Goal: Task Accomplishment & Management: Use online tool/utility

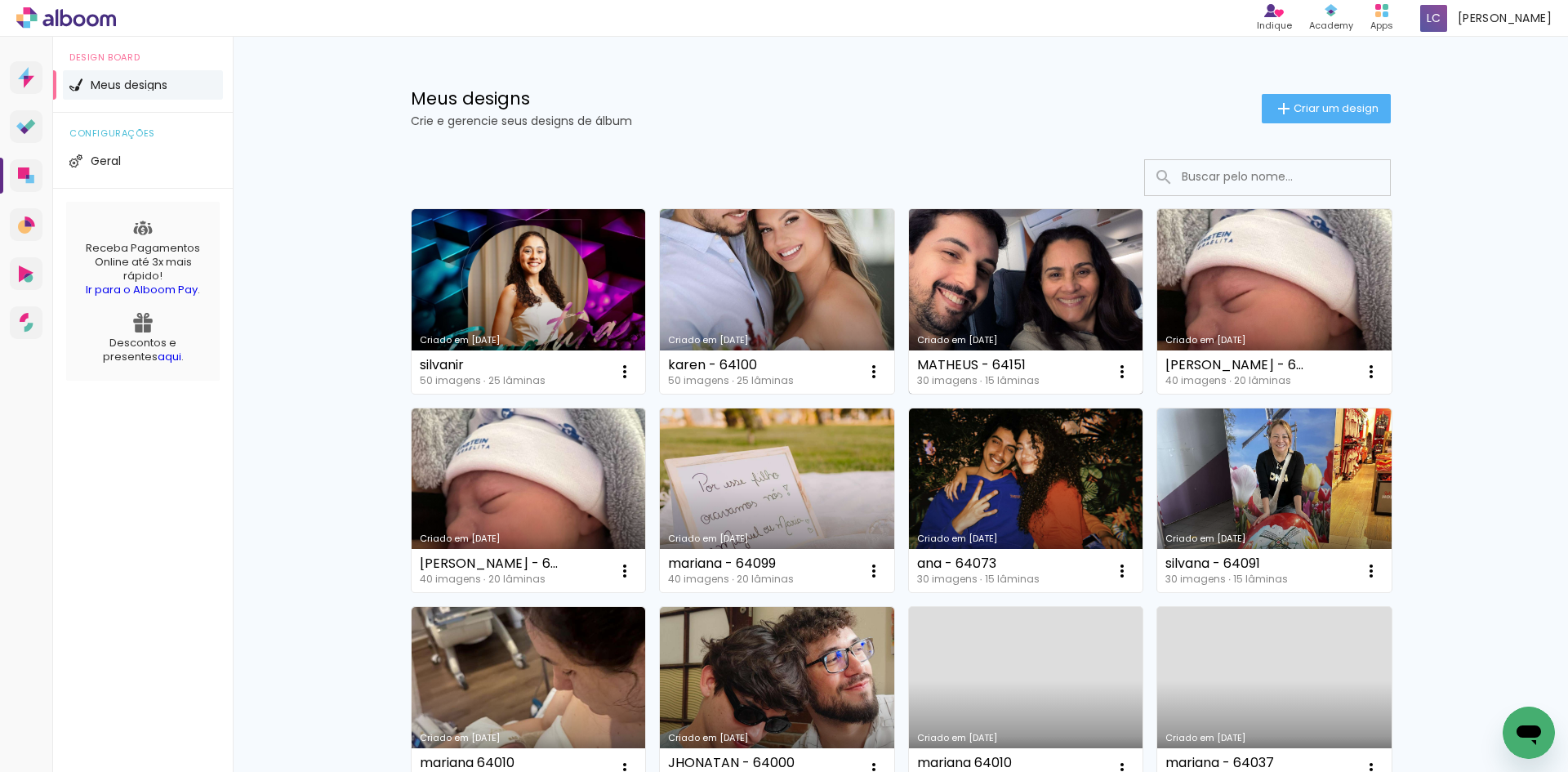
click at [999, 238] on link "Criado em [DATE]" at bounding box center [1025, 301] width 234 height 184
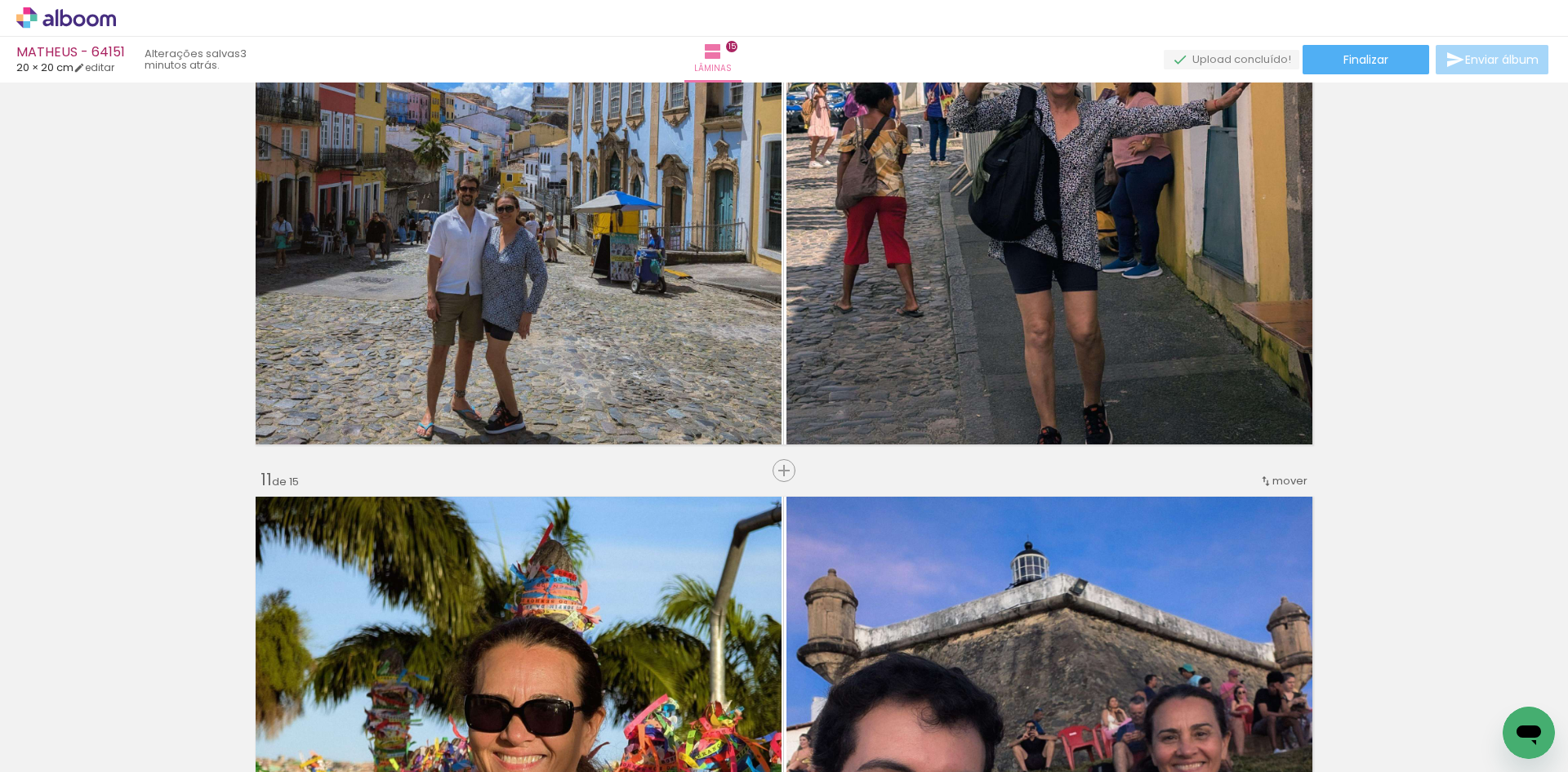
scroll to position [5719, 0]
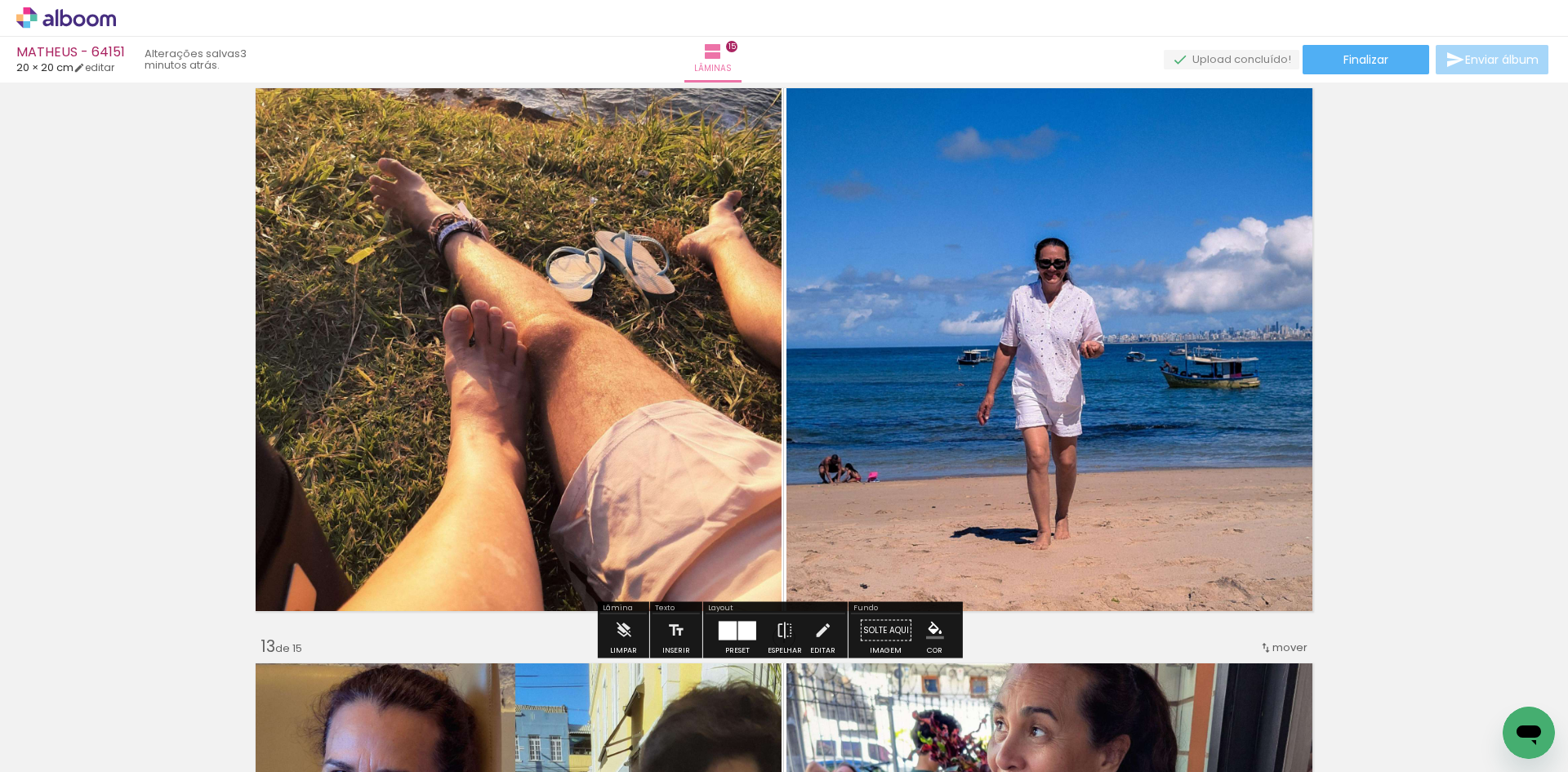
drag, startPoint x: 1201, startPoint y: 802, endPoint x: 1188, endPoint y: 802, distance: 13.0
click at [1188, 771] on html "link( href="../../bower_components/polymer/polymer.html" rel="import" ) picture…" at bounding box center [784, 386] width 1568 height 772
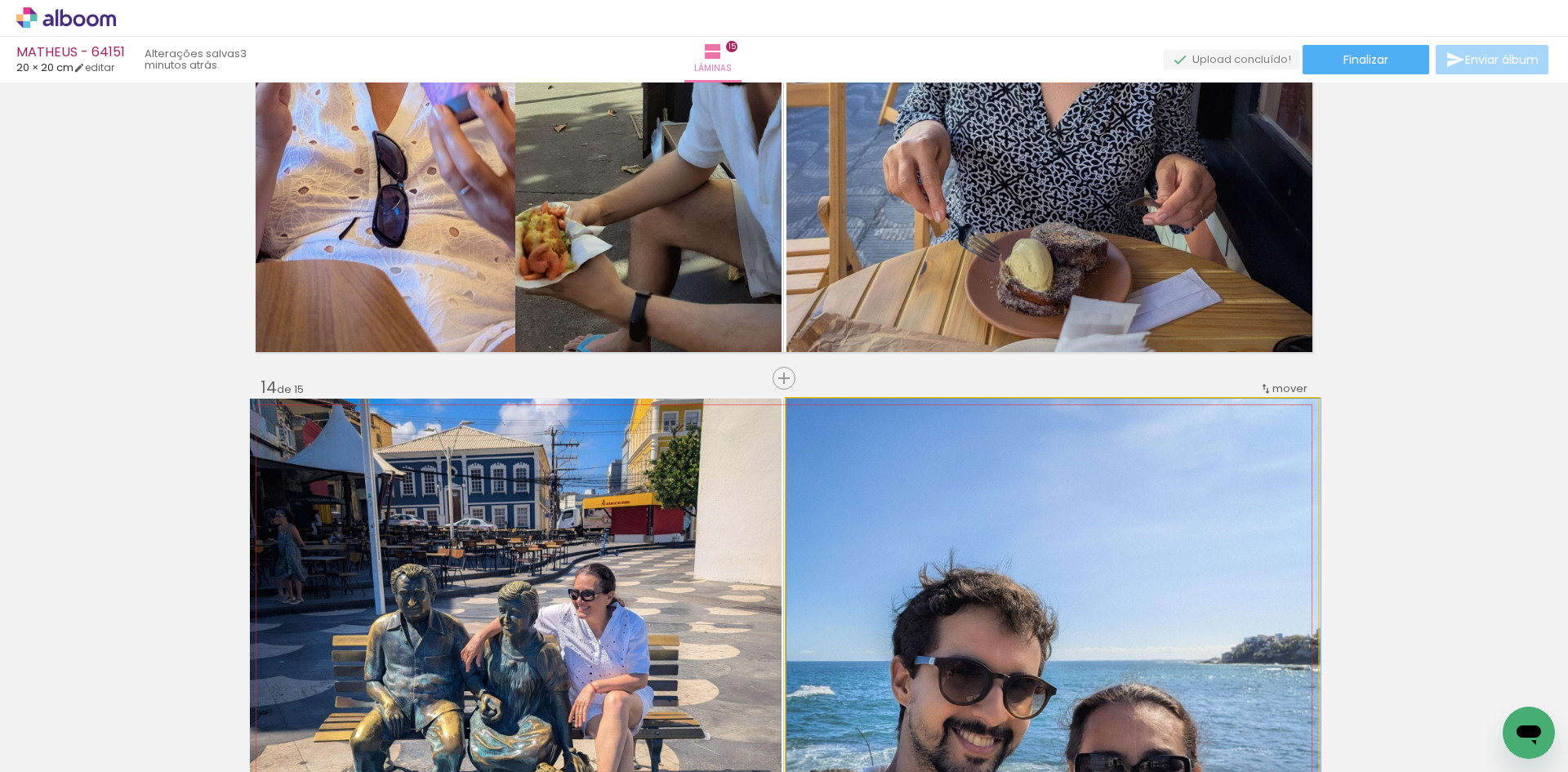
drag, startPoint x: 1283, startPoint y: 420, endPoint x: 1288, endPoint y: 509, distance: 89.1
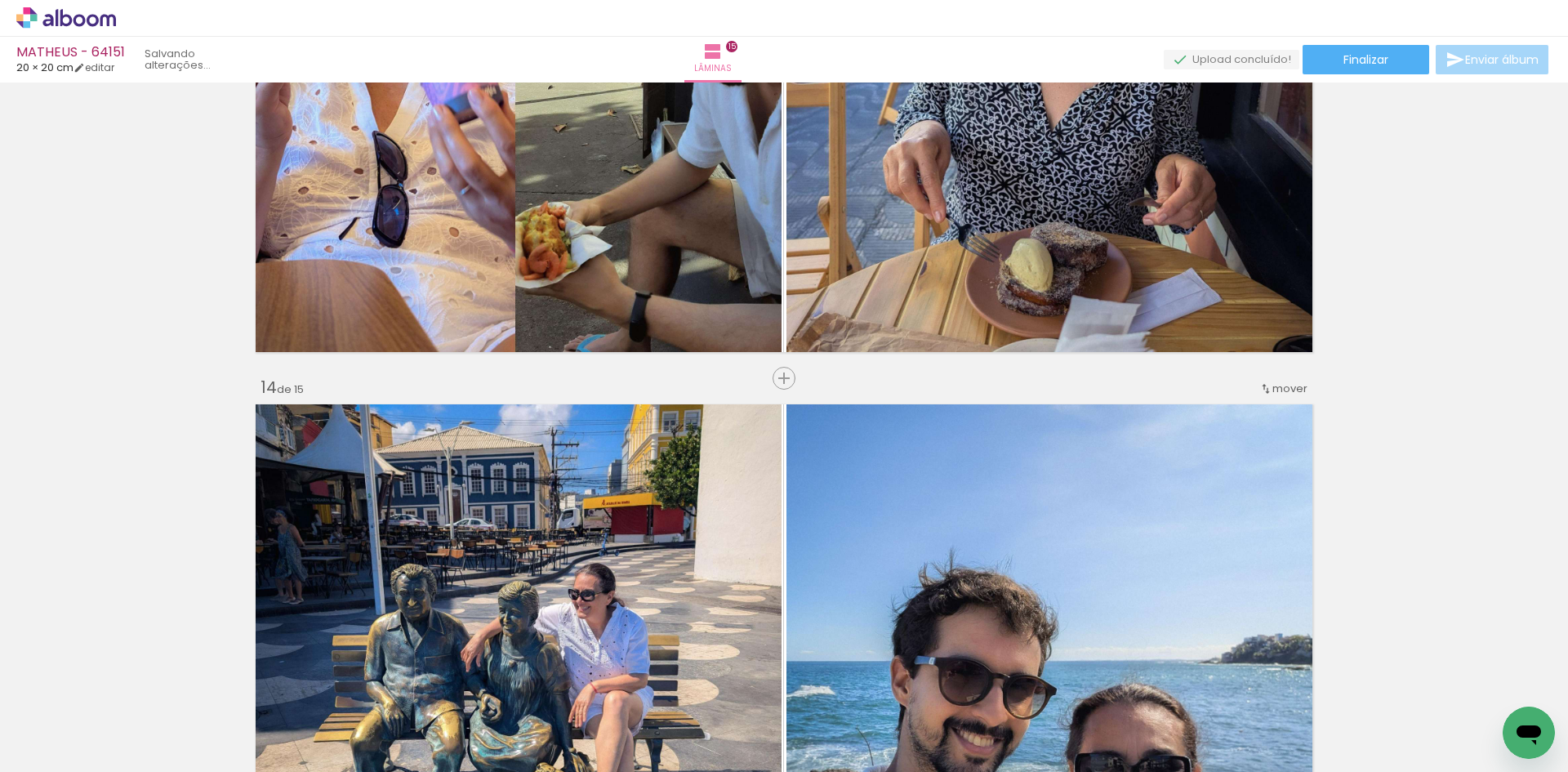
scroll to position [6881, 0]
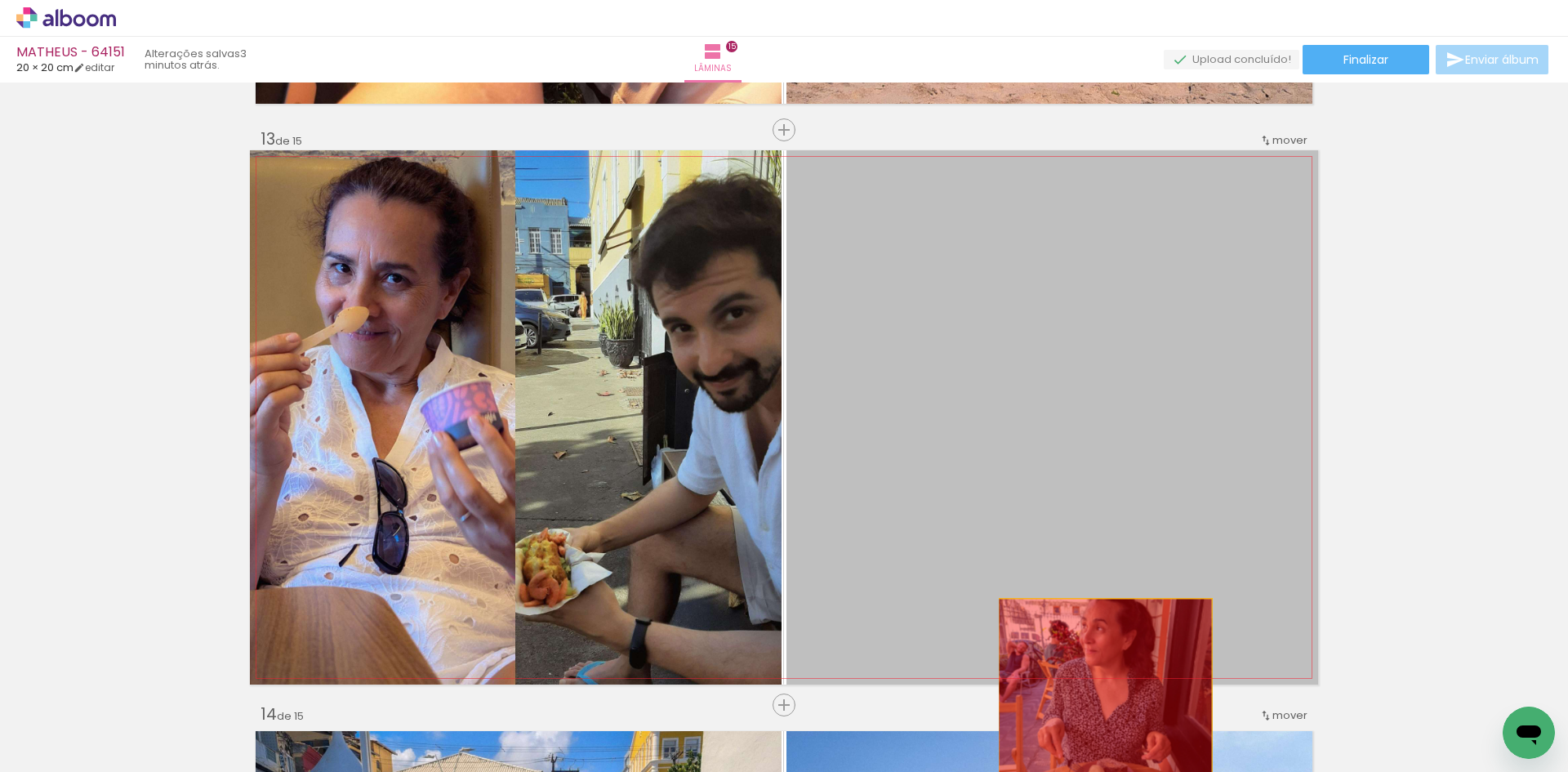
drag, startPoint x: 1090, startPoint y: 386, endPoint x: 1099, endPoint y: 711, distance: 325.1
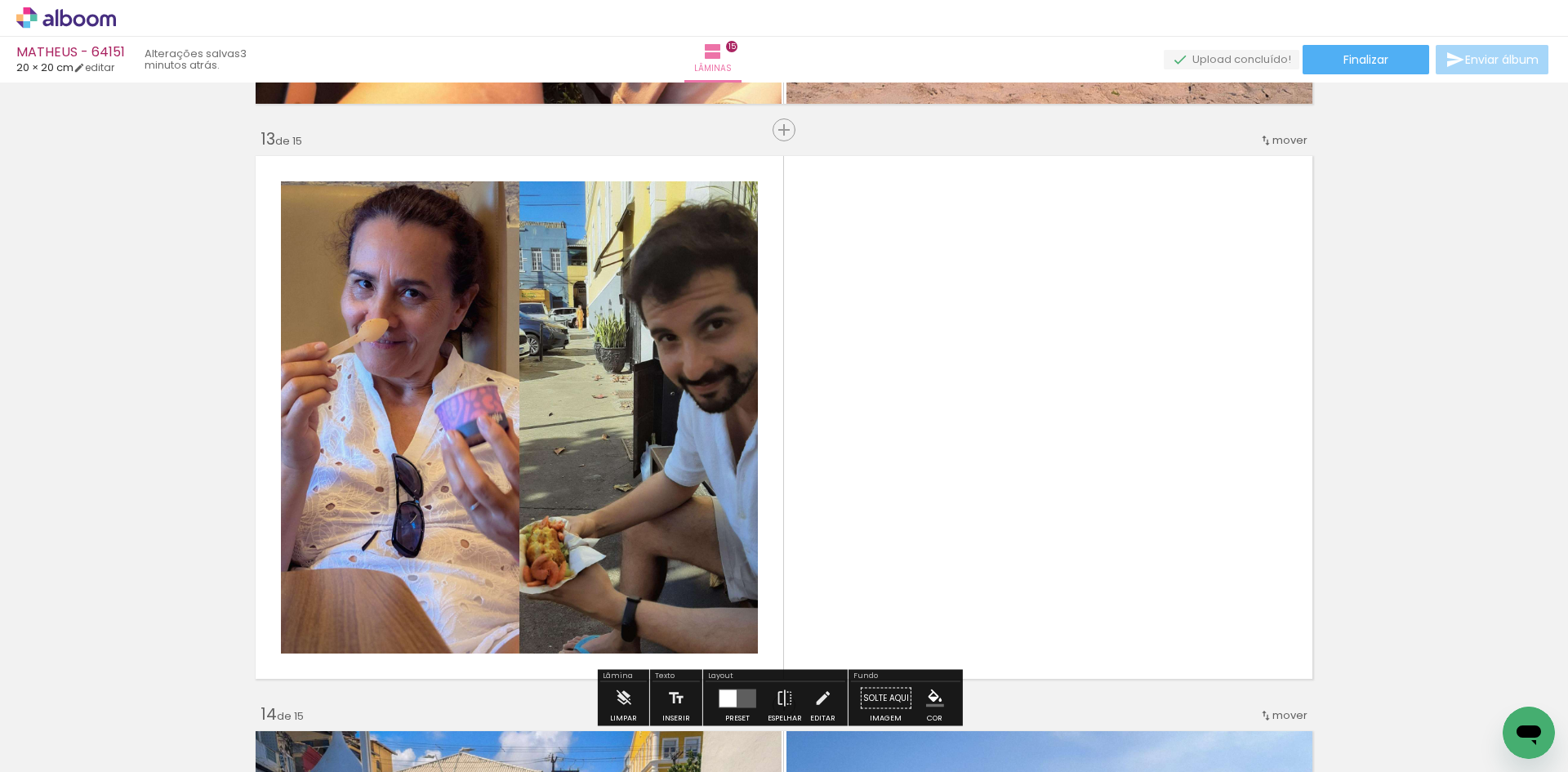
scroll to position [0, 1406]
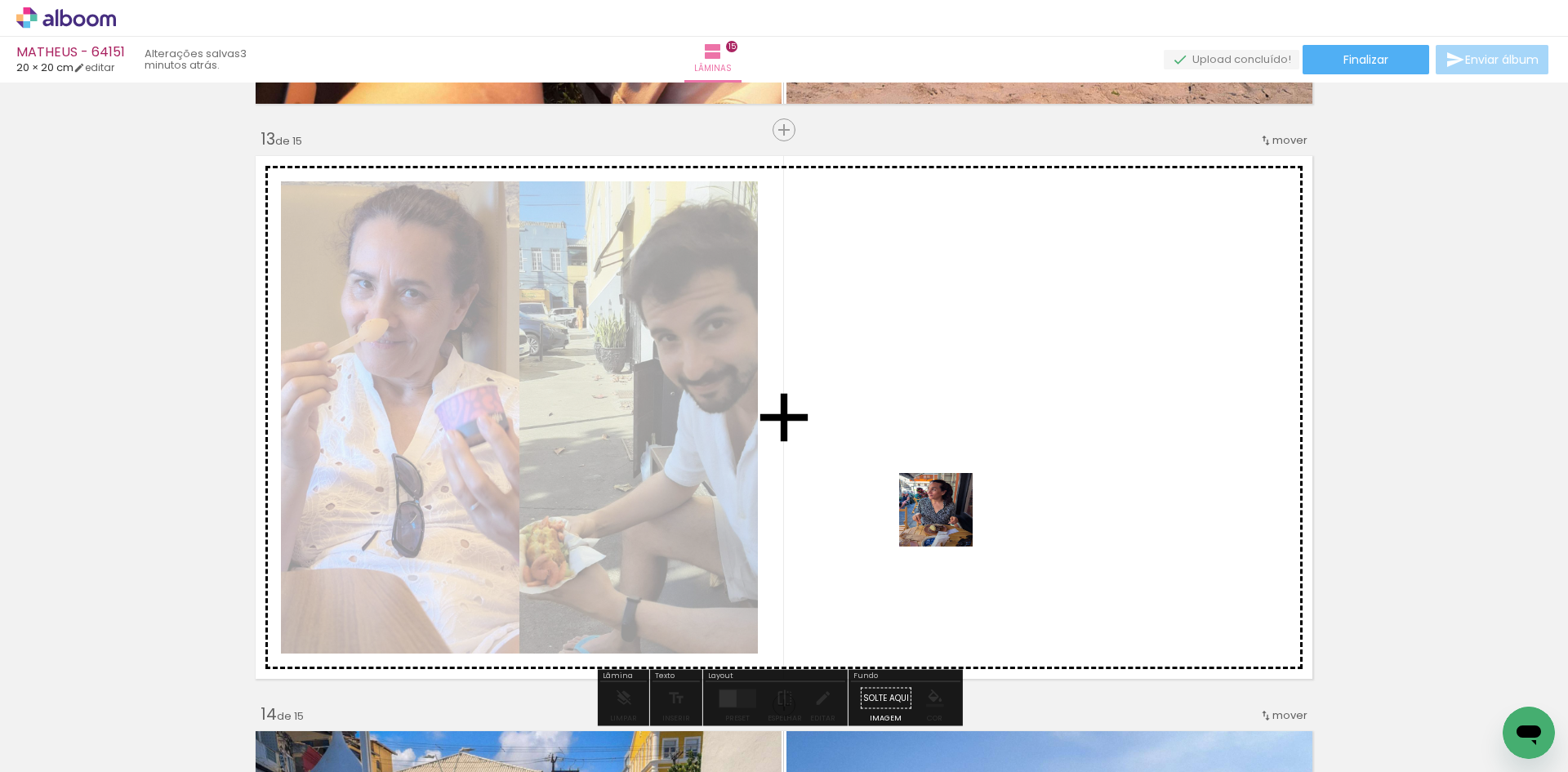
drag, startPoint x: 1504, startPoint y: 704, endPoint x: 764, endPoint y: 439, distance: 786.0
click at [844, 477] on quentale-workspace at bounding box center [784, 386] width 1568 height 772
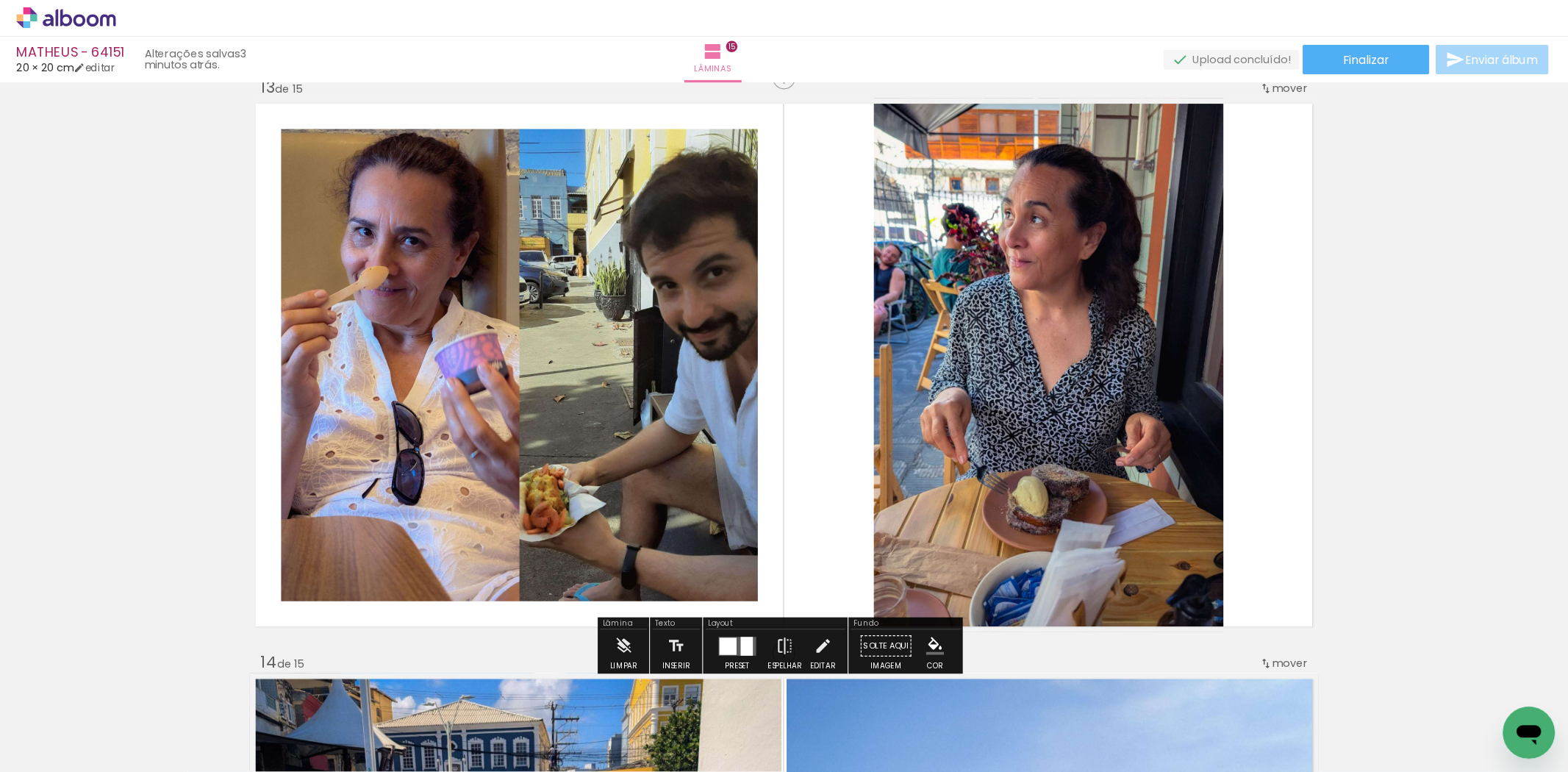
scroll to position [6267, 0]
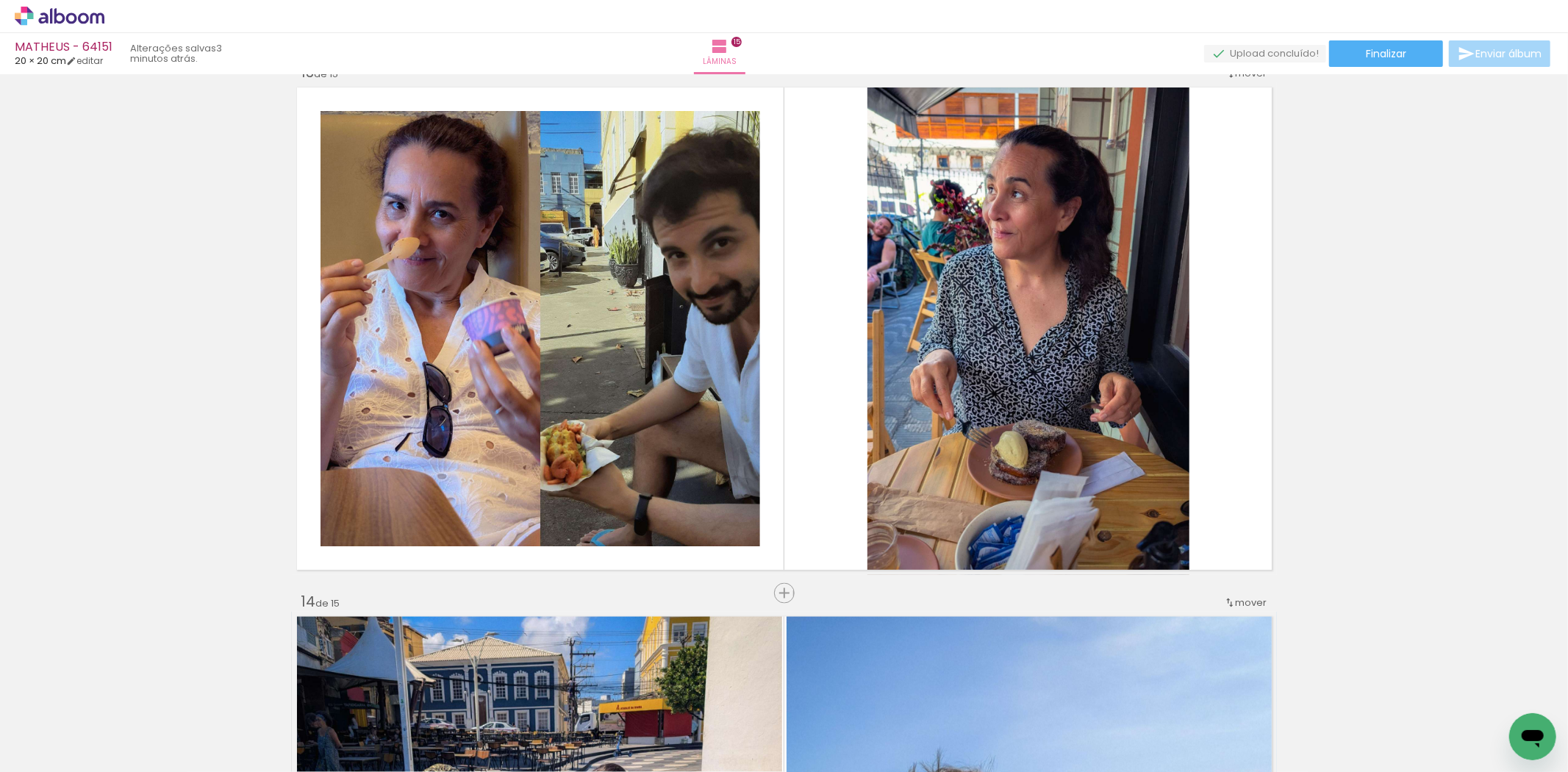
scroll to position [6349, 0]
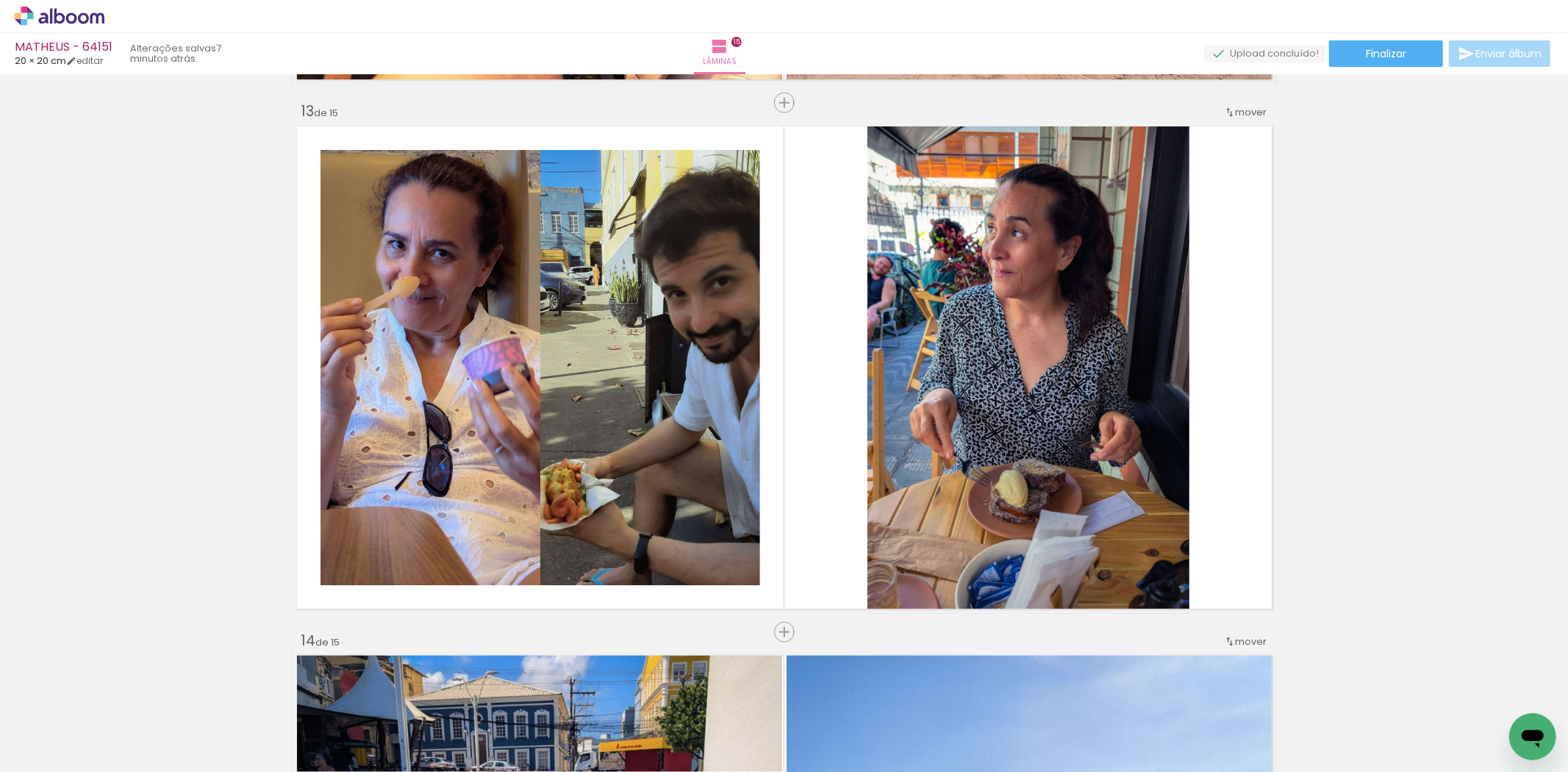
scroll to position [0, 1109]
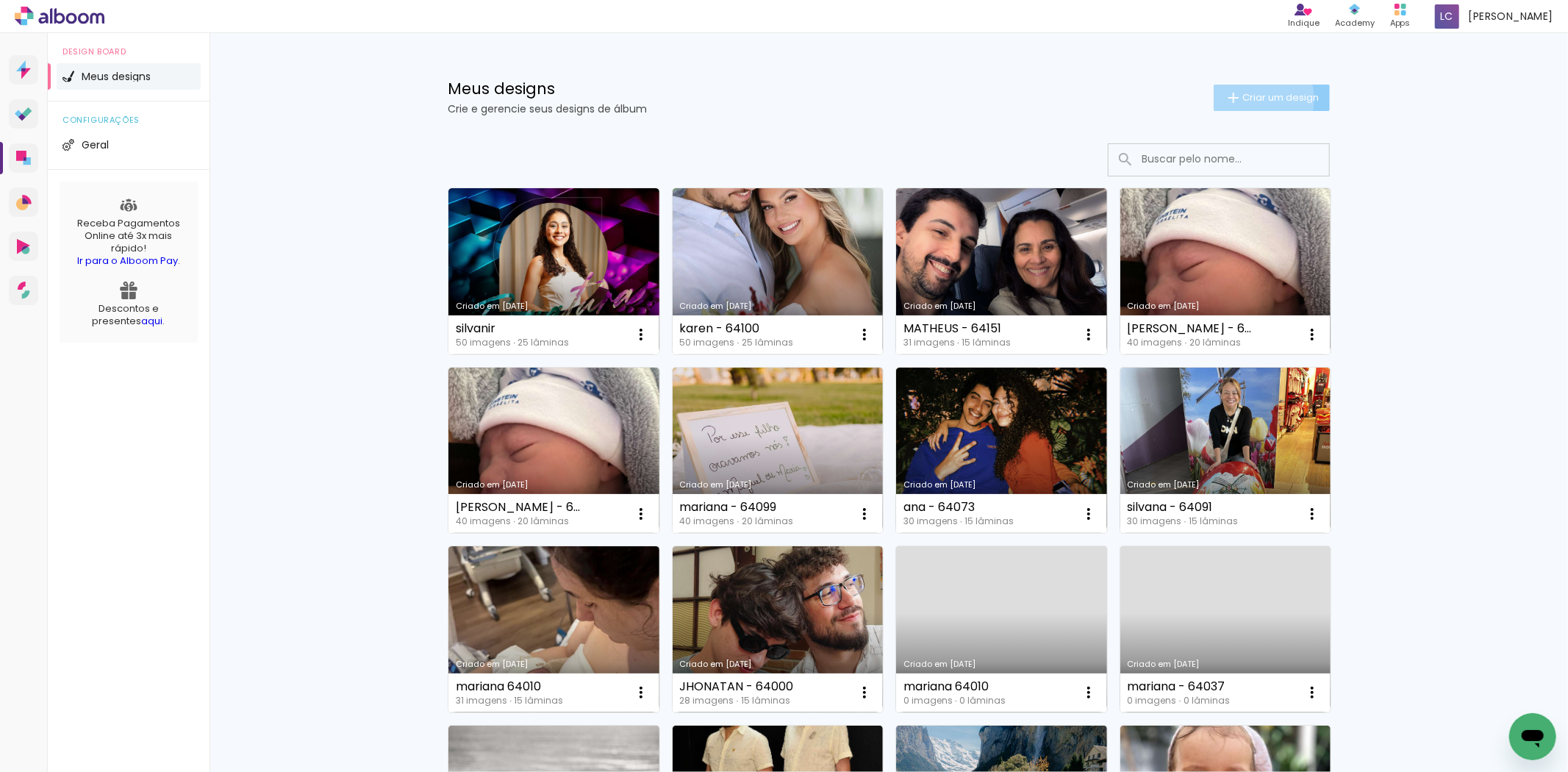
click at [1243, 99] on span "Criar um design" at bounding box center [1280, 97] width 76 height 10
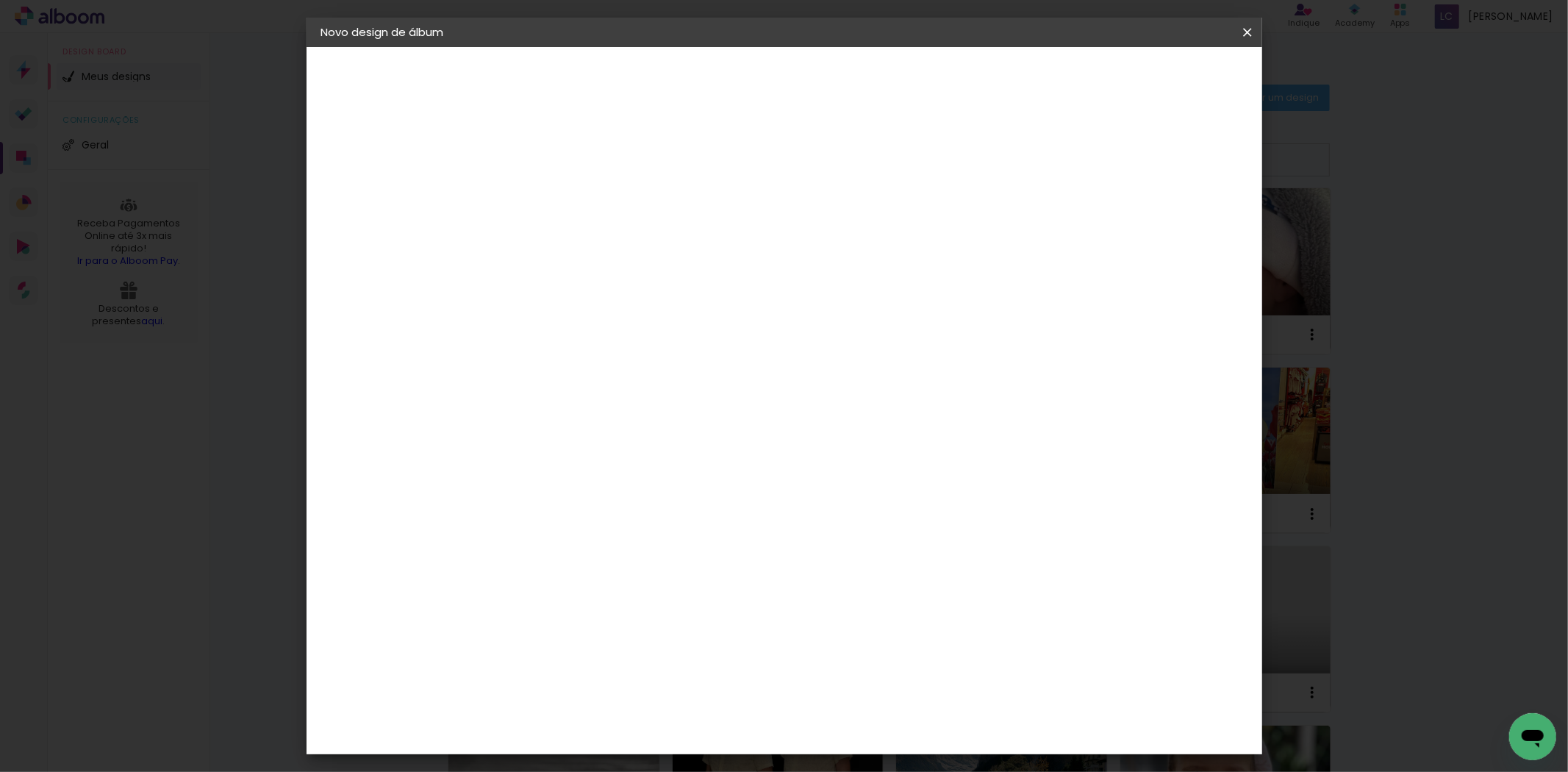
click at [562, 203] on input at bounding box center [562, 196] width 0 height 22
type input "bruna - 64190"
type paper-input "bruna - 64190"
click at [713, 87] on paper-button "Avançar" at bounding box center [676, 78] width 72 height 25
click at [836, 222] on paper-item "Tamanho Livre" at bounding box center [766, 223] width 141 height 32
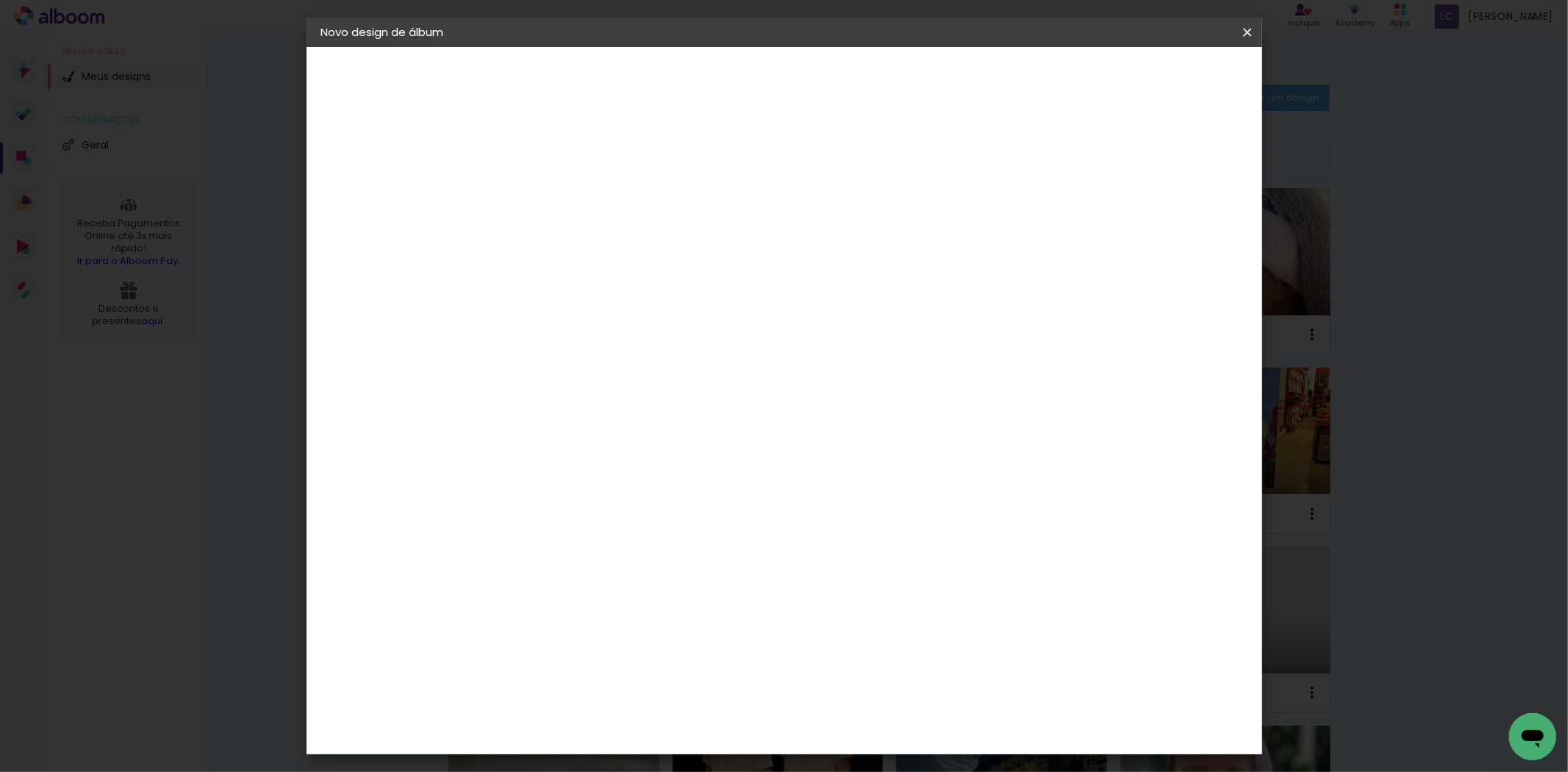
click at [836, 85] on paper-button "Avançar" at bounding box center [801, 78] width 72 height 25
click at [863, 606] on input "60" at bounding box center [864, 612] width 39 height 22
type input "40,6"
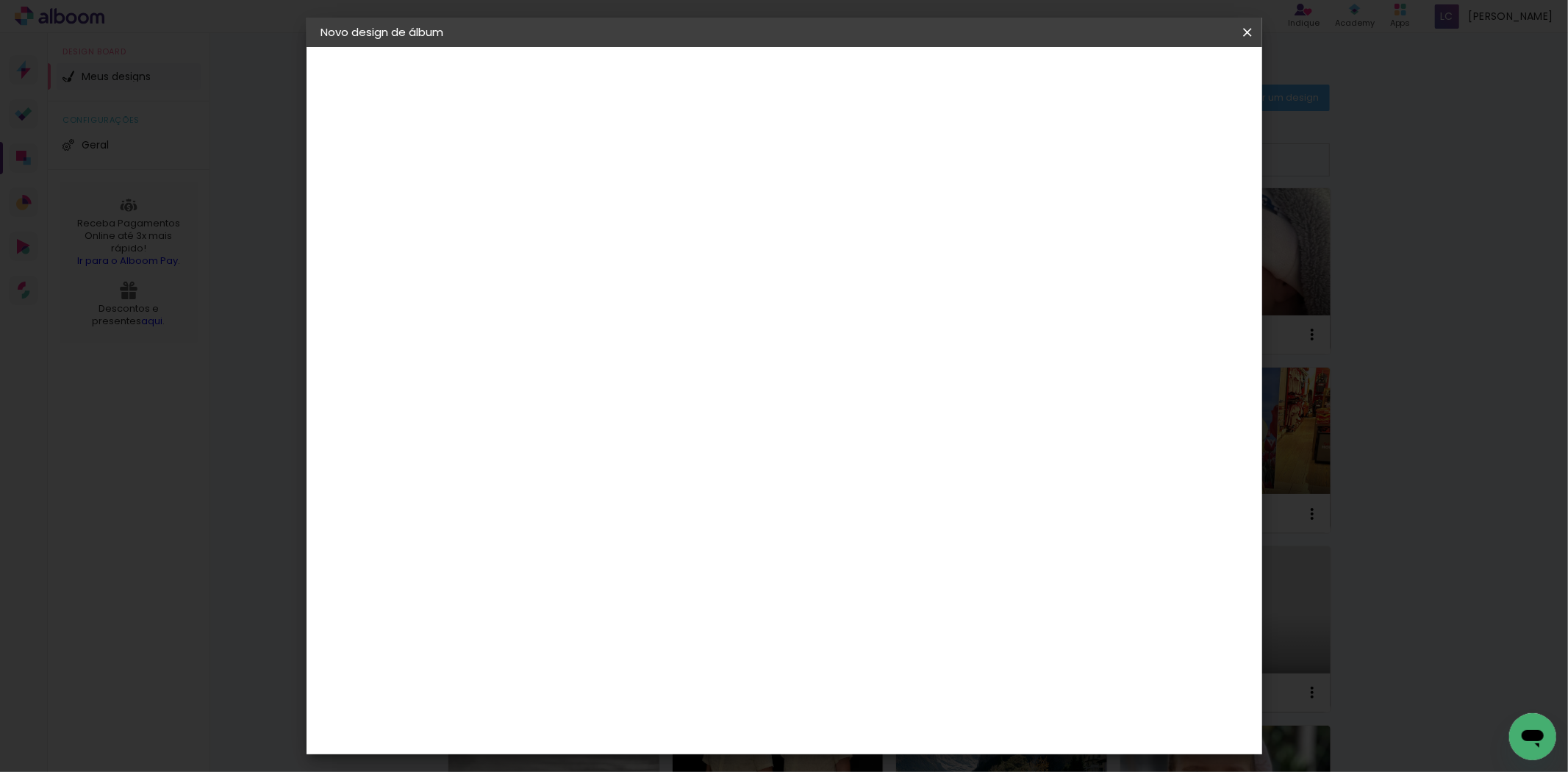
type paper-input "40,6"
click at [524, 492] on input "30" at bounding box center [515, 487] width 39 height 22
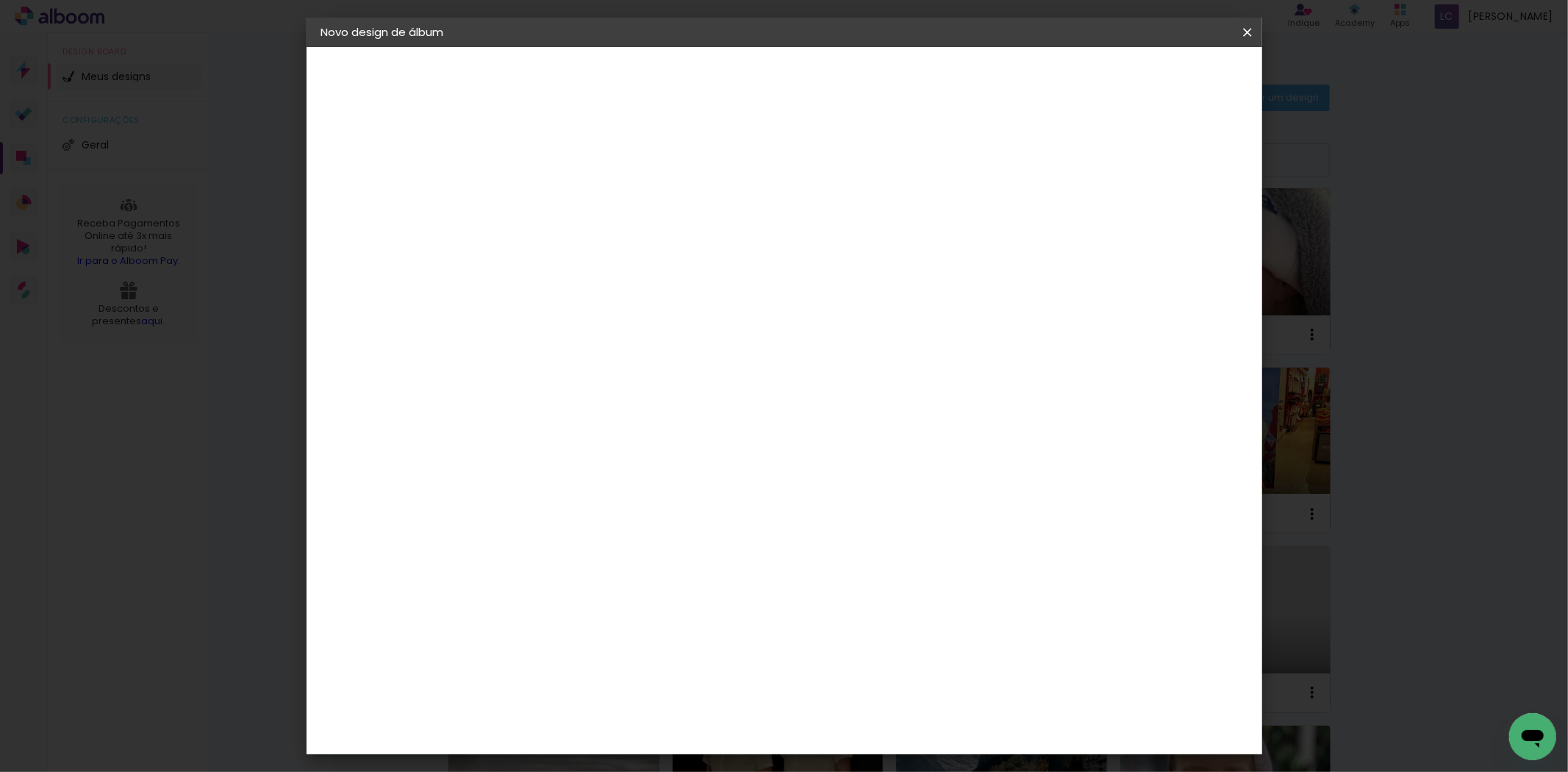
type input "20,3"
type paper-input "20,3"
type input "4"
type paper-input "4"
click at [1174, 230] on input "4" at bounding box center [1168, 222] width 27 height 22
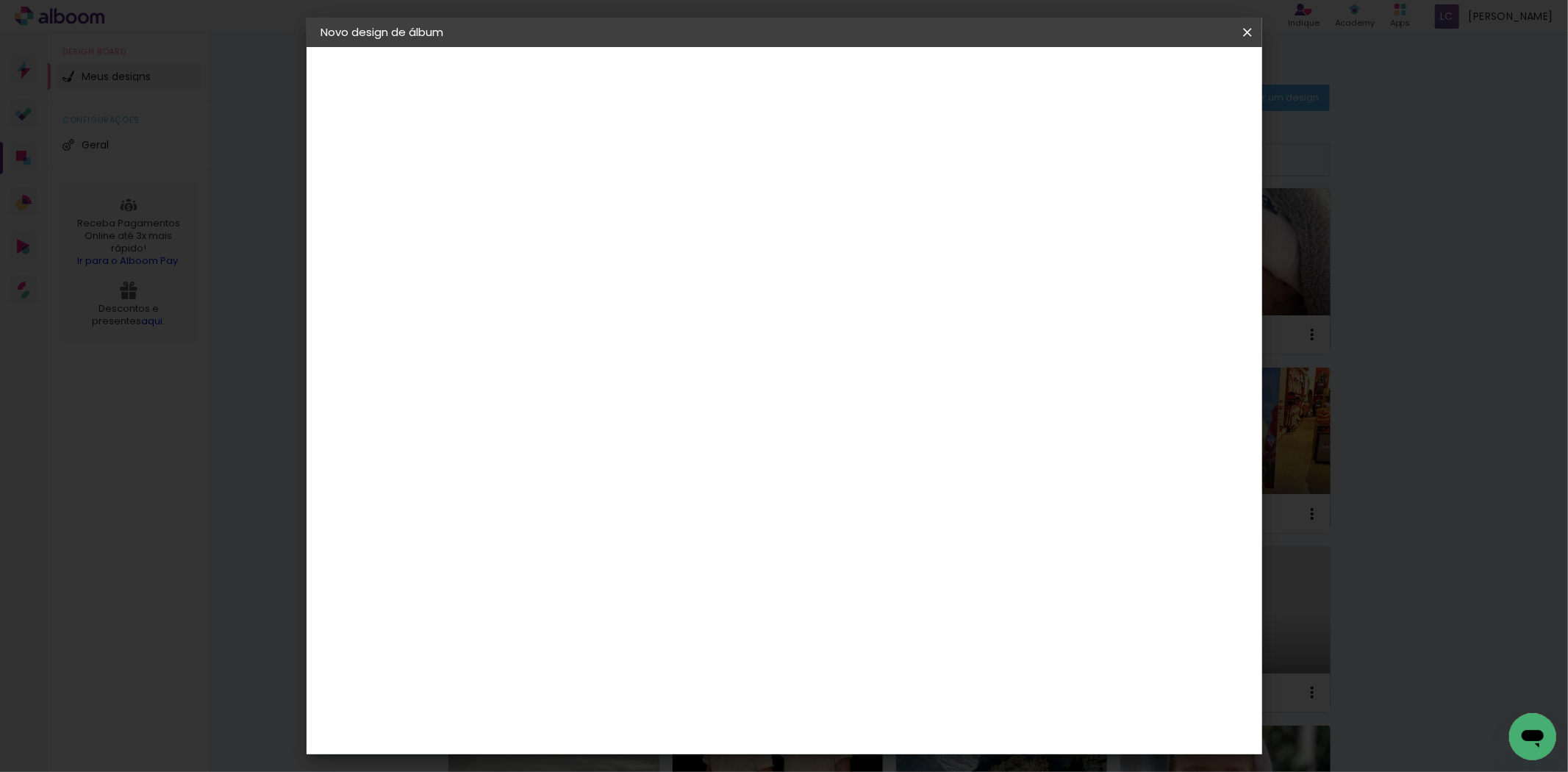
type input "3"
type paper-input "3"
click at [1174, 230] on input "3" at bounding box center [1171, 222] width 27 height 22
type input "2"
type paper-input "2"
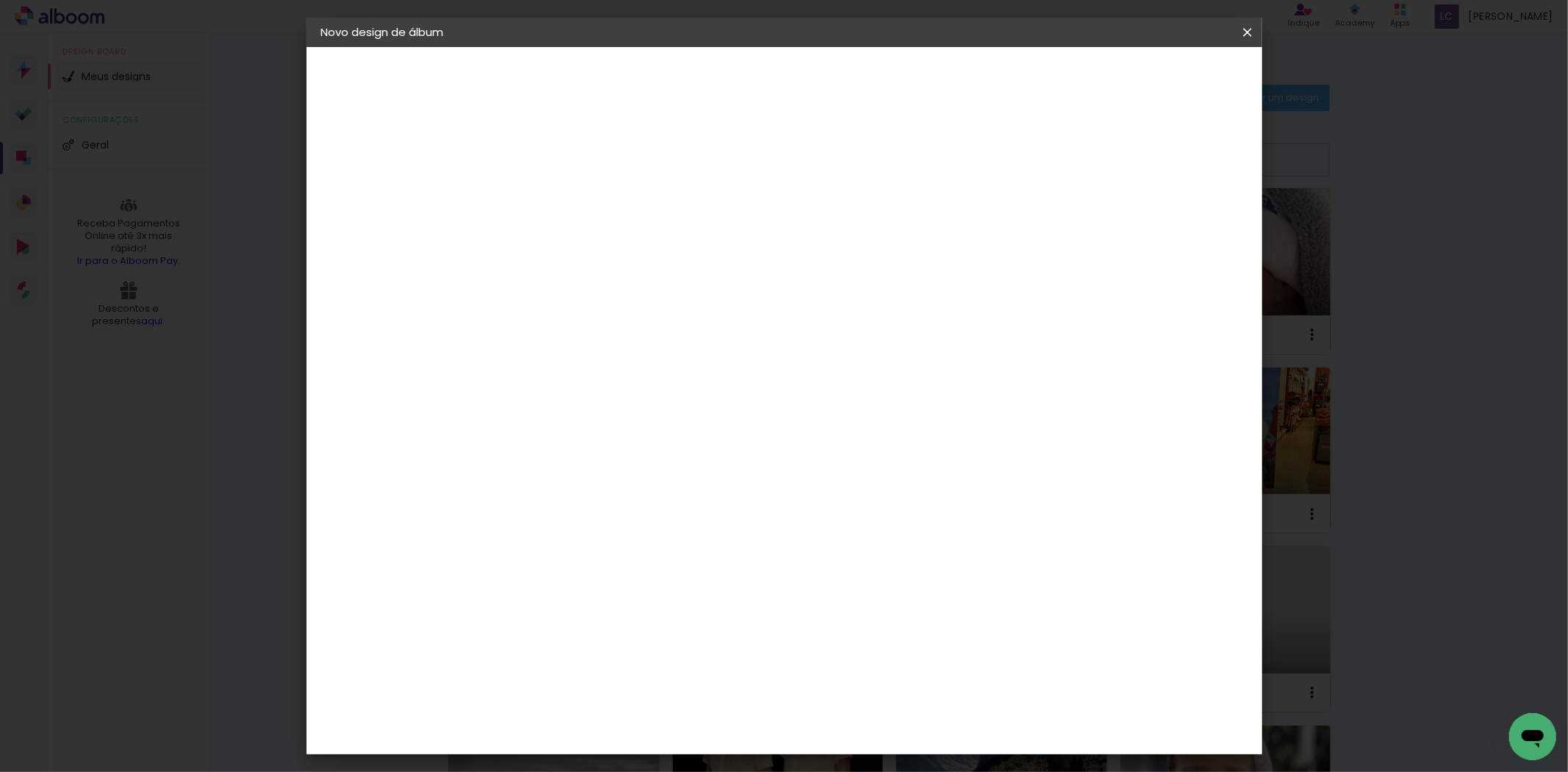
click at [1173, 230] on input "2" at bounding box center [1171, 222] width 27 height 22
click at [1155, 79] on span "Iniciar design" at bounding box center [1121, 77] width 67 height 10
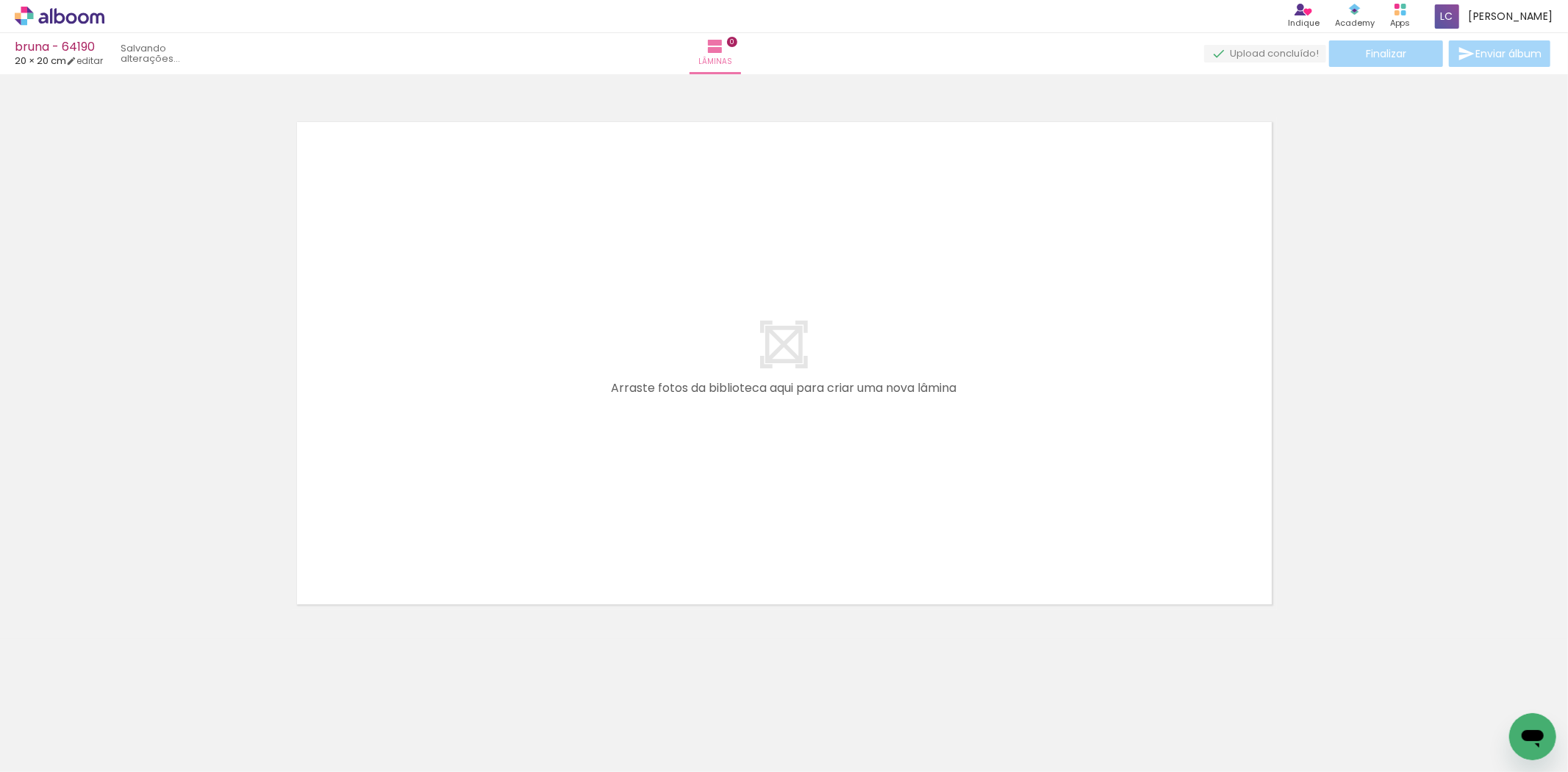
click at [545, 462] on quentale-workspace at bounding box center [784, 386] width 1568 height 772
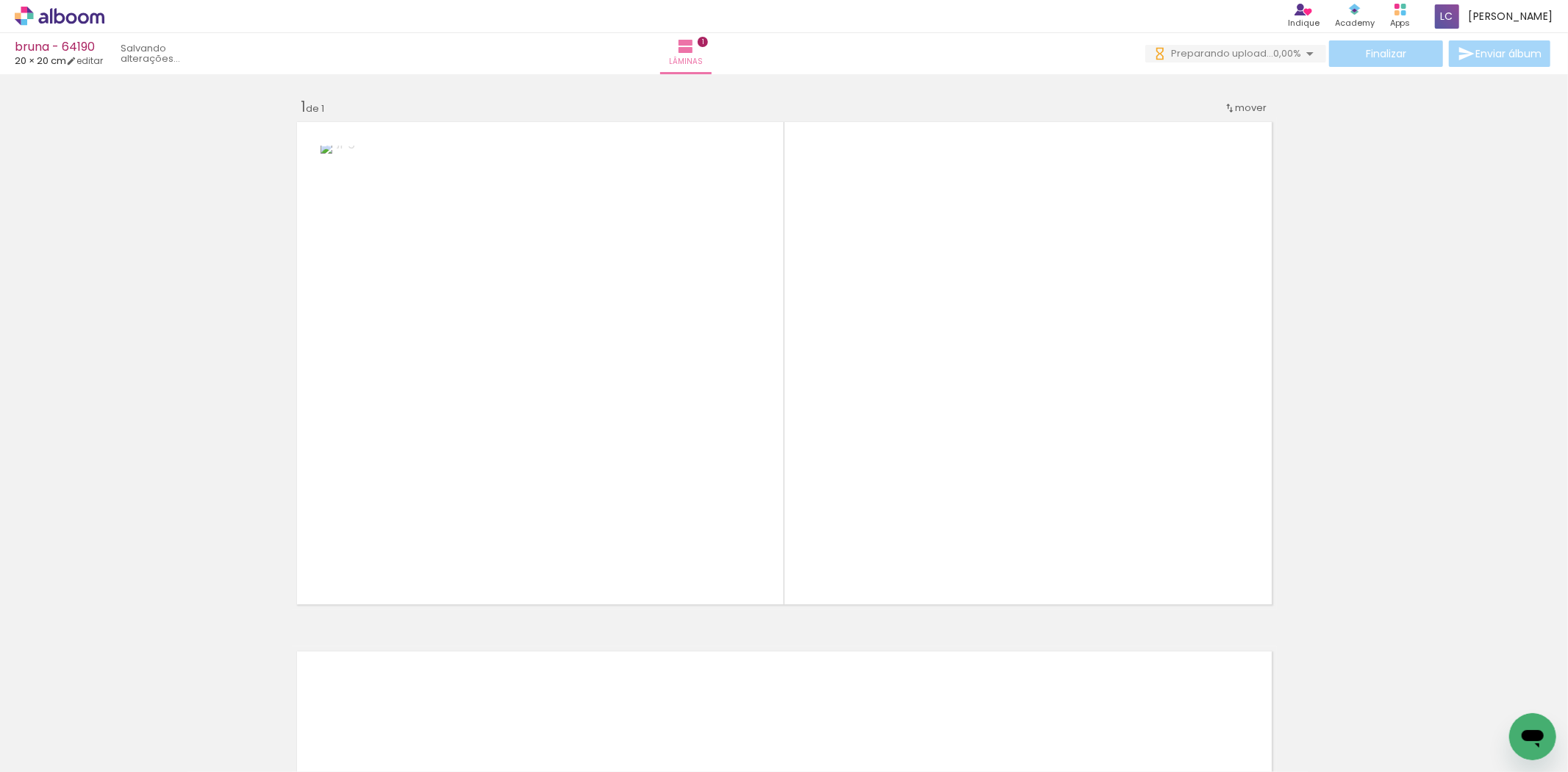
drag, startPoint x: 260, startPoint y: 729, endPoint x: 820, endPoint y: 385, distance: 657.2
click at [680, 460] on quentale-workspace at bounding box center [784, 386] width 1568 height 772
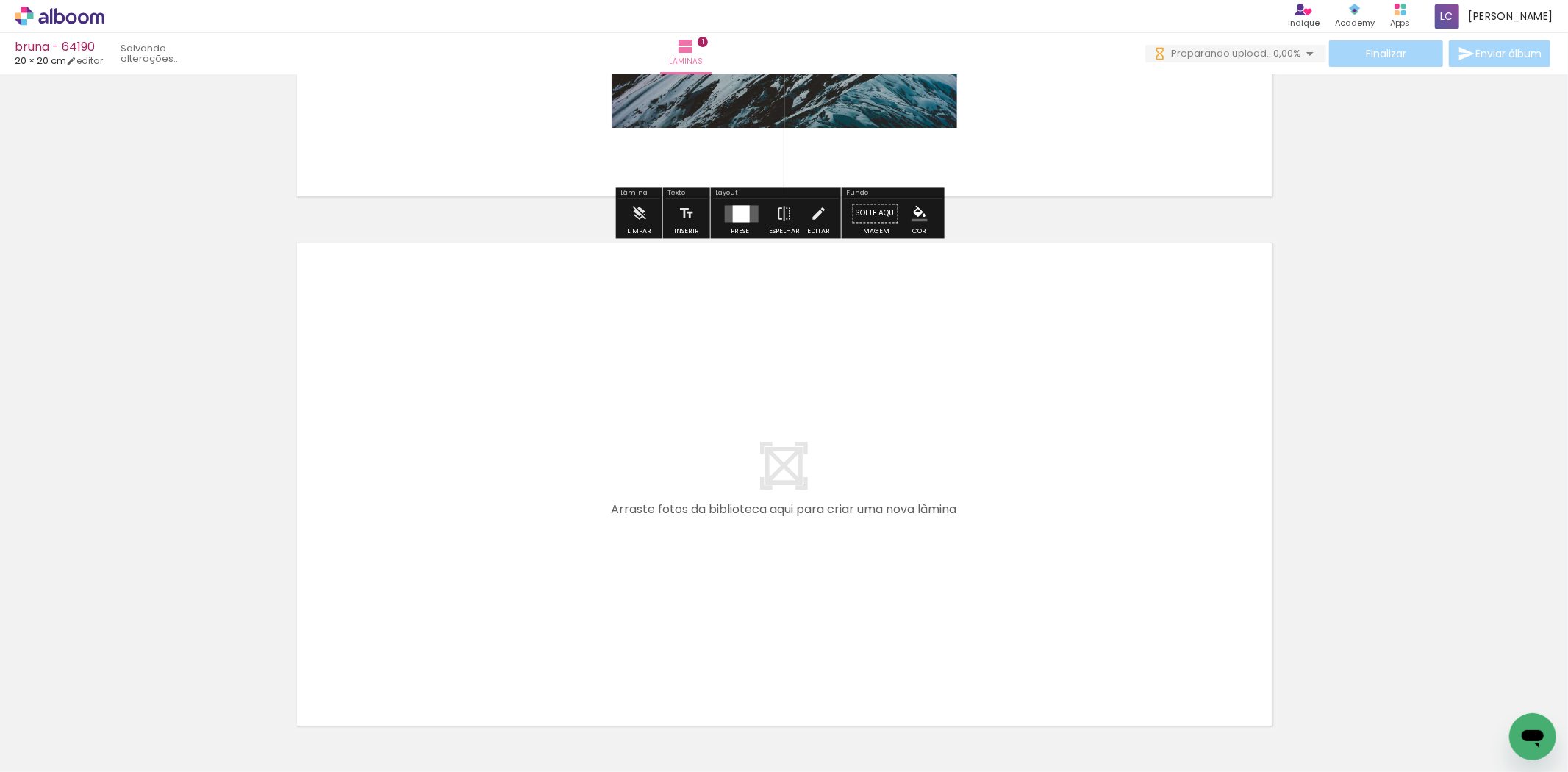
click at [725, 208] on quentale-layouter at bounding box center [742, 213] width 34 height 17
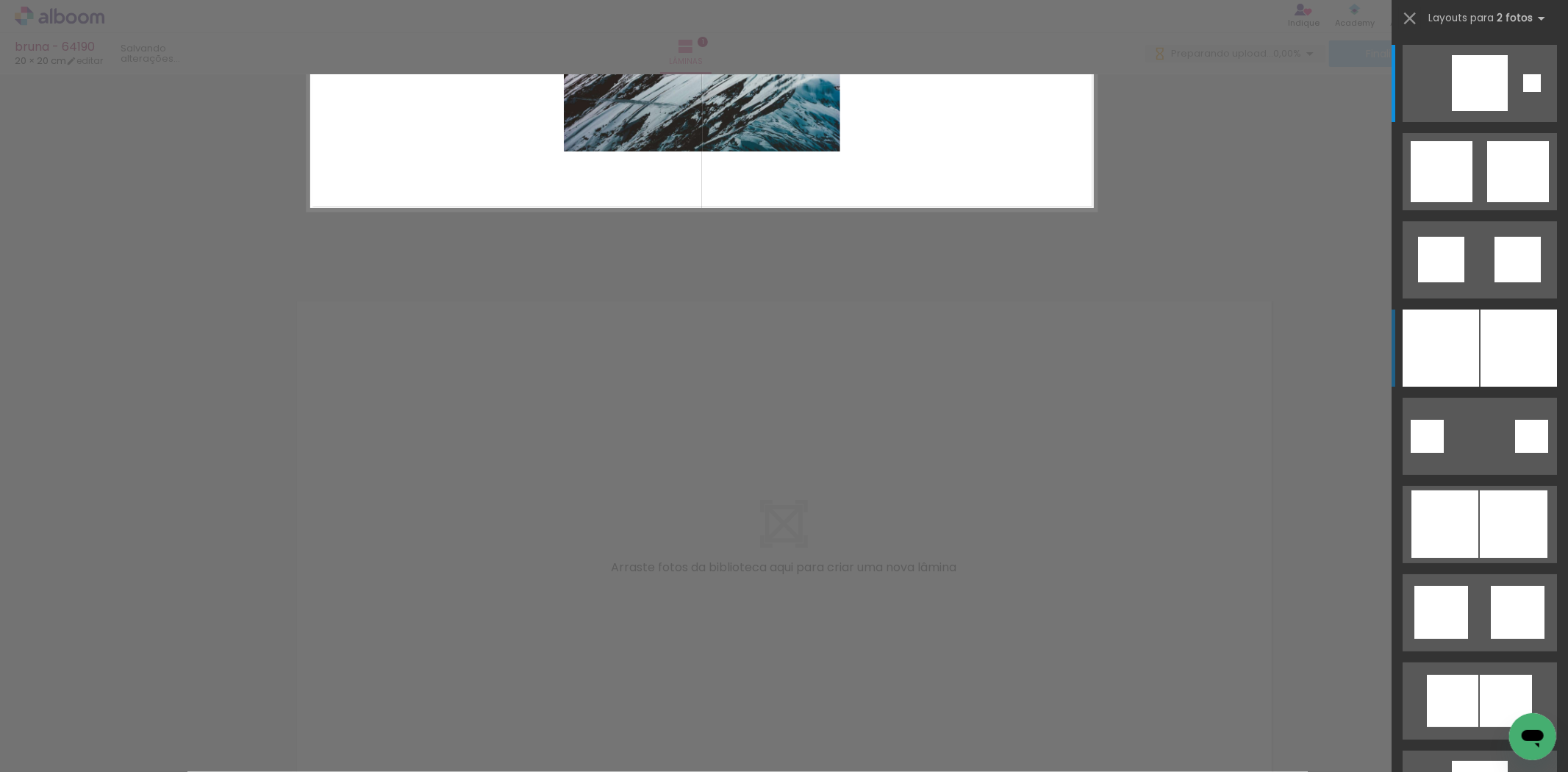
click at [1483, 344] on div at bounding box center [1519, 348] width 76 height 77
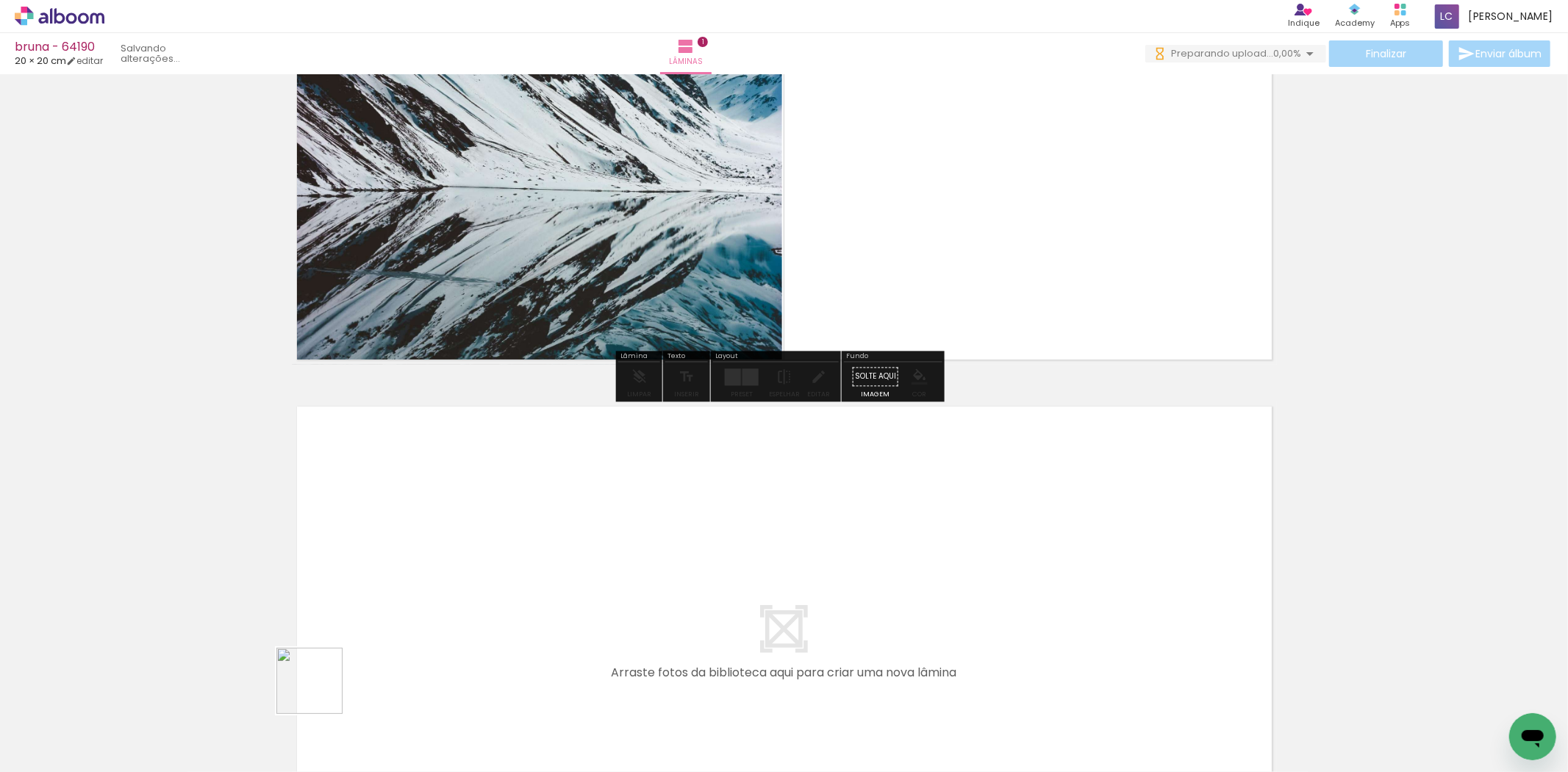
drag, startPoint x: 311, startPoint y: 709, endPoint x: 402, endPoint y: 712, distance: 91.0
click at [391, 597] on quentale-workspace at bounding box center [784, 386] width 1568 height 772
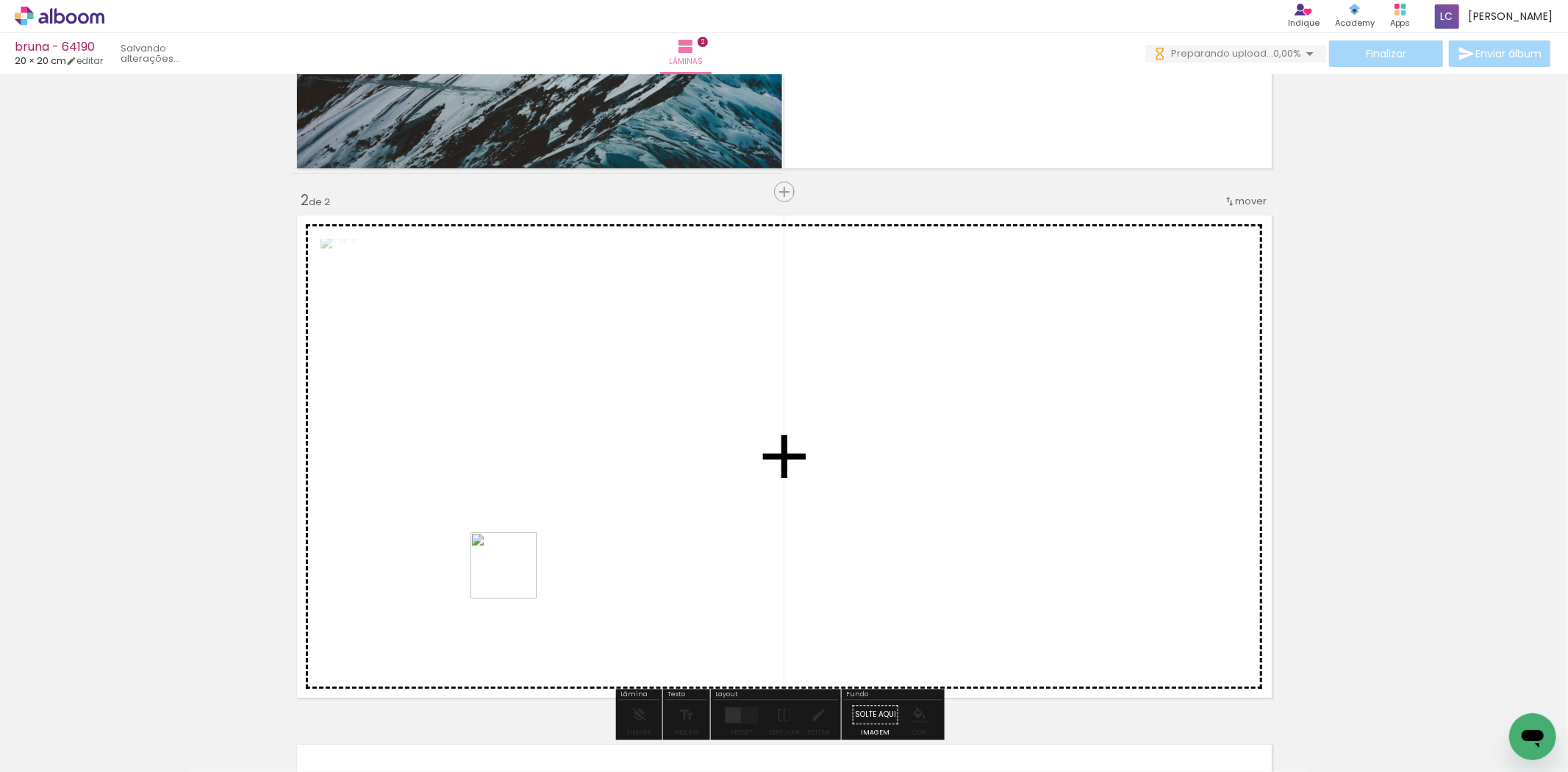
drag, startPoint x: 515, startPoint y: 577, endPoint x: 654, endPoint y: 494, distance: 161.9
click at [572, 494] on quentale-workspace at bounding box center [784, 386] width 1568 height 772
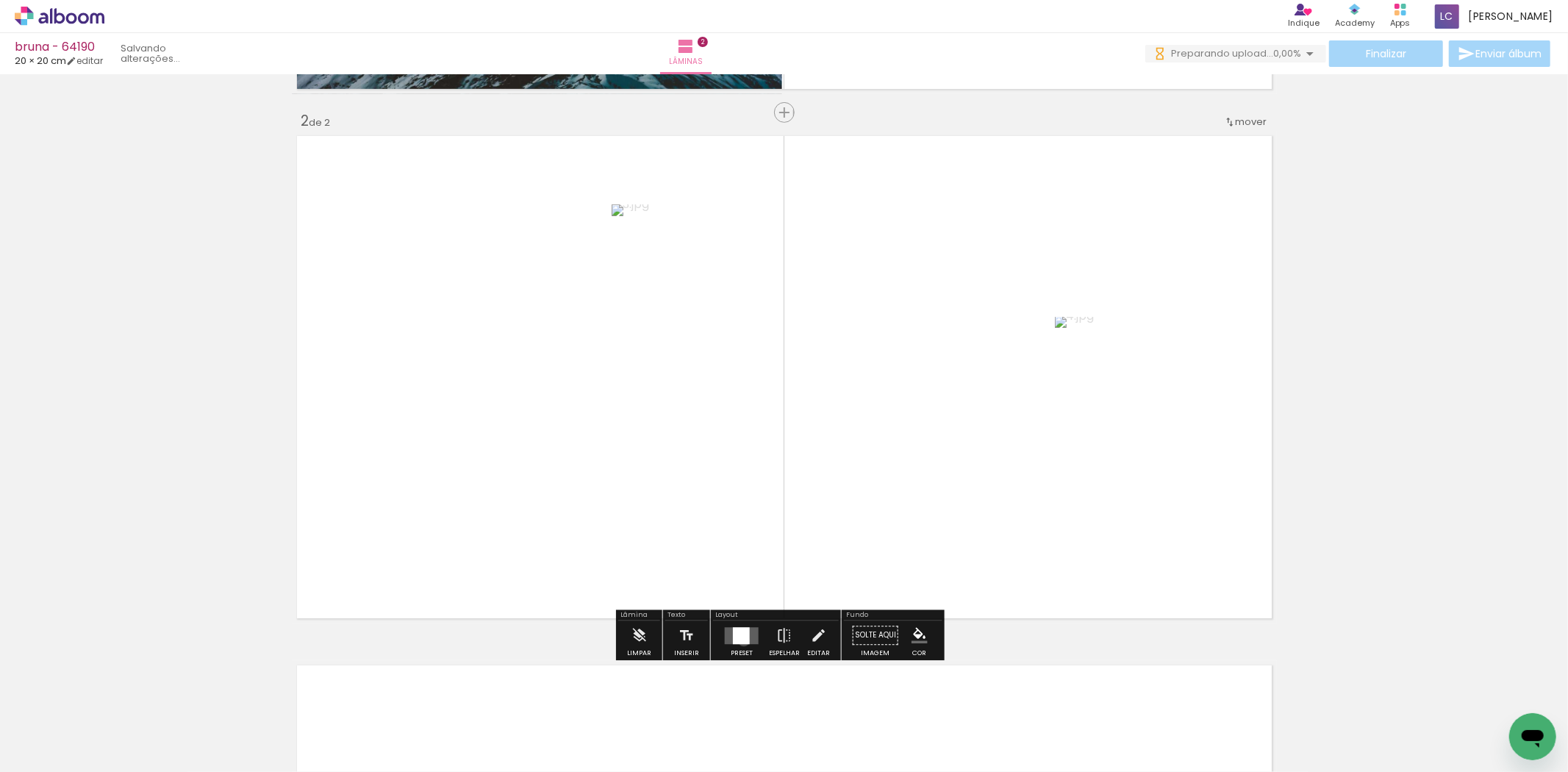
drag, startPoint x: 740, startPoint y: 642, endPoint x: 770, endPoint y: 600, distance: 51.6
click at [755, 623] on div at bounding box center [741, 635] width 39 height 30
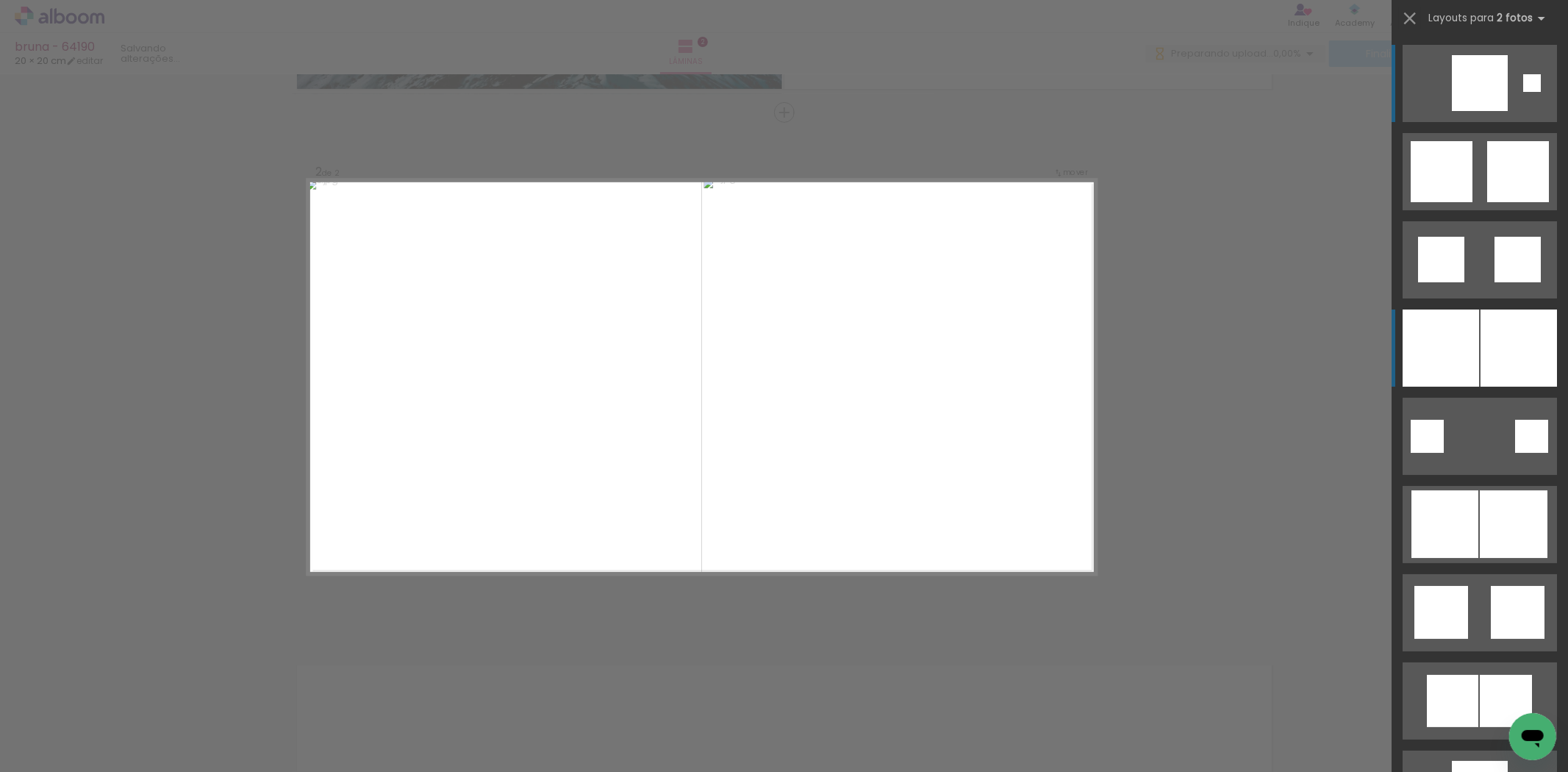
click at [1420, 335] on div at bounding box center [1441, 348] width 76 height 77
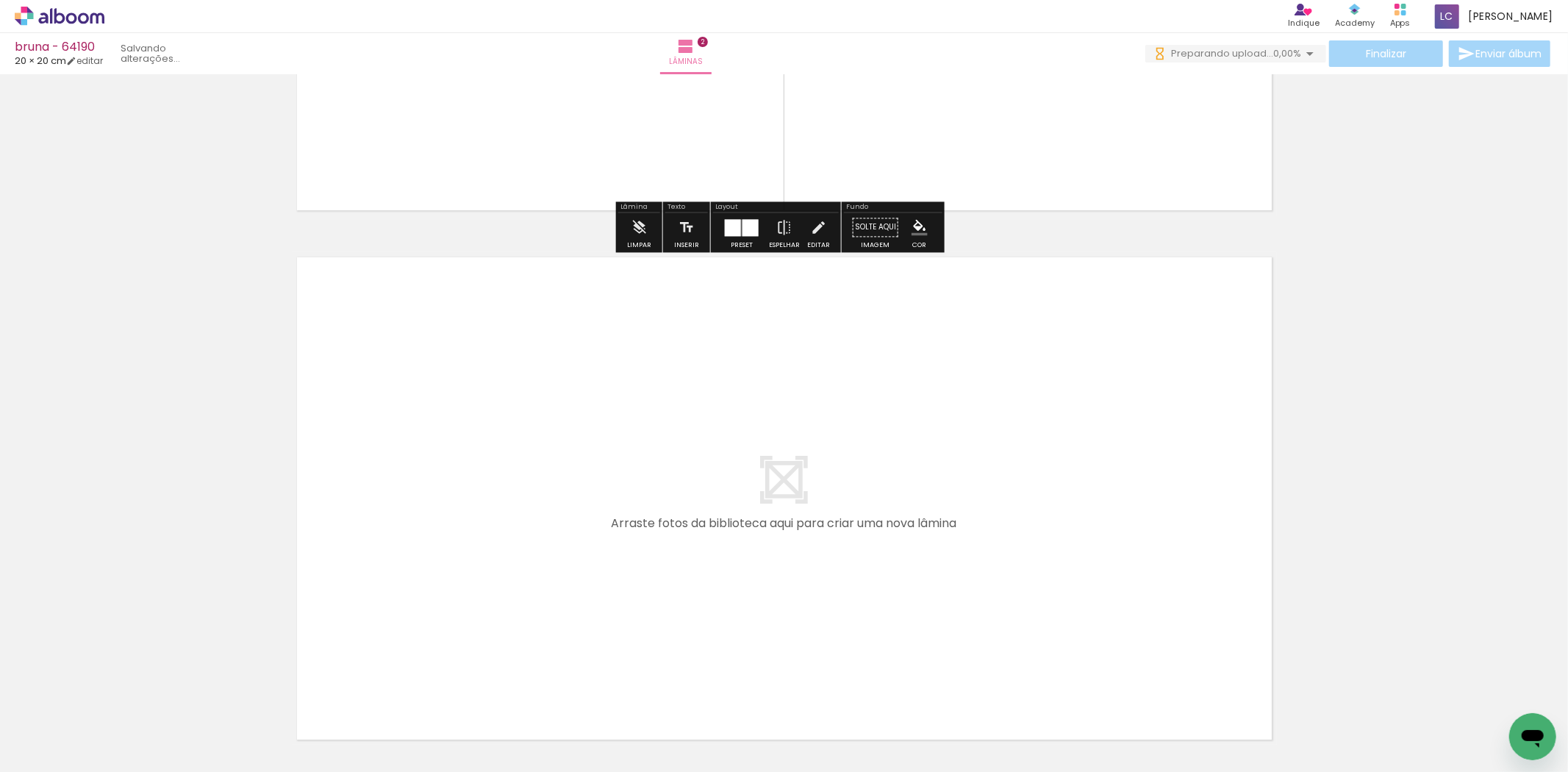
click at [468, 613] on quentale-workspace at bounding box center [784, 386] width 1568 height 772
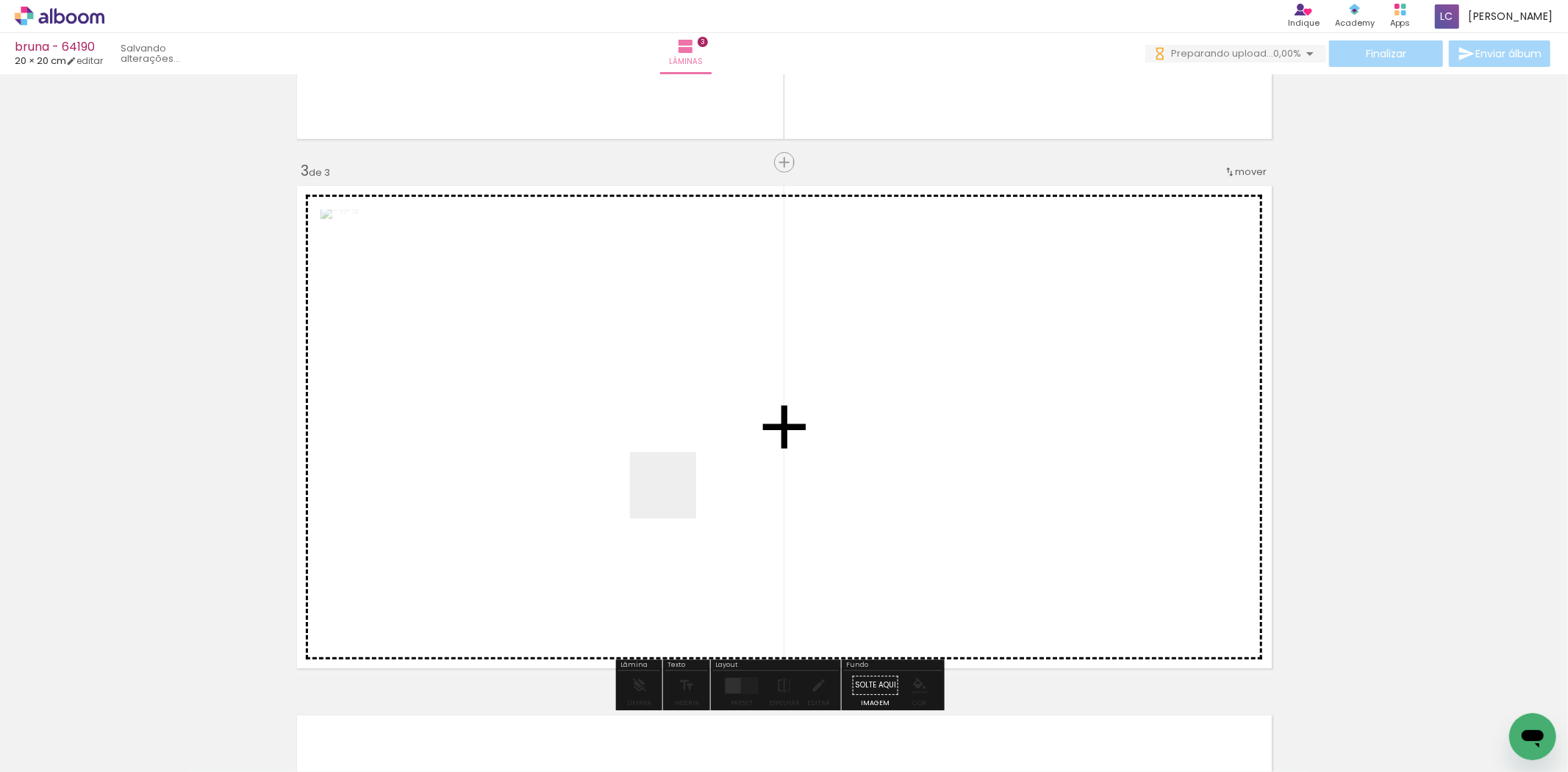
drag, startPoint x: 674, startPoint y: 497, endPoint x: 746, endPoint y: 419, distance: 106.2
click at [706, 432] on quentale-workspace at bounding box center [784, 386] width 1568 height 772
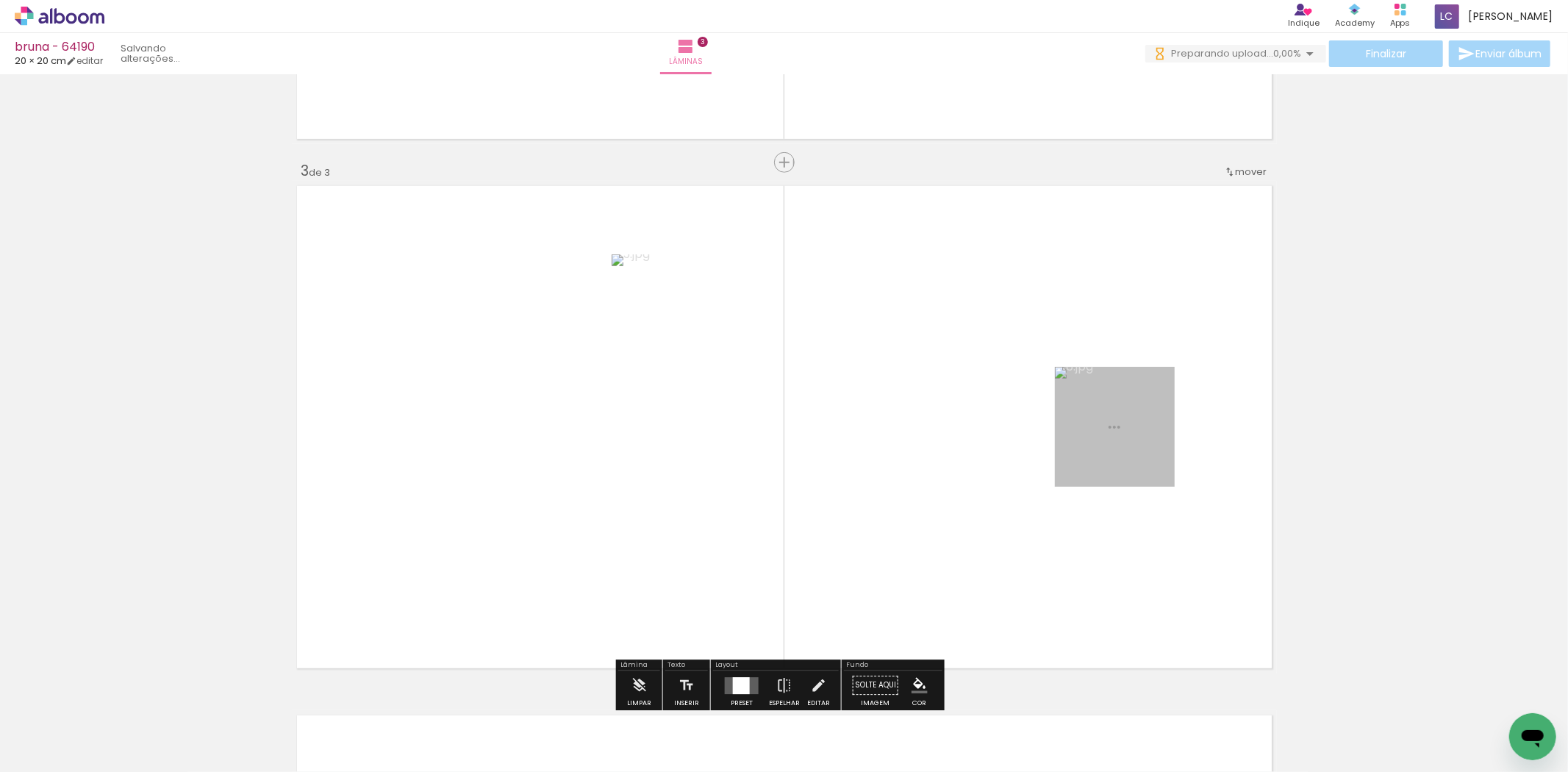
scroll to position [1045, 0]
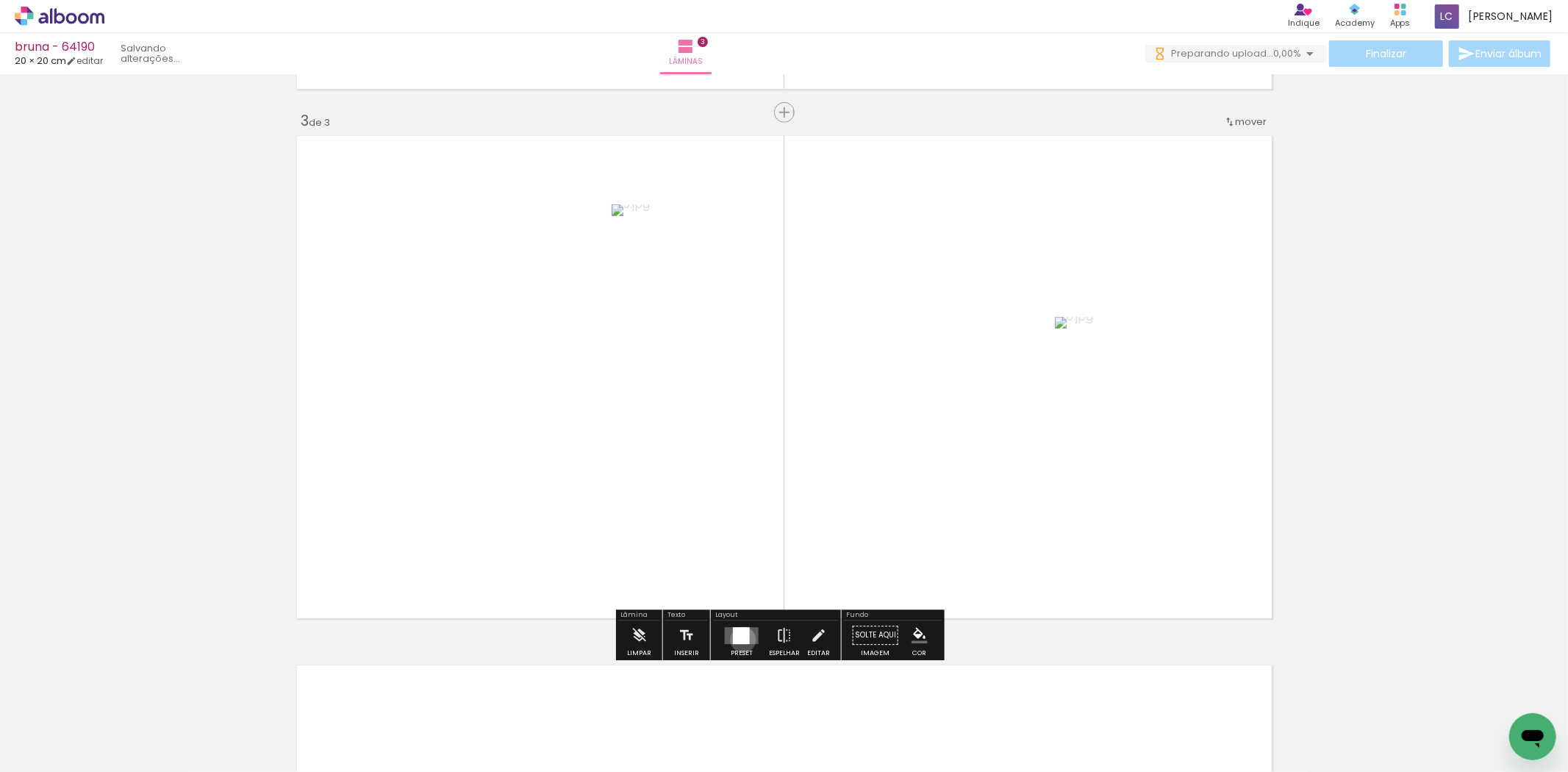
click at [740, 640] on div at bounding box center [741, 636] width 17 height 17
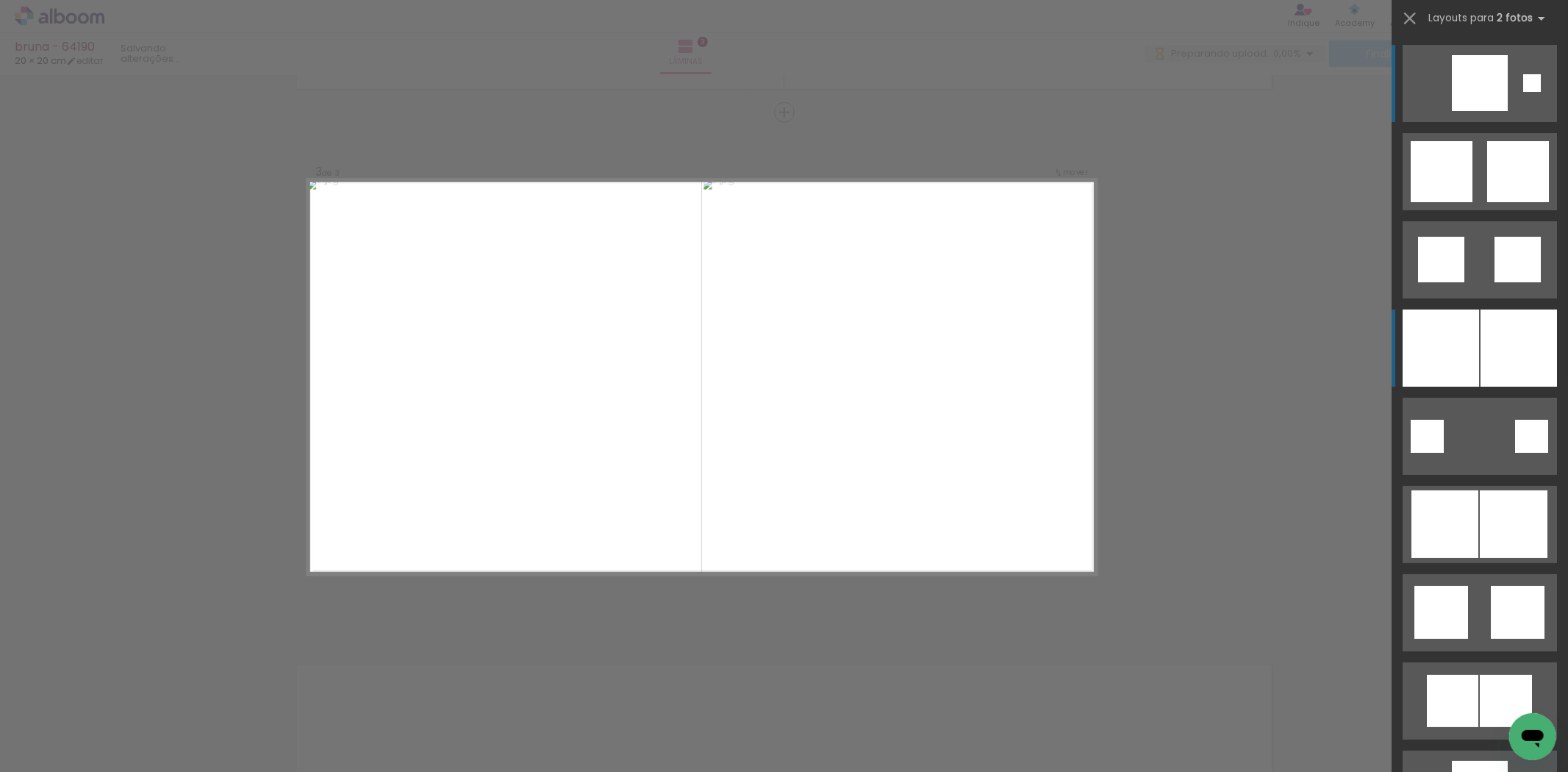
click at [1461, 349] on div at bounding box center [1441, 348] width 76 height 77
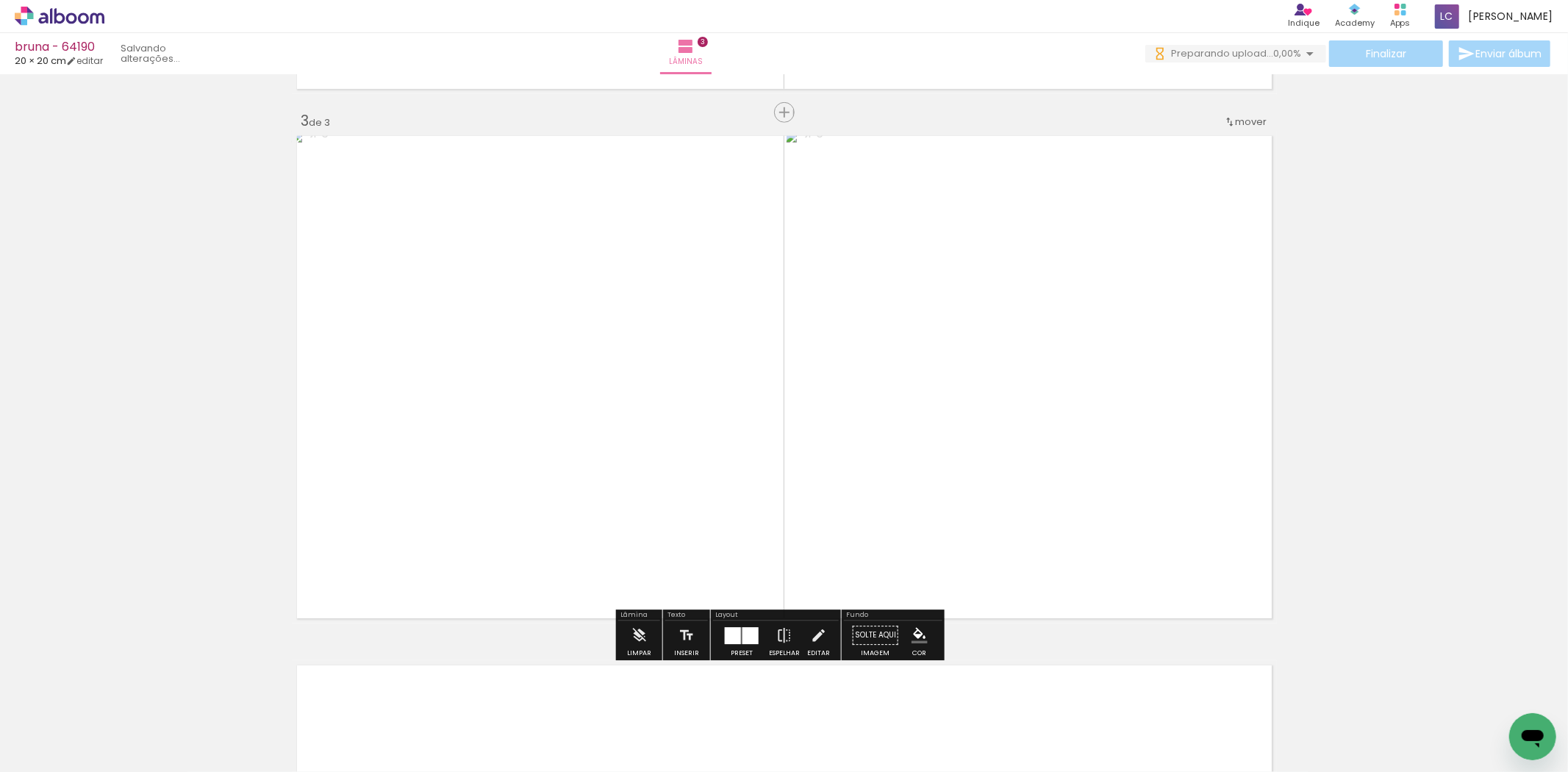
scroll to position [0, 0]
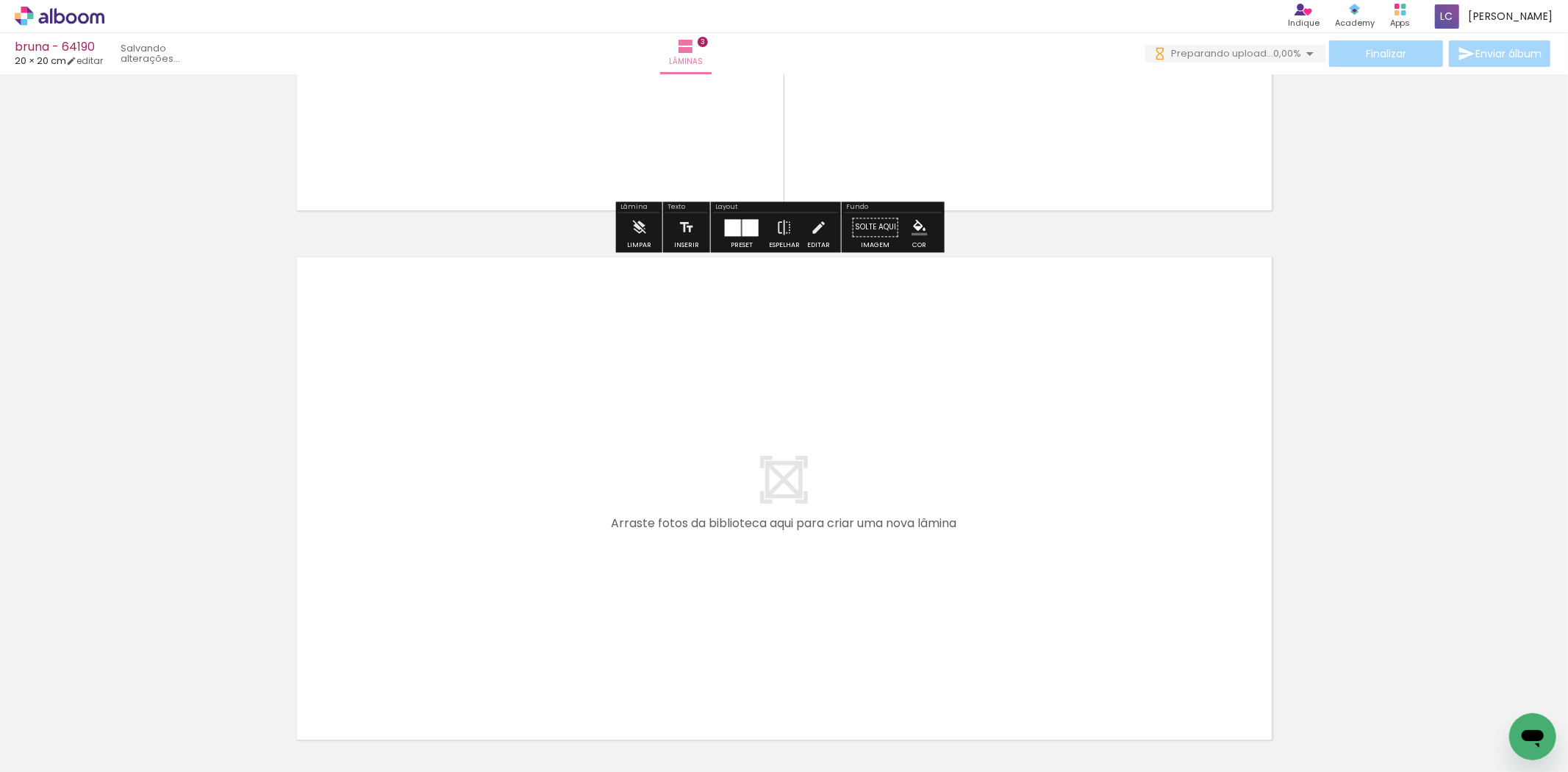
drag, startPoint x: 638, startPoint y: 748, endPoint x: 709, endPoint y: 518, distance: 240.7
click at [709, 518] on quentale-workspace at bounding box center [784, 386] width 1568 height 772
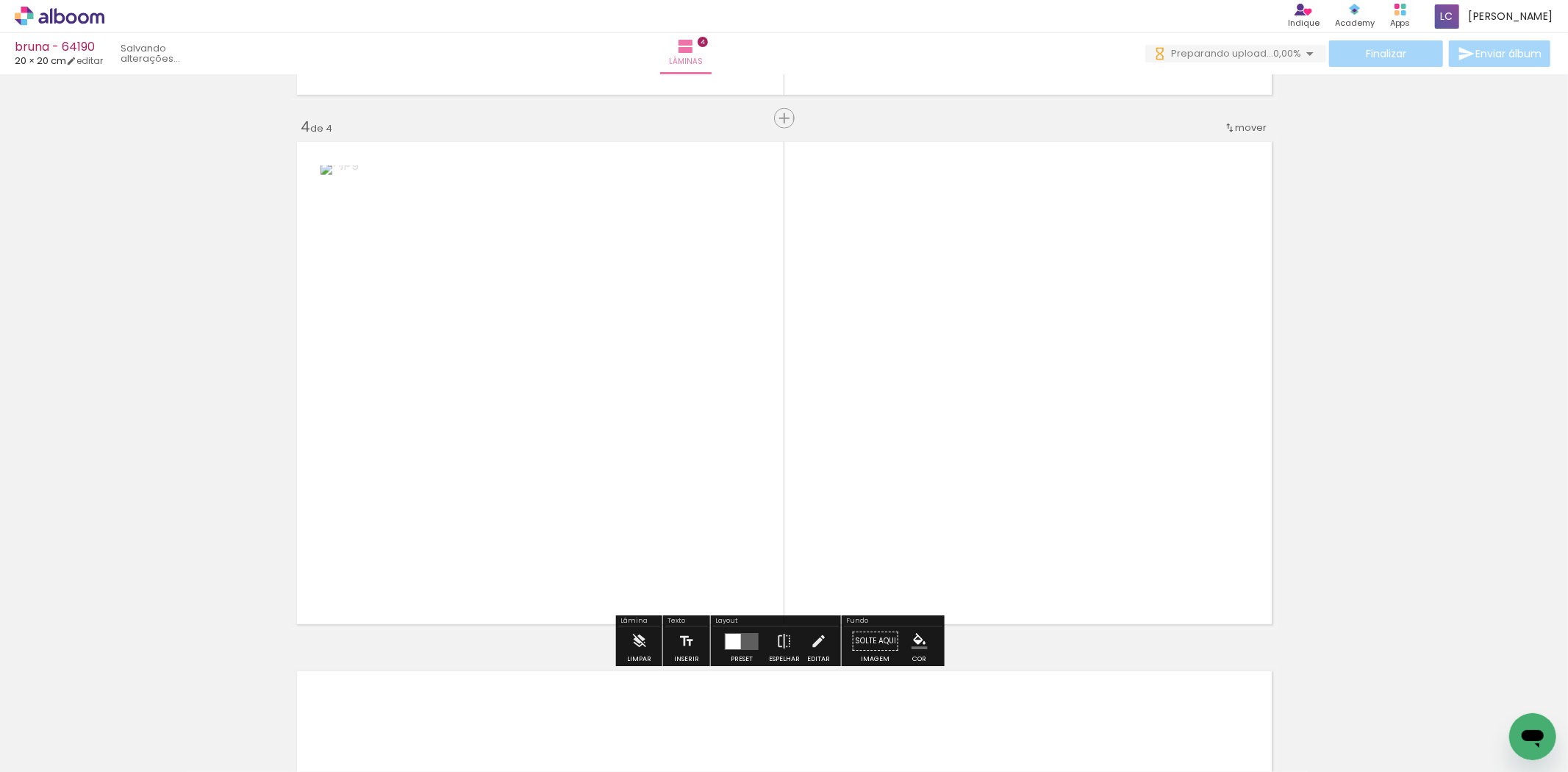
scroll to position [1574, 0]
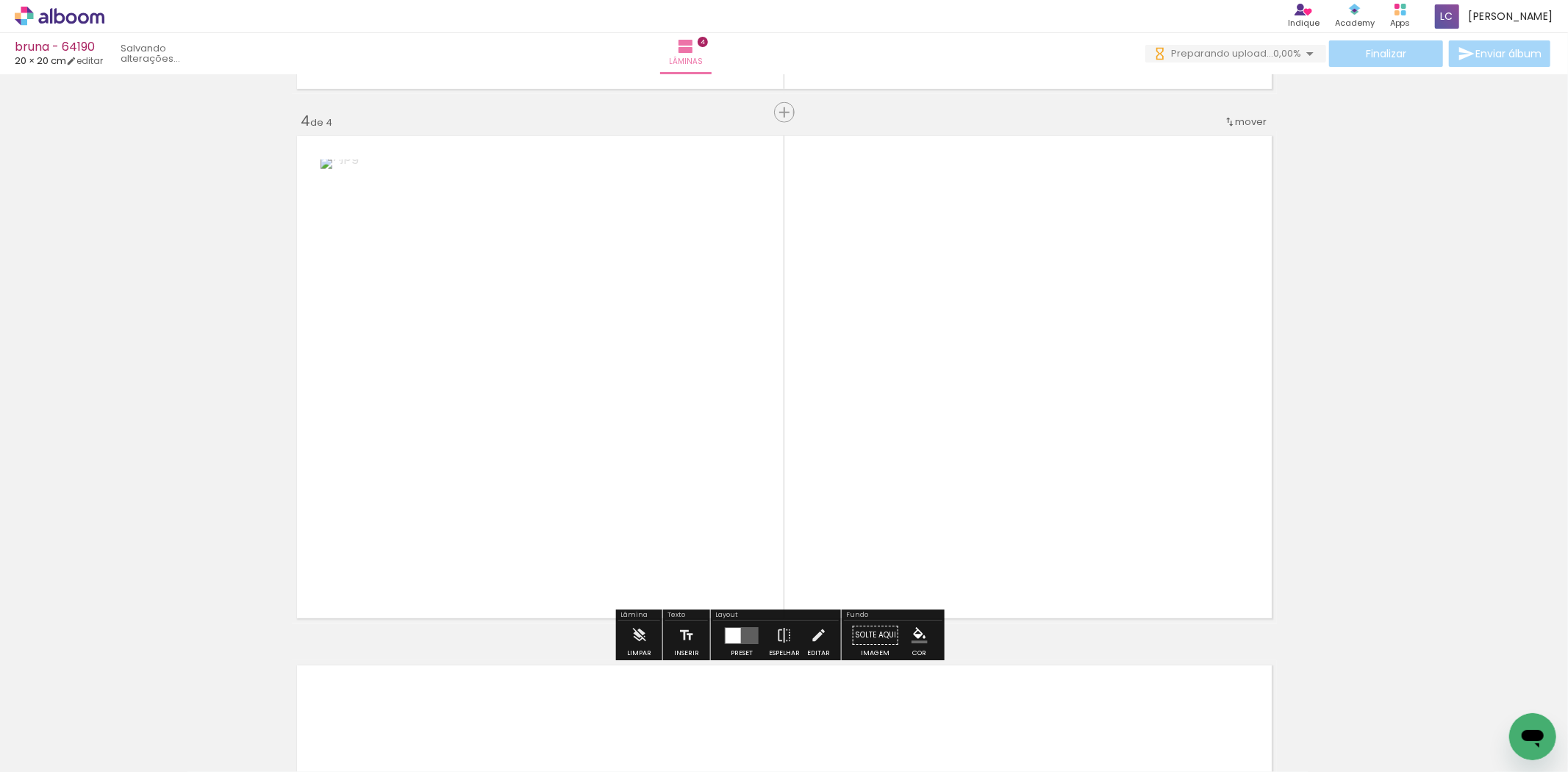
drag, startPoint x: 748, startPoint y: 633, endPoint x: 741, endPoint y: 583, distance: 50.5
click at [768, 496] on quentale-workspace at bounding box center [784, 386] width 1568 height 772
click at [718, 647] on paper-button "Preset" at bounding box center [741, 639] width 47 height 38
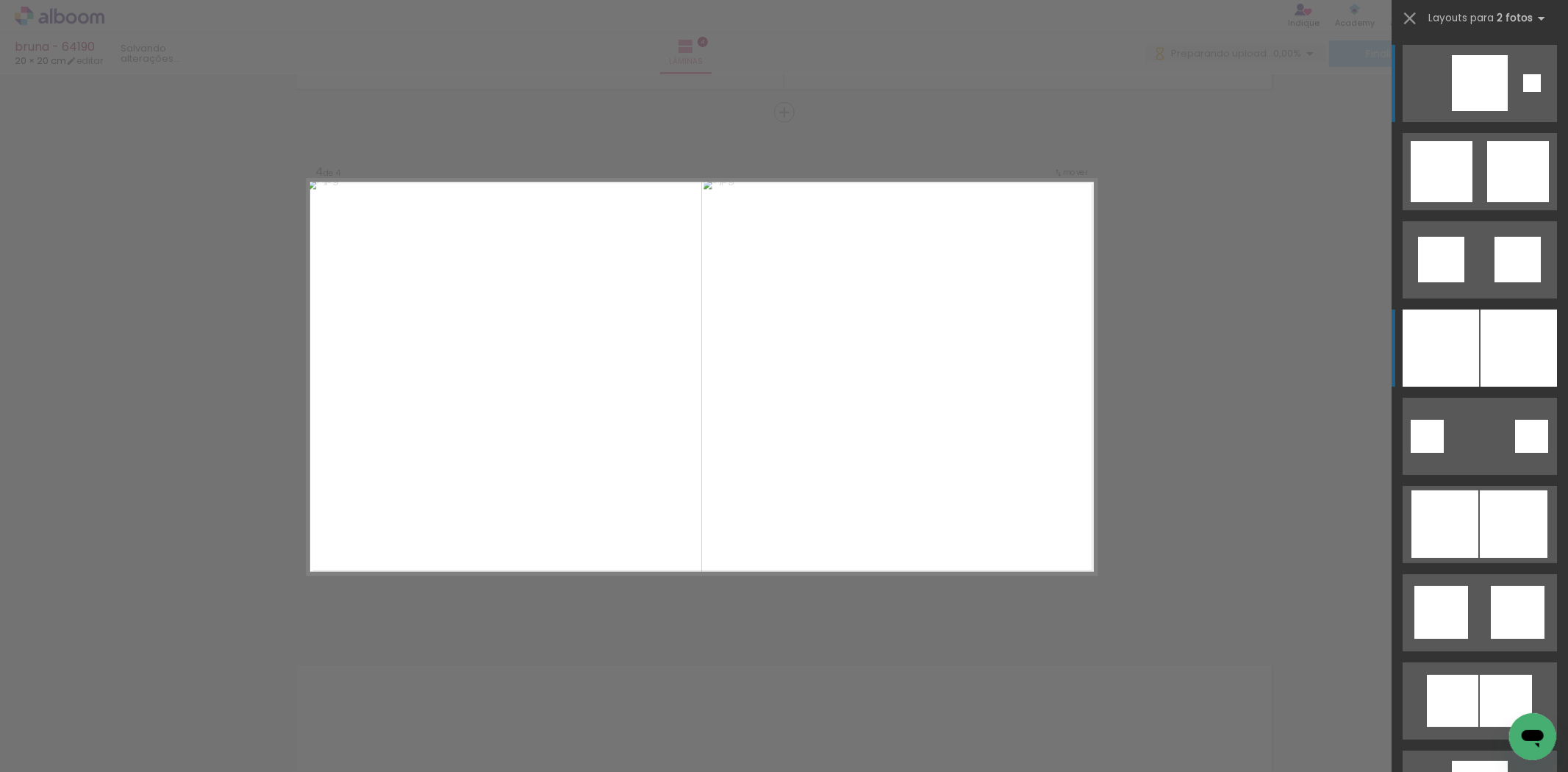
click at [1436, 346] on div at bounding box center [1441, 348] width 76 height 77
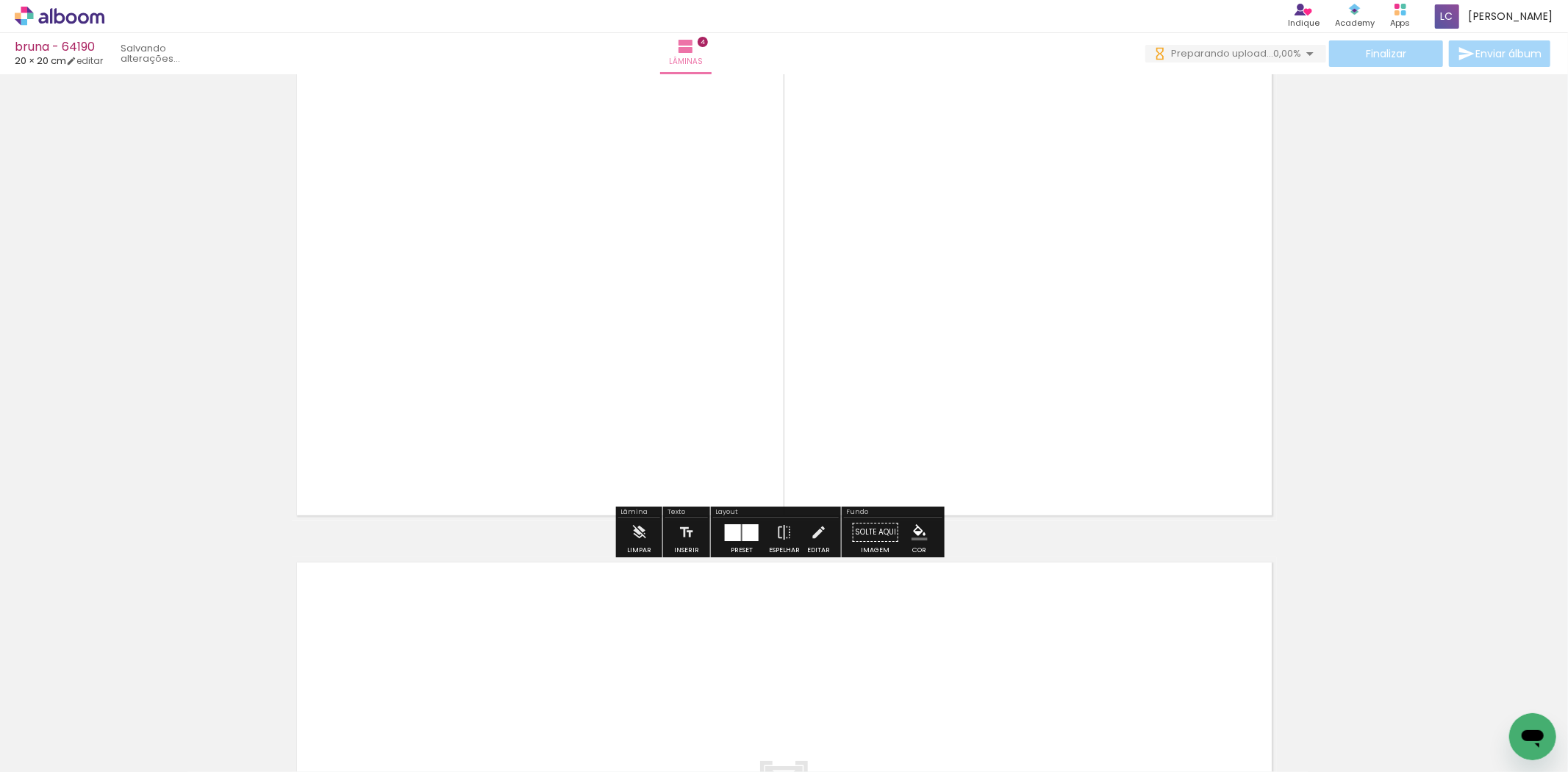
scroll to position [1819, 0]
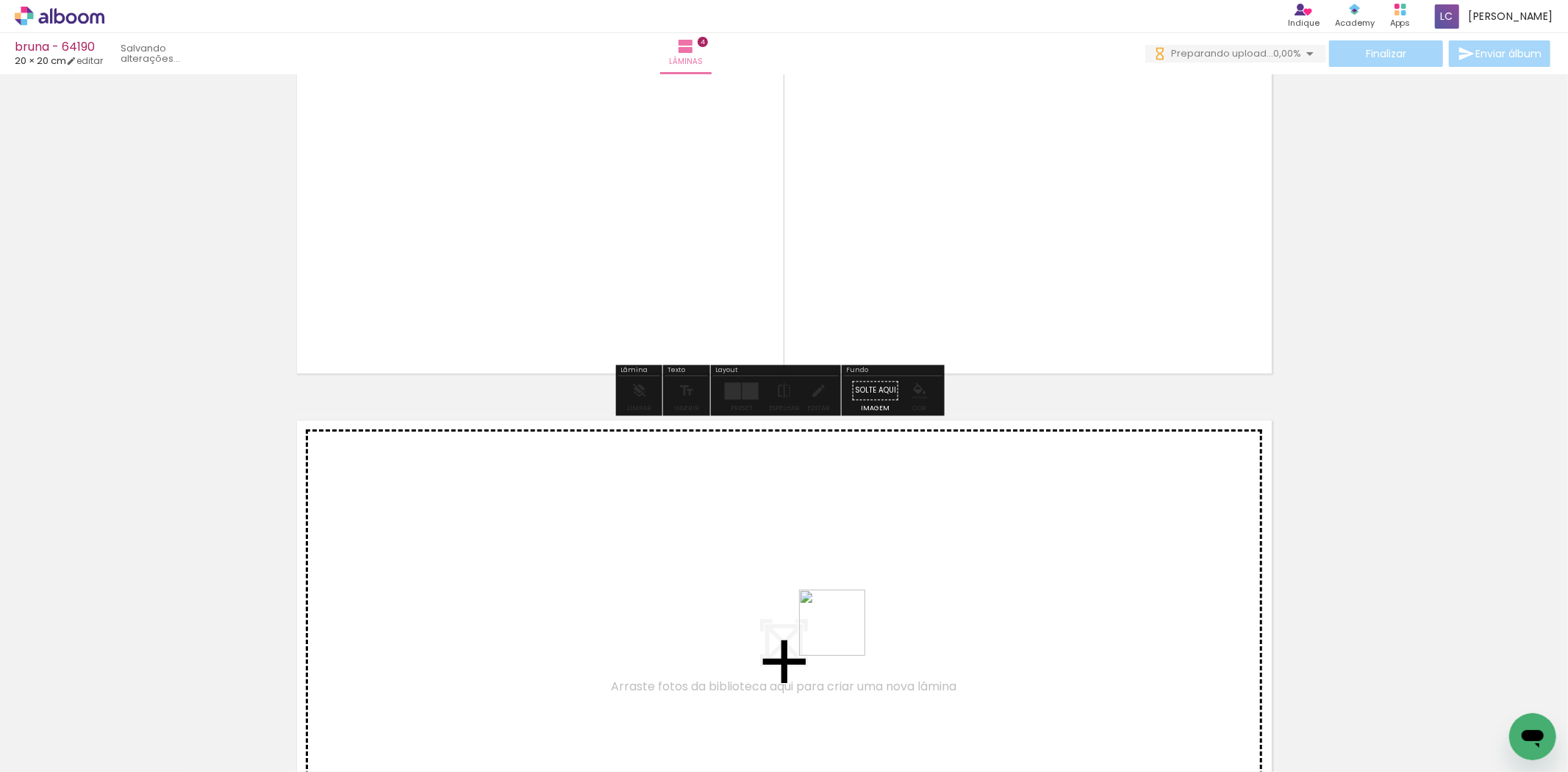
drag, startPoint x: 844, startPoint y: 634, endPoint x: 856, endPoint y: 688, distance: 55.3
click at [857, 608] on quentale-workspace at bounding box center [784, 386] width 1568 height 772
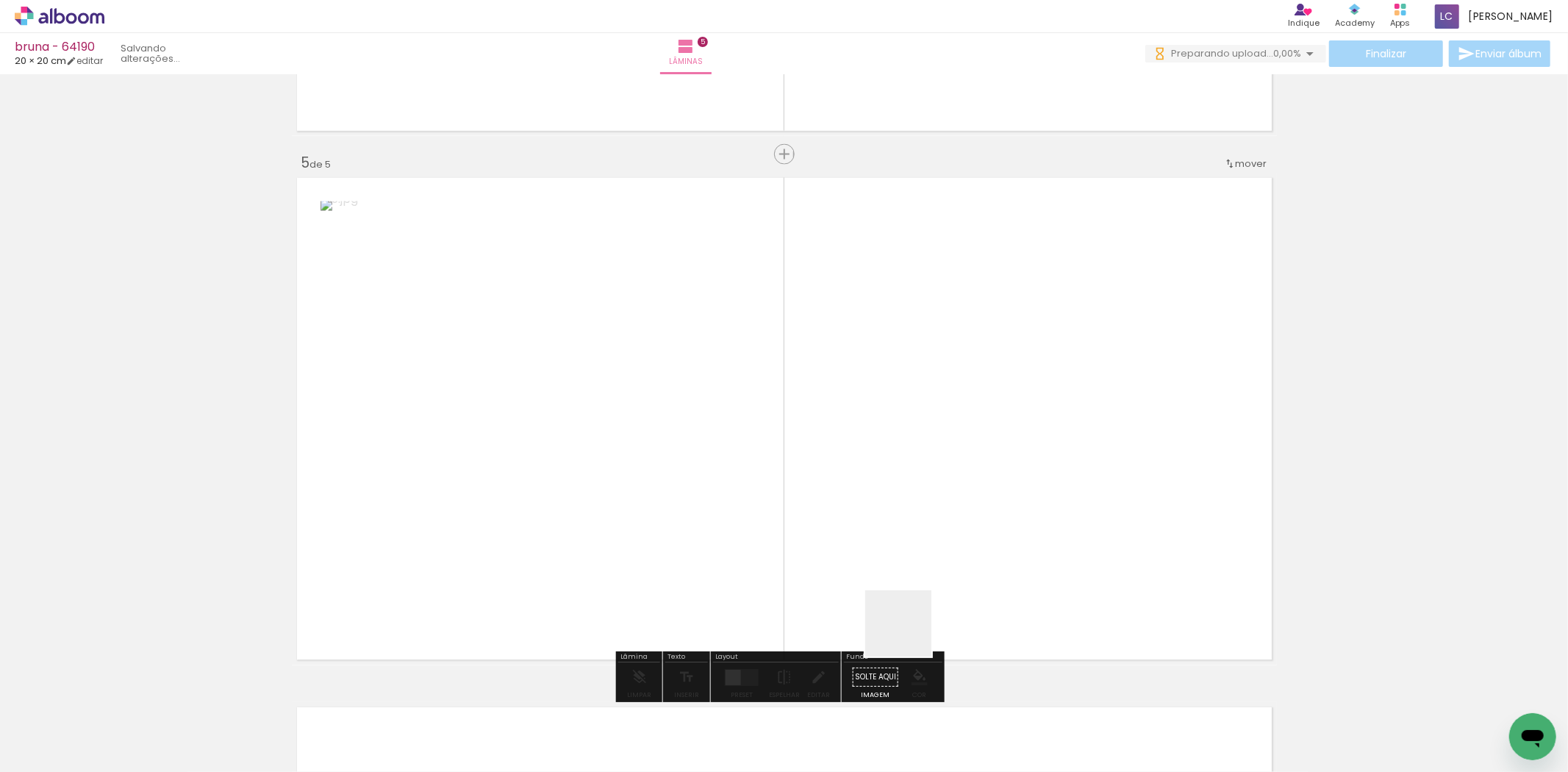
scroll to position [2103, 0]
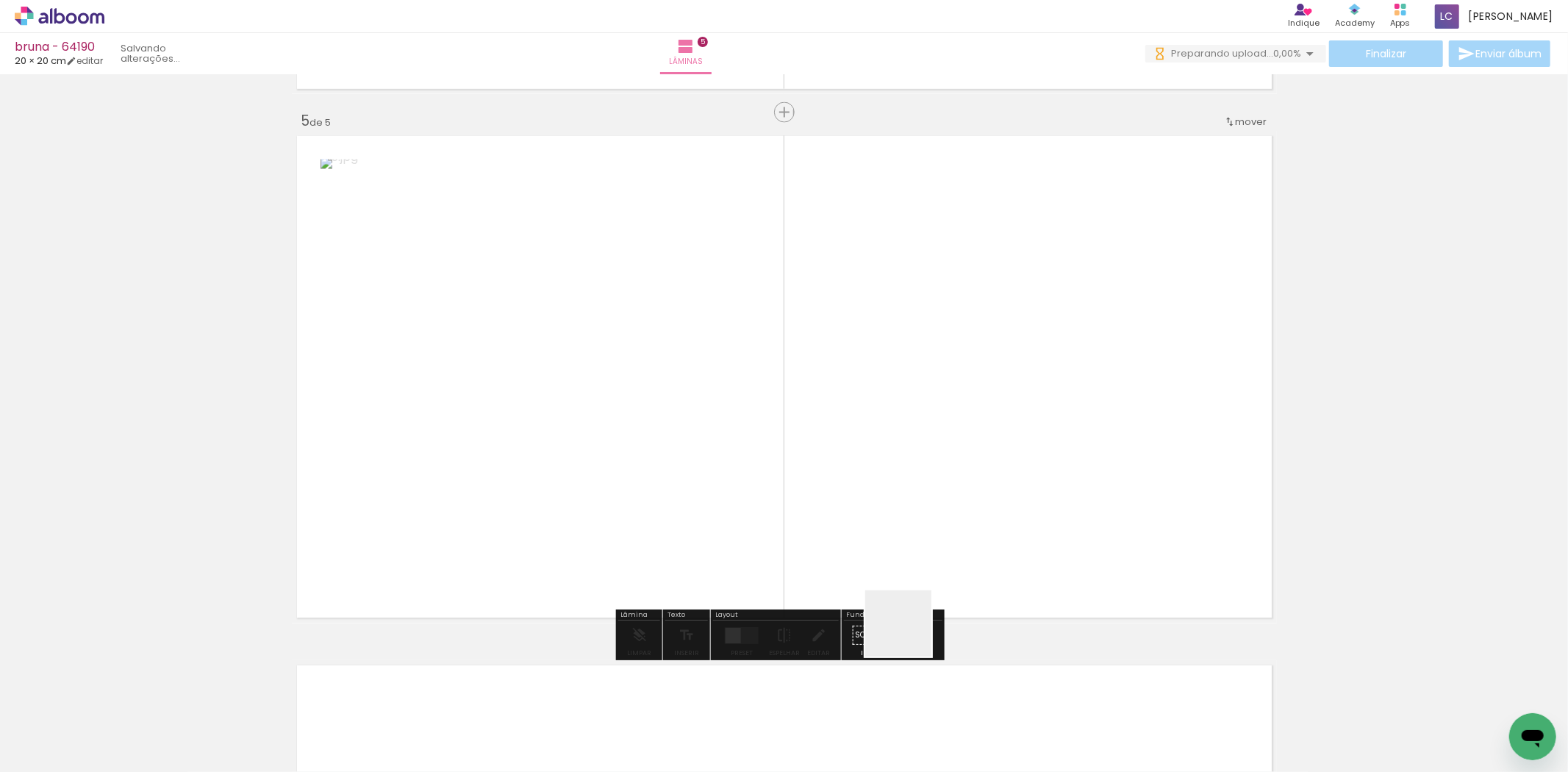
drag, startPoint x: 909, startPoint y: 635, endPoint x: 773, endPoint y: 563, distance: 153.9
click at [921, 415] on quentale-workspace at bounding box center [784, 386] width 1568 height 772
click at [733, 638] on div at bounding box center [741, 636] width 17 height 17
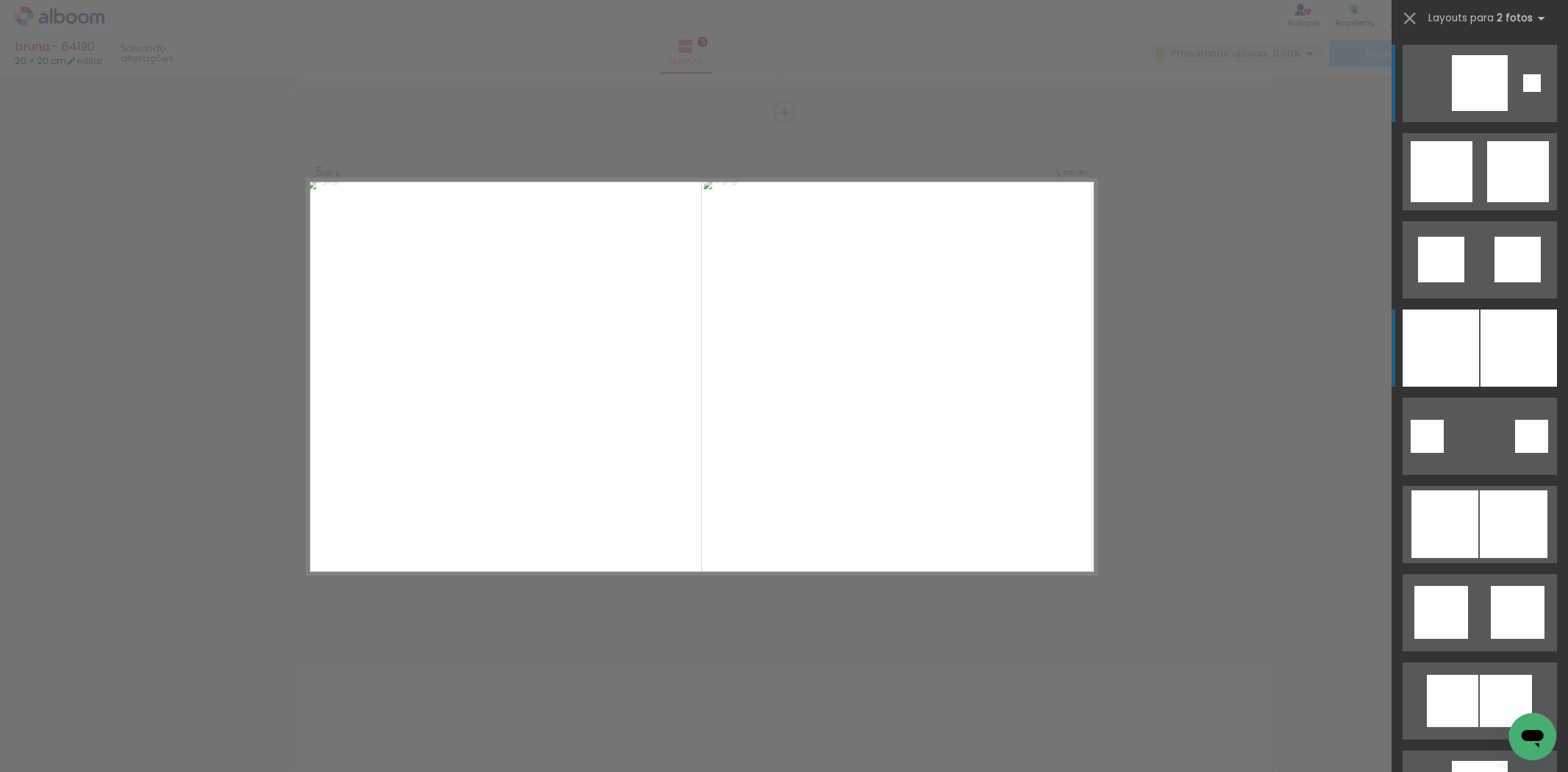
click at [1491, 321] on div at bounding box center [1519, 348] width 76 height 77
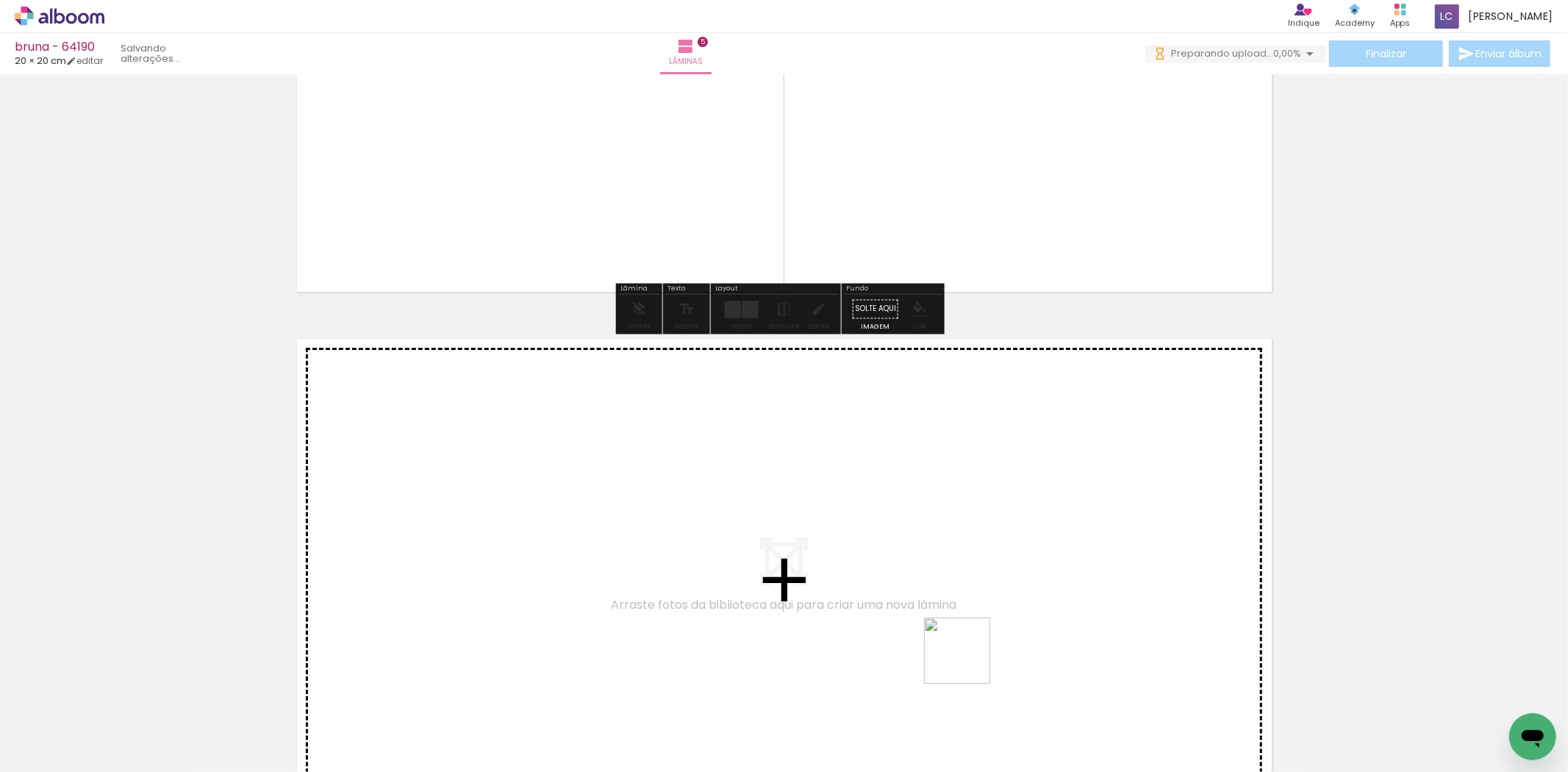
drag, startPoint x: 968, startPoint y: 662, endPoint x: 961, endPoint y: 600, distance: 62.4
click at [961, 600] on quentale-workspace at bounding box center [784, 386] width 1568 height 772
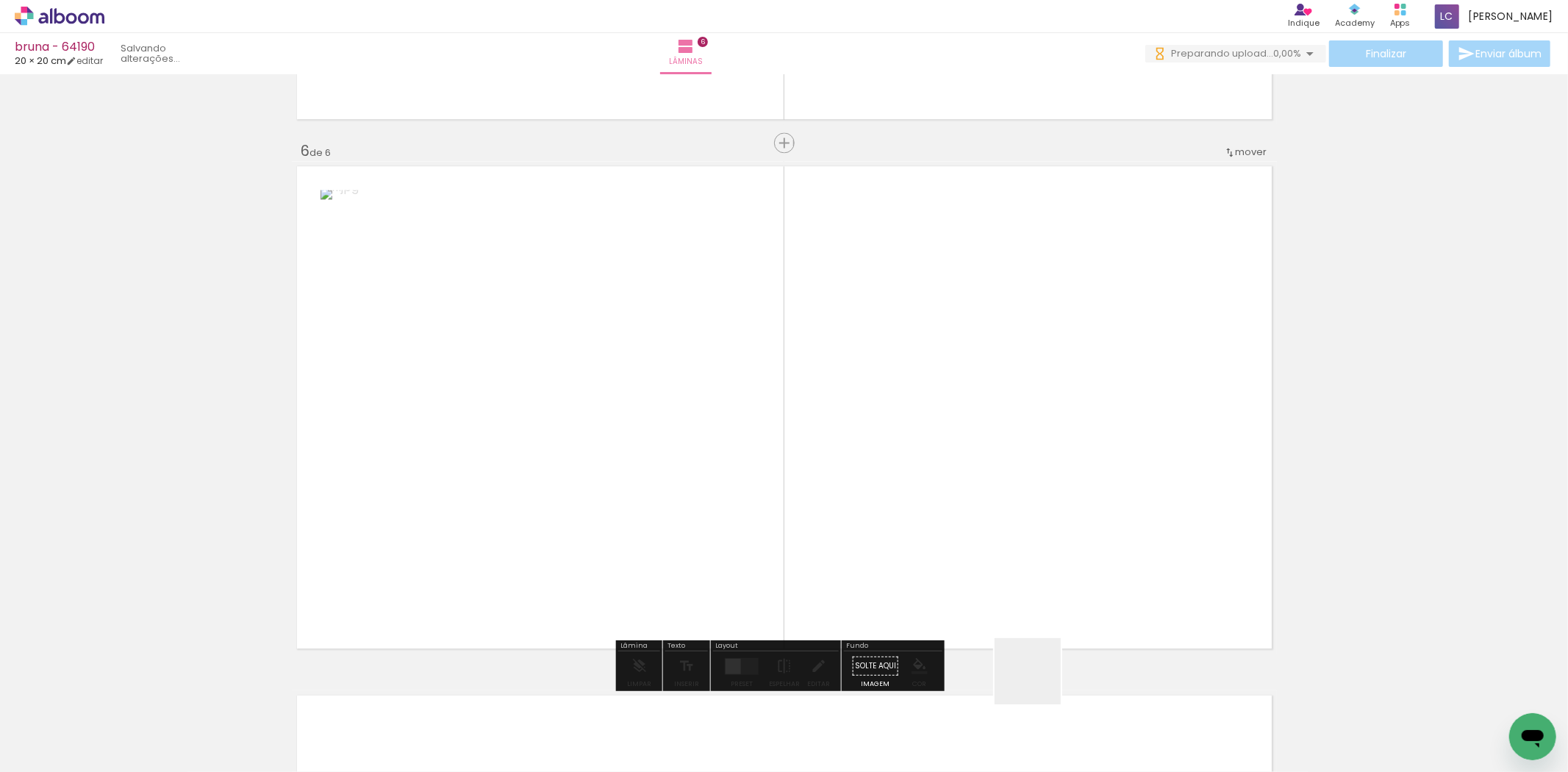
scroll to position [2633, 0]
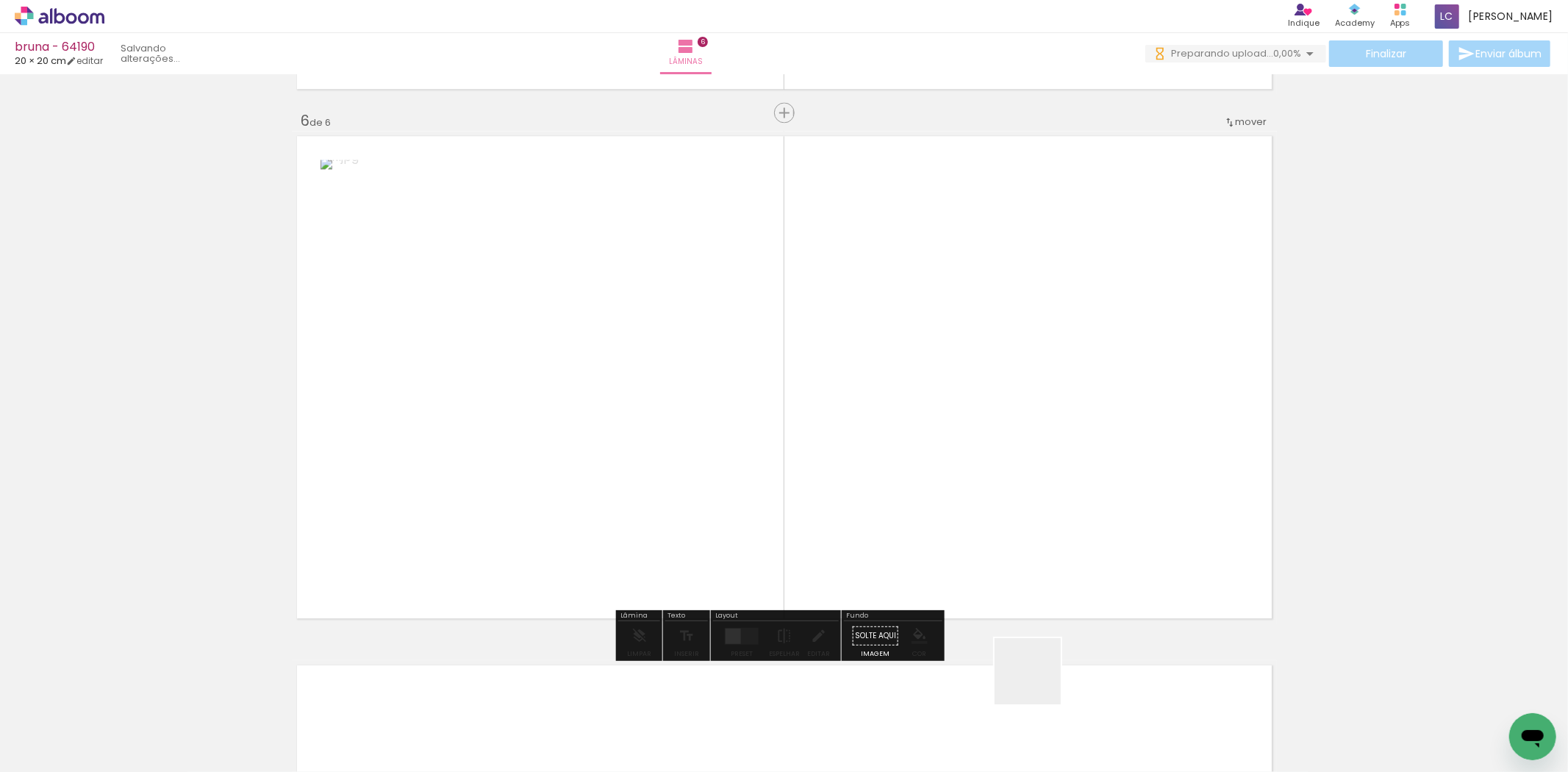
drag, startPoint x: 1038, startPoint y: 697, endPoint x: 736, endPoint y: 507, distance: 356.8
click at [972, 575] on quentale-workspace at bounding box center [784, 386] width 1568 height 772
click at [731, 655] on div "Preset" at bounding box center [741, 653] width 22 height 6
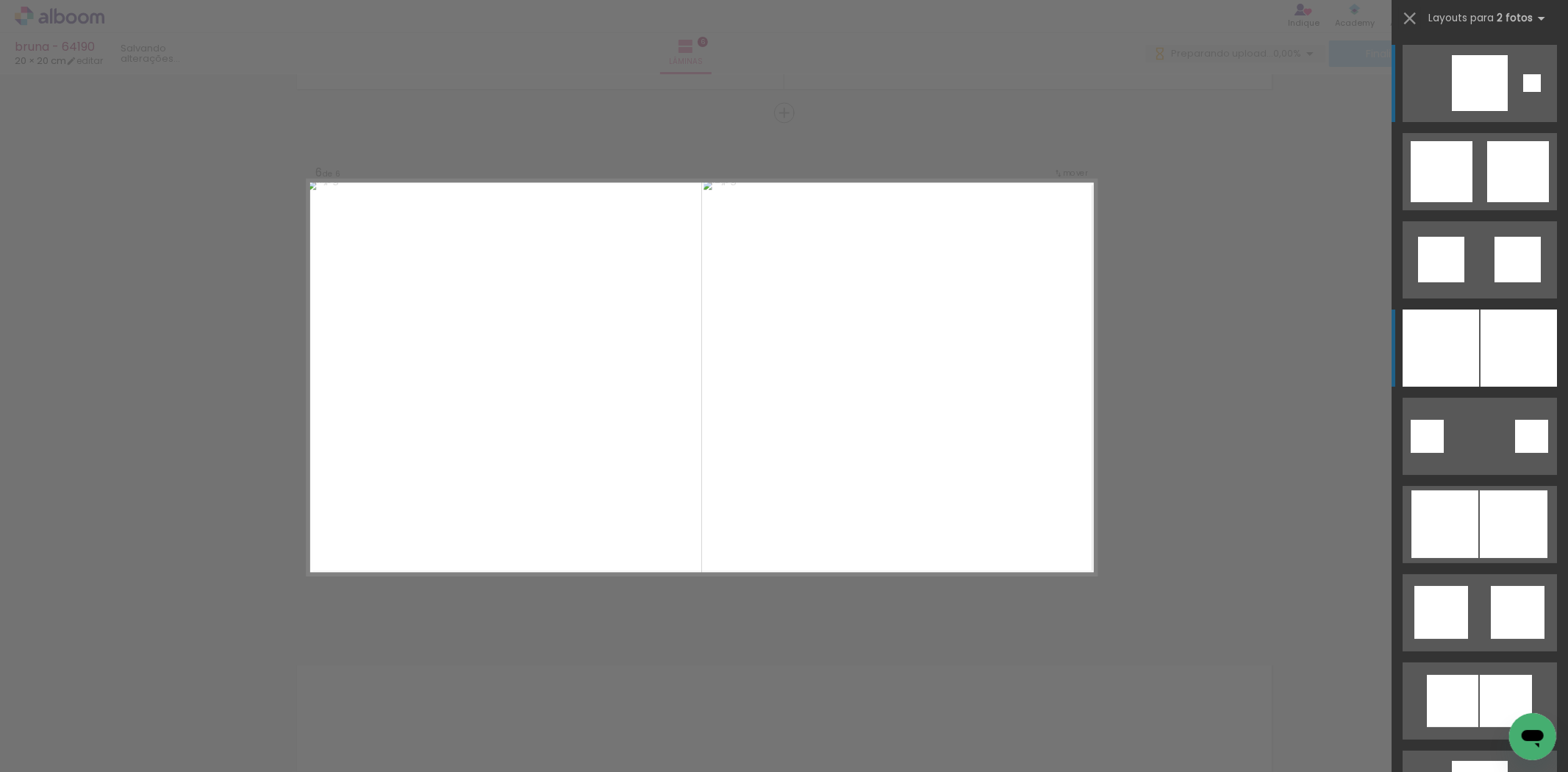
click at [1453, 359] on div at bounding box center [1441, 348] width 76 height 77
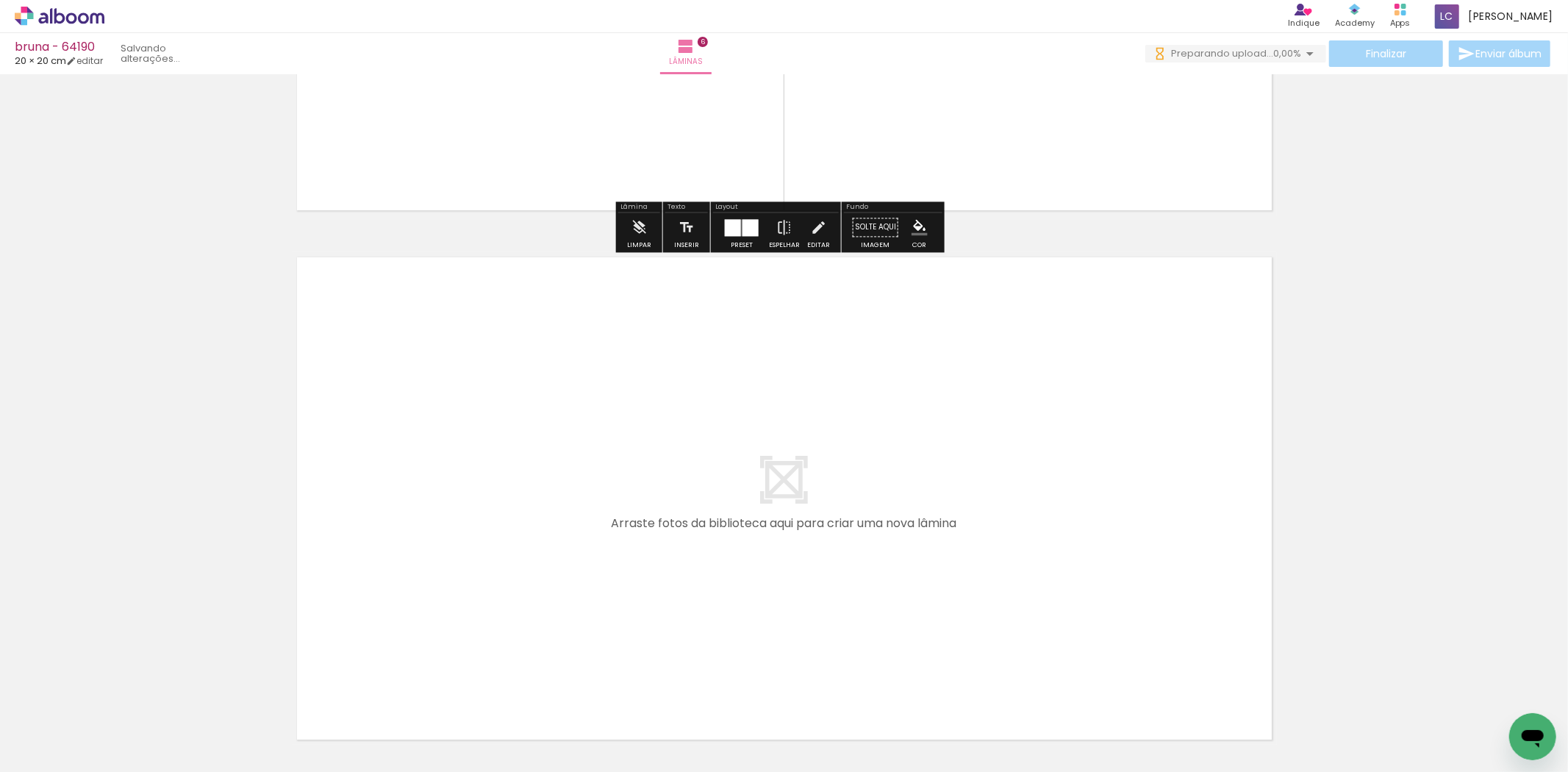
drag, startPoint x: 1160, startPoint y: 711, endPoint x: 1104, endPoint y: 591, distance: 132.4
click at [1104, 591] on quentale-workspace at bounding box center [784, 386] width 1568 height 772
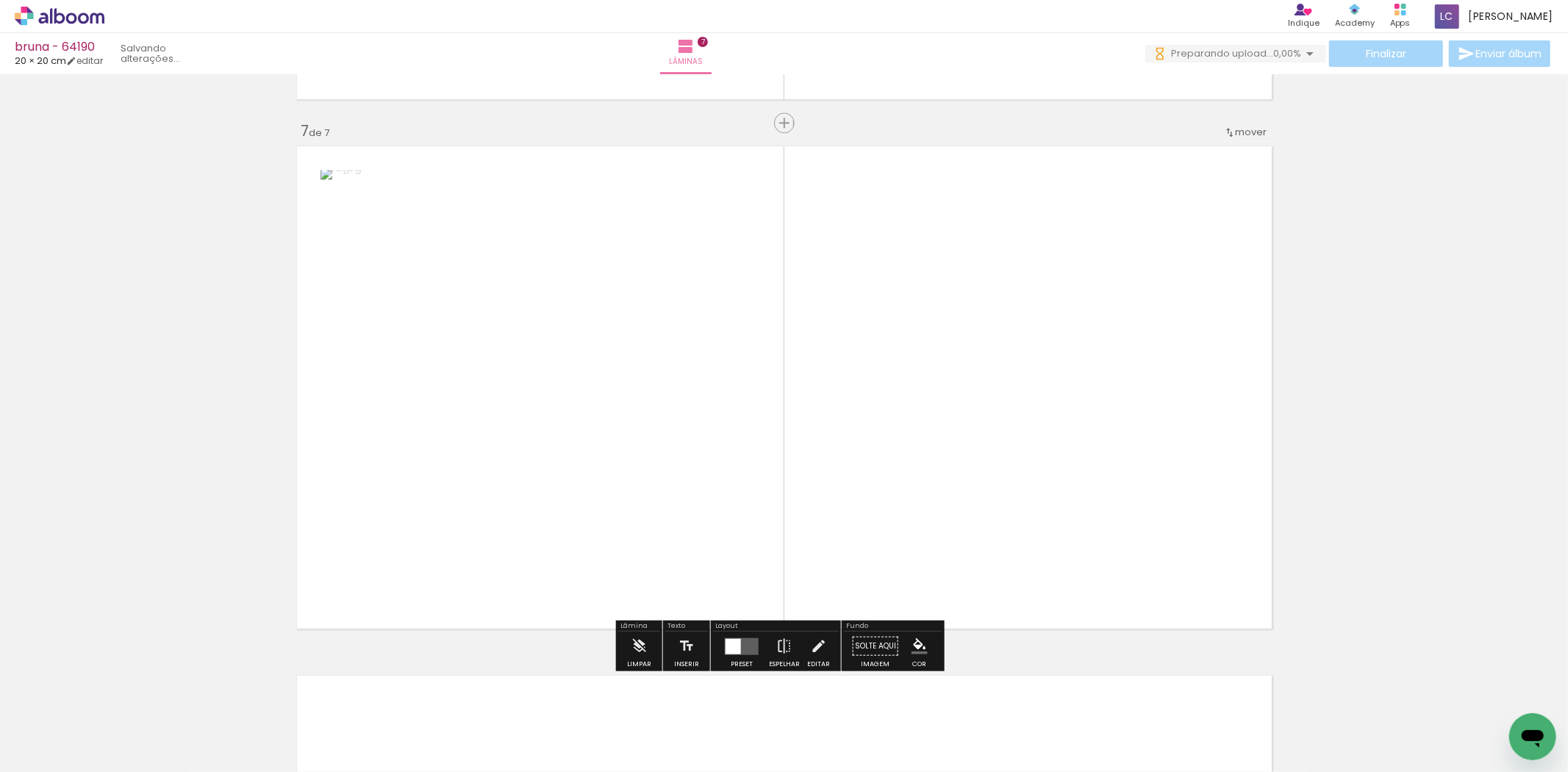
scroll to position [3162, 0]
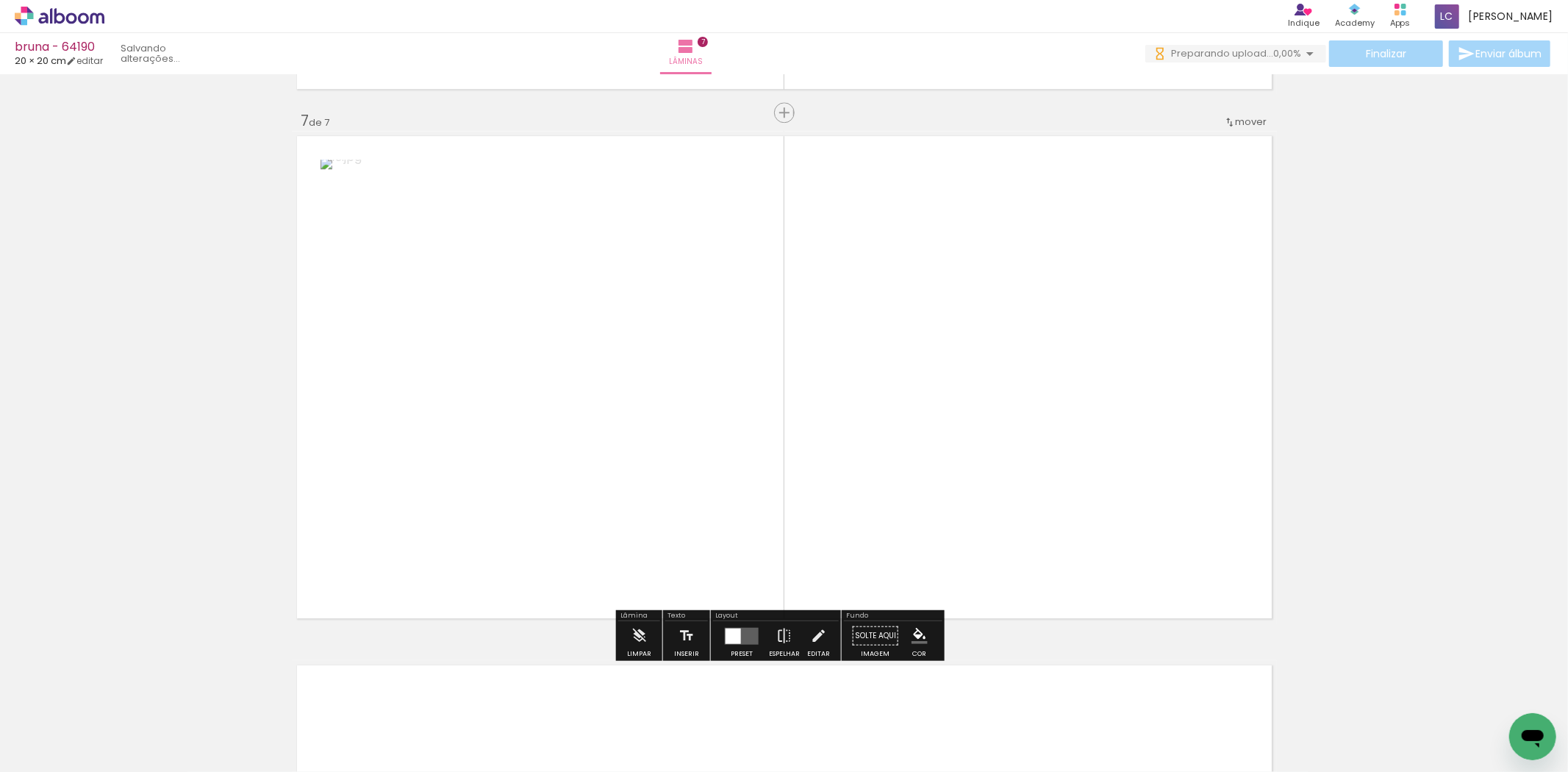
drag, startPoint x: 1185, startPoint y: 685, endPoint x: 723, endPoint y: 502, distance: 496.9
click at [985, 524] on quentale-workspace at bounding box center [784, 386] width 1568 height 772
click at [723, 647] on div at bounding box center [741, 635] width 39 height 30
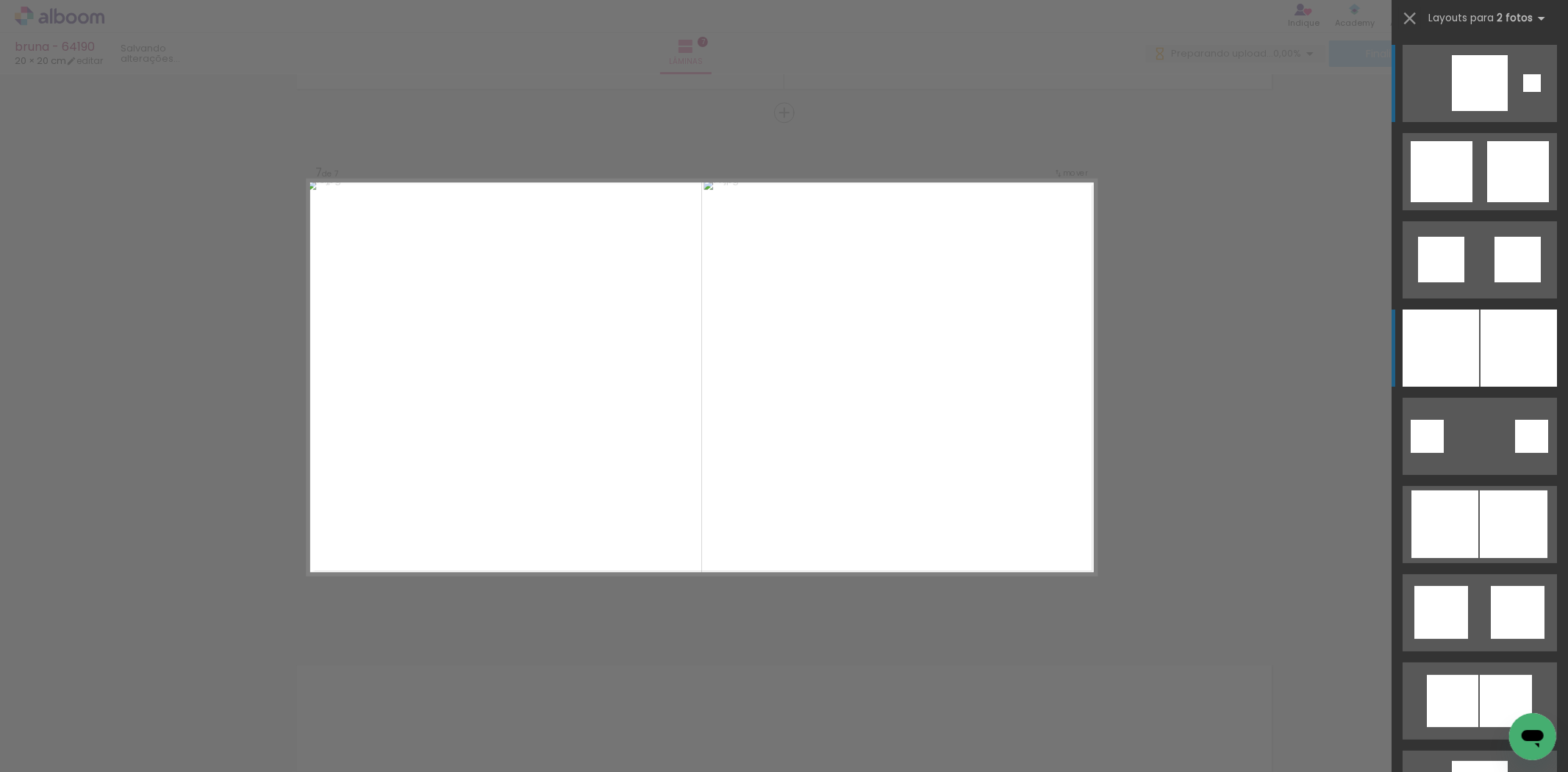
click at [1413, 350] on div at bounding box center [1441, 348] width 76 height 77
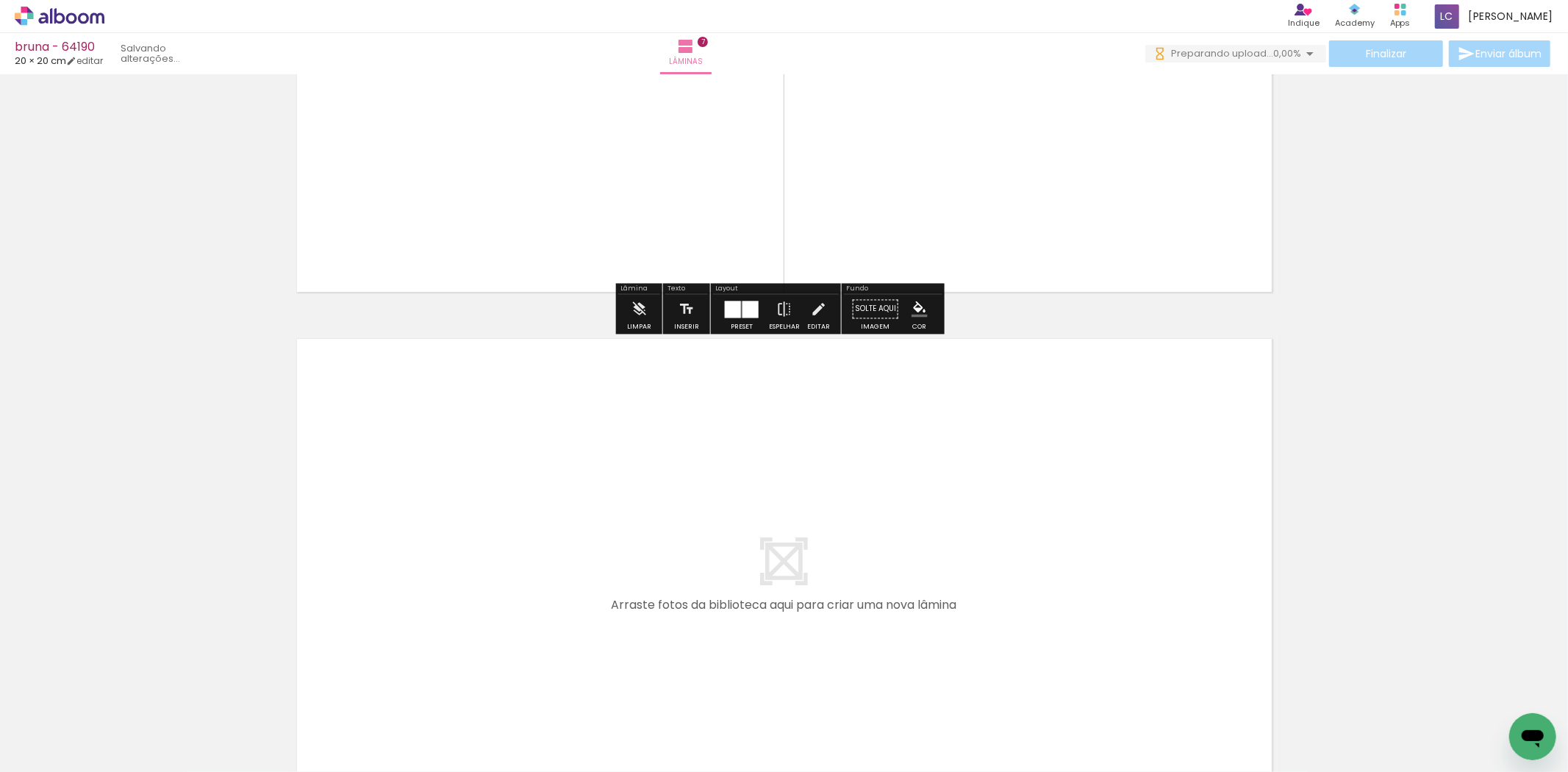
drag, startPoint x: 1289, startPoint y: 748, endPoint x: 1063, endPoint y: 559, distance: 294.6
click at [1063, 559] on quentale-workspace at bounding box center [784, 386] width 1568 height 772
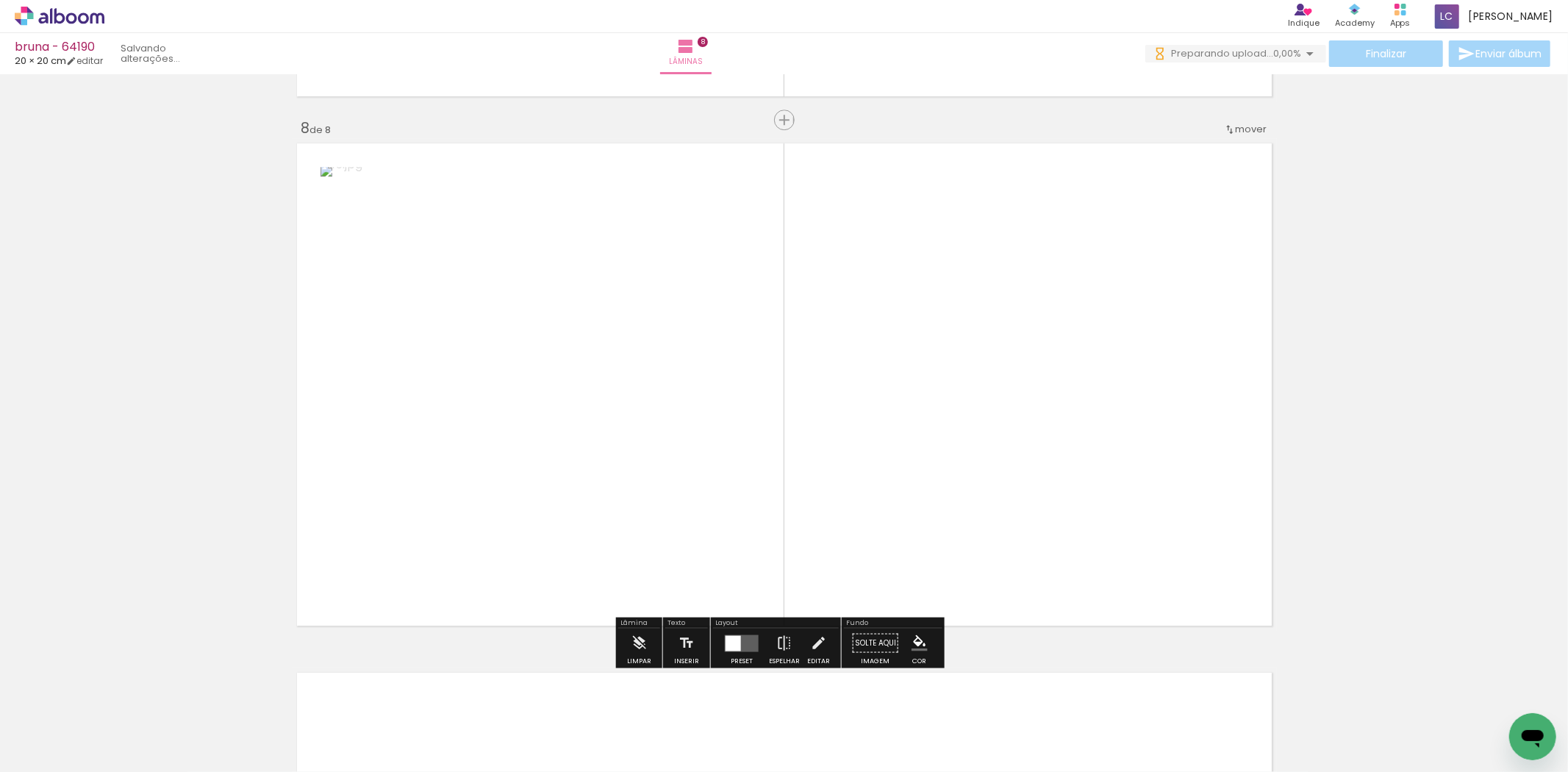
scroll to position [3692, 0]
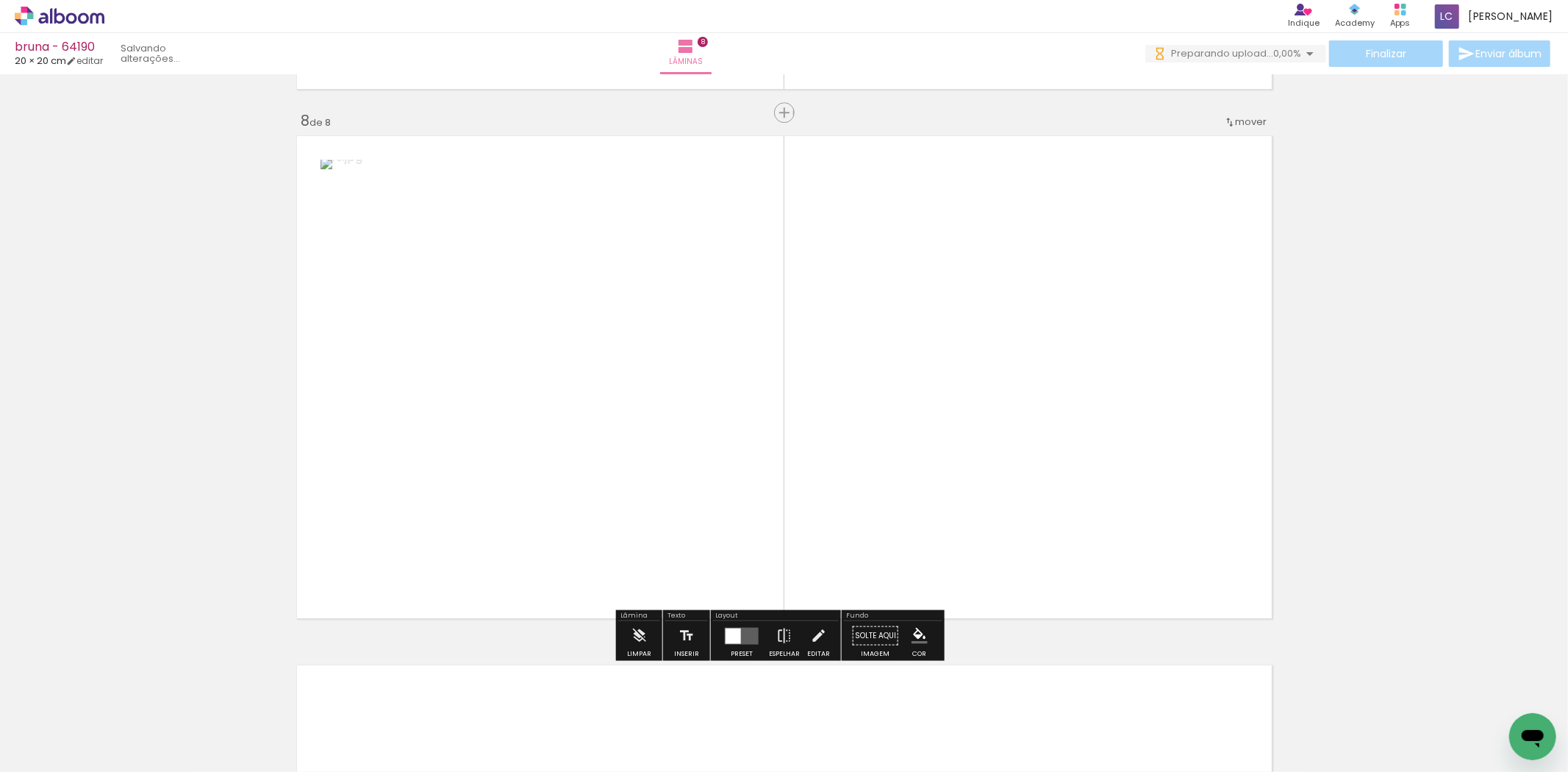
drag, startPoint x: 1369, startPoint y: 705, endPoint x: 775, endPoint y: 522, distance: 621.6
click at [819, 535] on quentale-workspace at bounding box center [784, 386] width 1568 height 772
click at [722, 641] on div at bounding box center [741, 635] width 39 height 30
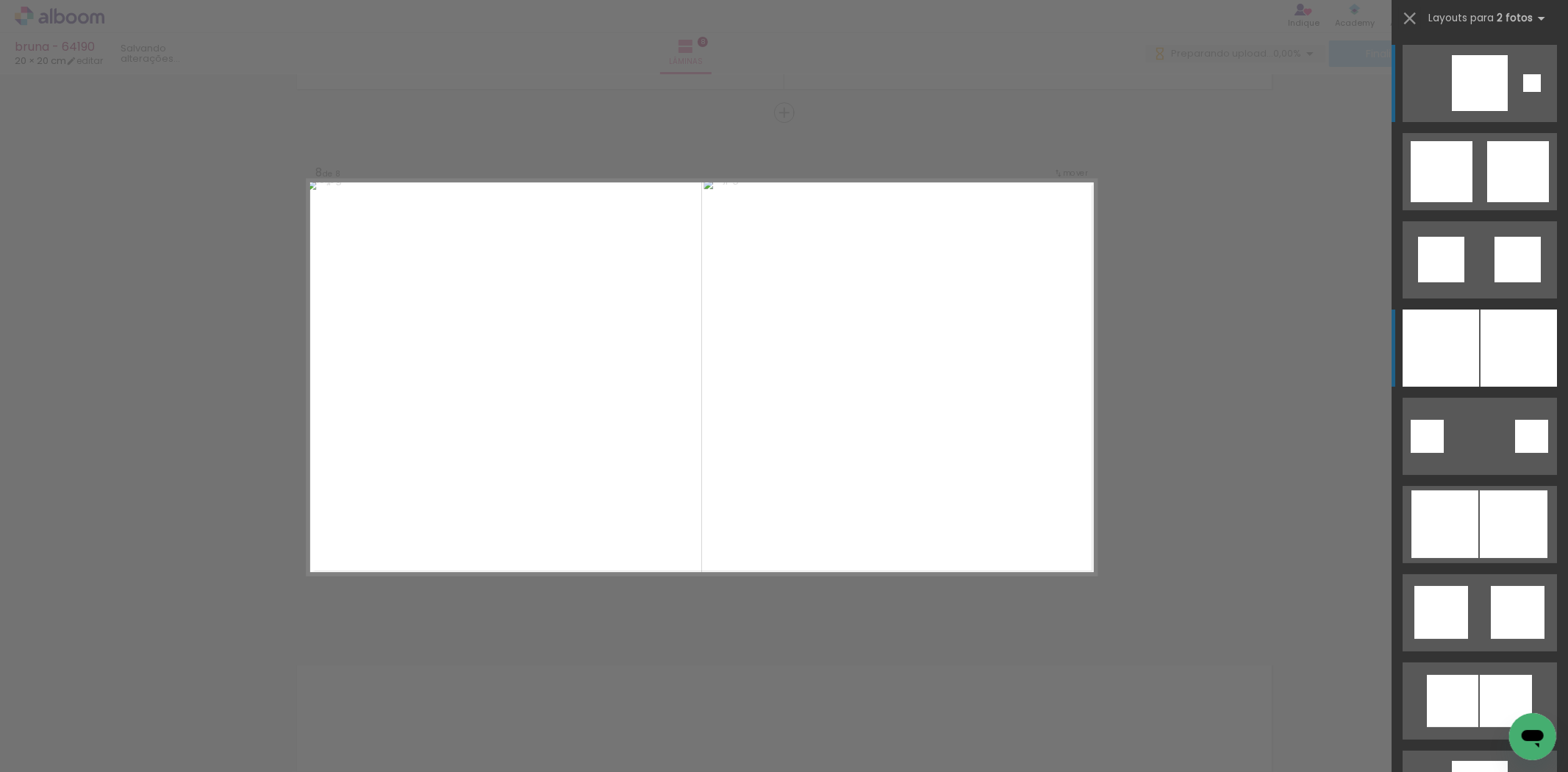
click at [1481, 363] on div at bounding box center [1519, 348] width 76 height 77
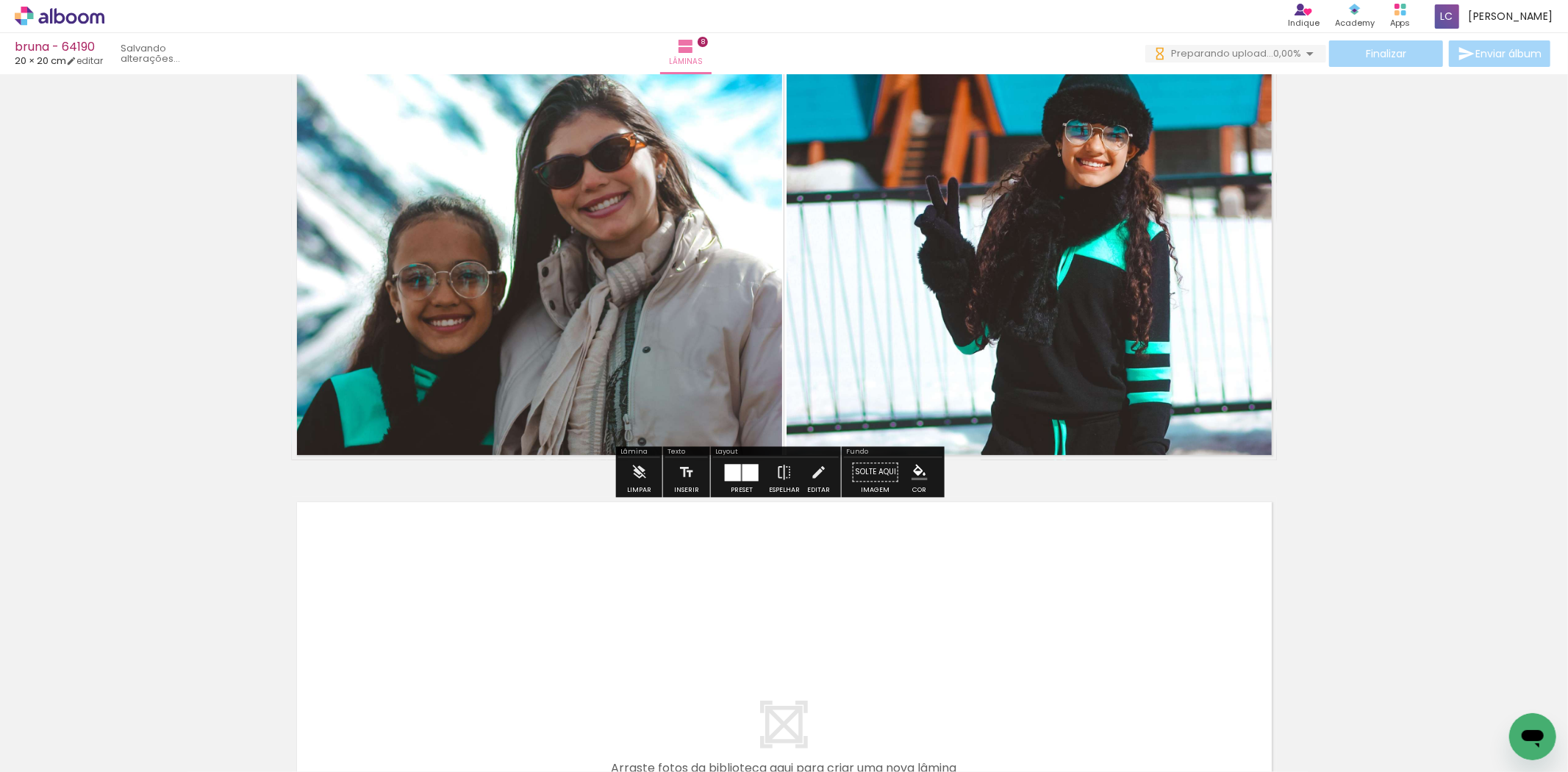
scroll to position [0, 689]
drag, startPoint x: 775, startPoint y: 725, endPoint x: 820, endPoint y: 508, distance: 221.6
click at [820, 508] on quentale-workspace at bounding box center [784, 386] width 1568 height 772
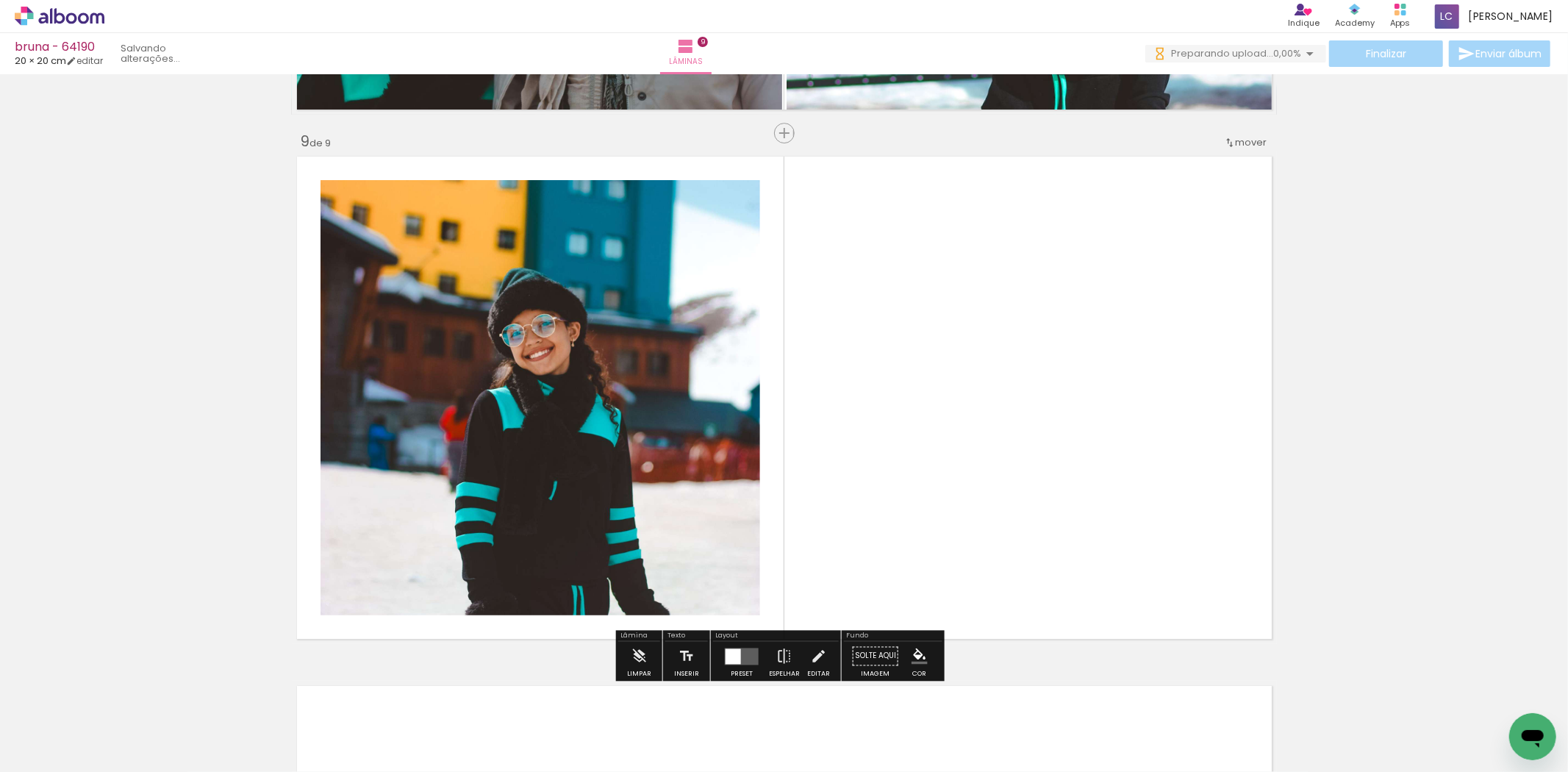
scroll to position [4221, 0]
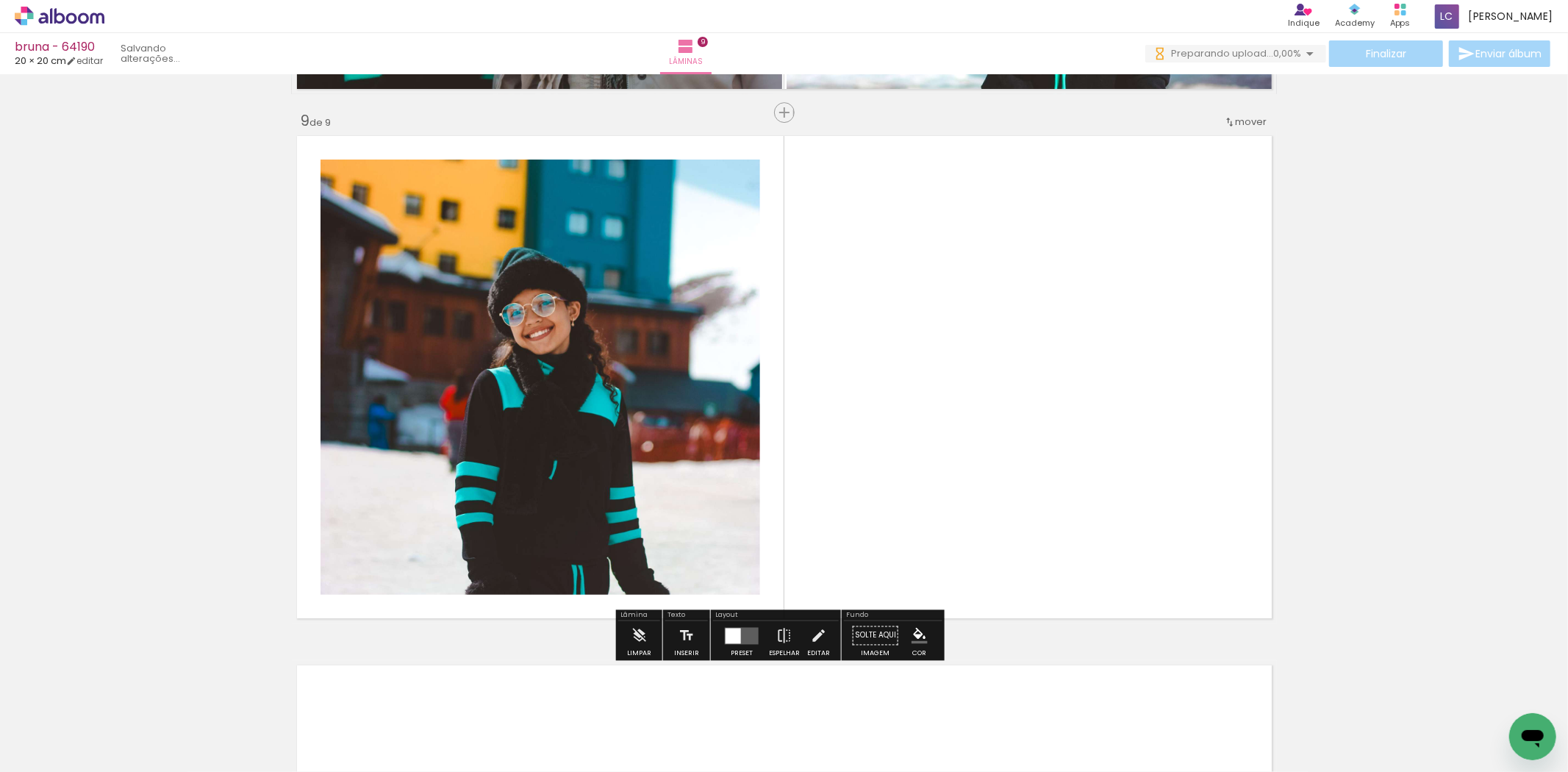
drag, startPoint x: 856, startPoint y: 706, endPoint x: 722, endPoint y: 535, distance: 217.2
click at [748, 472] on quentale-workspace at bounding box center [784, 386] width 1568 height 772
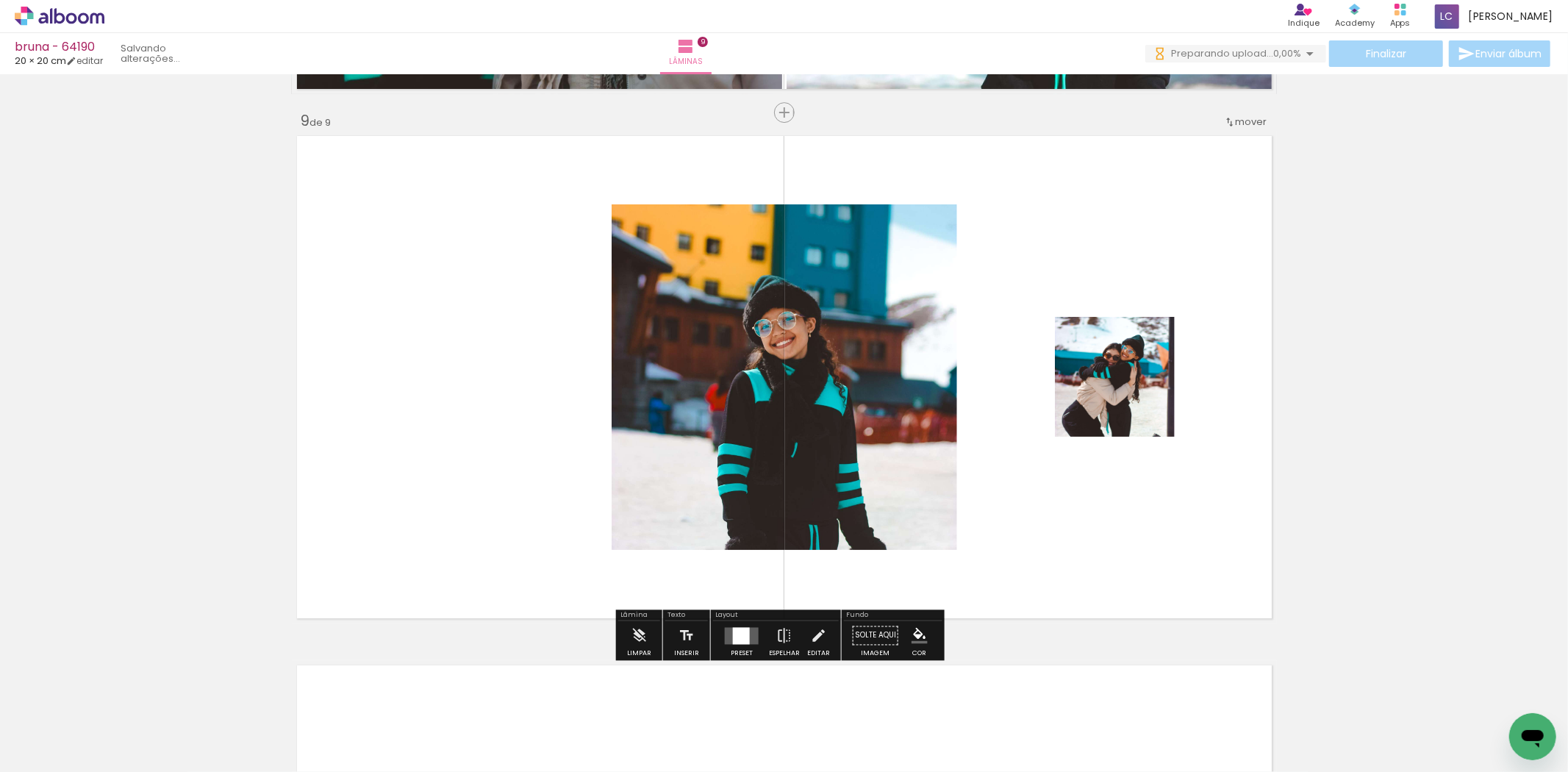
click at [738, 638] on div at bounding box center [741, 636] width 17 height 17
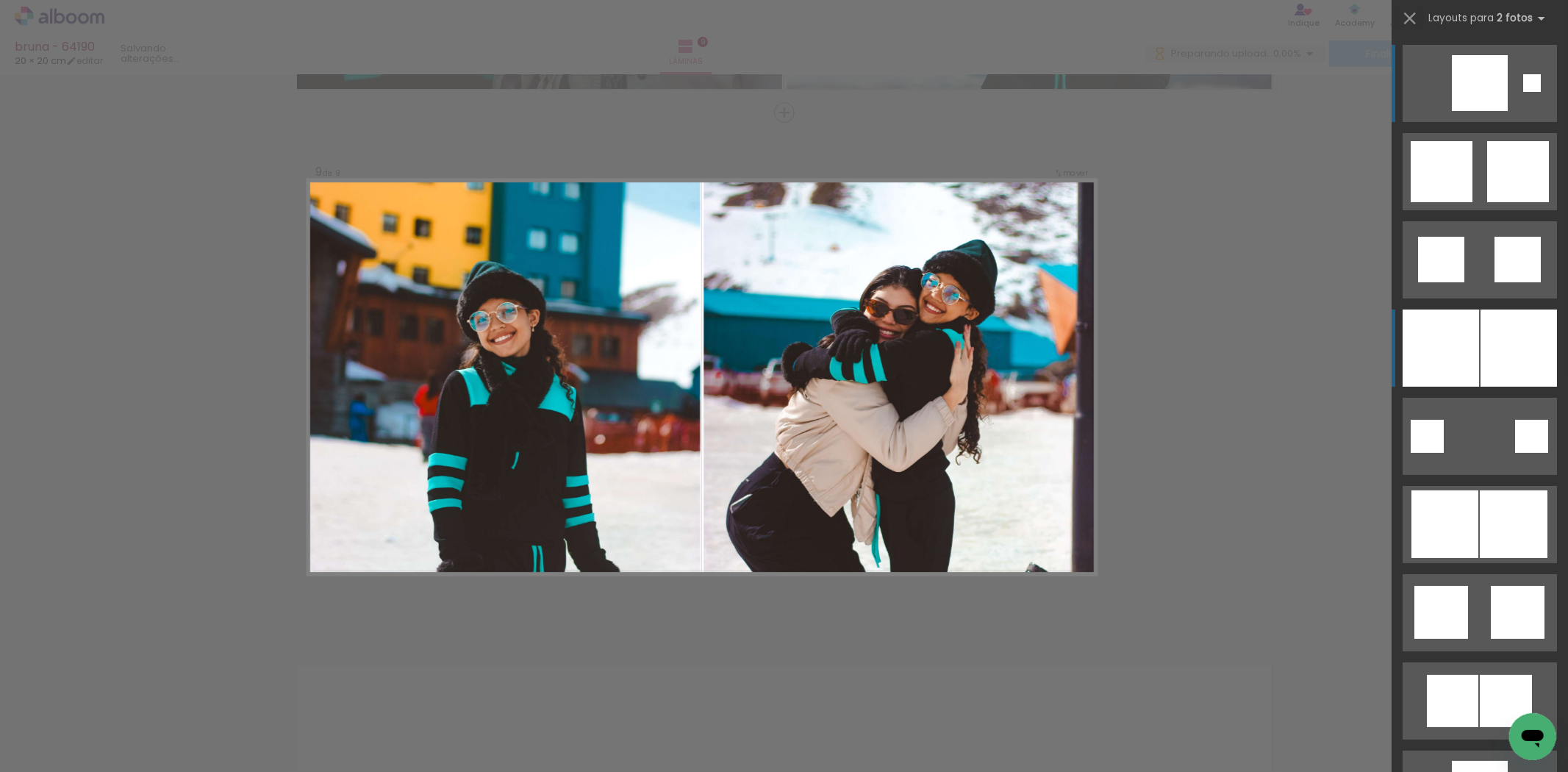
click at [1482, 335] on div at bounding box center [1519, 348] width 76 height 77
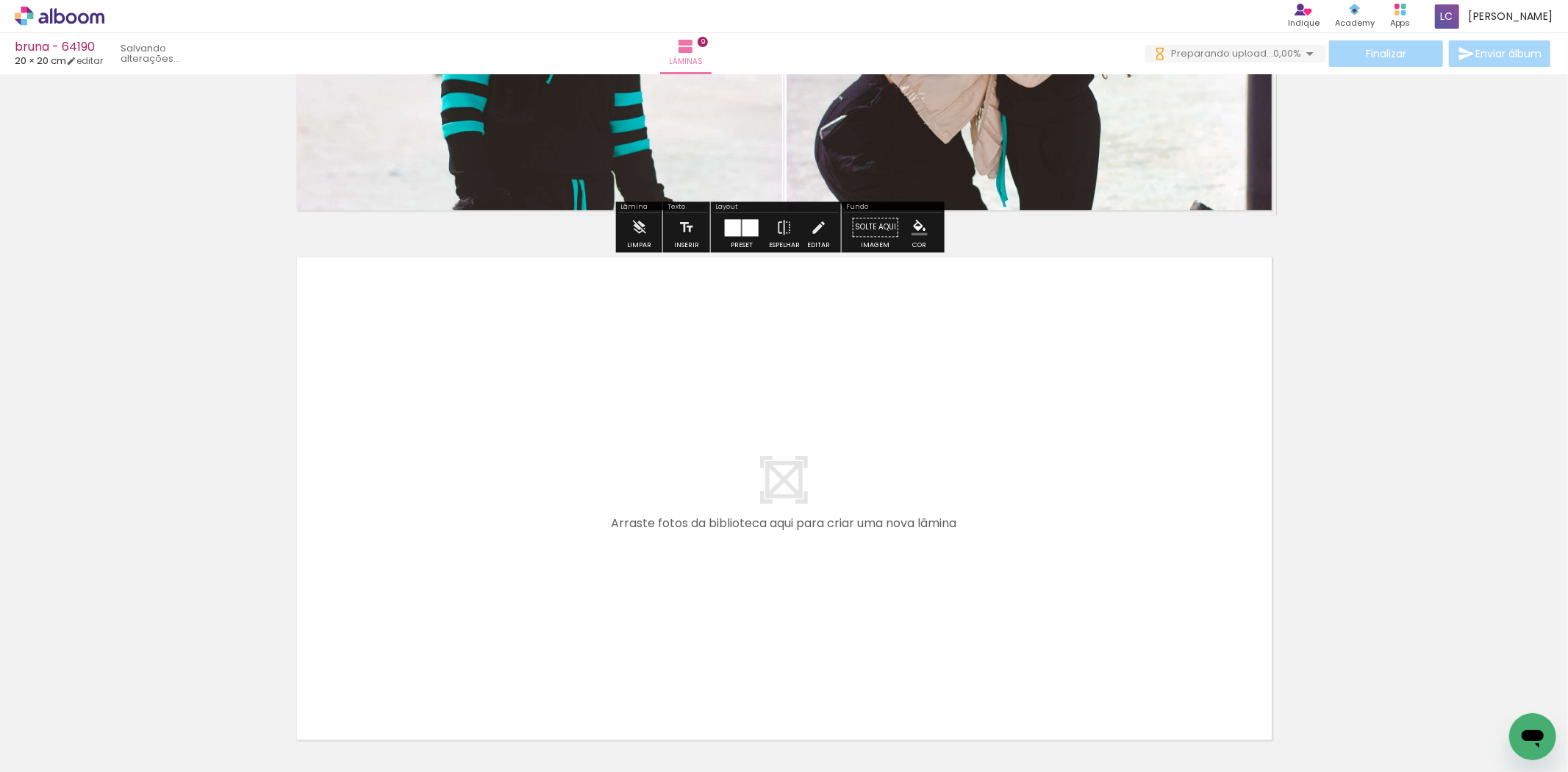
drag, startPoint x: 949, startPoint y: 700, endPoint x: 1006, endPoint y: 685, distance: 58.9
click at [949, 629] on quentale-workspace at bounding box center [784, 386] width 1568 height 772
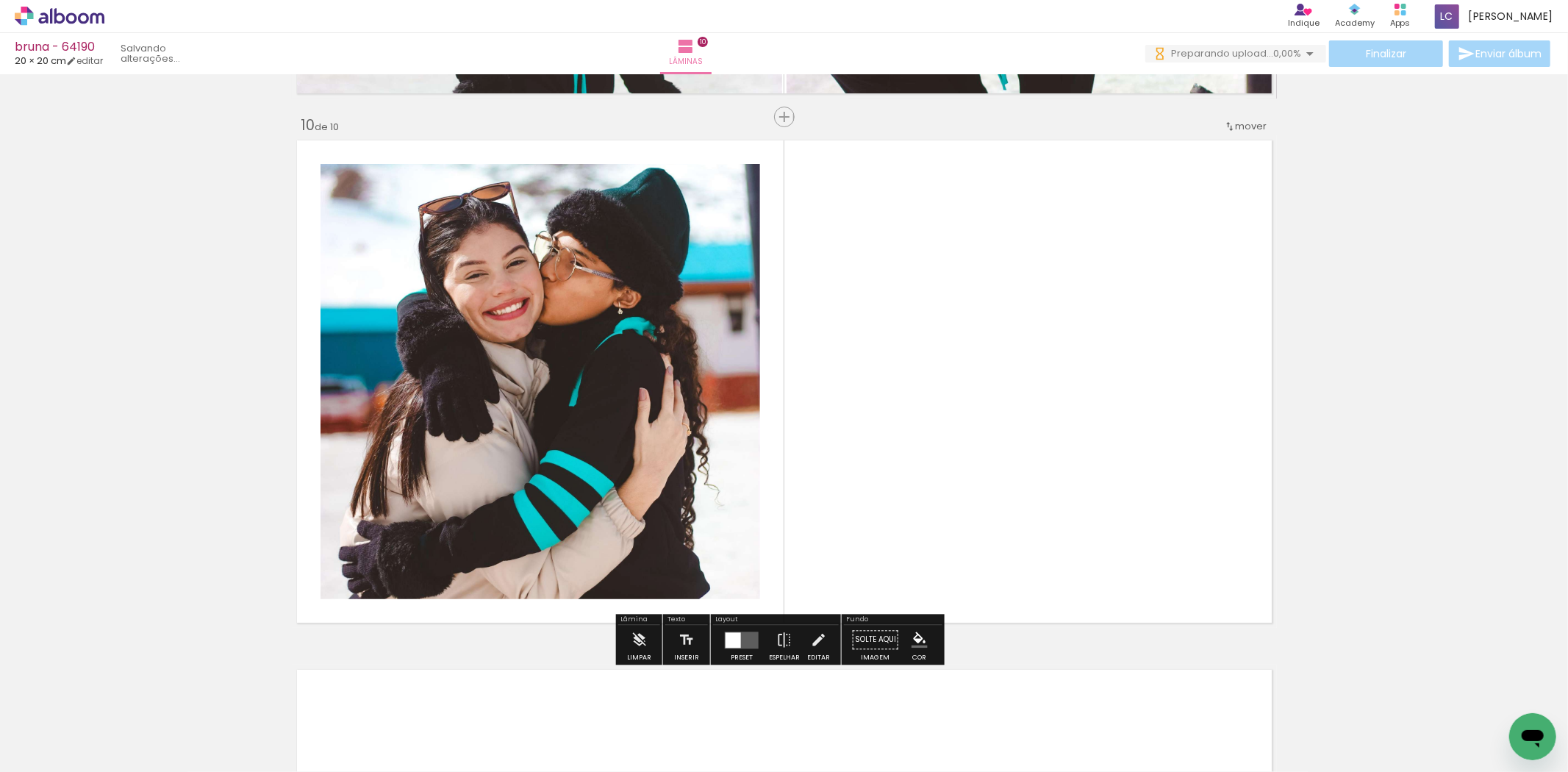
drag, startPoint x: 1013, startPoint y: 716, endPoint x: 840, endPoint y: 537, distance: 248.9
click at [926, 521] on quentale-workspace at bounding box center [784, 386] width 1568 height 772
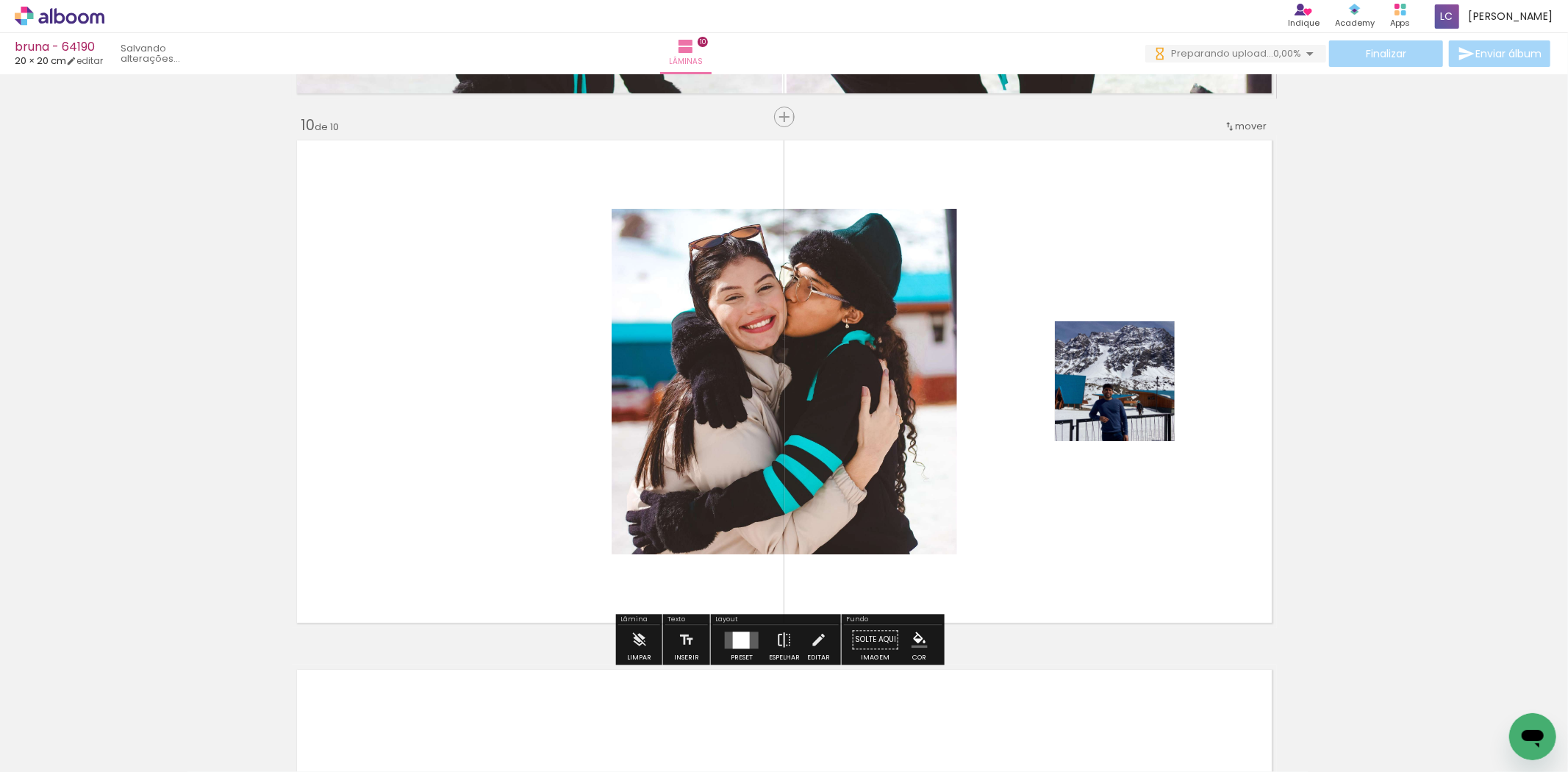
scroll to position [4751, 0]
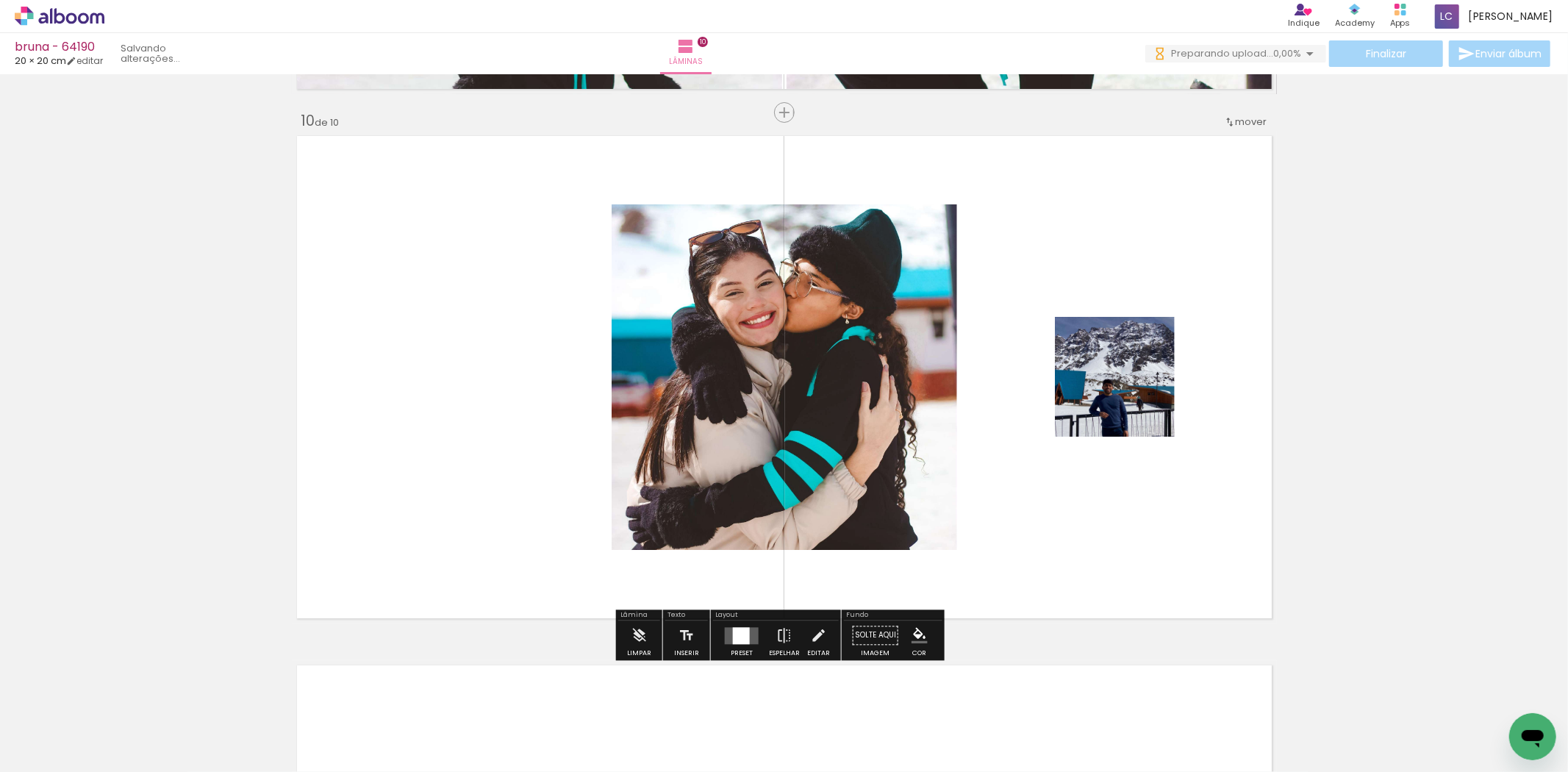
click at [718, 633] on paper-button "Preset" at bounding box center [741, 639] width 47 height 38
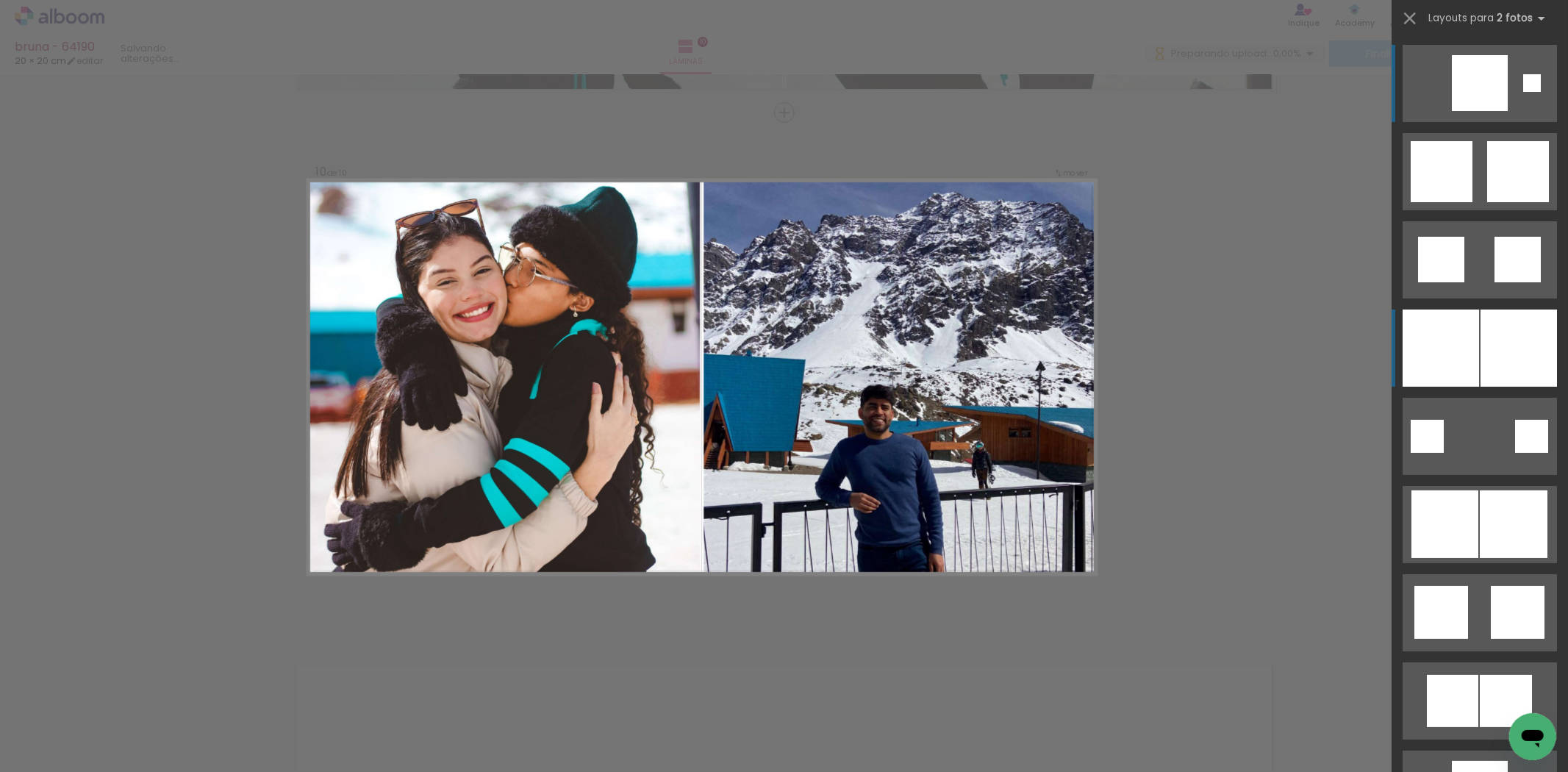
click at [1437, 320] on div at bounding box center [1441, 348] width 76 height 77
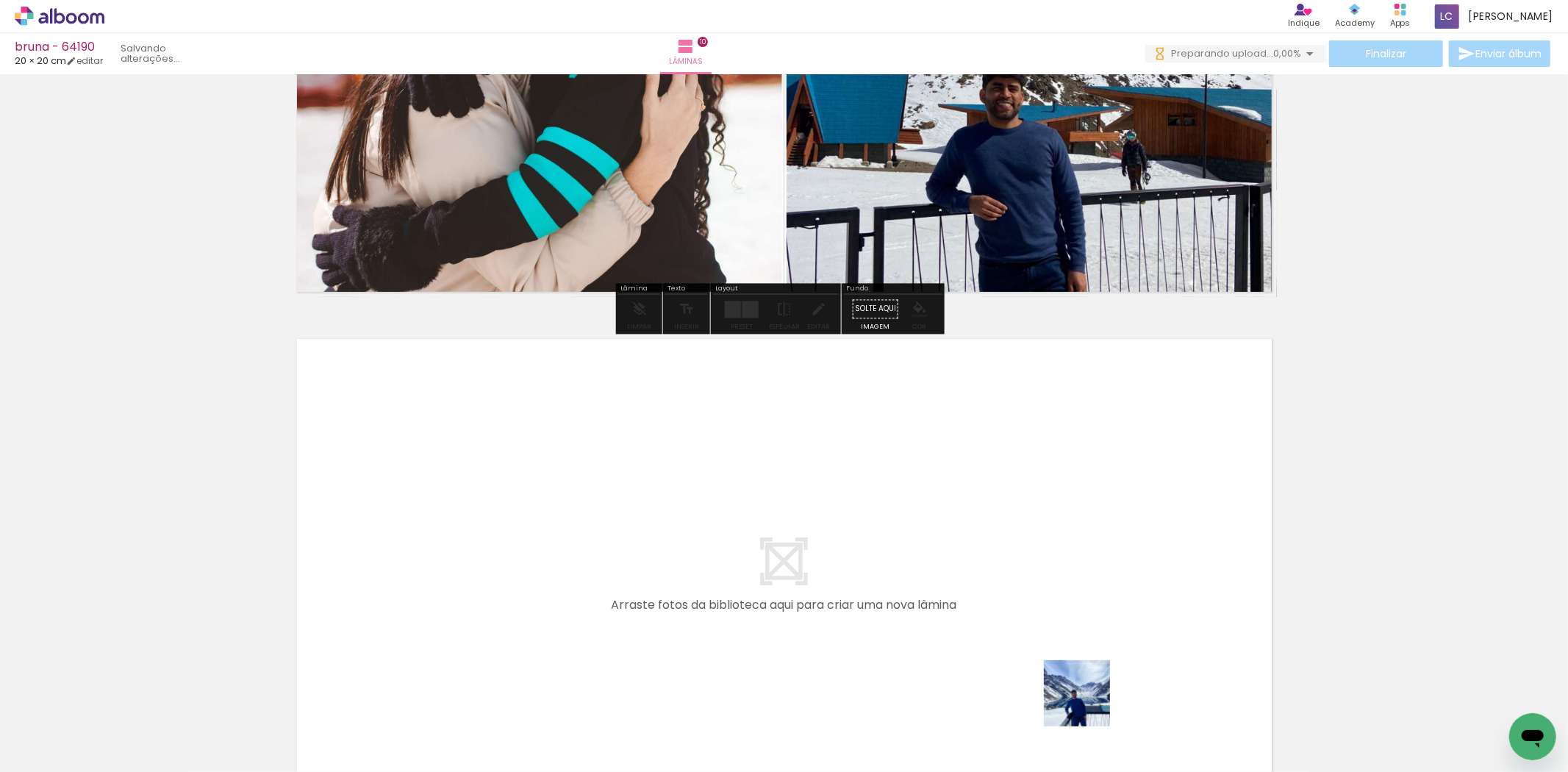
drag, startPoint x: 1098, startPoint y: 705, endPoint x: 1092, endPoint y: 689, distance: 17.1
click at [1035, 652] on quentale-workspace at bounding box center [784, 386] width 1568 height 772
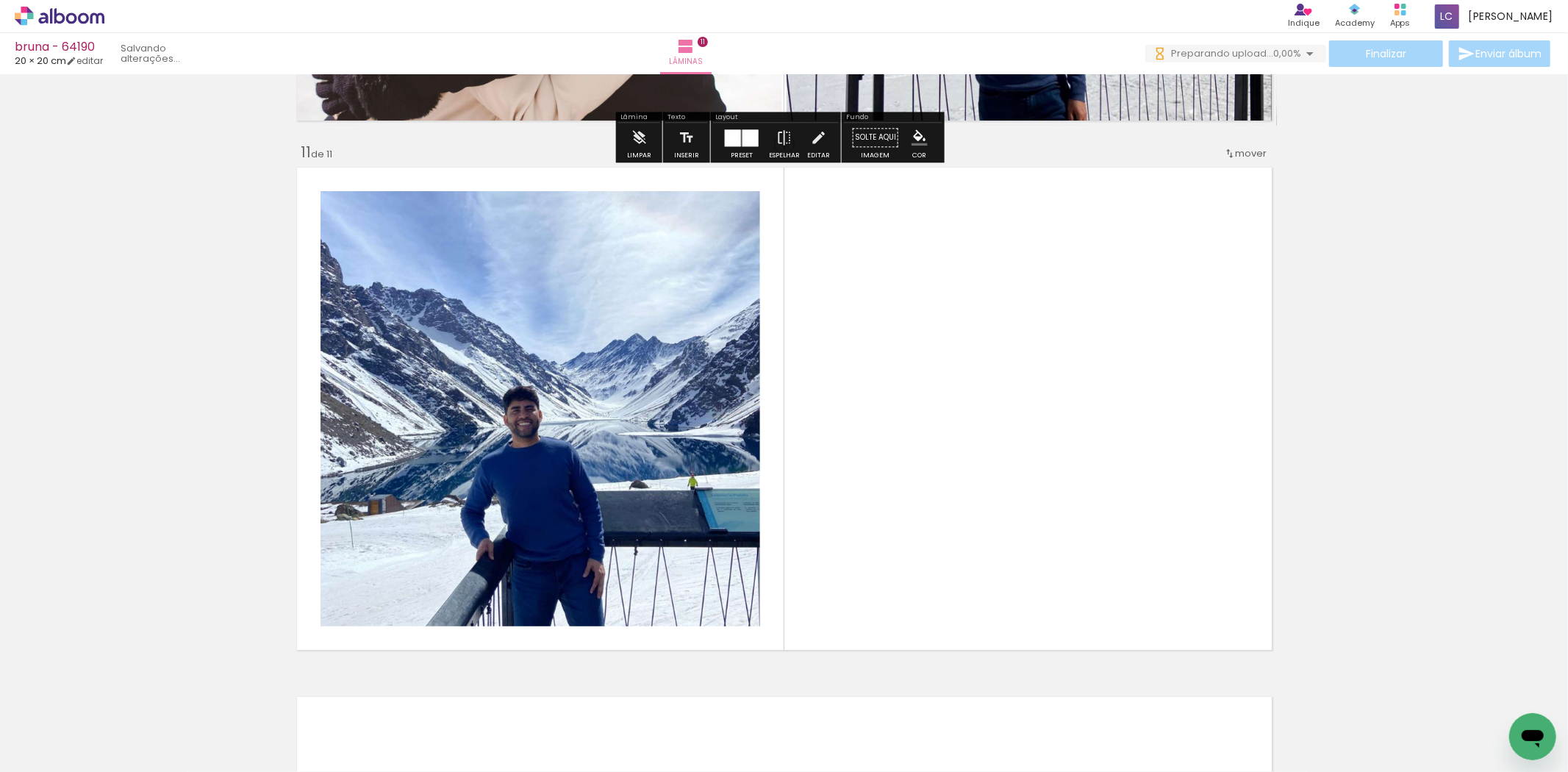
scroll to position [5280, 0]
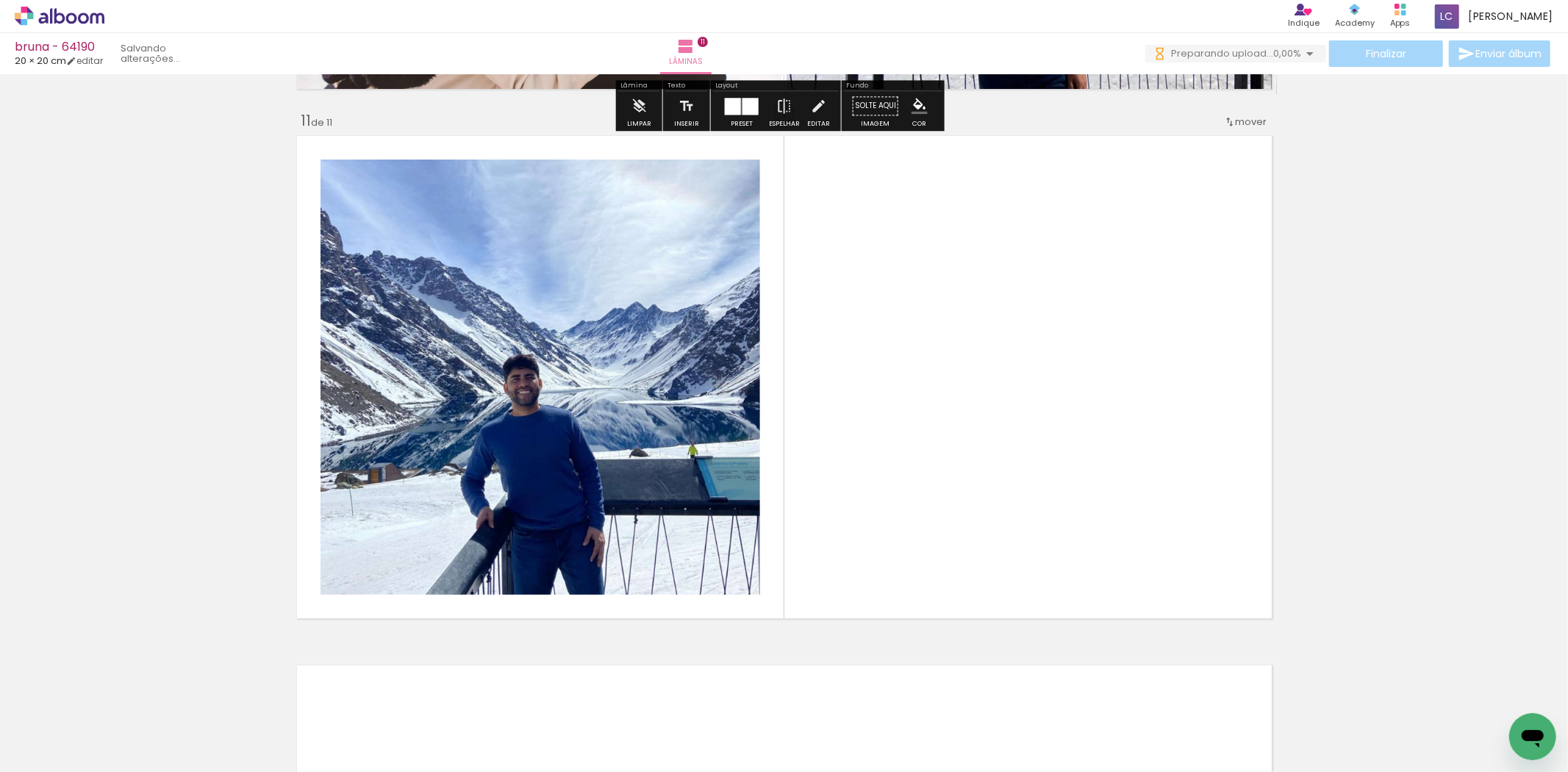
drag, startPoint x: 1207, startPoint y: 733, endPoint x: 862, endPoint y: 516, distance: 407.6
click at [1038, 446] on quentale-workspace at bounding box center [784, 386] width 1568 height 772
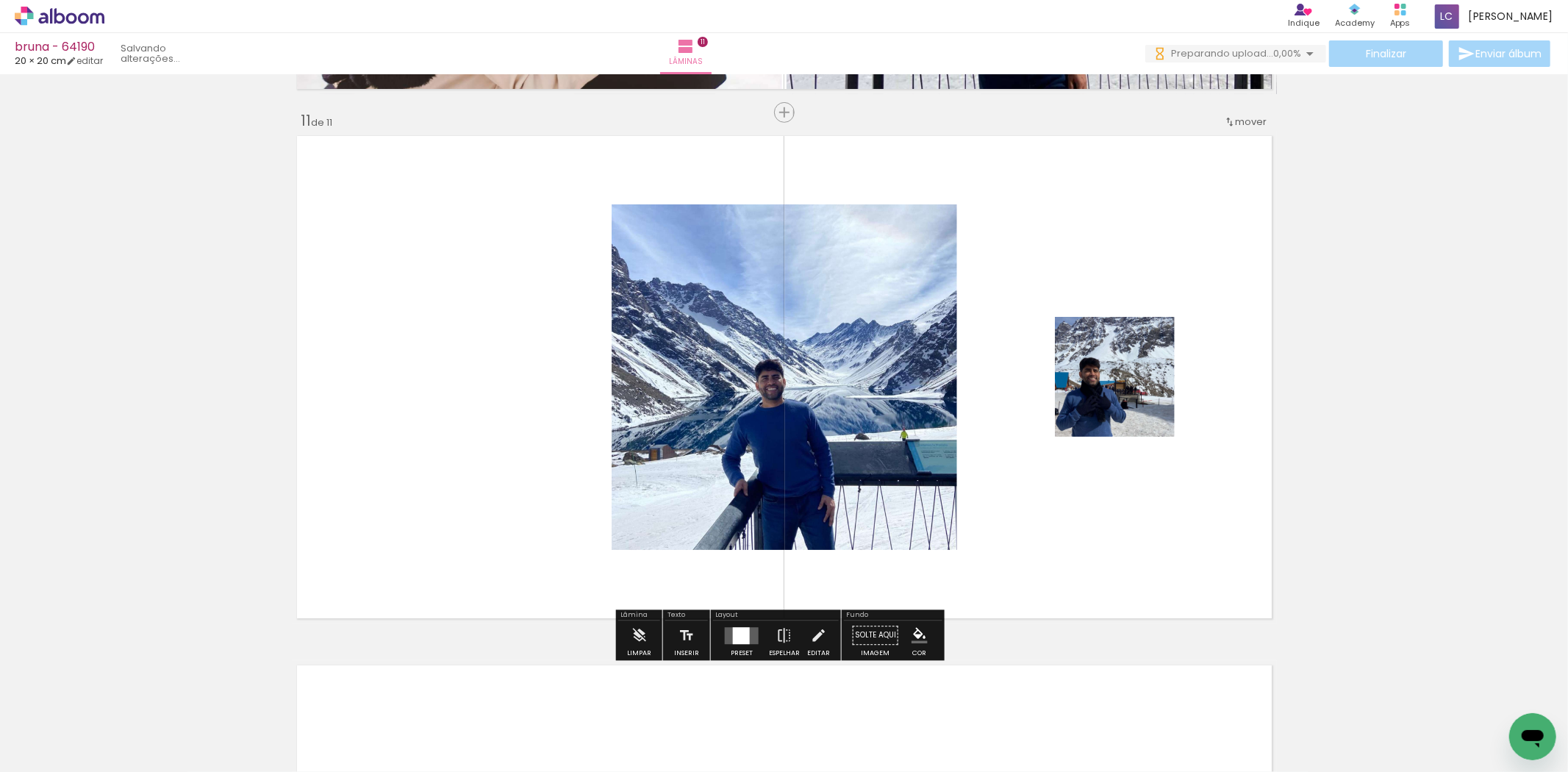
click at [746, 637] on div at bounding box center [741, 636] width 17 height 17
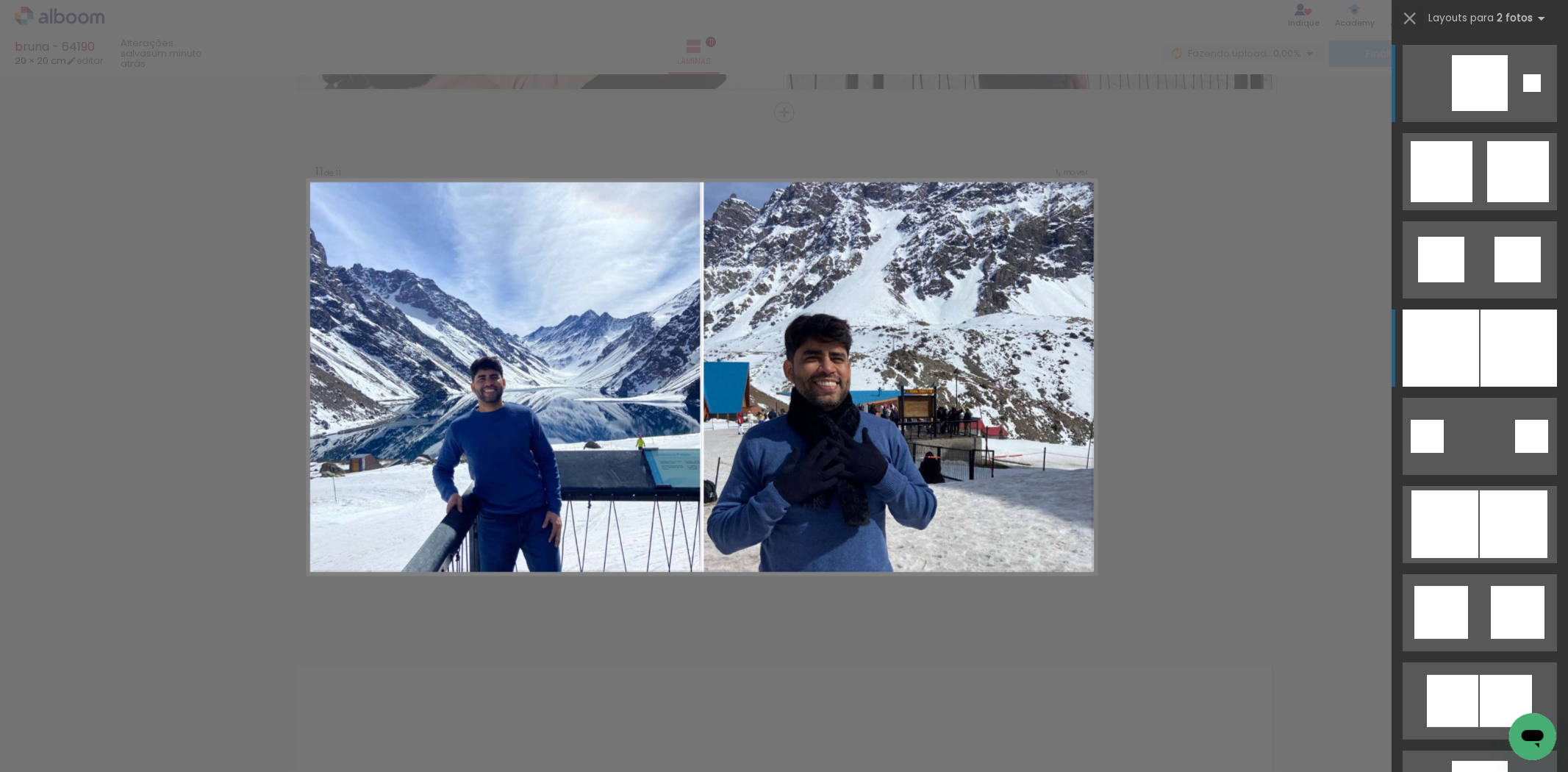
click at [1447, 331] on div at bounding box center [1441, 348] width 76 height 77
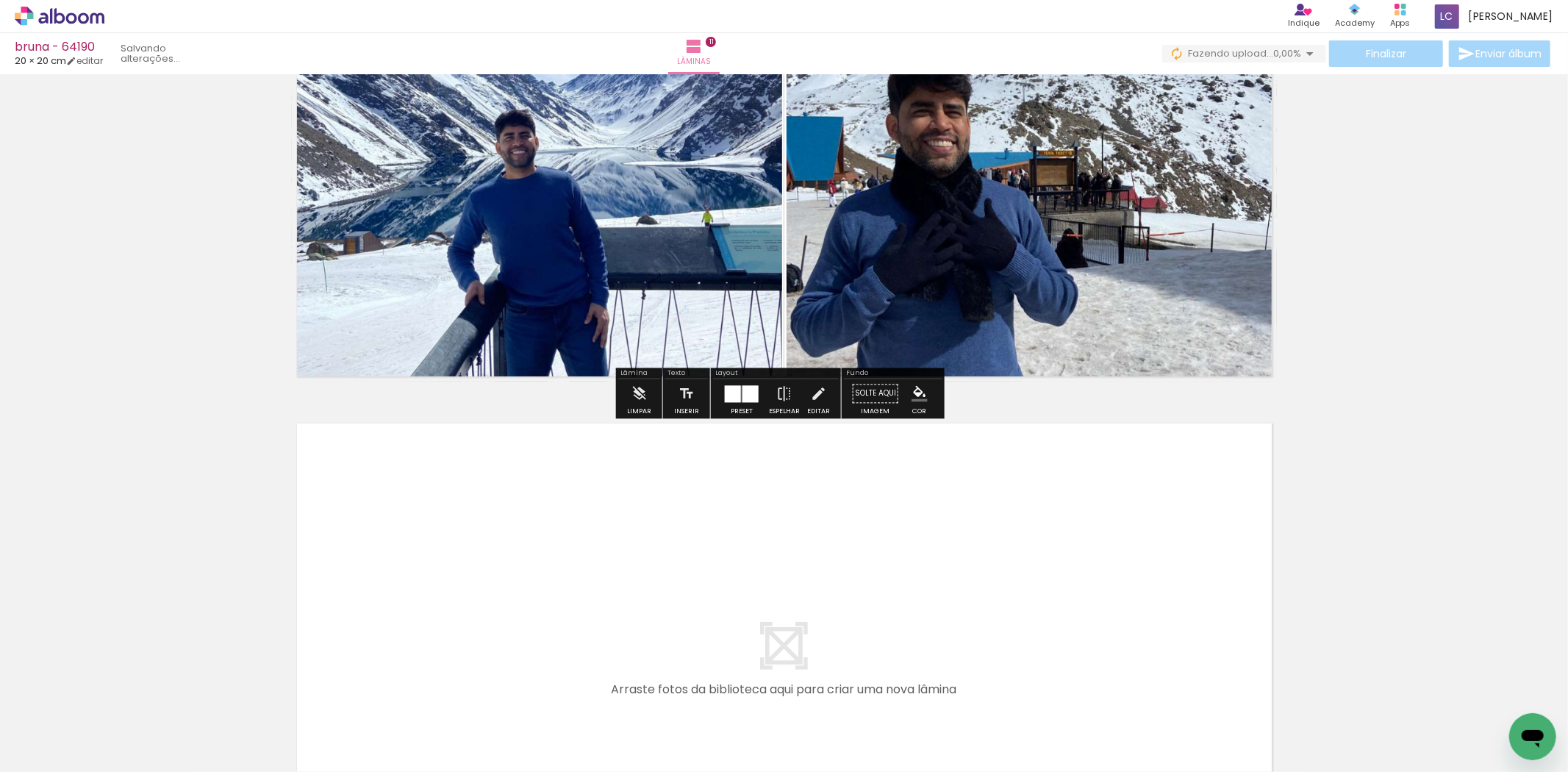
scroll to position [5688, 0]
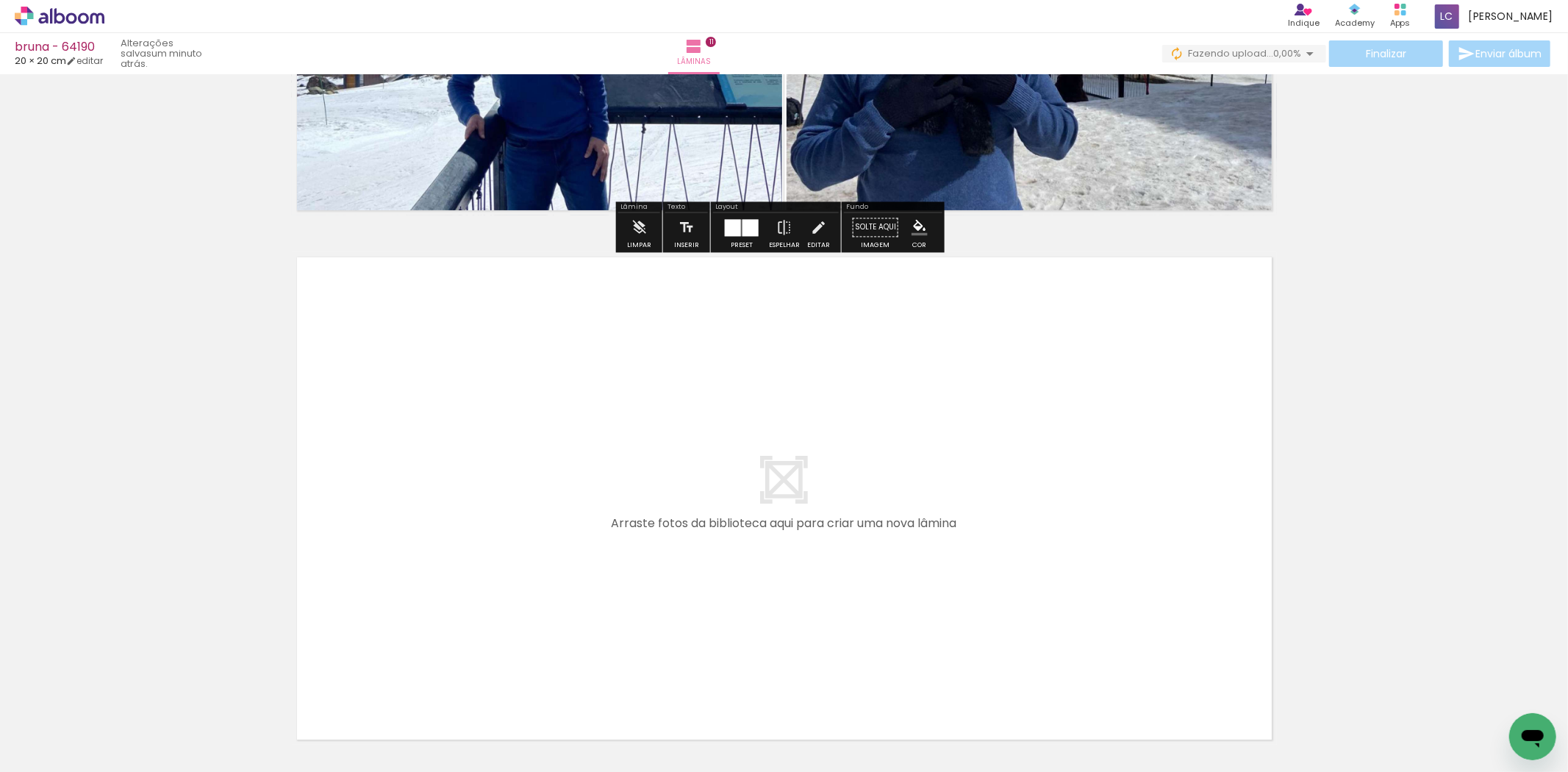
click at [1156, 570] on quentale-workspace at bounding box center [784, 386] width 1568 height 772
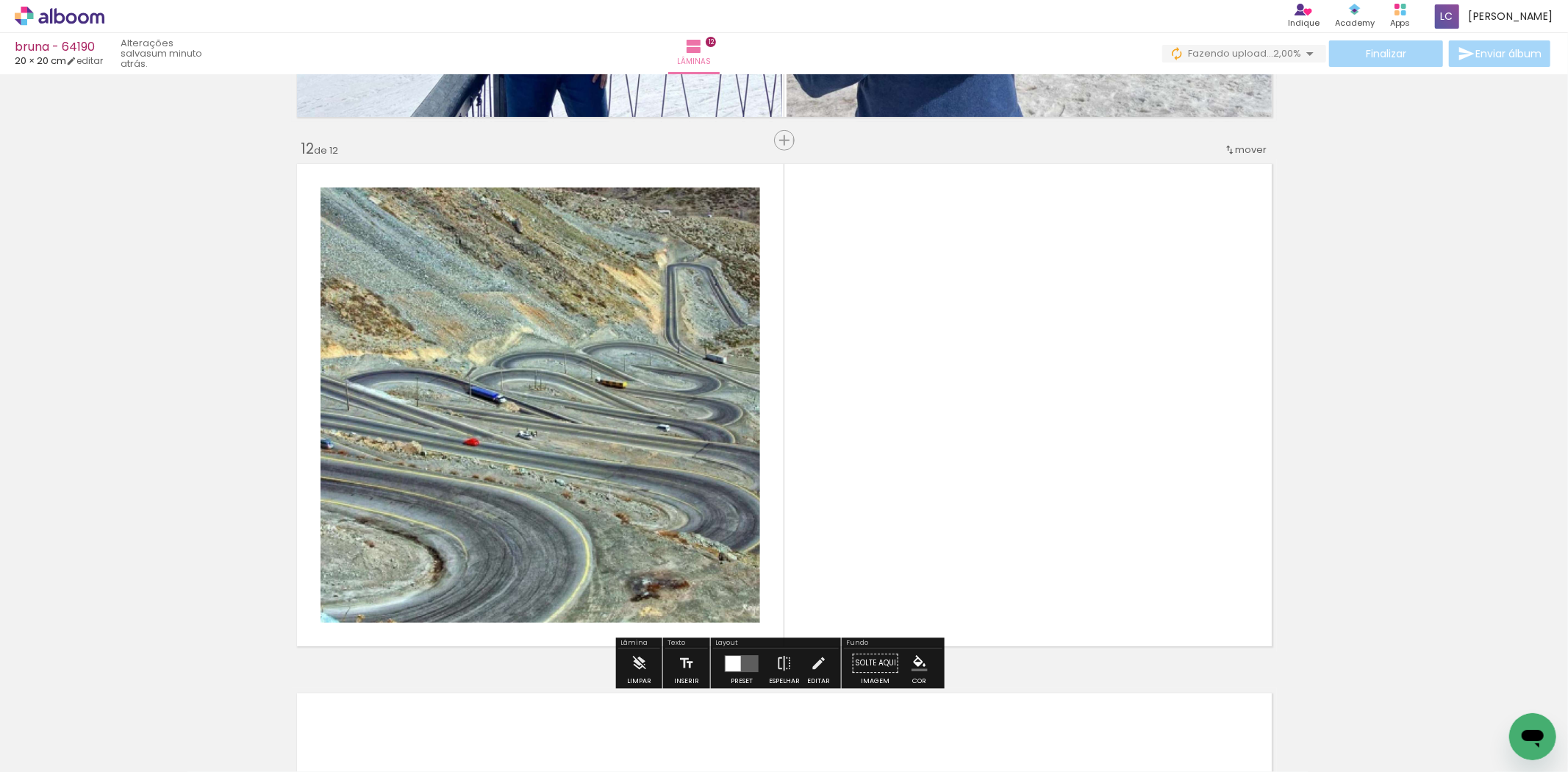
scroll to position [5810, 0]
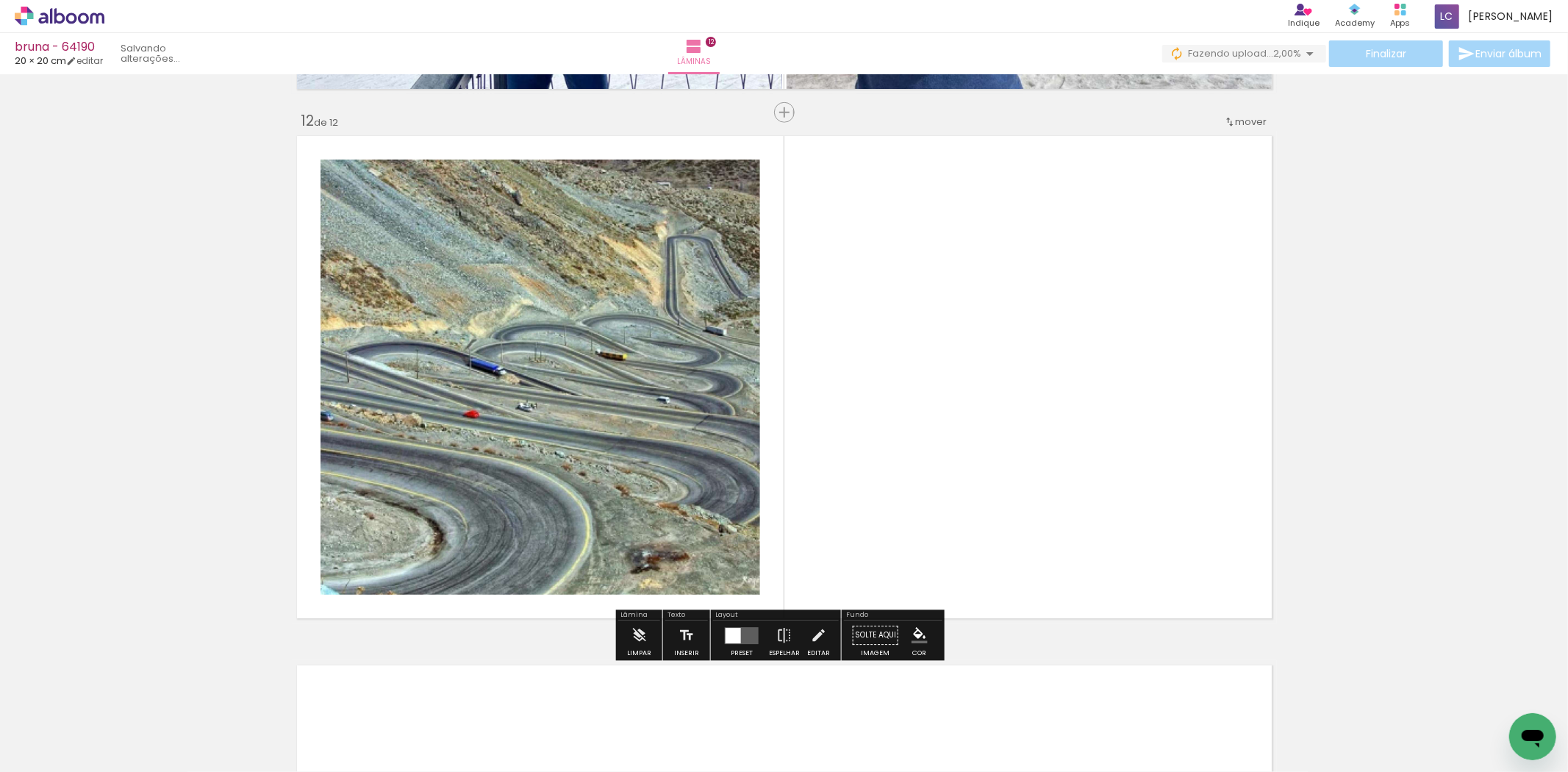
drag, startPoint x: 1332, startPoint y: 724, endPoint x: 742, endPoint y: 672, distance: 592.3
click at [1026, 520] on quentale-workspace at bounding box center [784, 386] width 1568 height 772
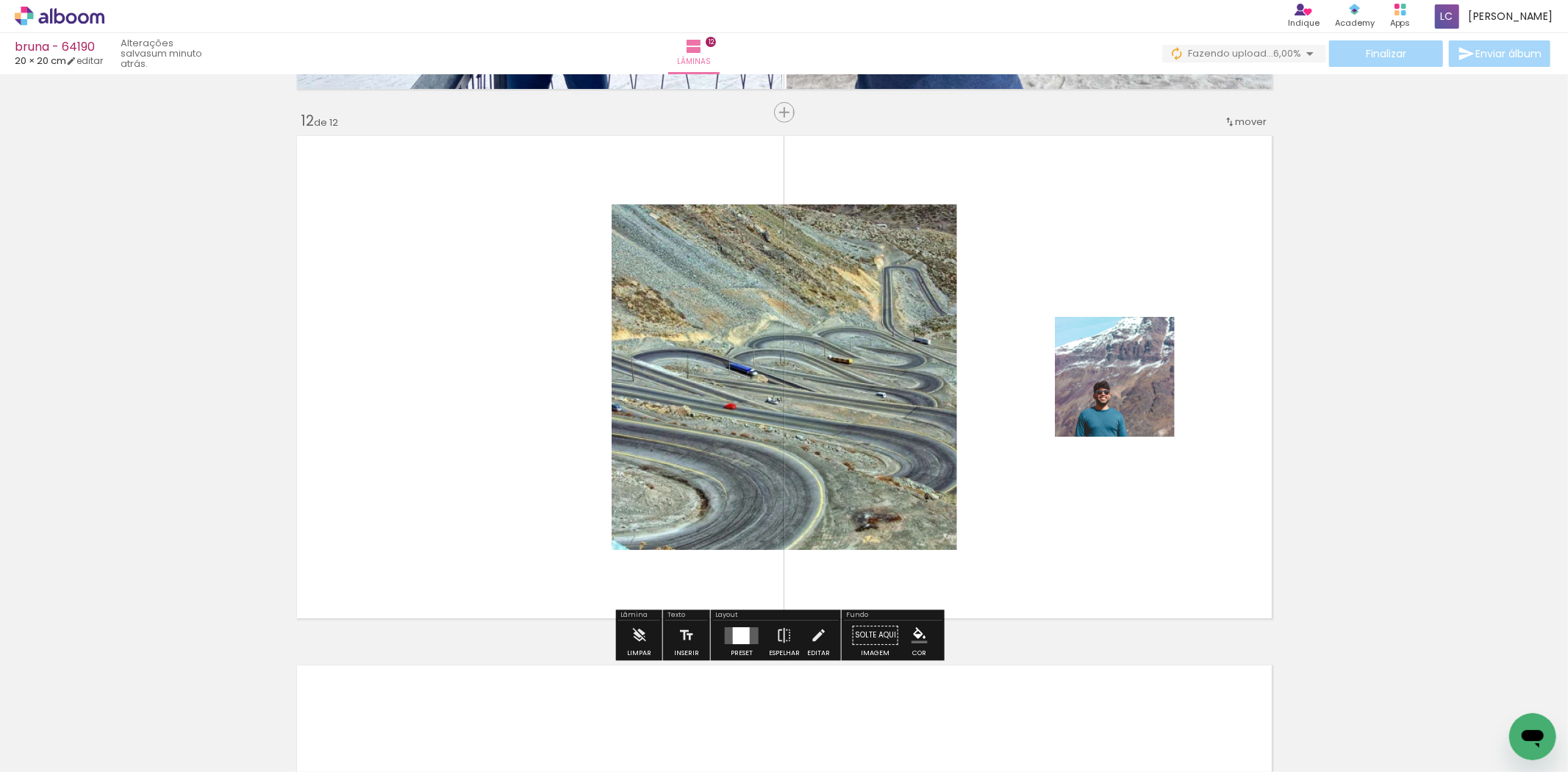
click at [725, 645] on div at bounding box center [741, 635] width 39 height 30
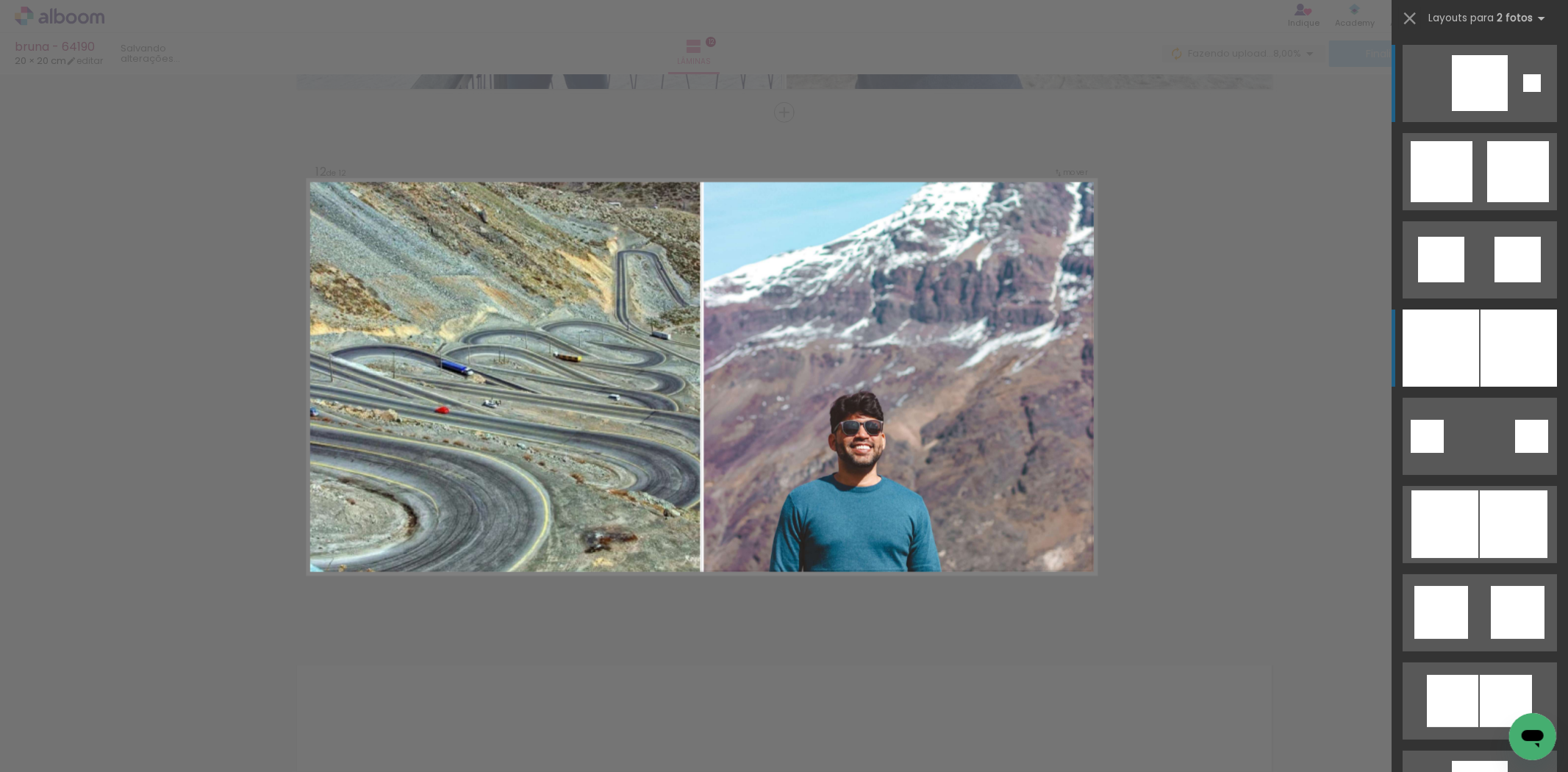
click at [1433, 366] on div at bounding box center [1441, 348] width 76 height 77
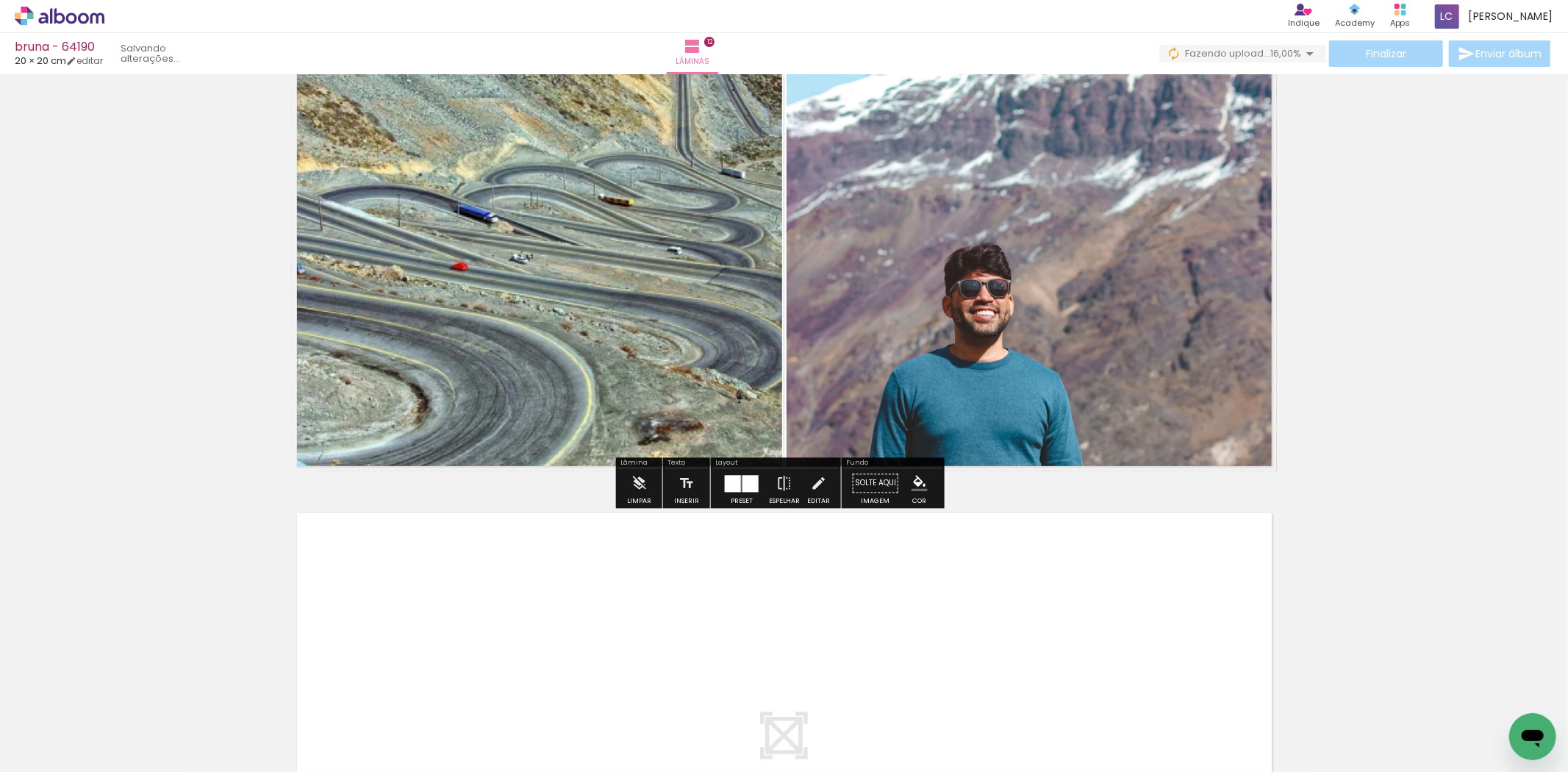
scroll to position [6137, 0]
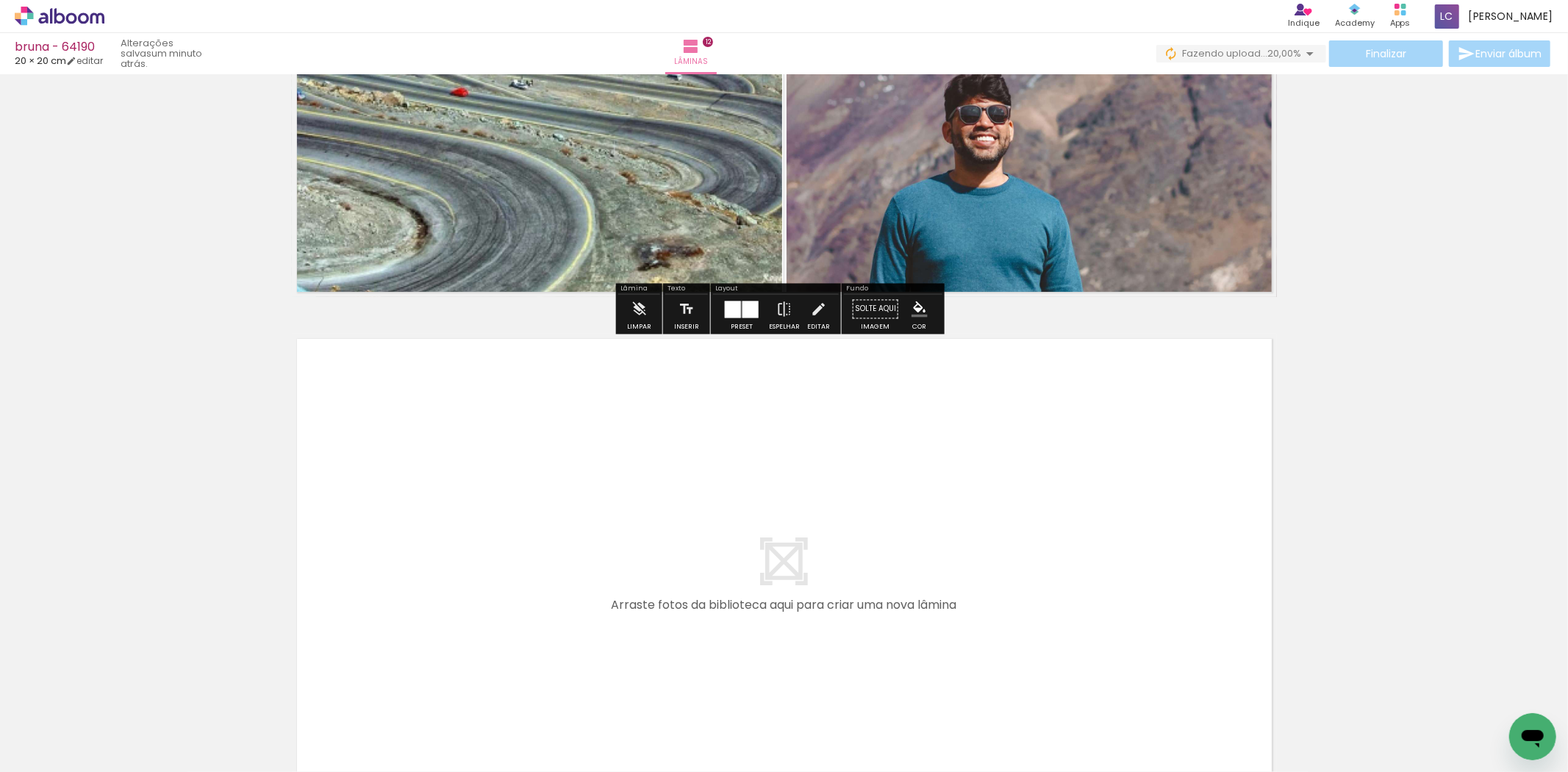
drag, startPoint x: 266, startPoint y: 725, endPoint x: 276, endPoint y: 716, distance: 13.5
click at [273, 716] on div at bounding box center [236, 722] width 73 height 73
drag, startPoint x: 390, startPoint y: 628, endPoint x: 414, endPoint y: 731, distance: 105.8
click at [412, 615] on quentale-workspace at bounding box center [784, 386] width 1568 height 772
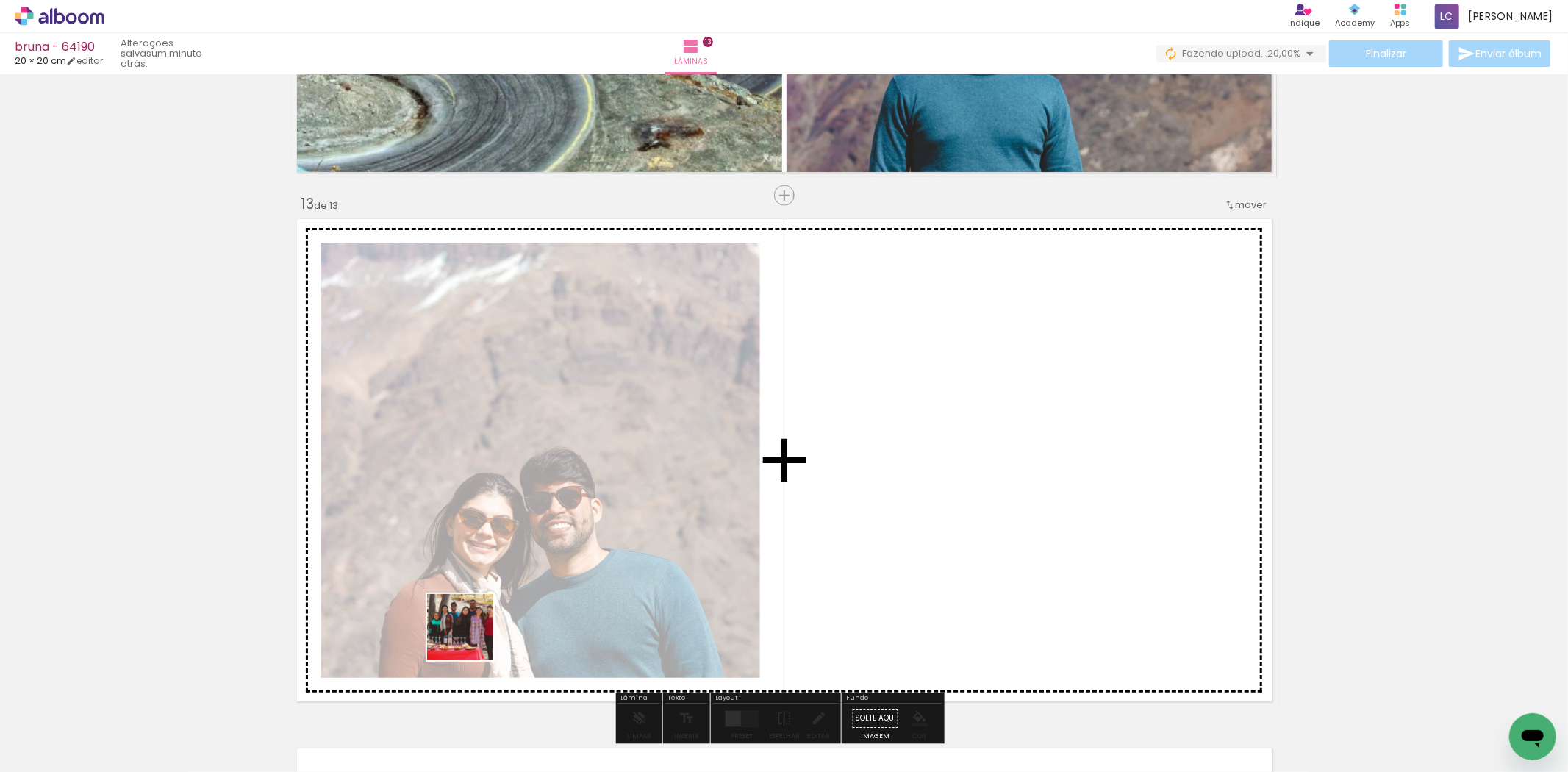
drag, startPoint x: 472, startPoint y: 638, endPoint x: 592, endPoint y: 635, distance: 120.0
click at [562, 571] on quentale-workspace at bounding box center [784, 386] width 1568 height 772
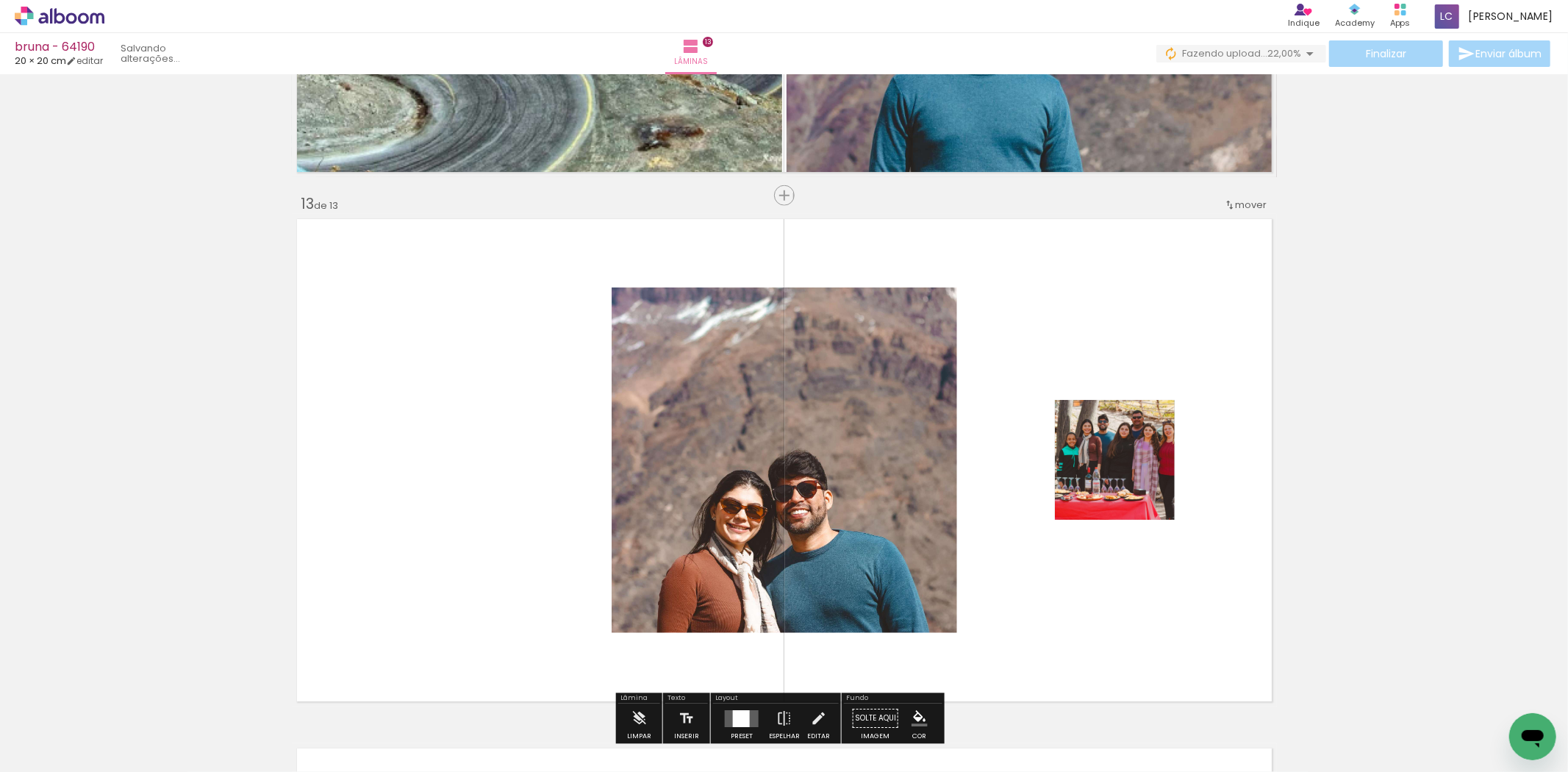
scroll to position [0, 0]
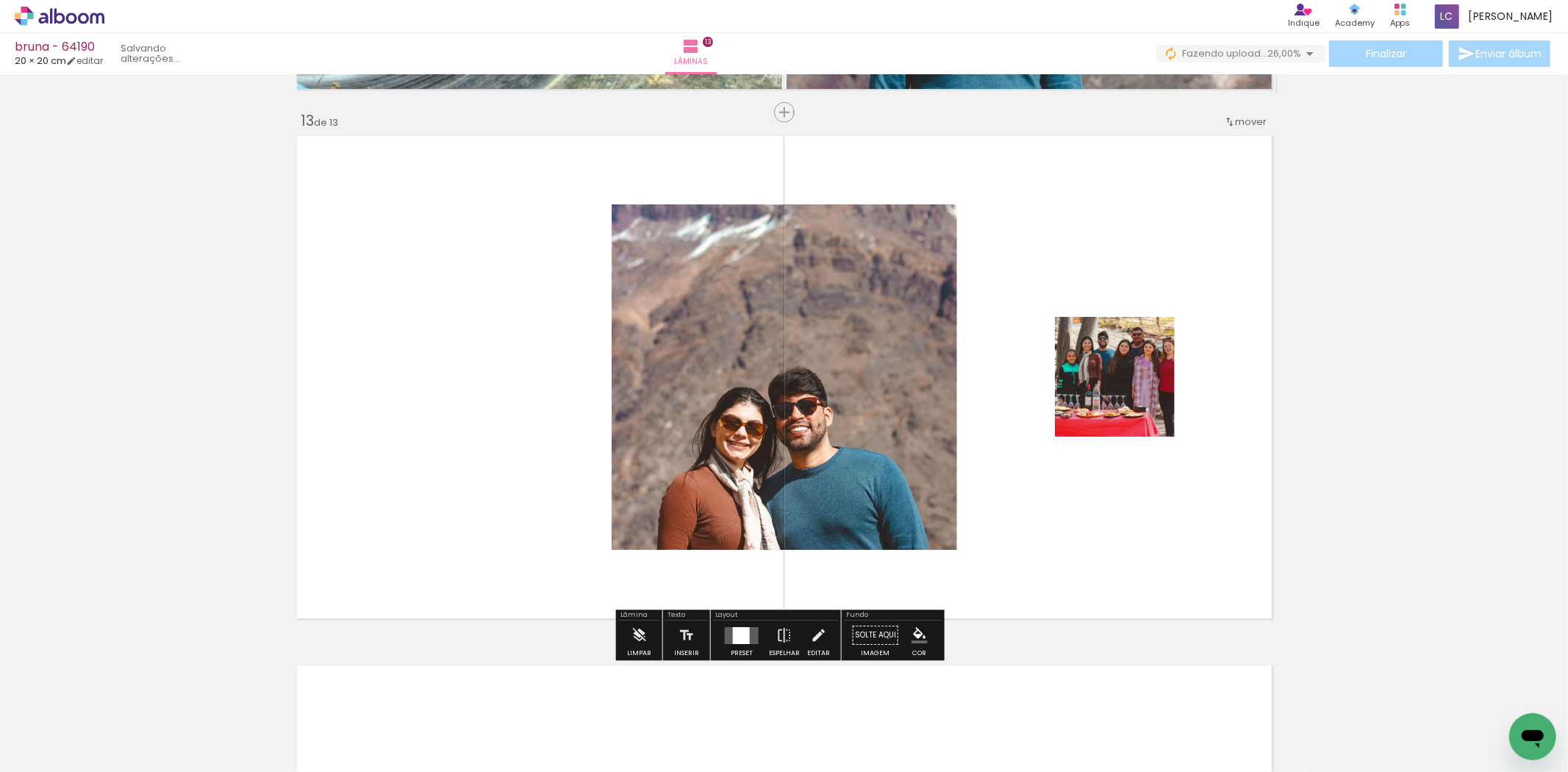
click at [743, 641] on div at bounding box center [741, 636] width 17 height 17
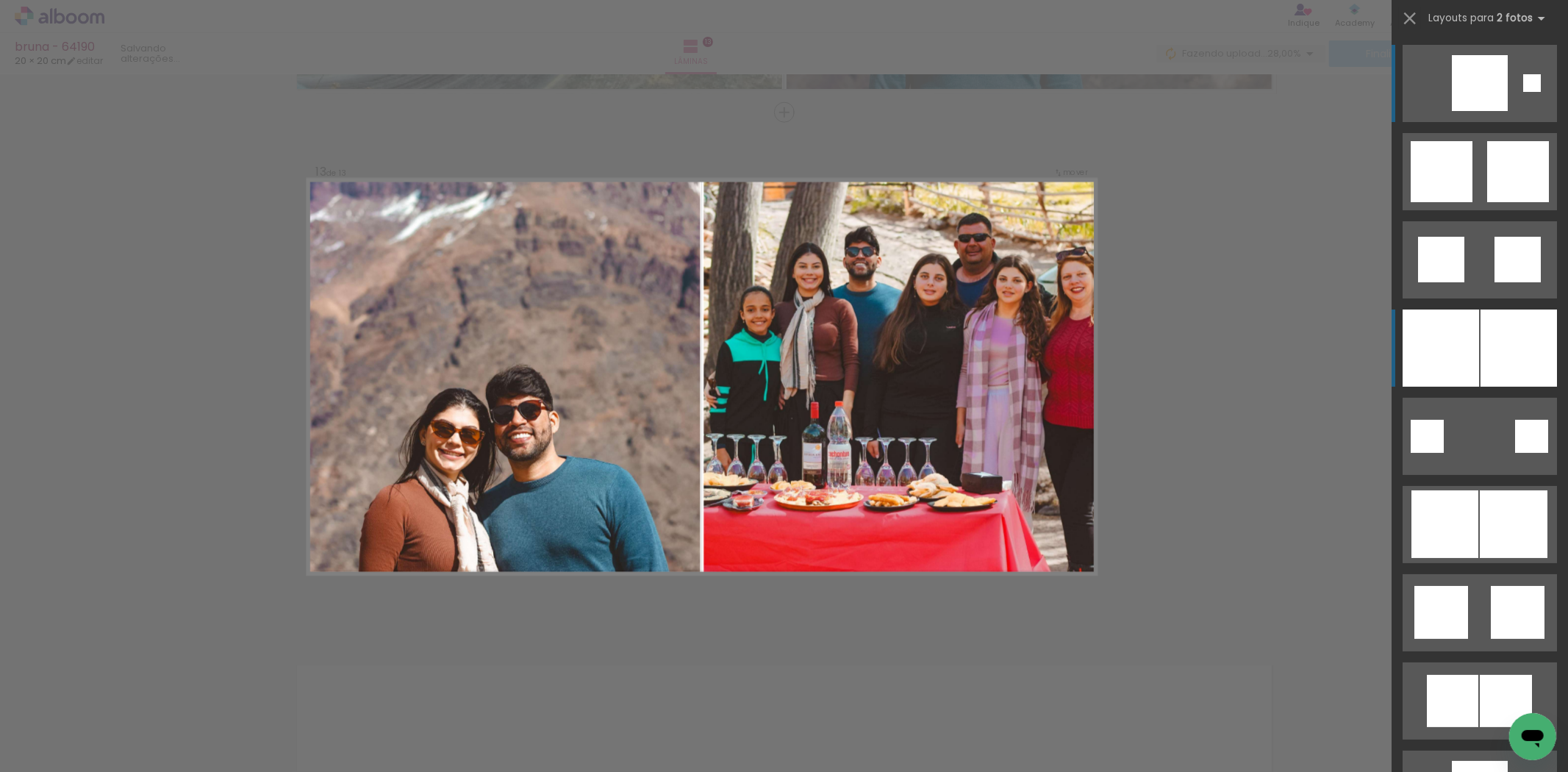
click at [1443, 342] on div at bounding box center [1441, 348] width 76 height 77
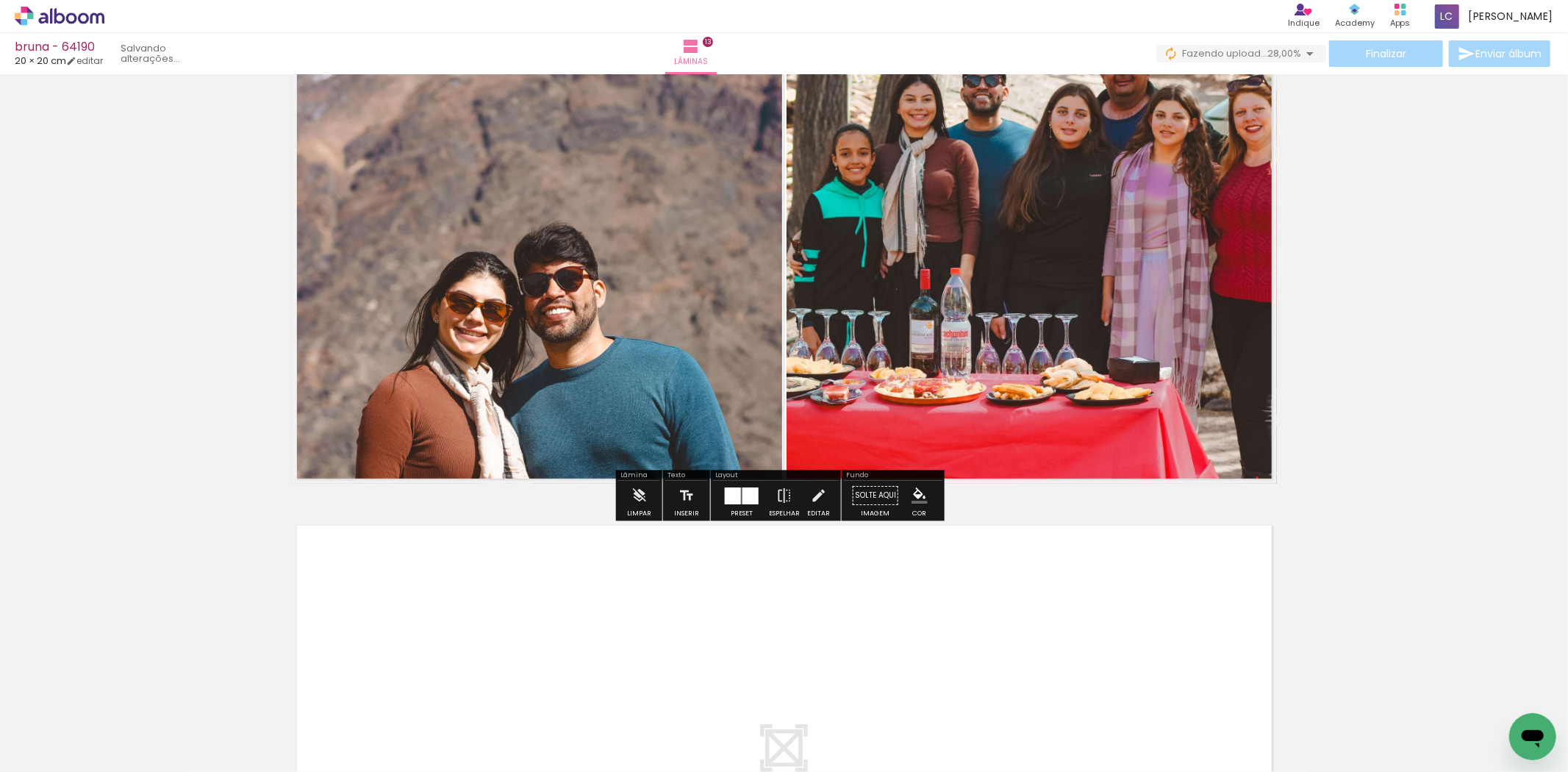
scroll to position [6666, 0]
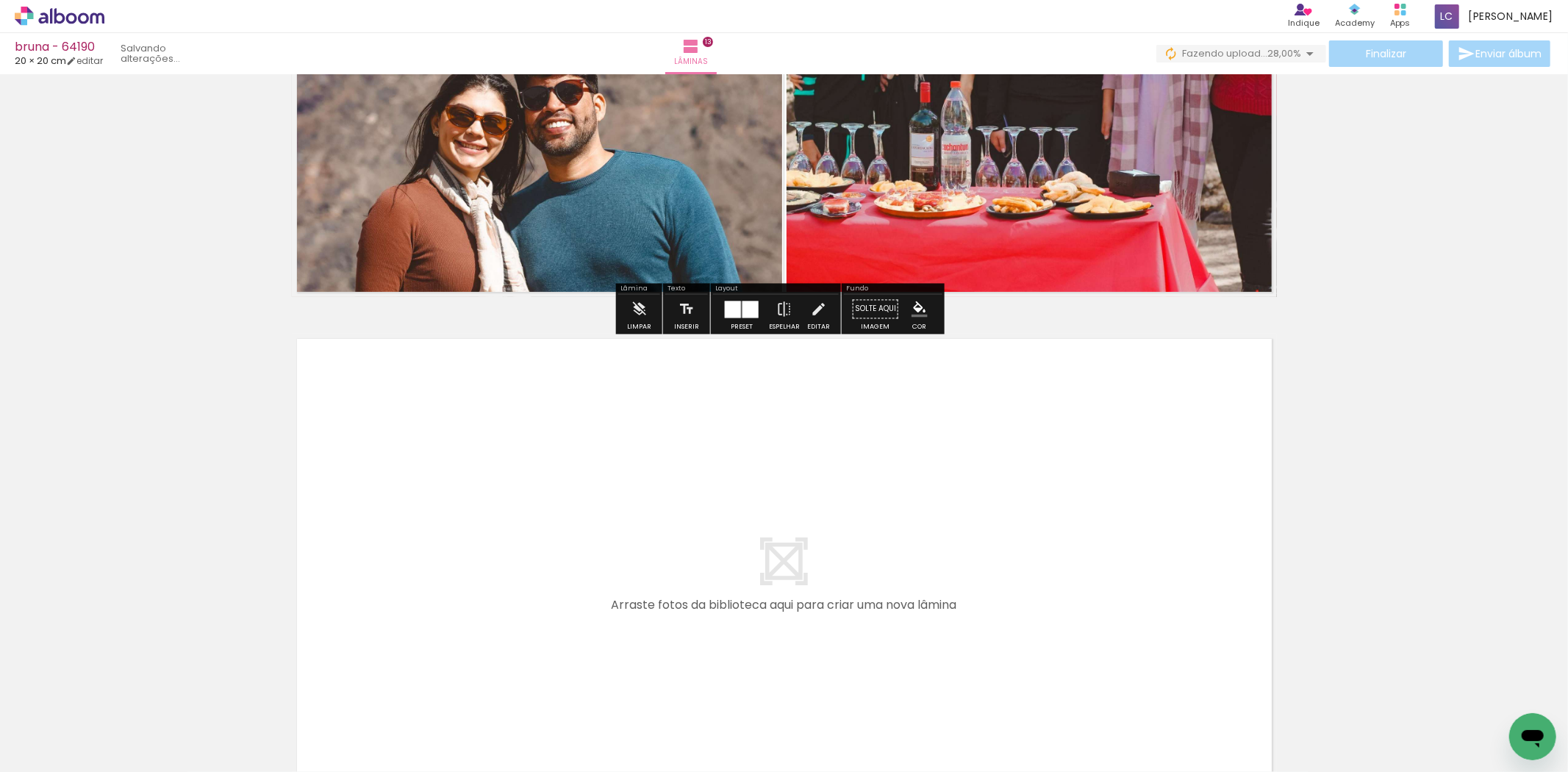
click at [571, 568] on quentale-layouter at bounding box center [784, 579] width 985 height 492
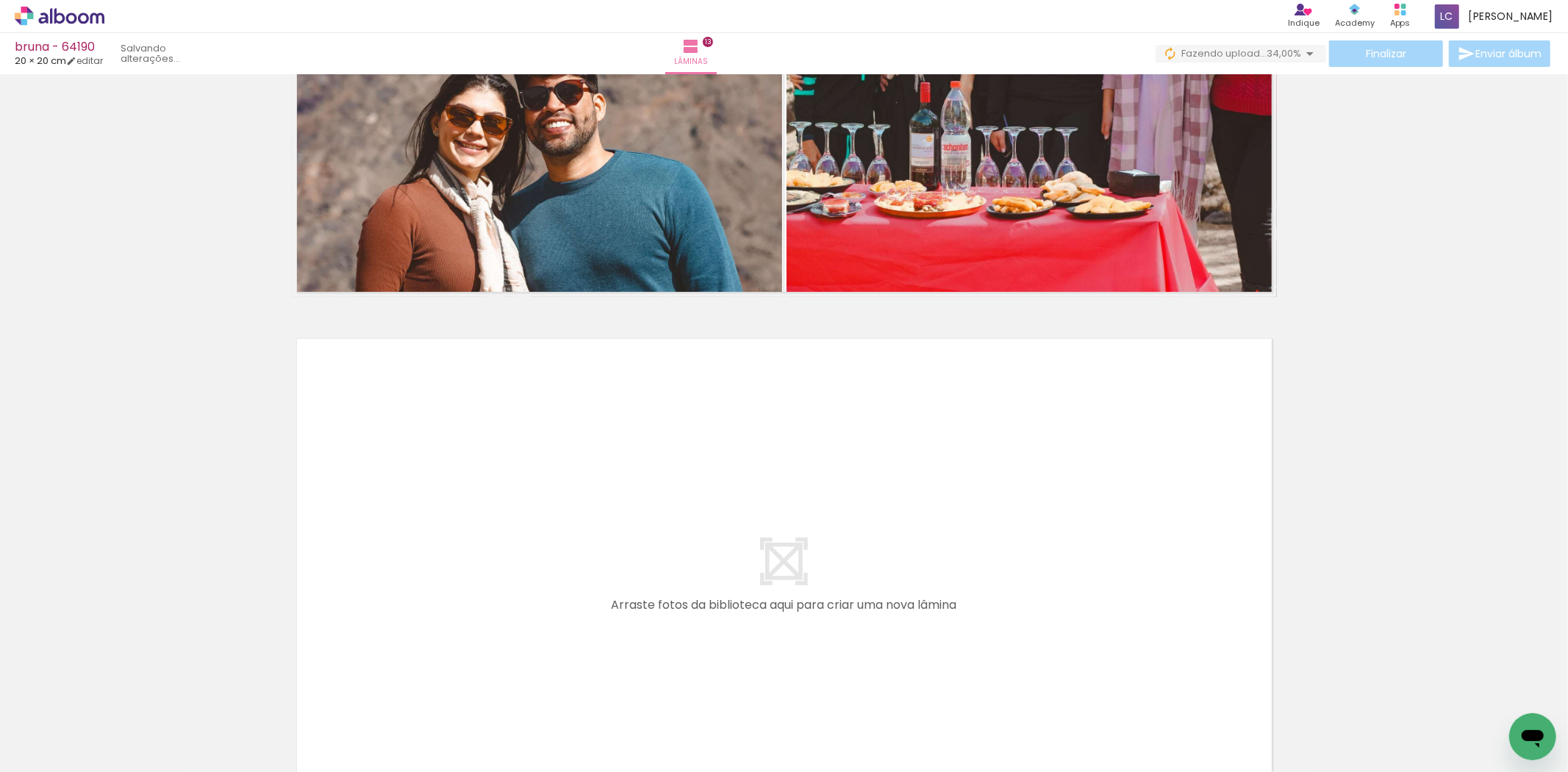
drag, startPoint x: 476, startPoint y: 717, endPoint x: 578, endPoint y: 689, distance: 105.8
click at [550, 619] on quentale-workspace at bounding box center [784, 386] width 1568 height 772
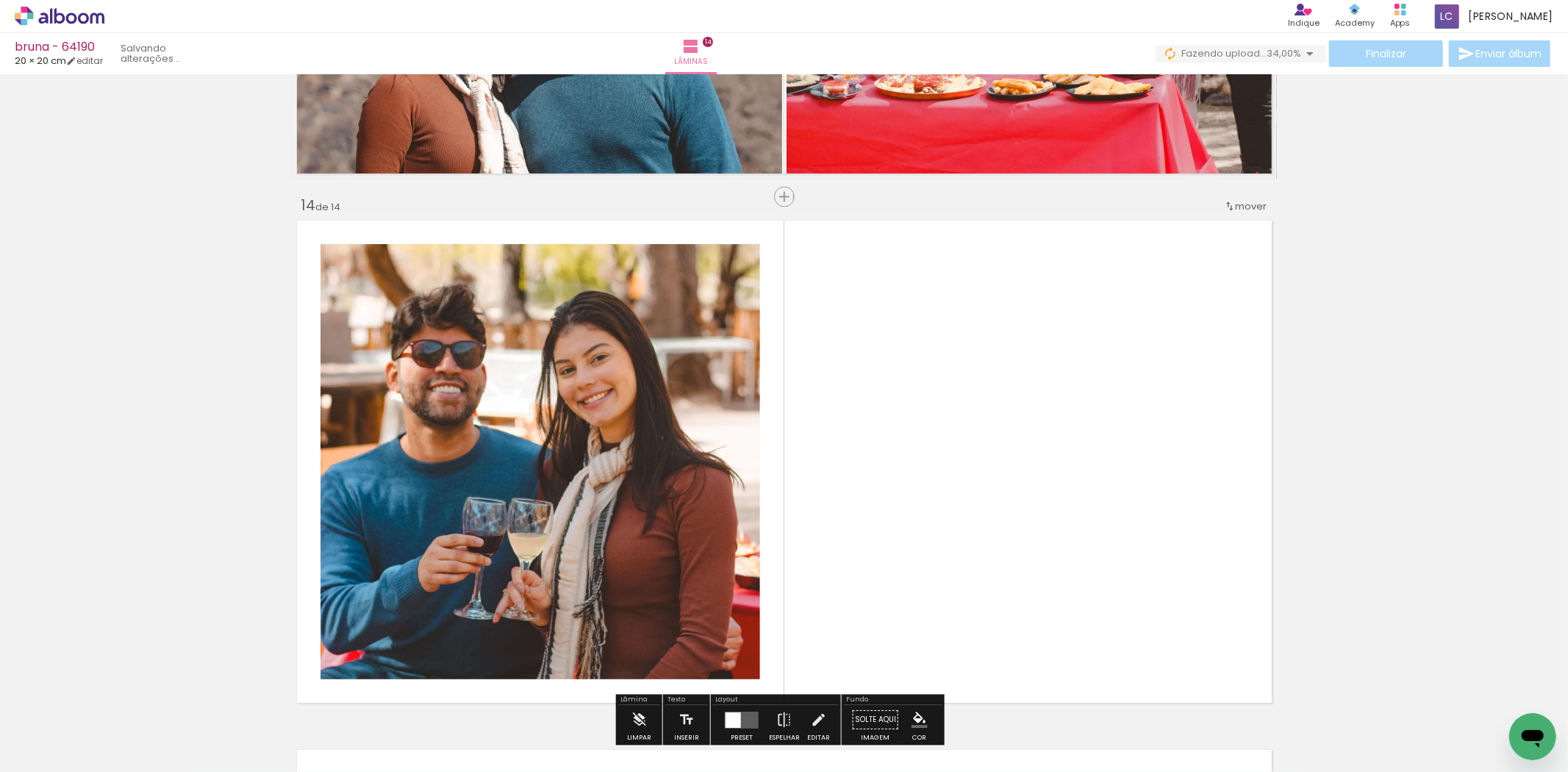
scroll to position [6869, 0]
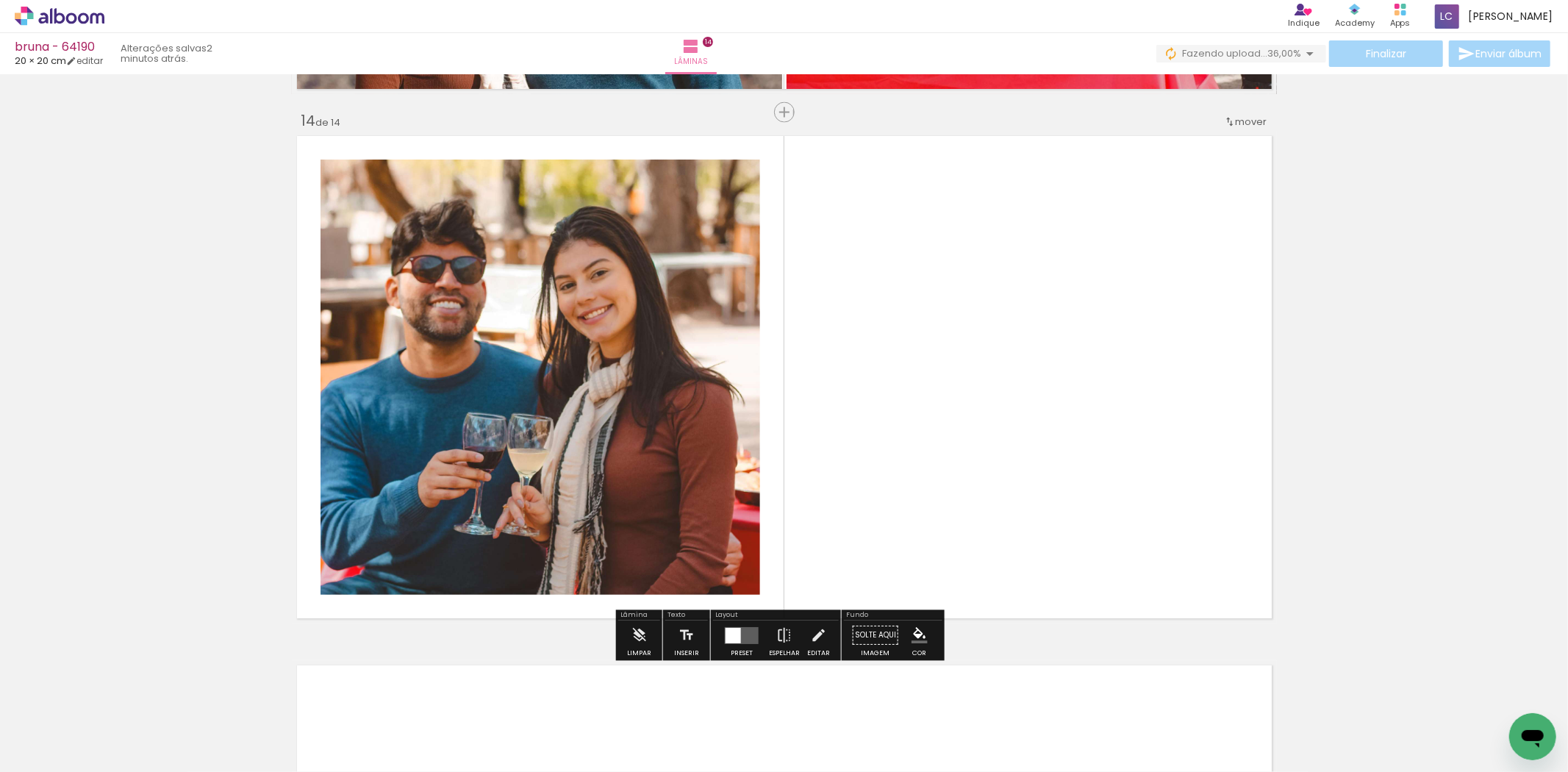
click at [631, 759] on quentale-thumb at bounding box center [619, 723] width 82 height 84
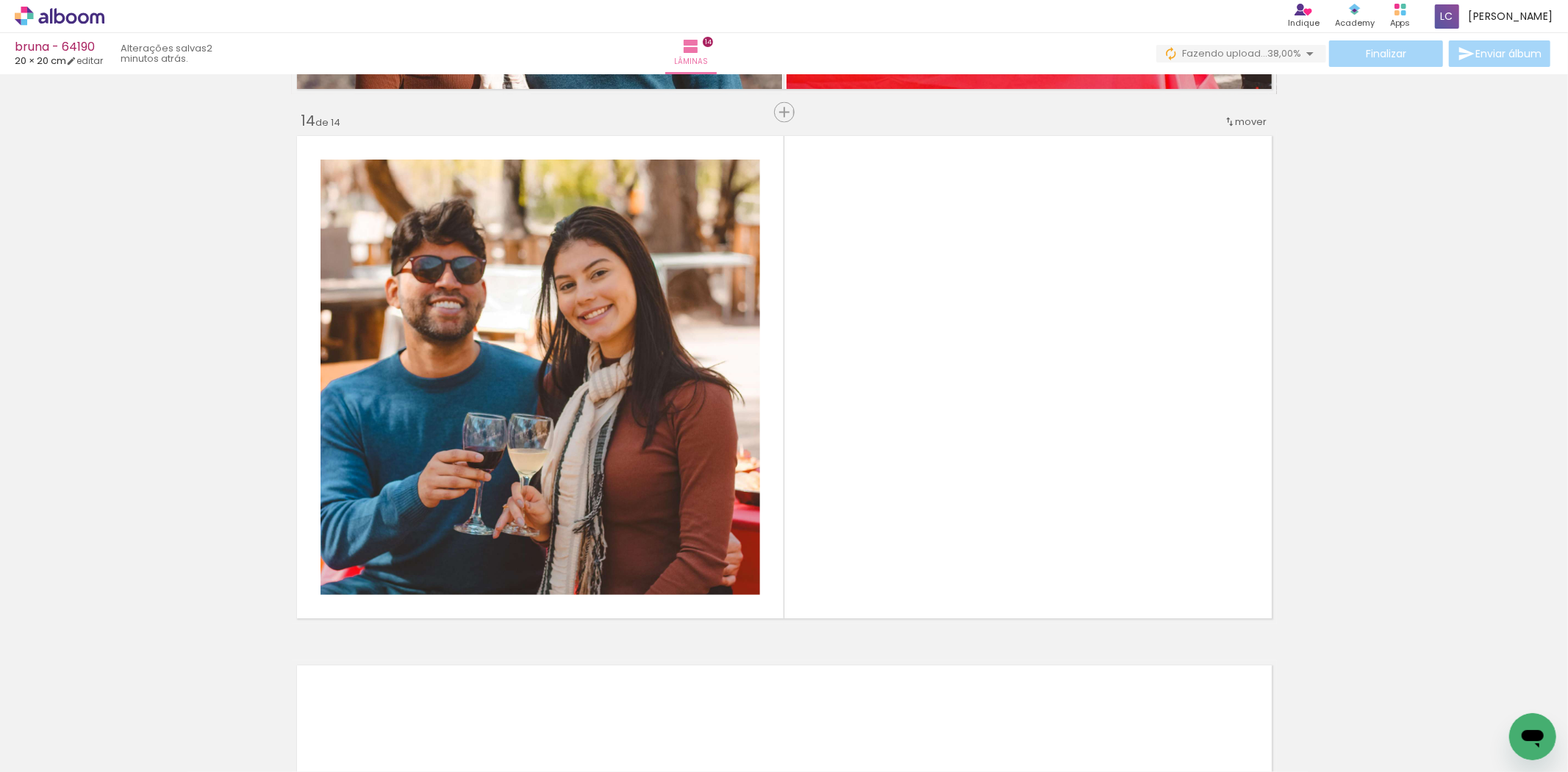
scroll to position [0, 1939]
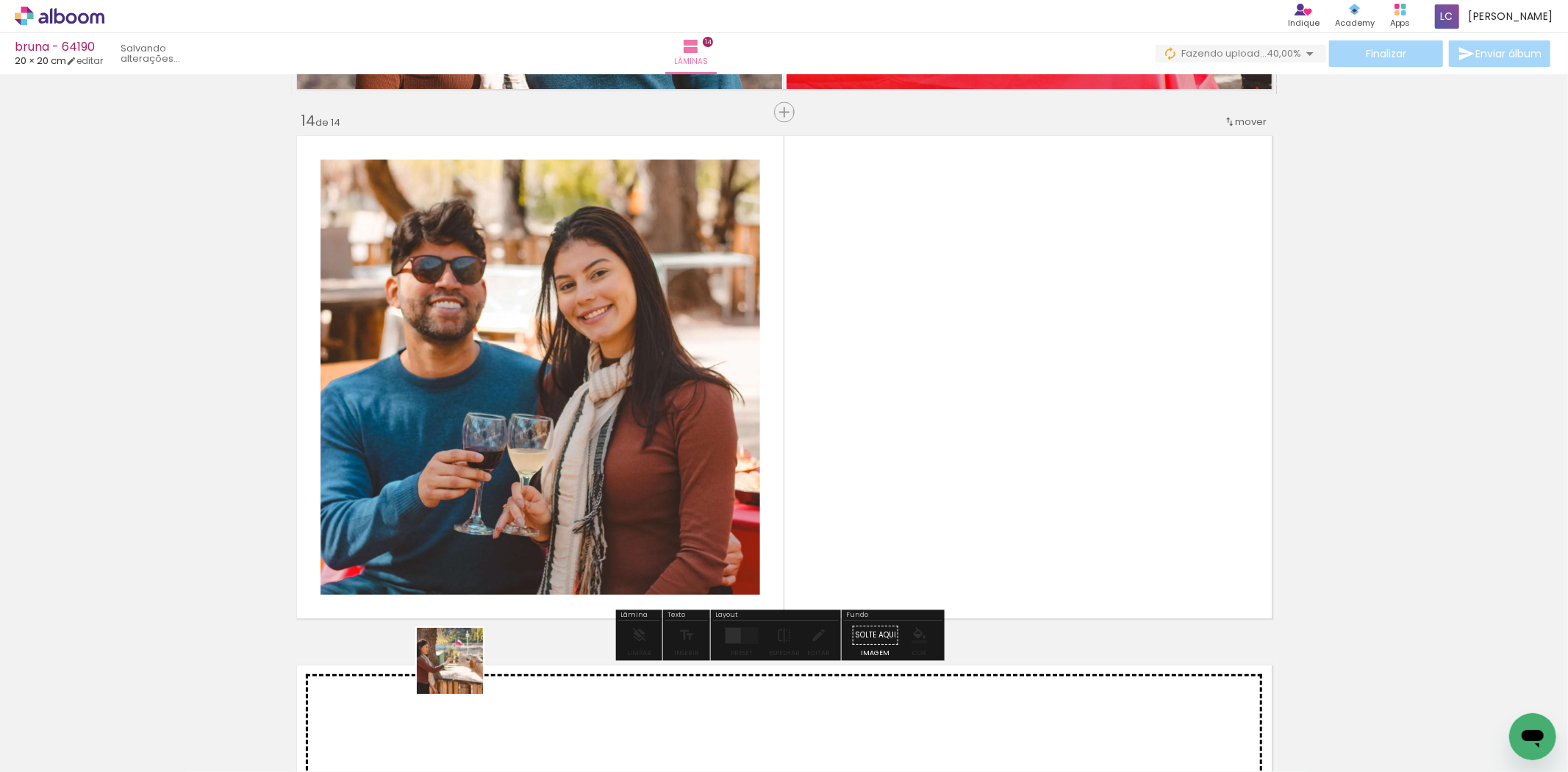
drag, startPoint x: 461, startPoint y: 672, endPoint x: 742, endPoint y: 528, distance: 315.7
click at [819, 415] on quentale-workspace at bounding box center [784, 386] width 1568 height 772
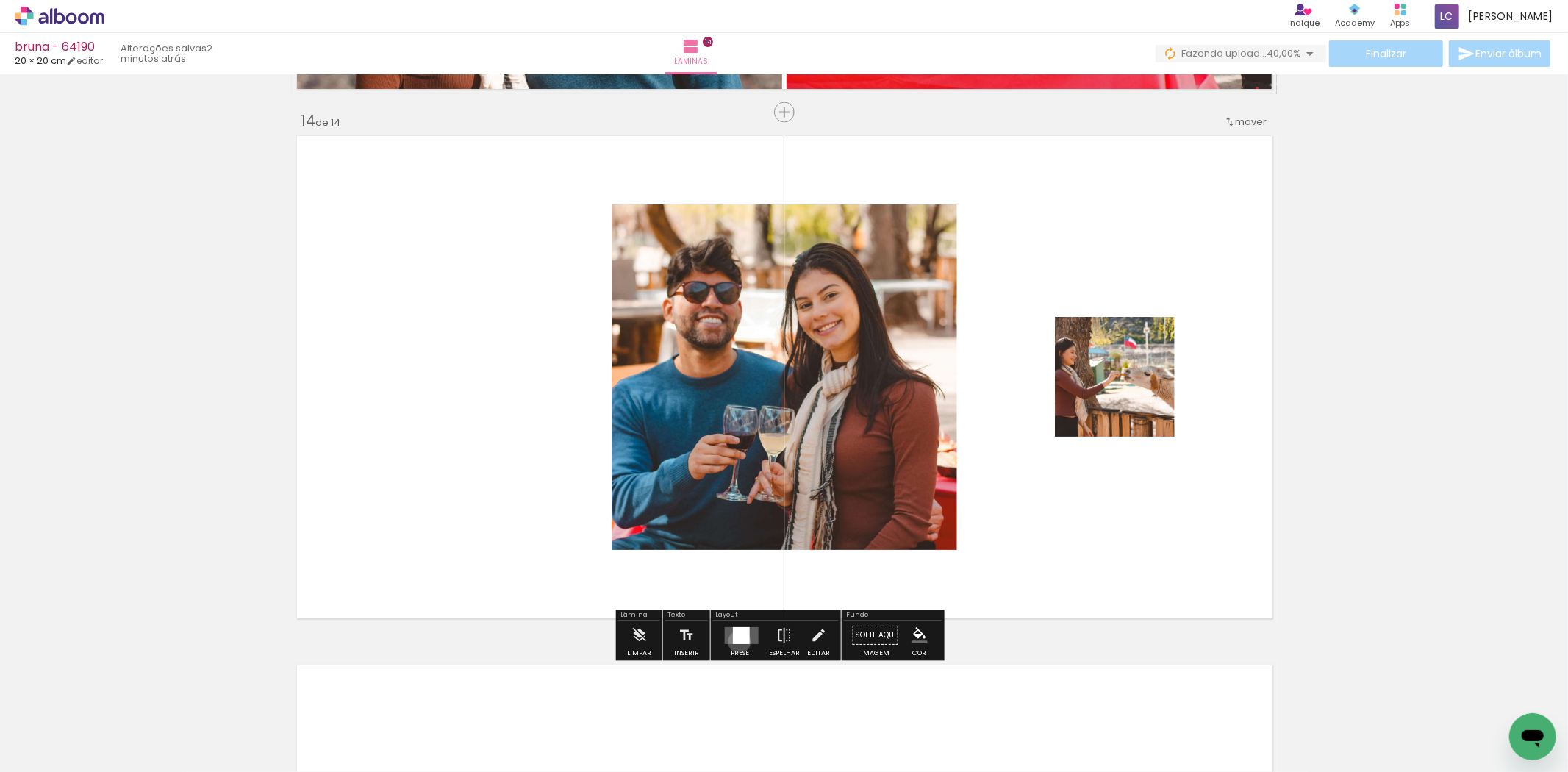
click at [736, 642] on div at bounding box center [741, 636] width 17 height 17
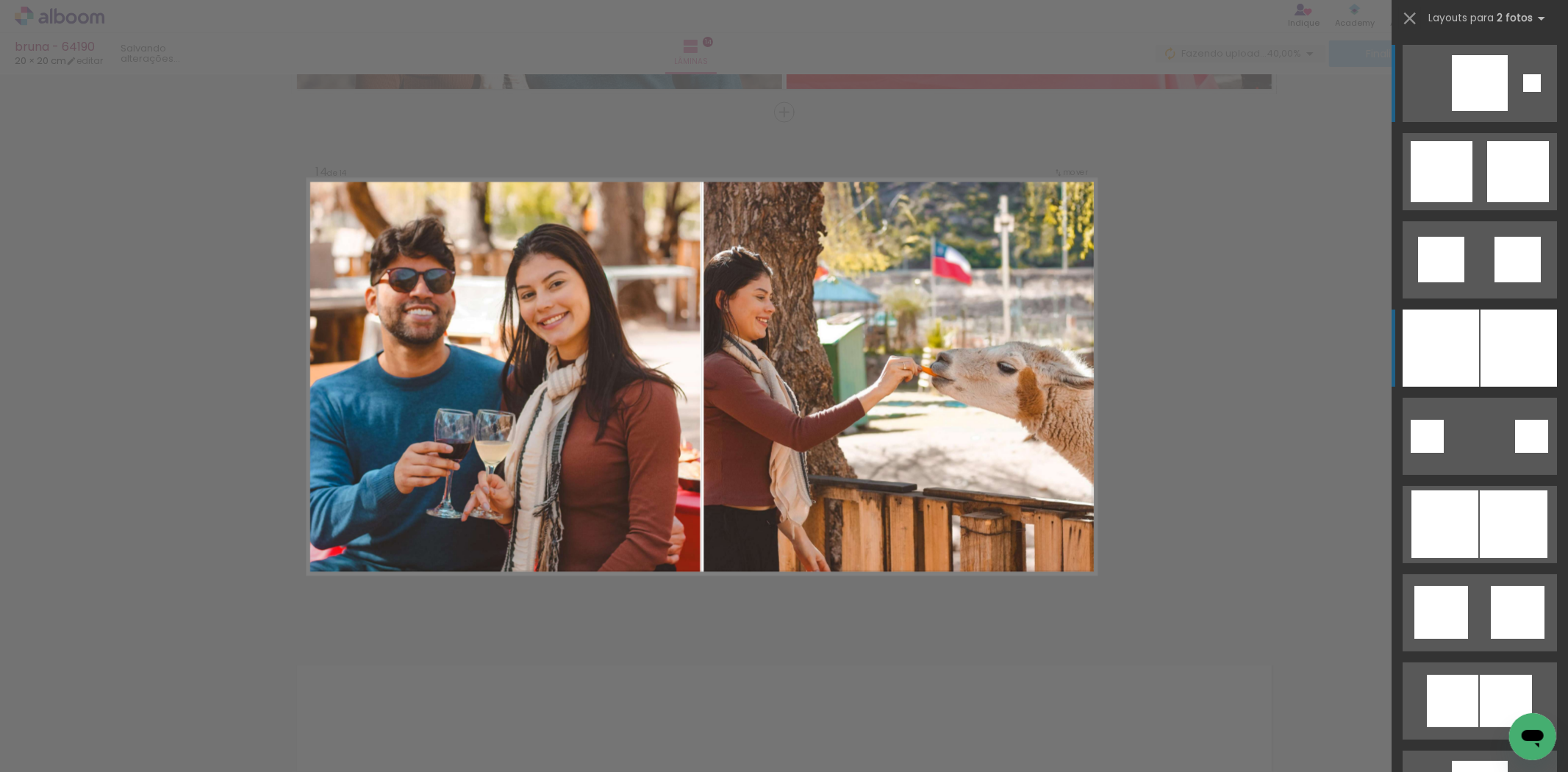
click at [1440, 338] on div at bounding box center [1441, 348] width 76 height 77
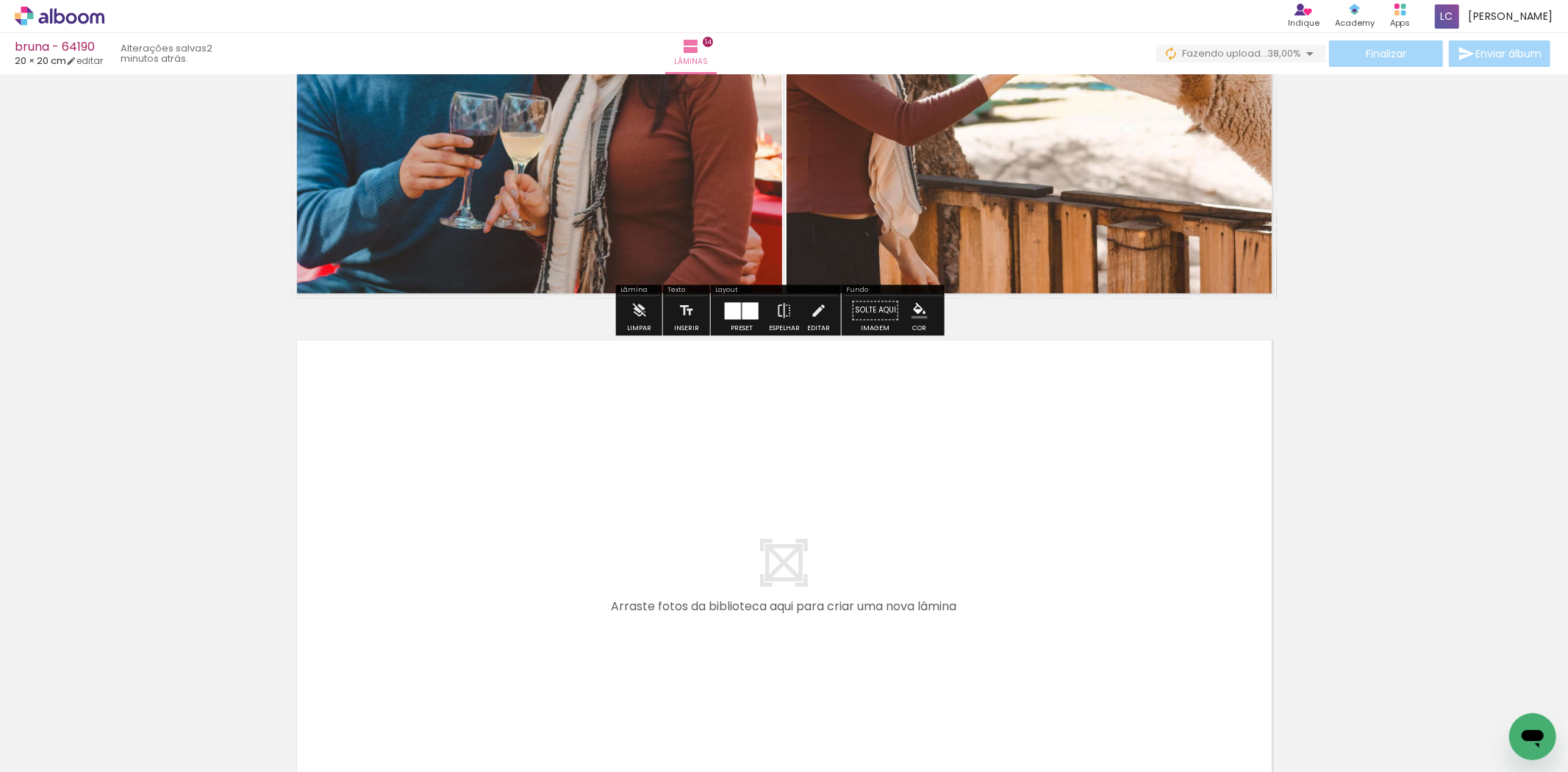
scroll to position [7195, 0]
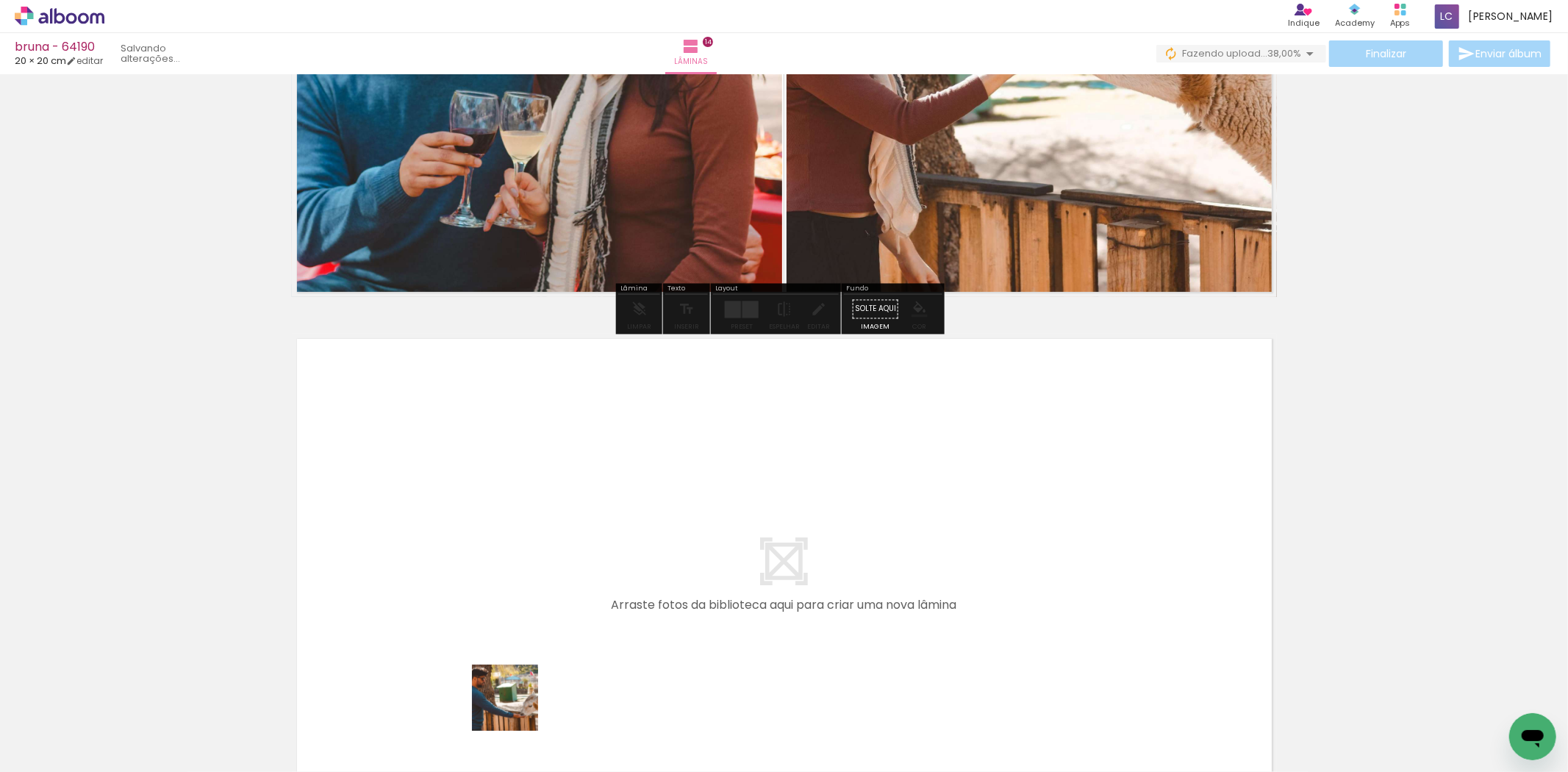
drag, startPoint x: 506, startPoint y: 722, endPoint x: 723, endPoint y: 490, distance: 317.7
click at [723, 490] on quentale-workspace at bounding box center [784, 386] width 1568 height 772
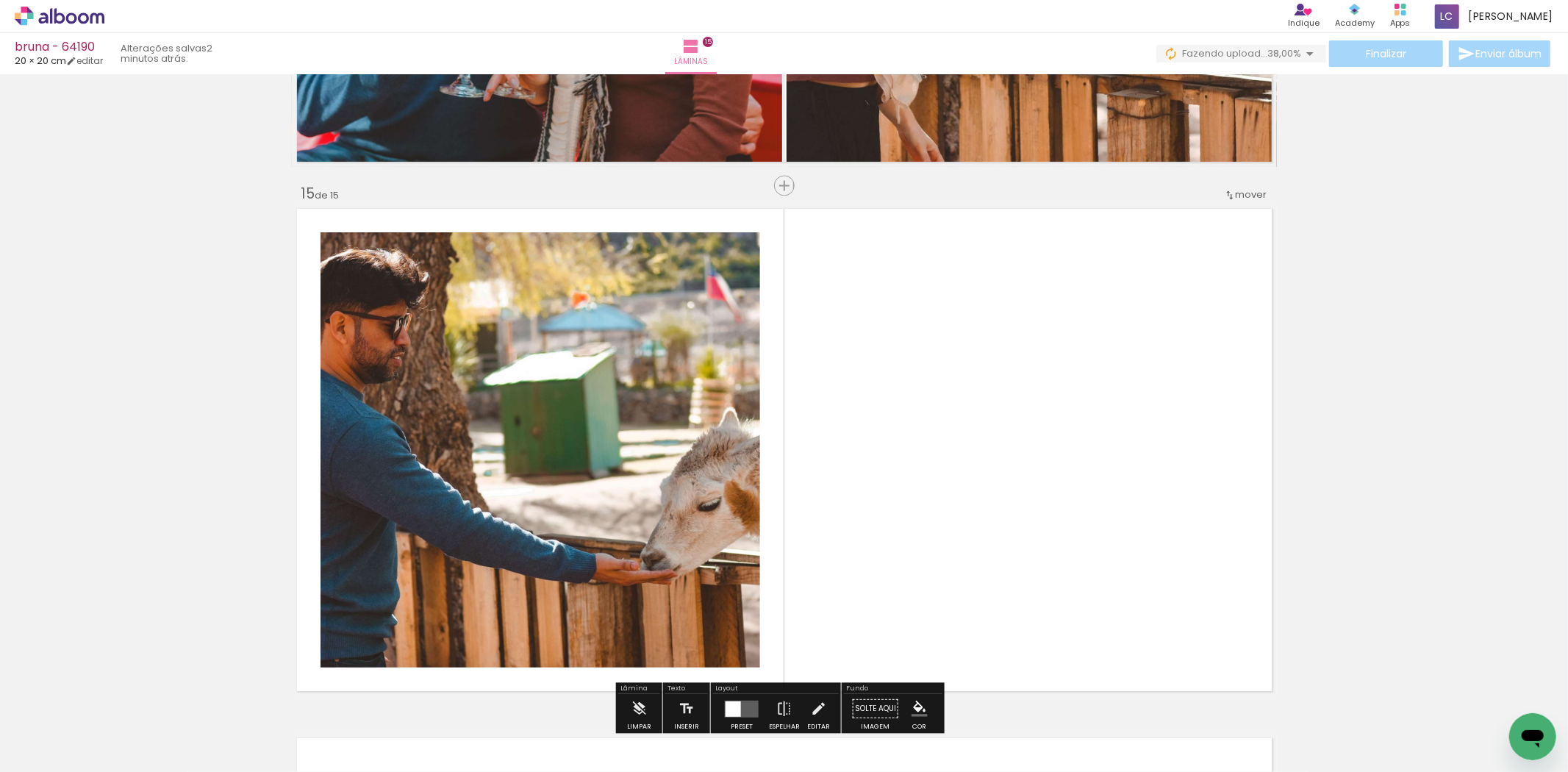
scroll to position [7398, 0]
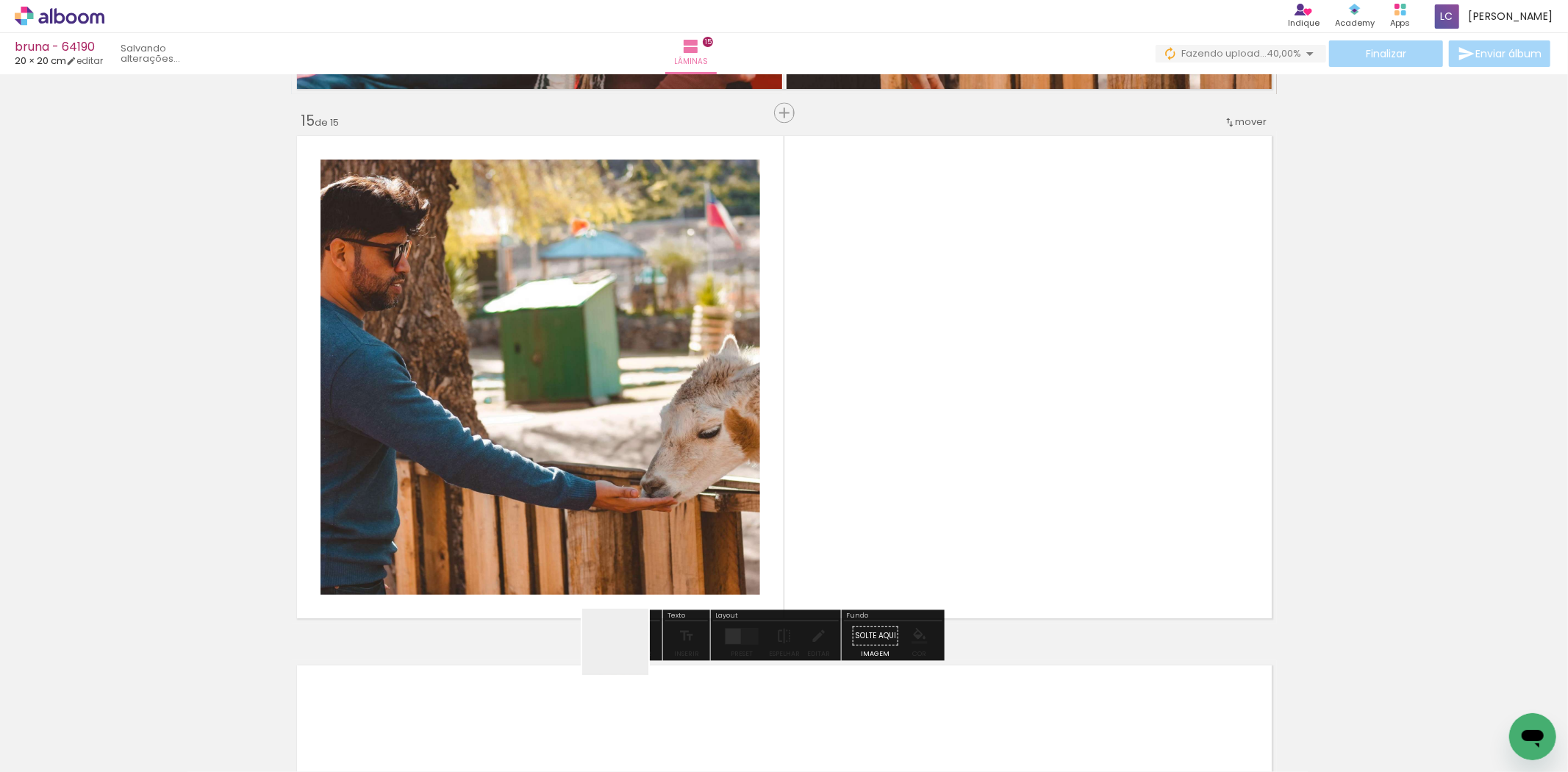
drag, startPoint x: 593, startPoint y: 706, endPoint x: 847, endPoint y: 482, distance: 338.7
click at [880, 435] on quentale-workspace at bounding box center [784, 386] width 1568 height 772
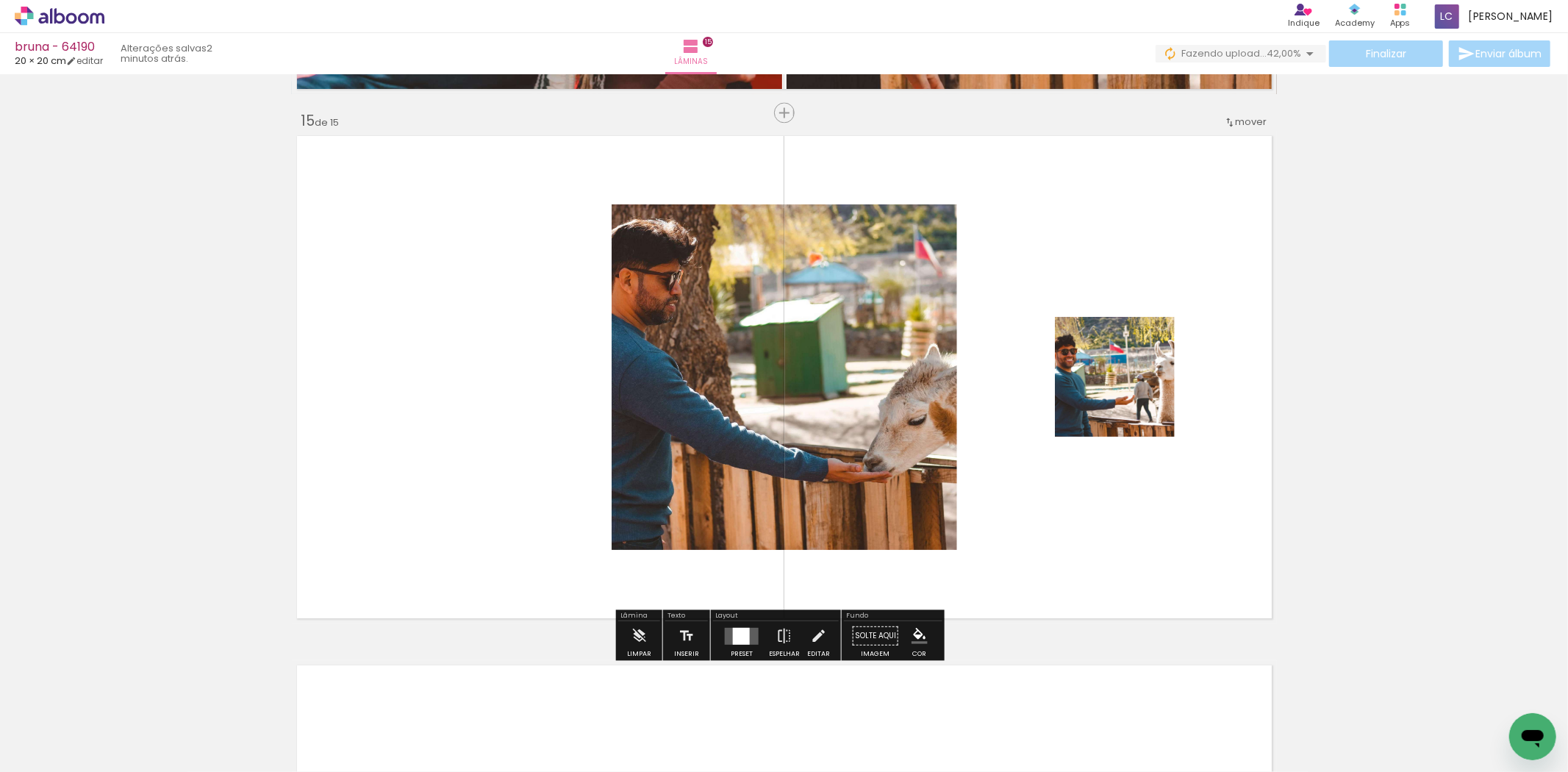
click at [733, 641] on div at bounding box center [741, 636] width 17 height 17
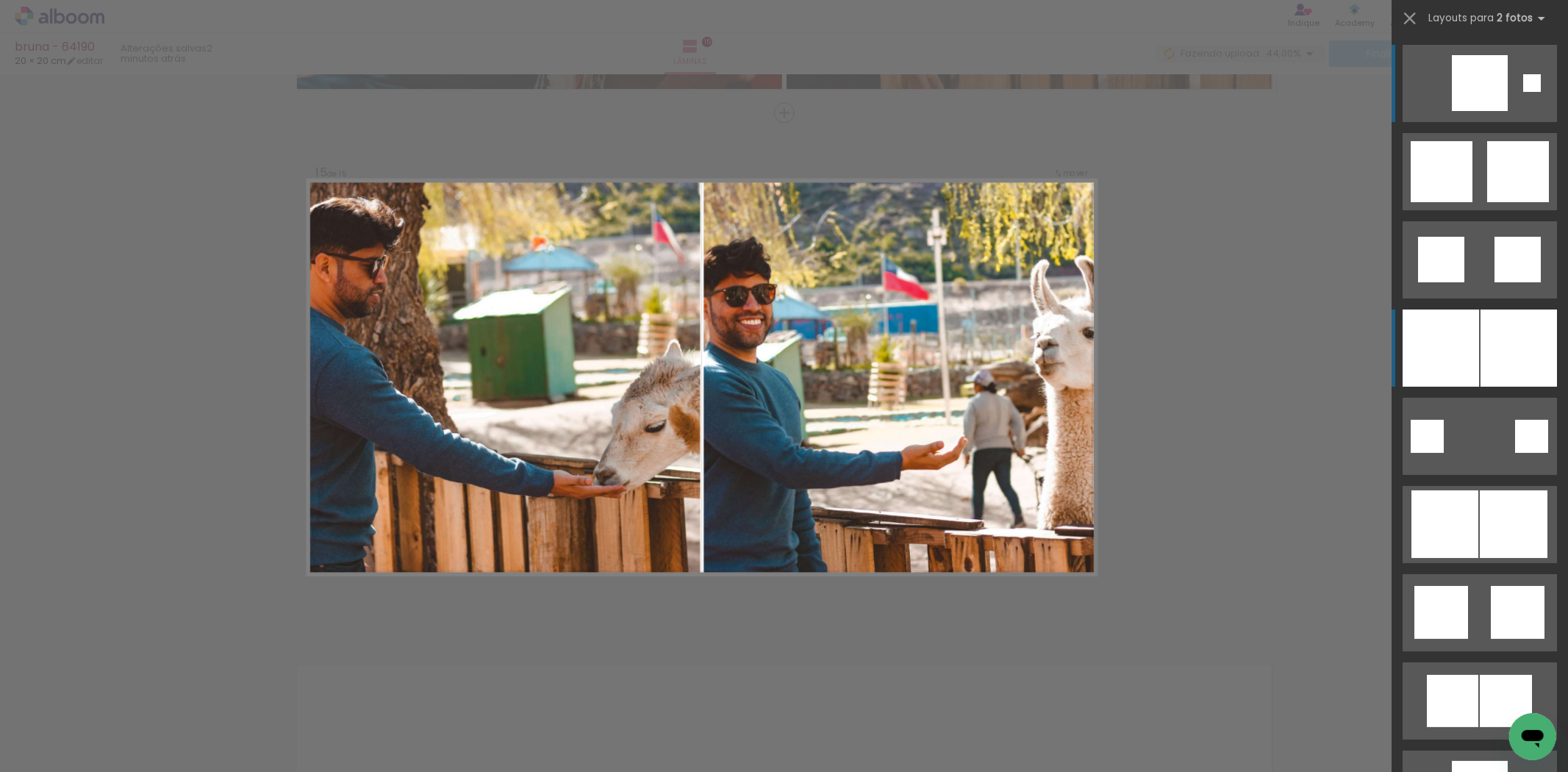
click at [1487, 371] on div at bounding box center [1519, 348] width 76 height 77
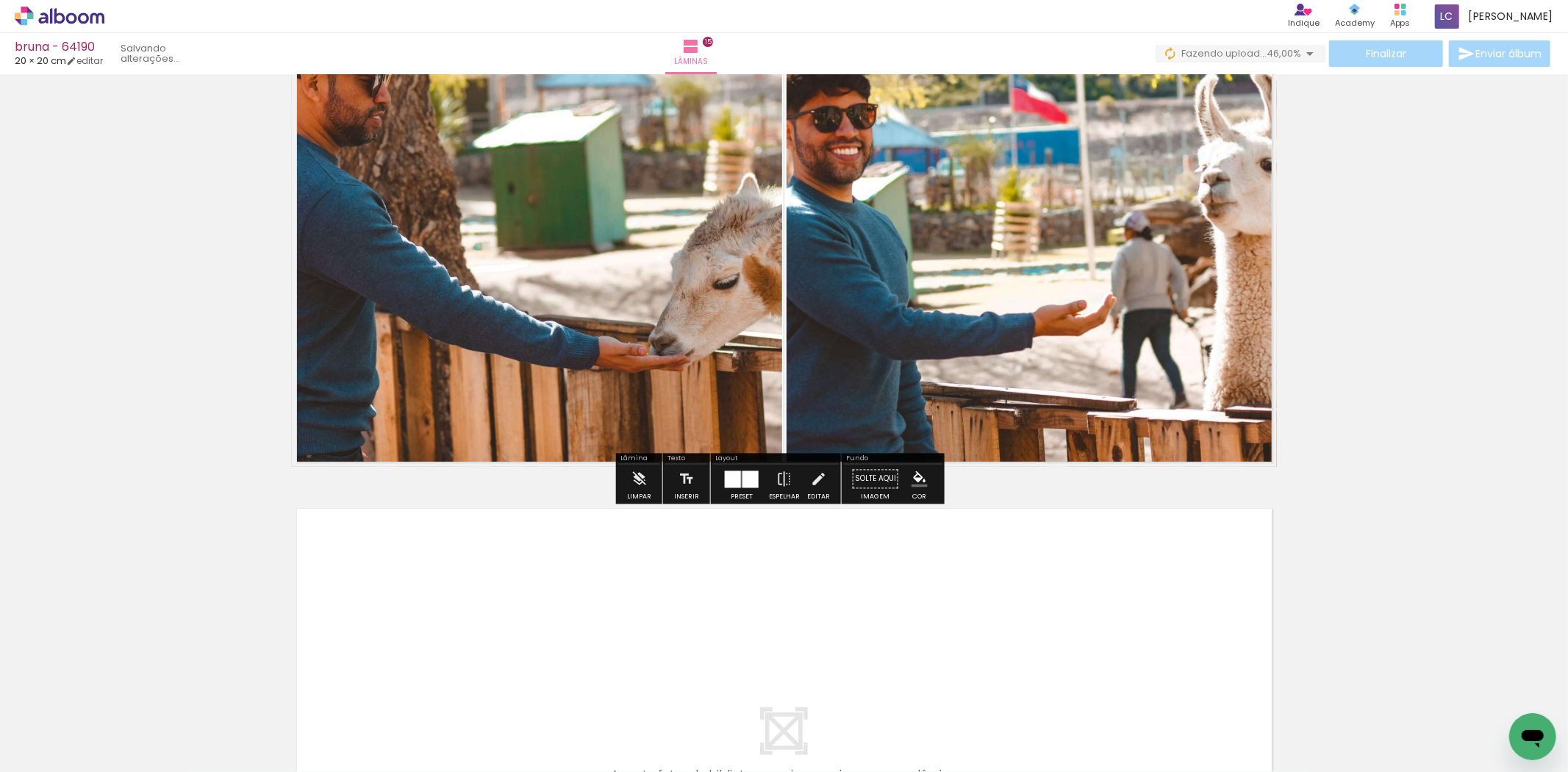
scroll to position [7561, 0]
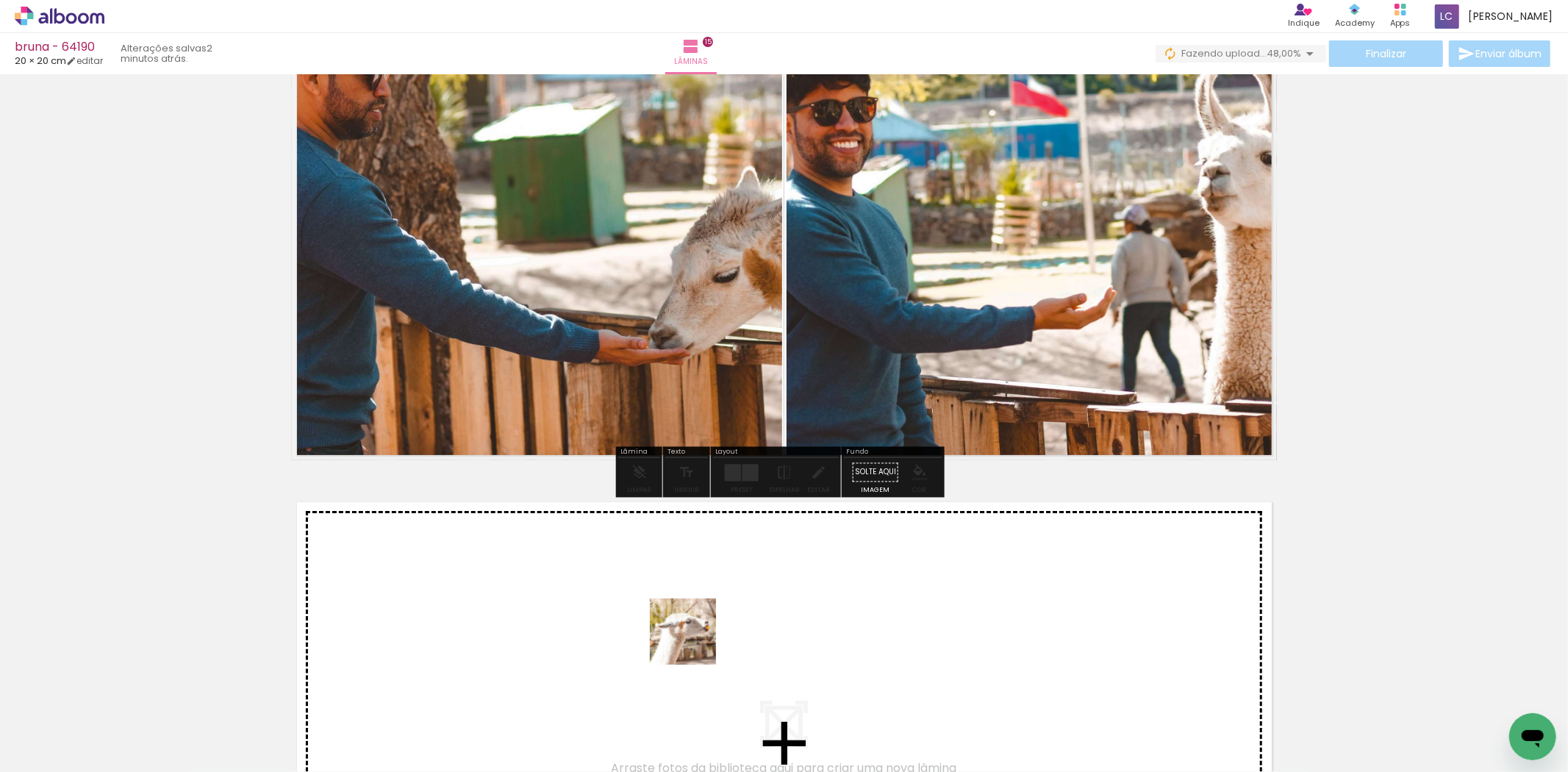
drag, startPoint x: 694, startPoint y: 643, endPoint x: 726, endPoint y: 762, distance: 123.2
click at [706, 628] on quentale-workspace at bounding box center [784, 386] width 1568 height 772
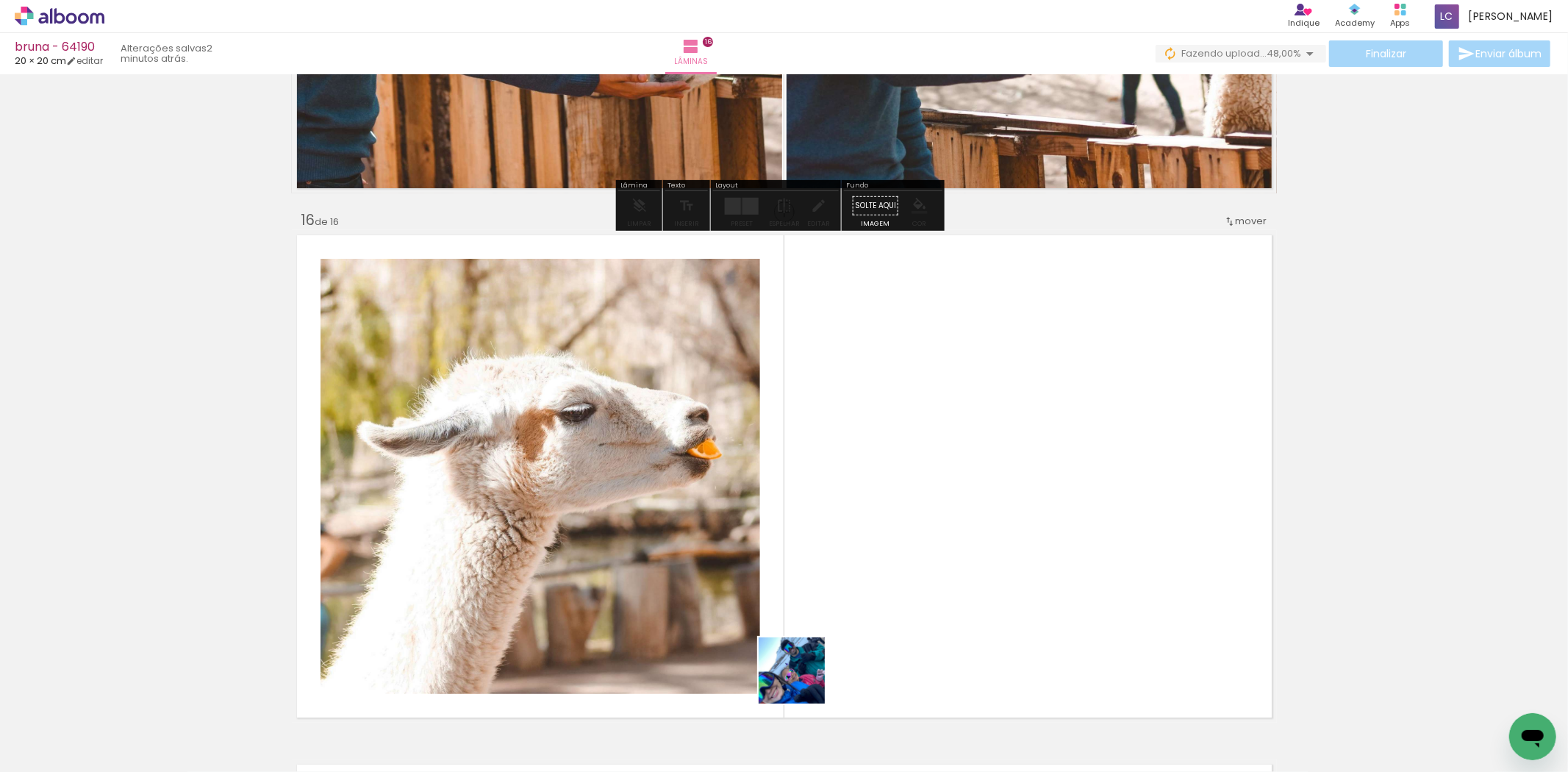
drag, startPoint x: 804, startPoint y: 711, endPoint x: 788, endPoint y: 590, distance: 122.1
click at [803, 612] on quentale-workspace at bounding box center [784, 386] width 1568 height 772
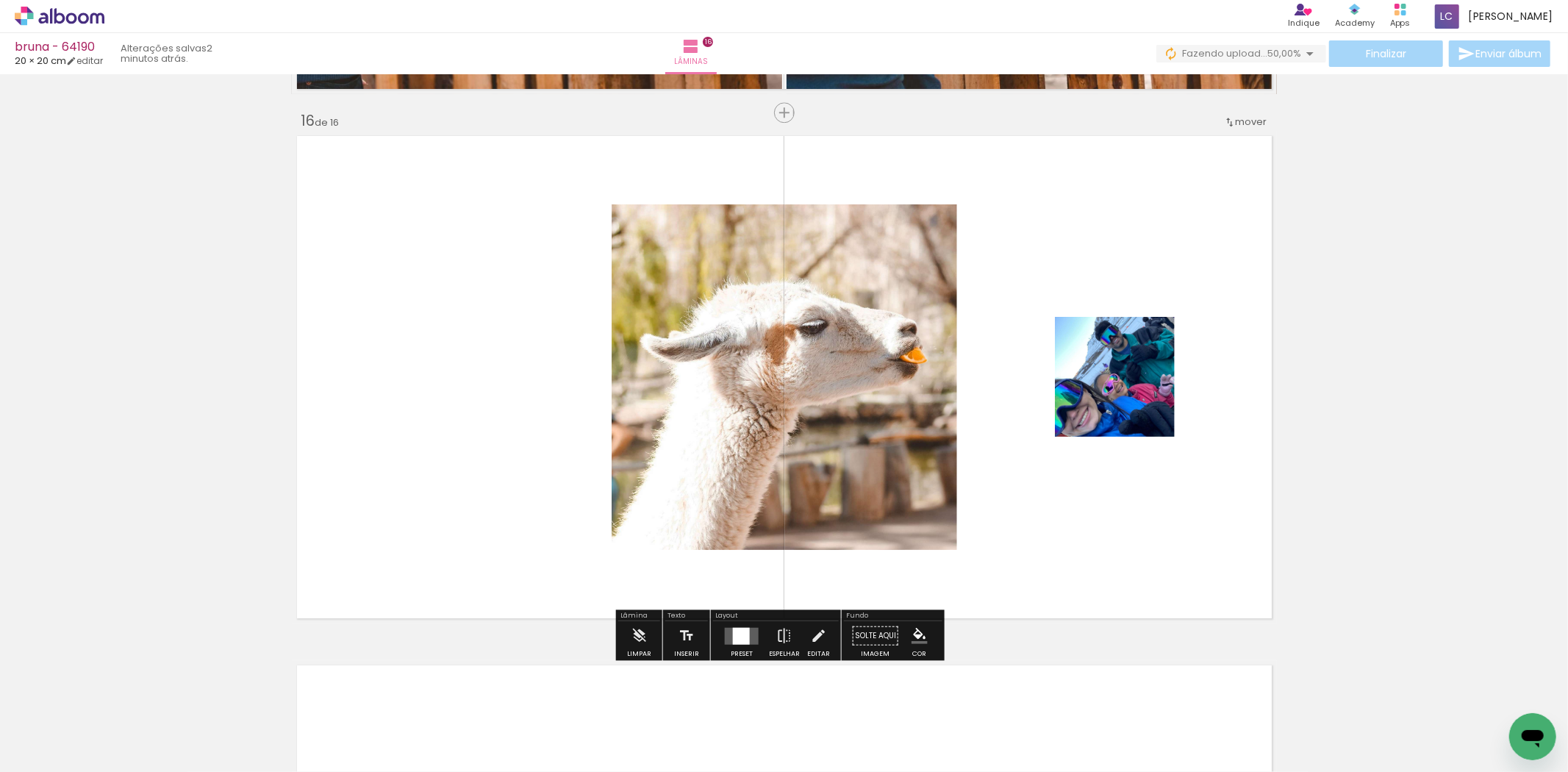
click at [743, 632] on div at bounding box center [741, 636] width 17 height 17
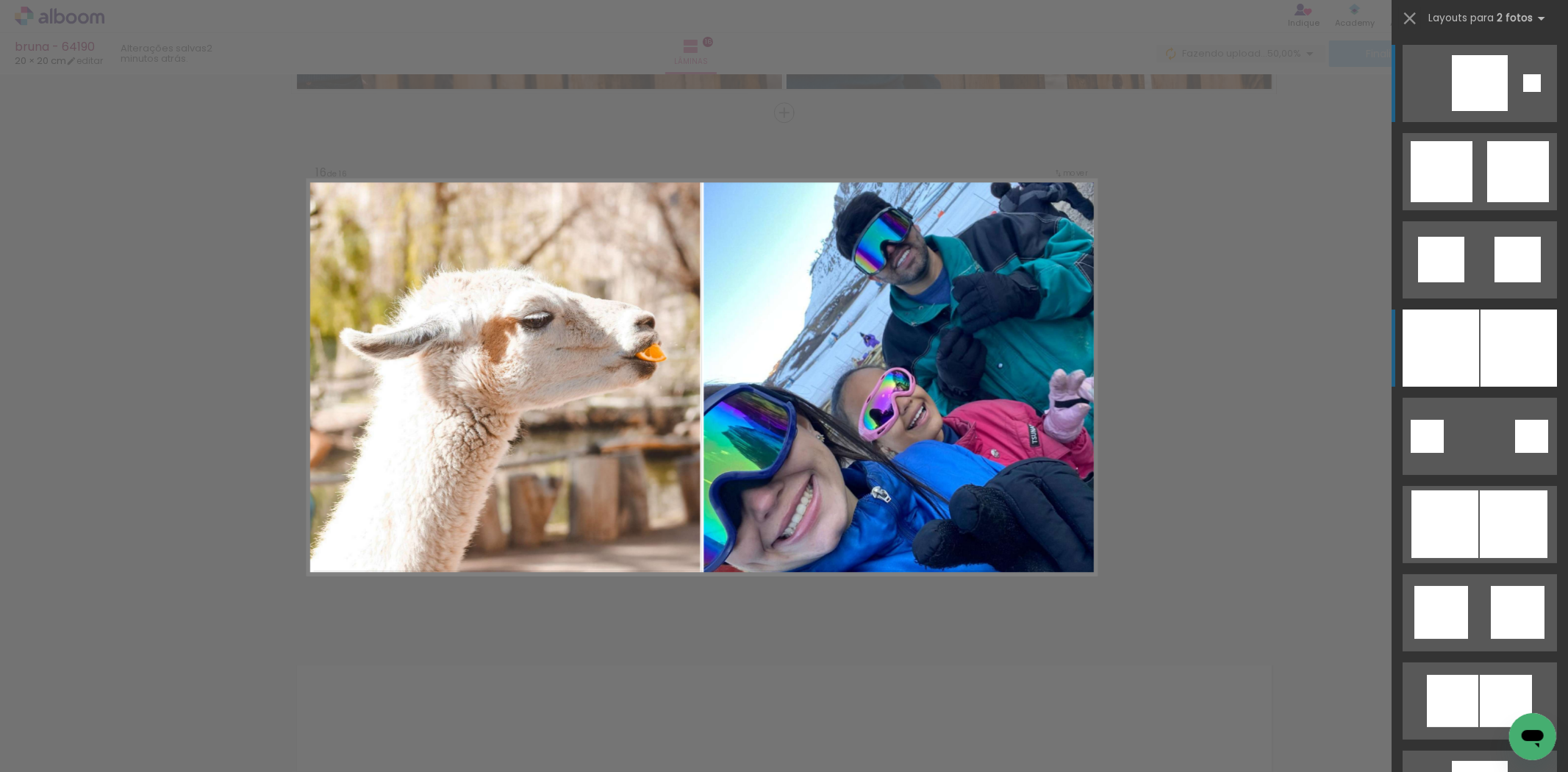
click at [1445, 353] on div at bounding box center [1441, 348] width 76 height 77
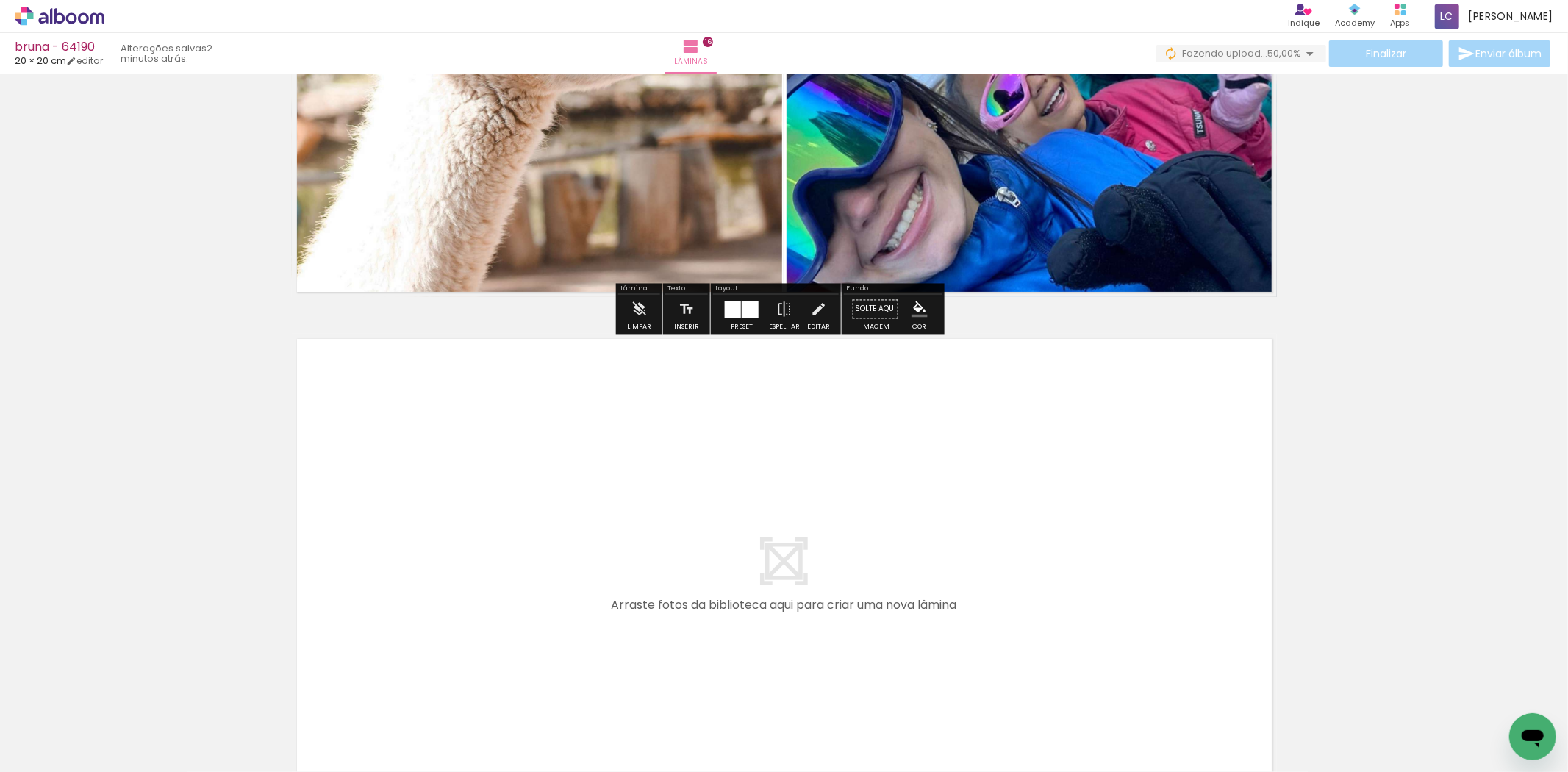
drag, startPoint x: 840, startPoint y: 715, endPoint x: 898, endPoint y: 709, distance: 58.3
click at [846, 631] on quentale-workspace at bounding box center [784, 386] width 1568 height 772
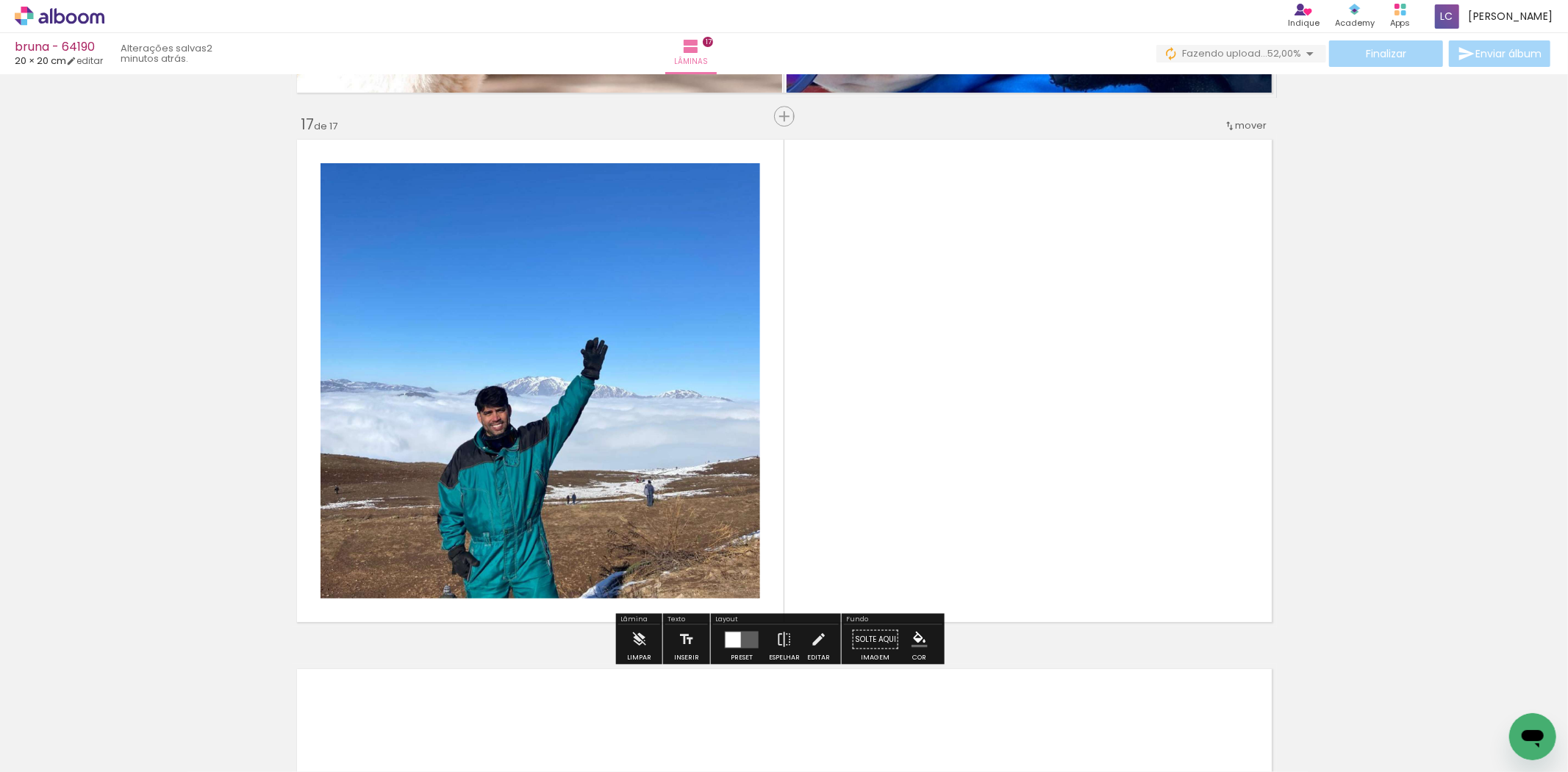
click at [914, 555] on quentale-workspace at bounding box center [784, 386] width 1568 height 772
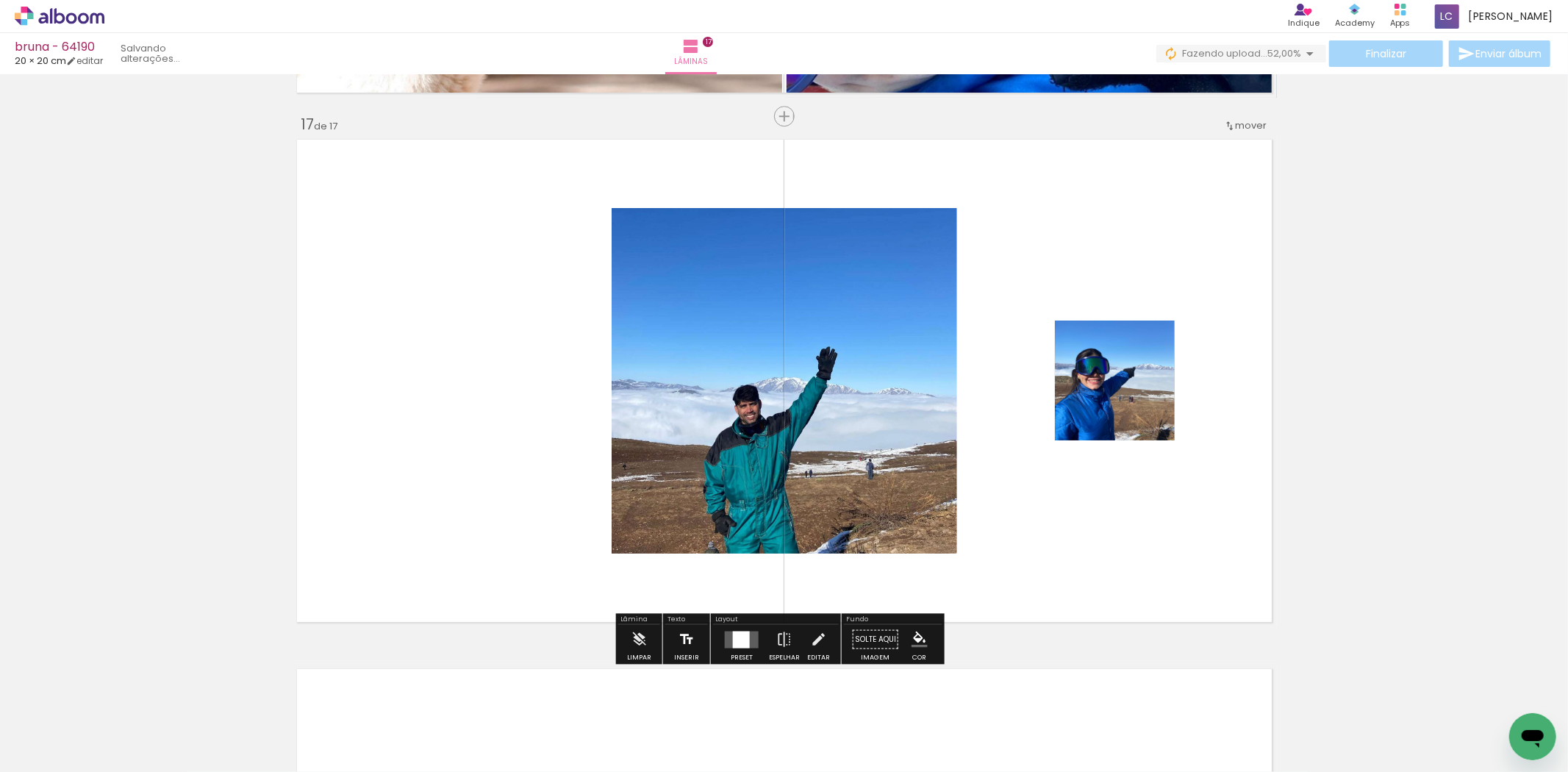
scroll to position [8457, 0]
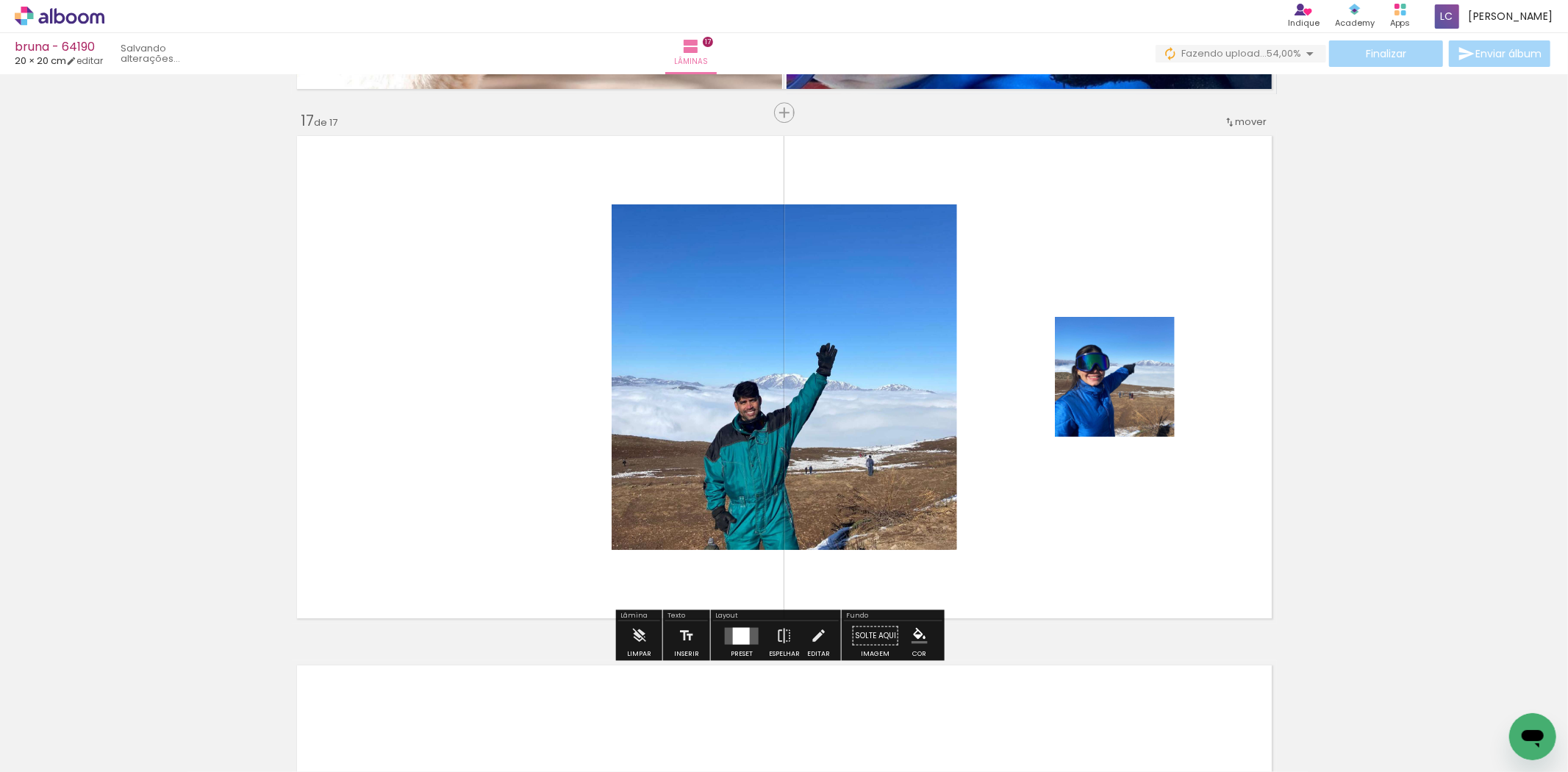
click at [725, 642] on quentale-layouter at bounding box center [742, 636] width 34 height 17
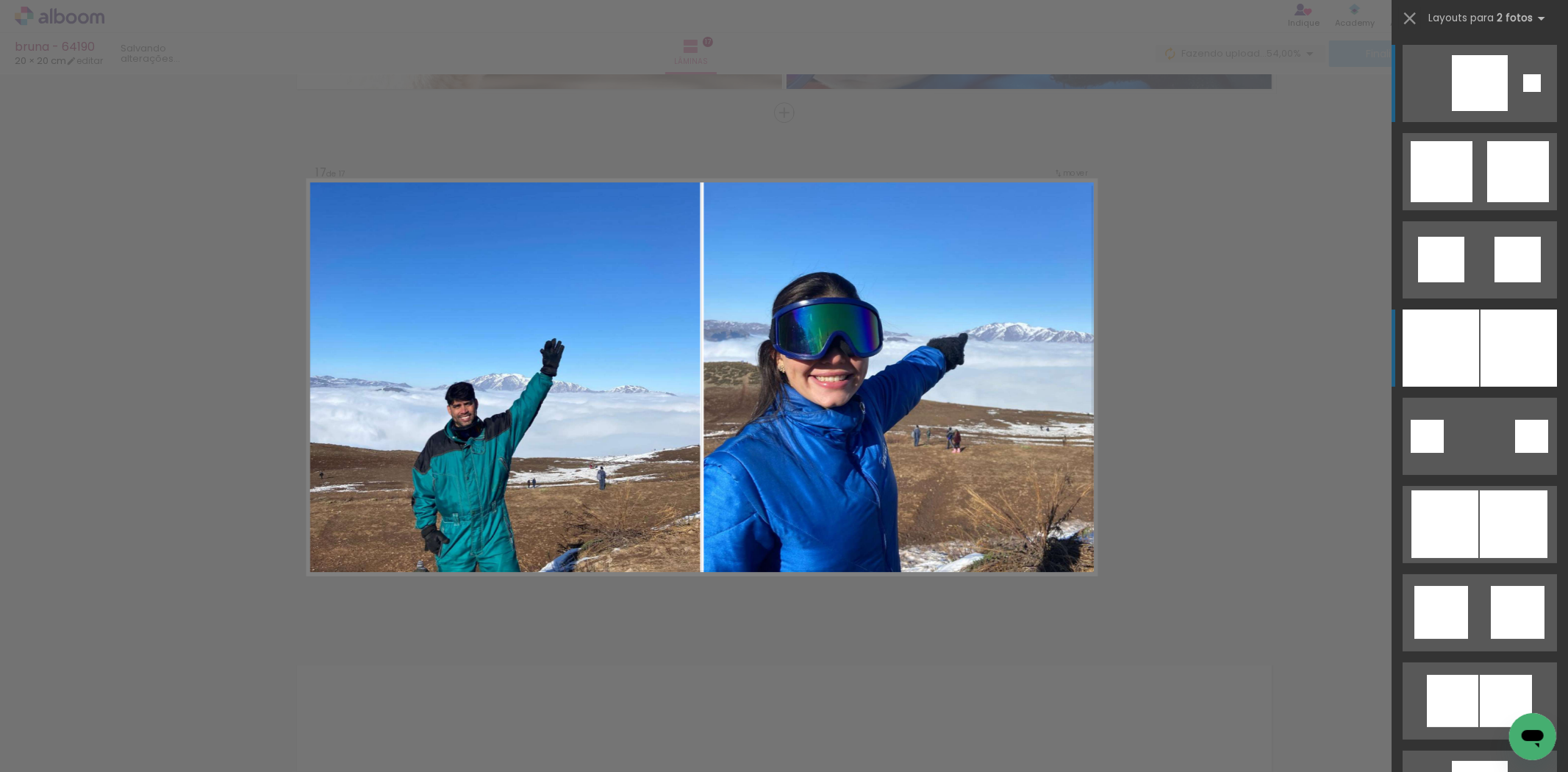
click at [1453, 341] on div at bounding box center [1441, 348] width 76 height 77
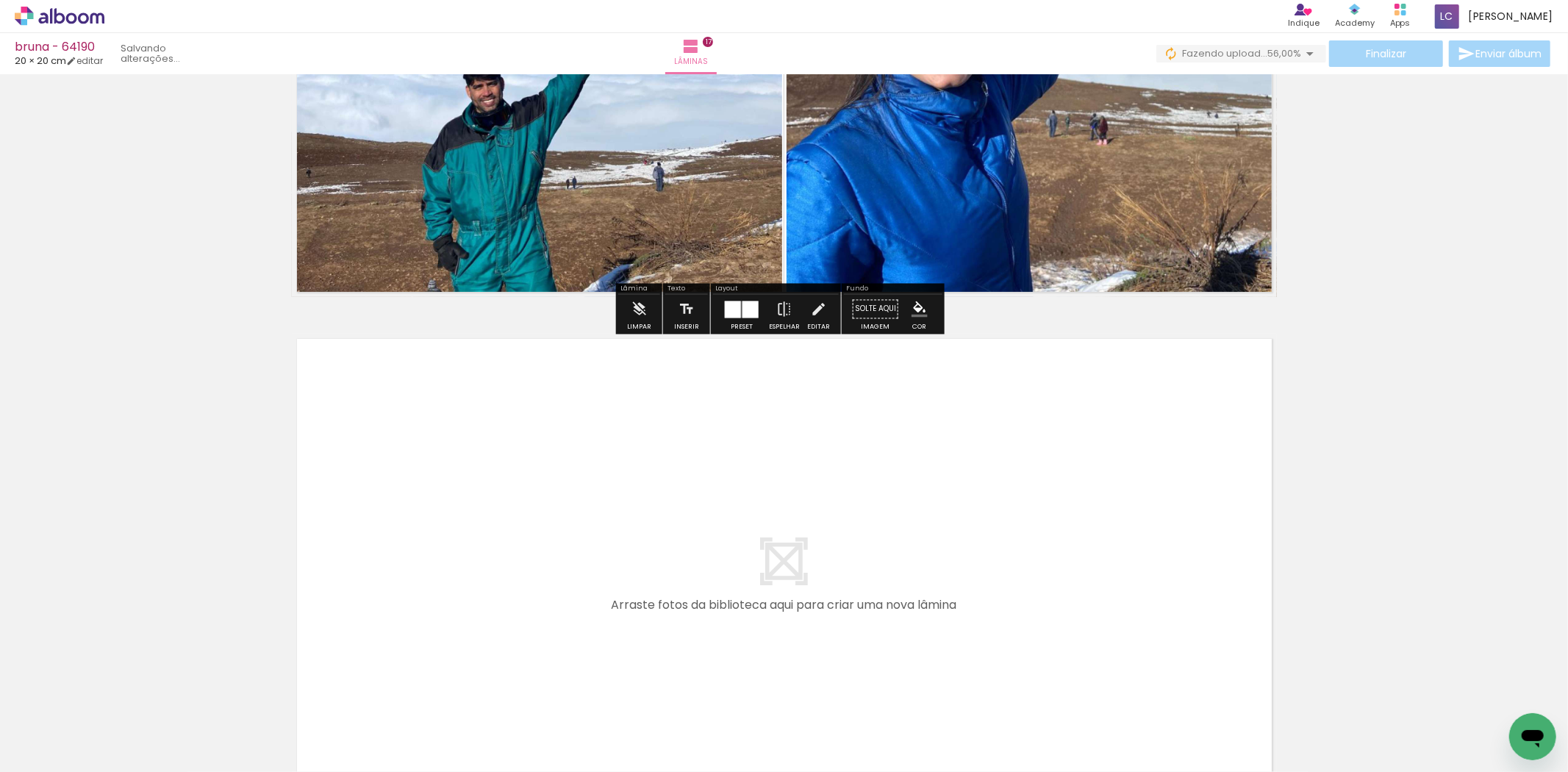
click at [1023, 558] on quentale-workspace at bounding box center [784, 386] width 1568 height 772
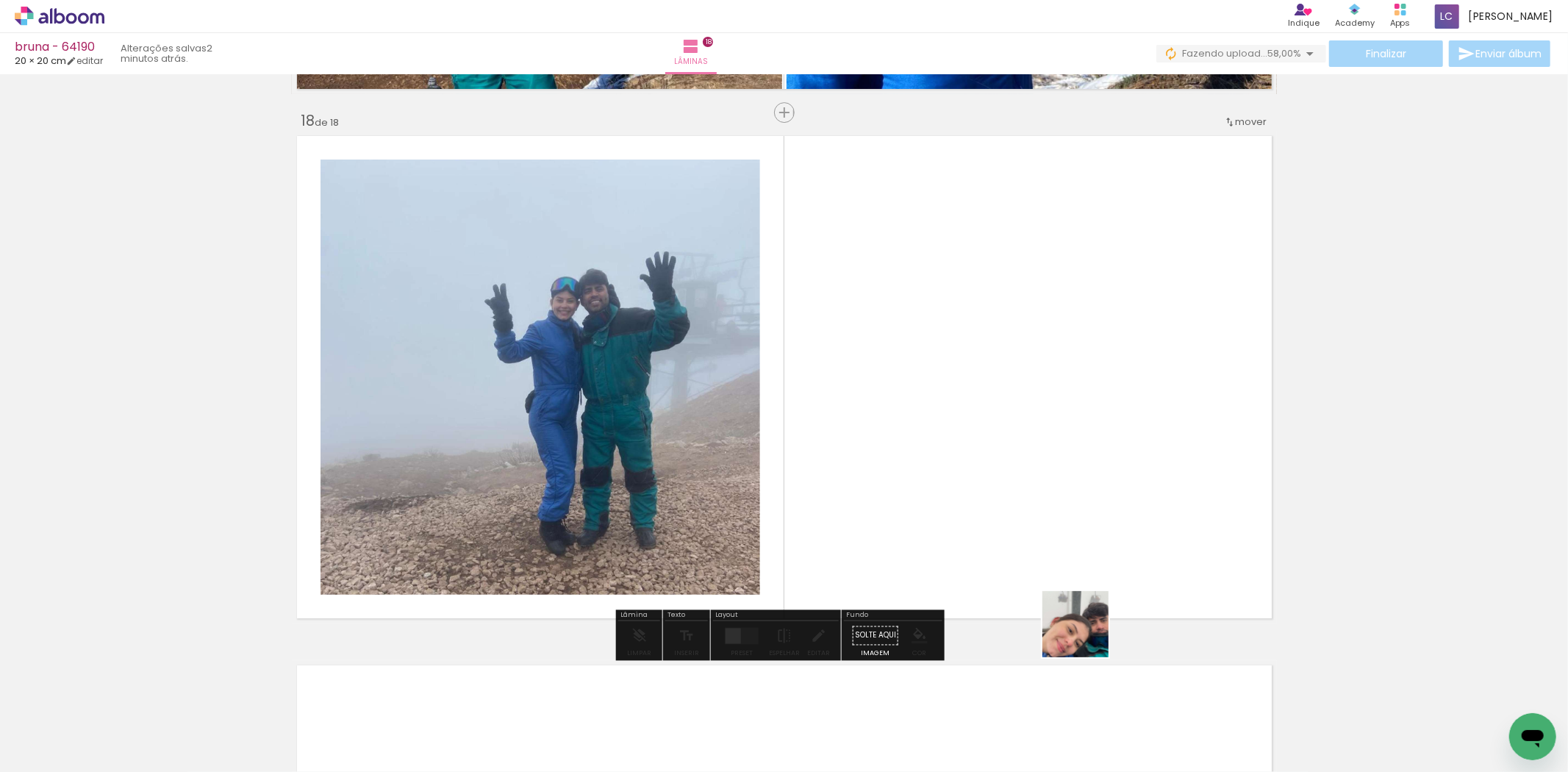
drag, startPoint x: 1087, startPoint y: 636, endPoint x: 871, endPoint y: 481, distance: 265.9
click at [1016, 417] on quentale-workspace at bounding box center [784, 386] width 1568 height 772
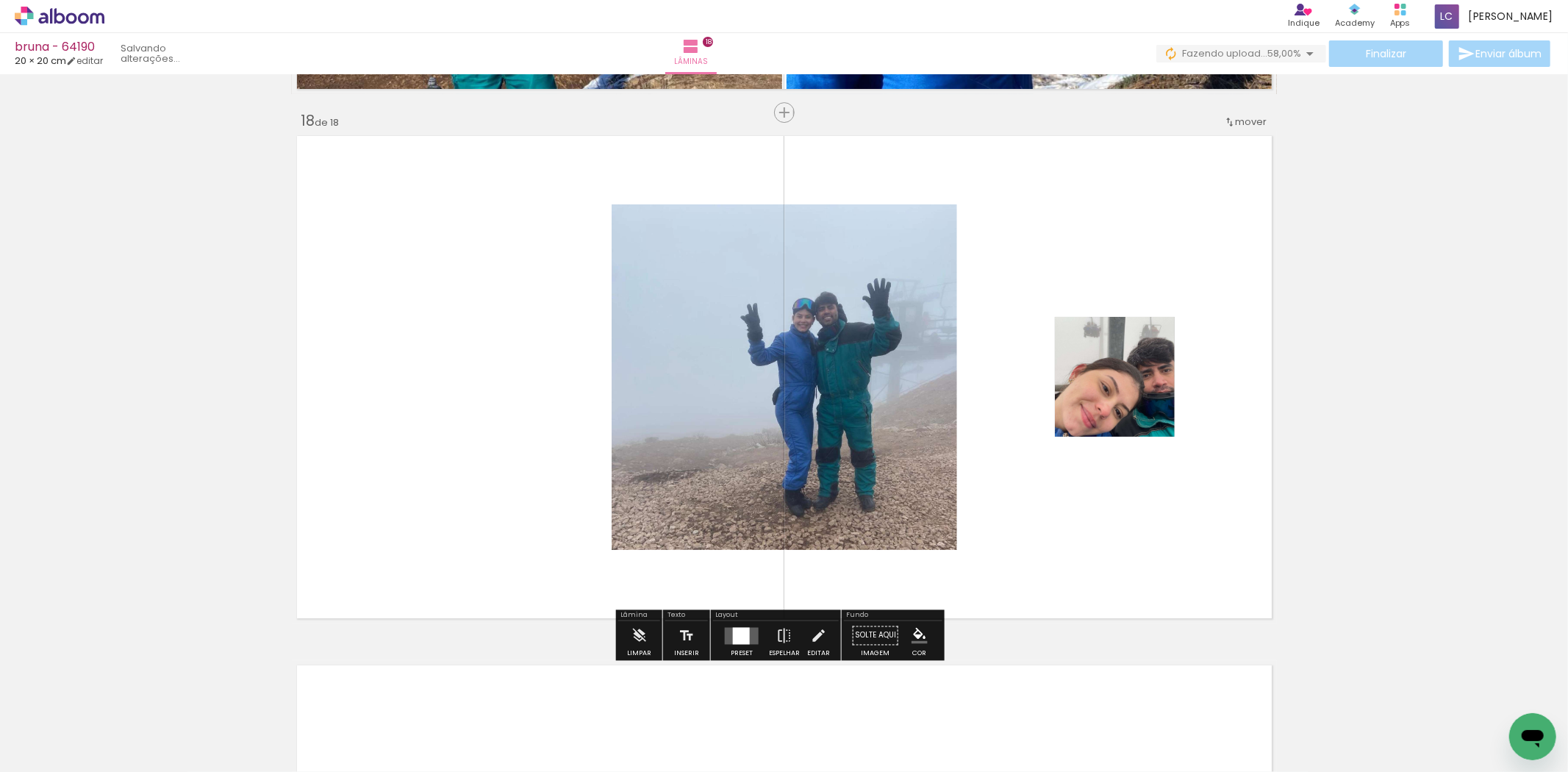
scroll to position [8987, 0]
click at [754, 619] on div "Layout" at bounding box center [776, 617] width 126 height 9
click at [754, 633] on quentale-layouter at bounding box center [742, 636] width 34 height 17
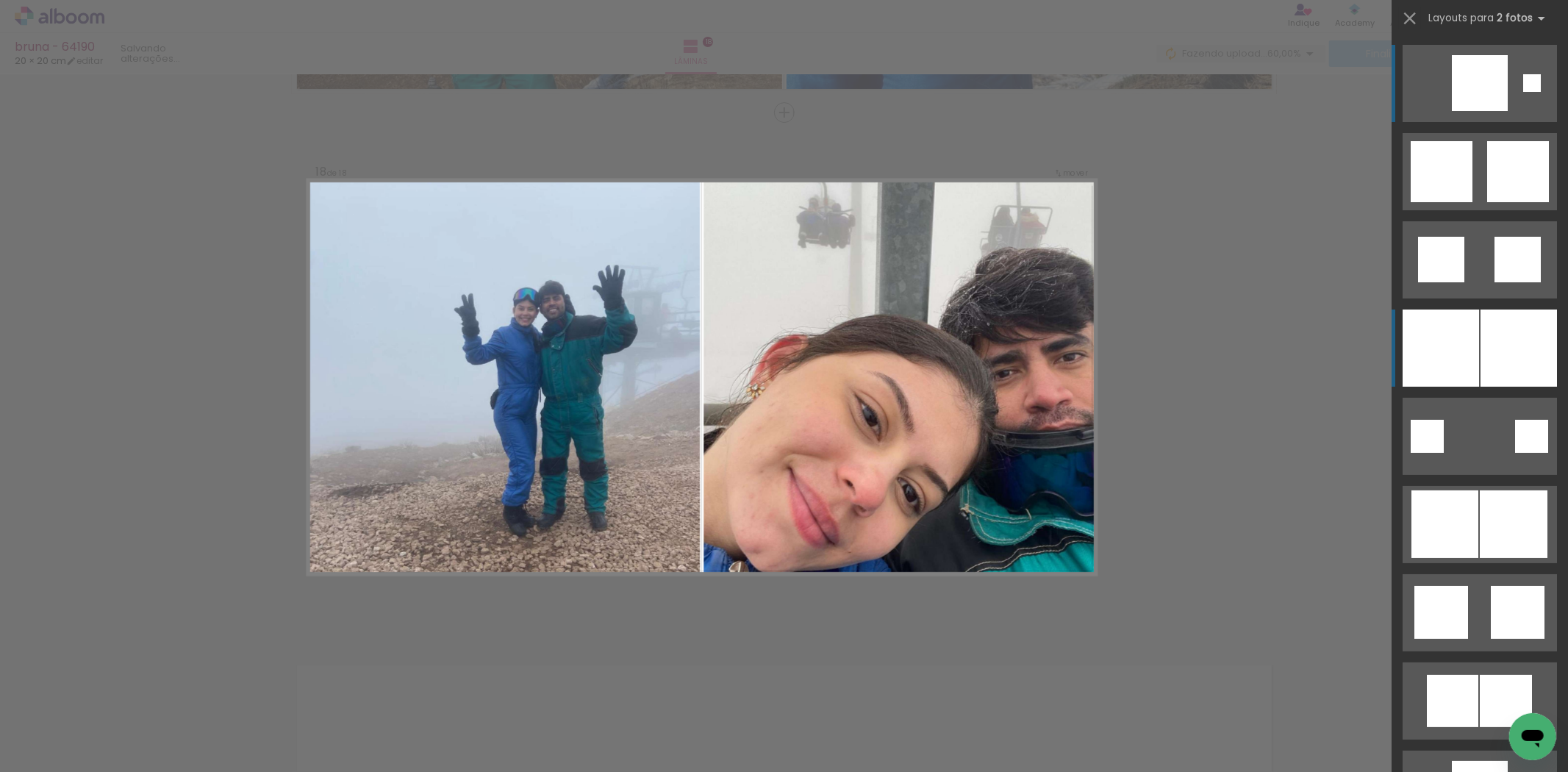
click at [1451, 337] on div at bounding box center [1441, 348] width 76 height 77
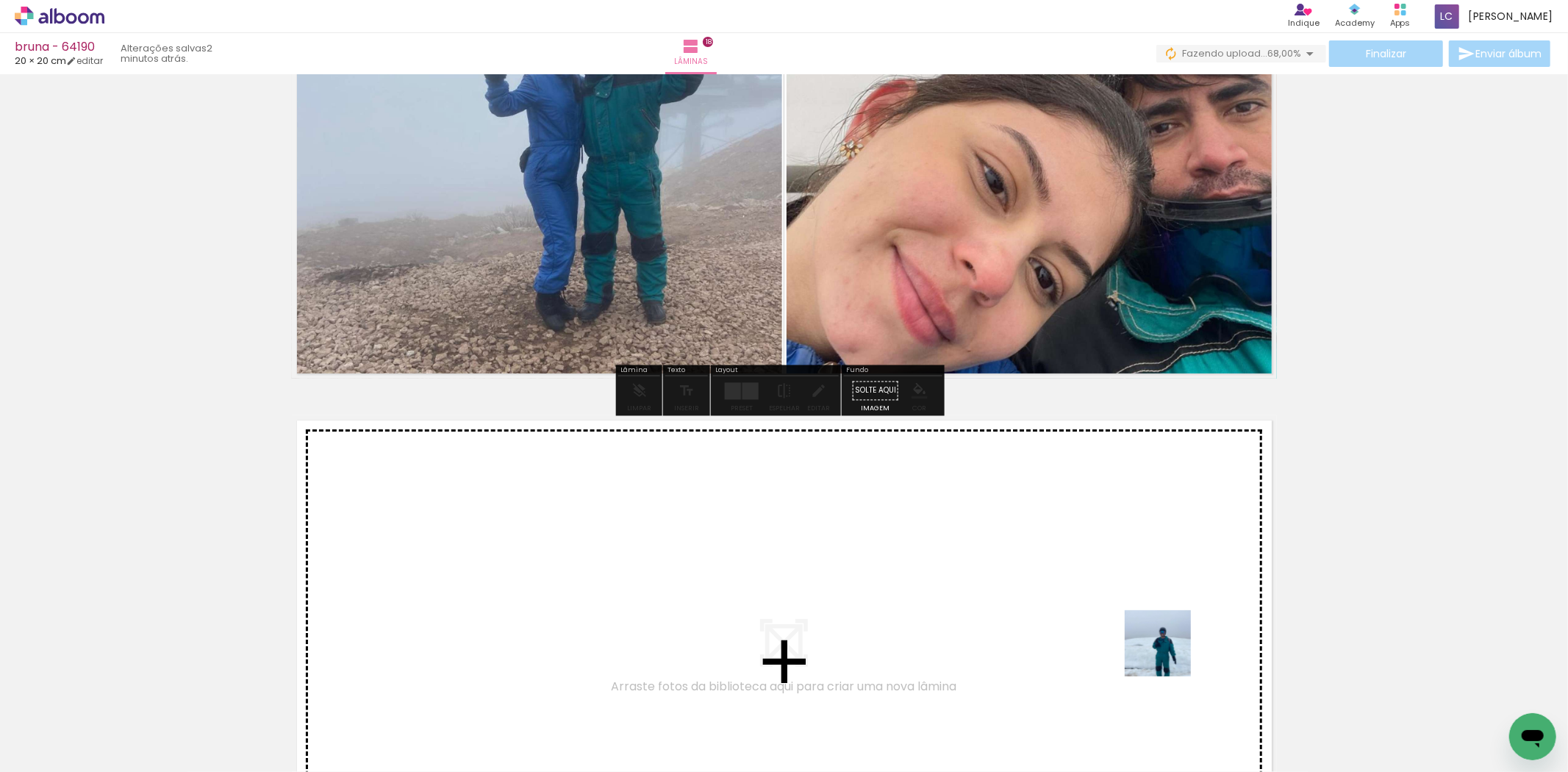
drag, startPoint x: 1181, startPoint y: 681, endPoint x: 1281, endPoint y: 716, distance: 105.9
click at [1146, 605] on quentale-workspace at bounding box center [784, 386] width 1568 height 772
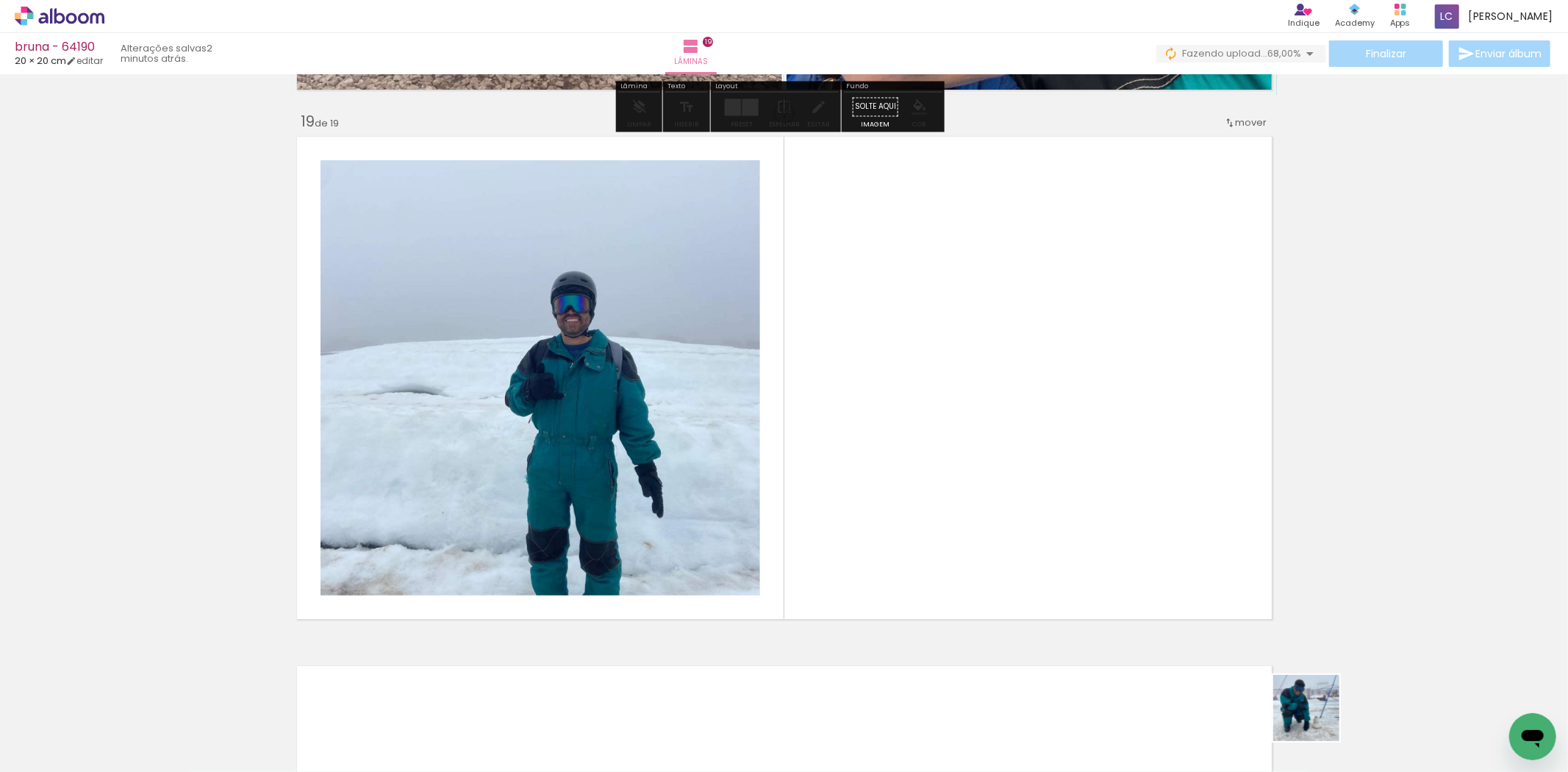
drag, startPoint x: 1318, startPoint y: 719, endPoint x: 1295, endPoint y: 699, distance: 30.5
click at [1302, 699] on div at bounding box center [1338, 722] width 73 height 73
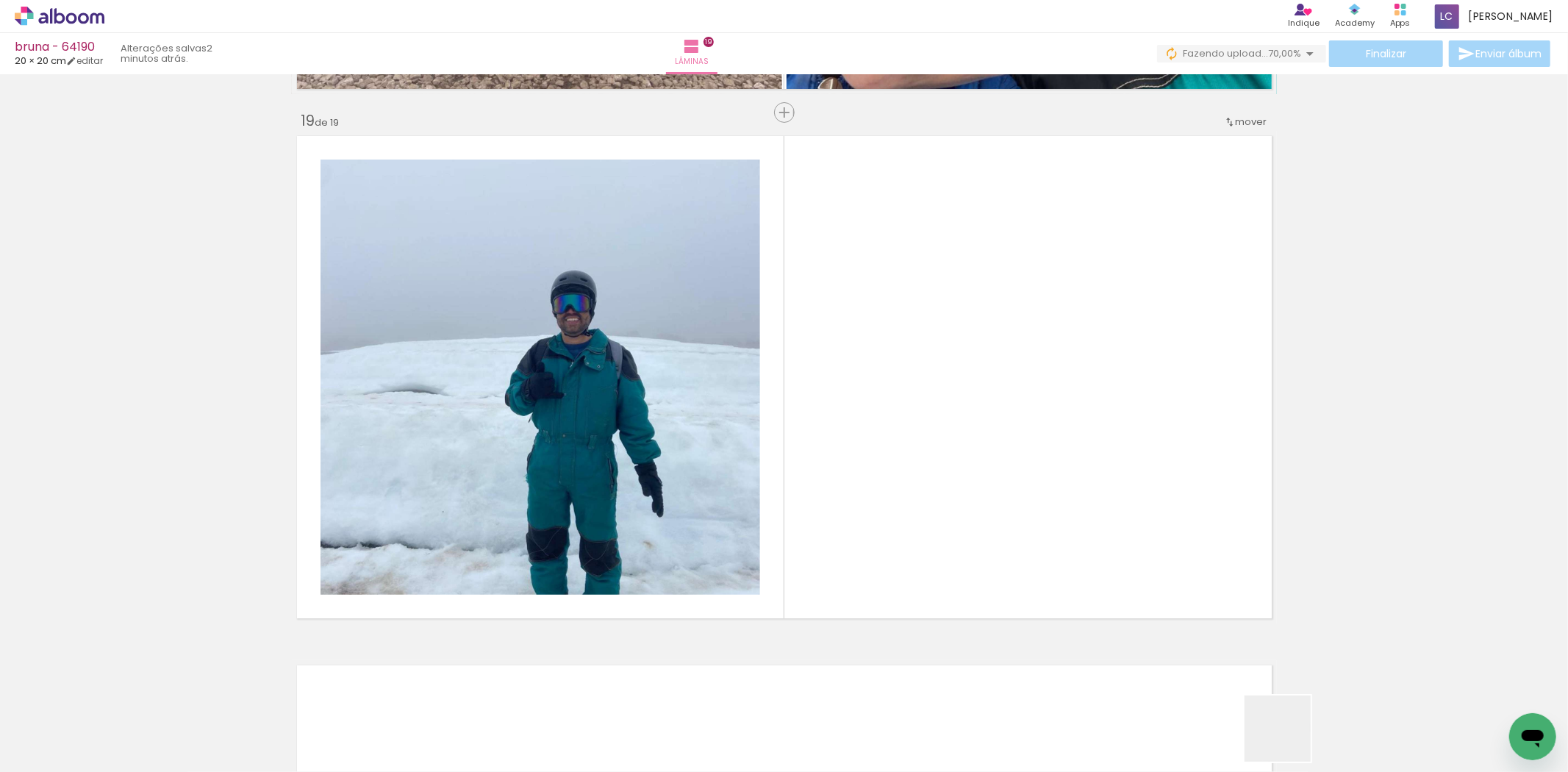
drag, startPoint x: 1289, startPoint y: 740, endPoint x: 790, endPoint y: 656, distance: 506.0
click at [998, 611] on quentale-workspace at bounding box center [784, 386] width 1568 height 772
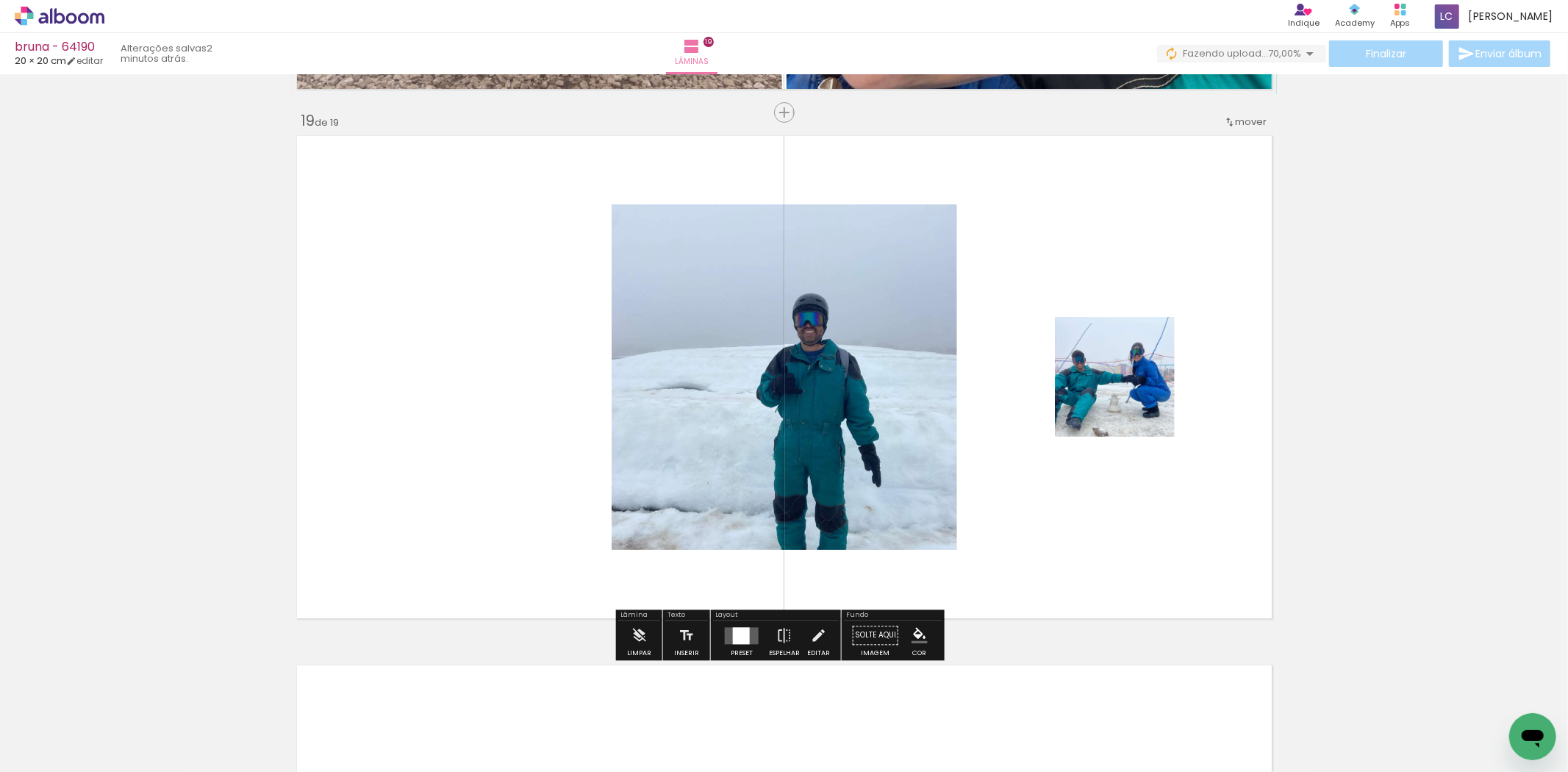
click at [730, 644] on div at bounding box center [741, 636] width 39 height 30
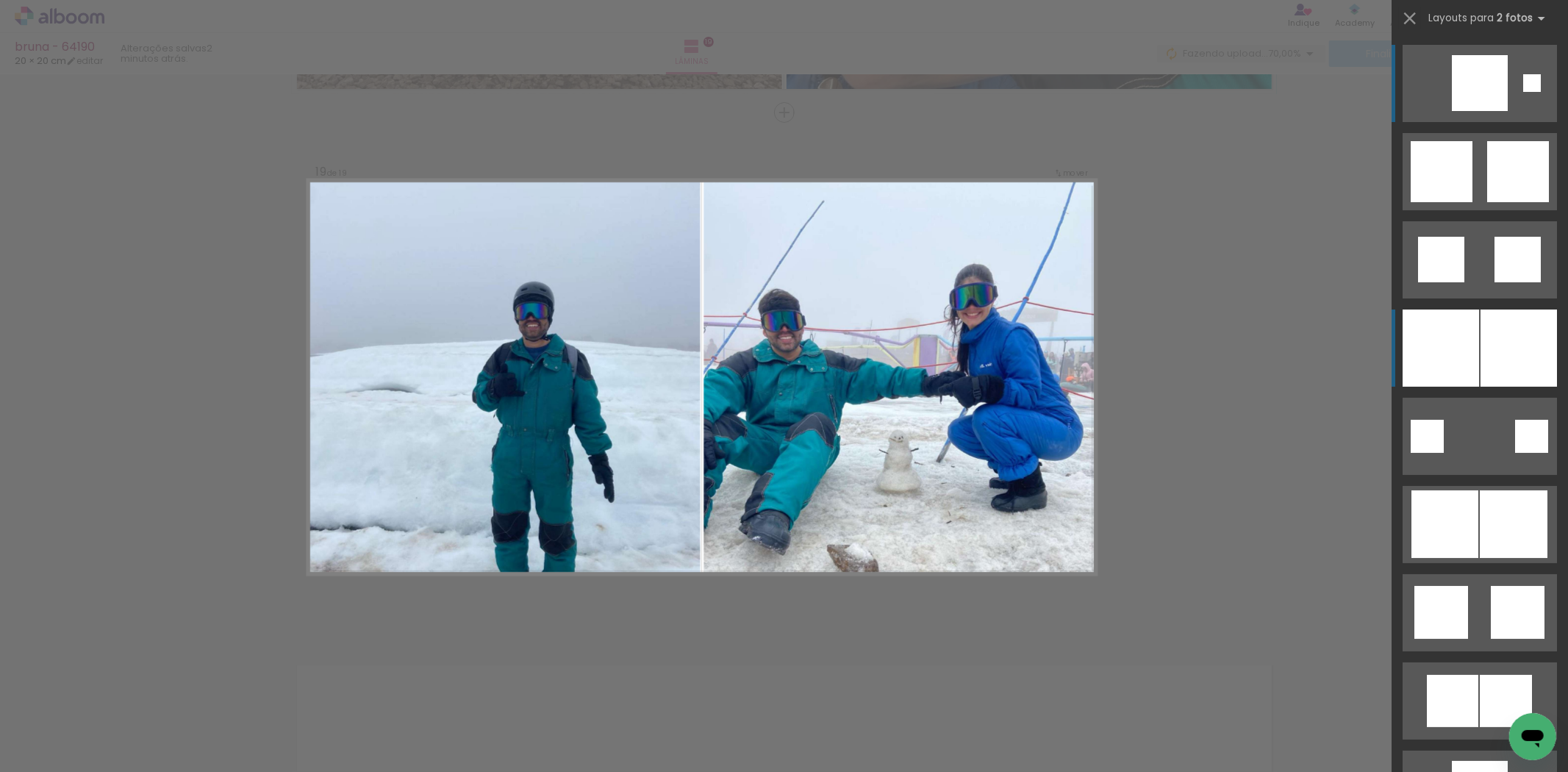
click at [1522, 364] on div at bounding box center [1519, 348] width 76 height 77
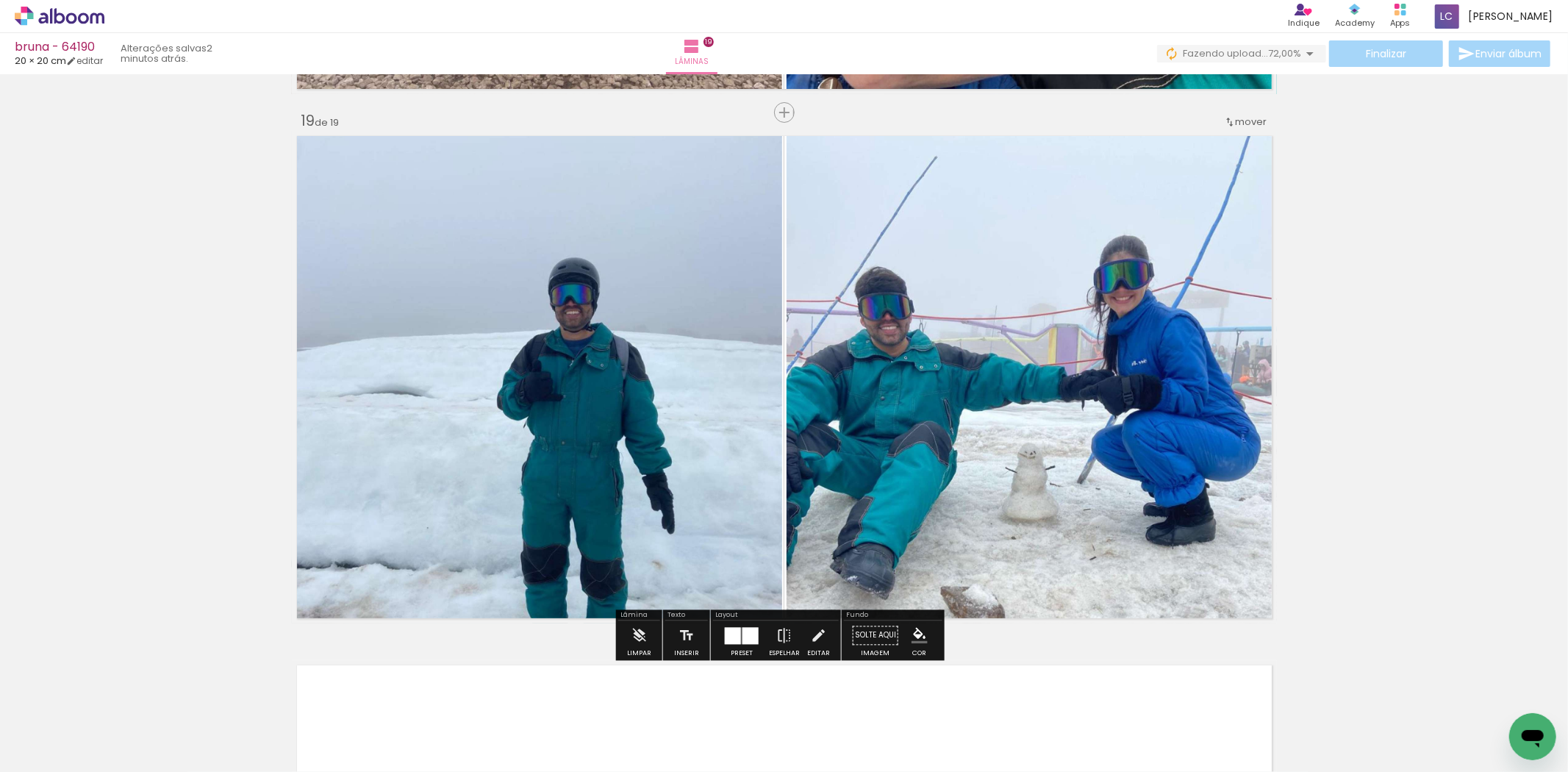
scroll to position [0, 2673]
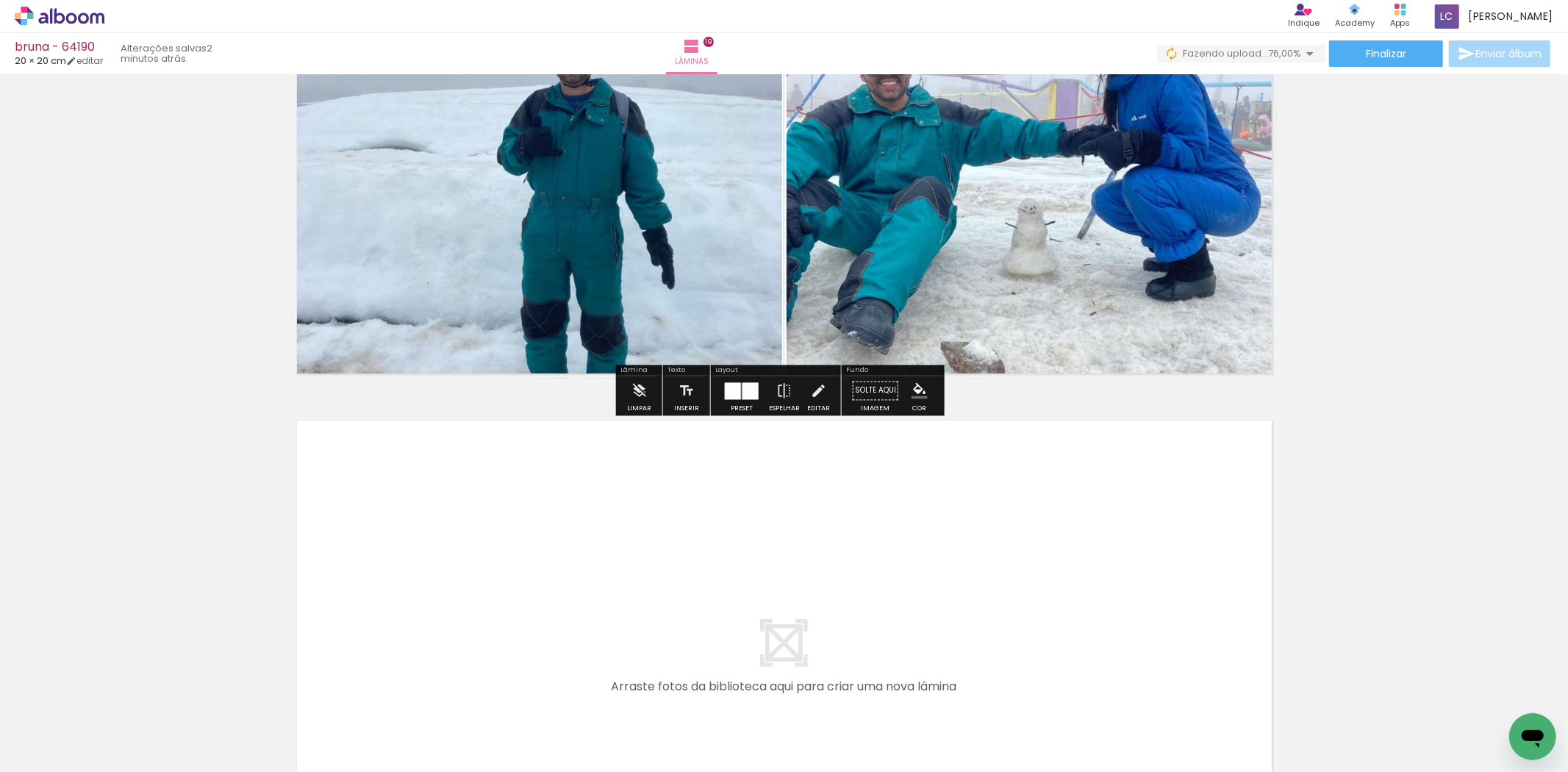
drag, startPoint x: 629, startPoint y: 696, endPoint x: 653, endPoint y: 569, distance: 129.2
click at [653, 569] on quentale-workspace at bounding box center [784, 386] width 1568 height 772
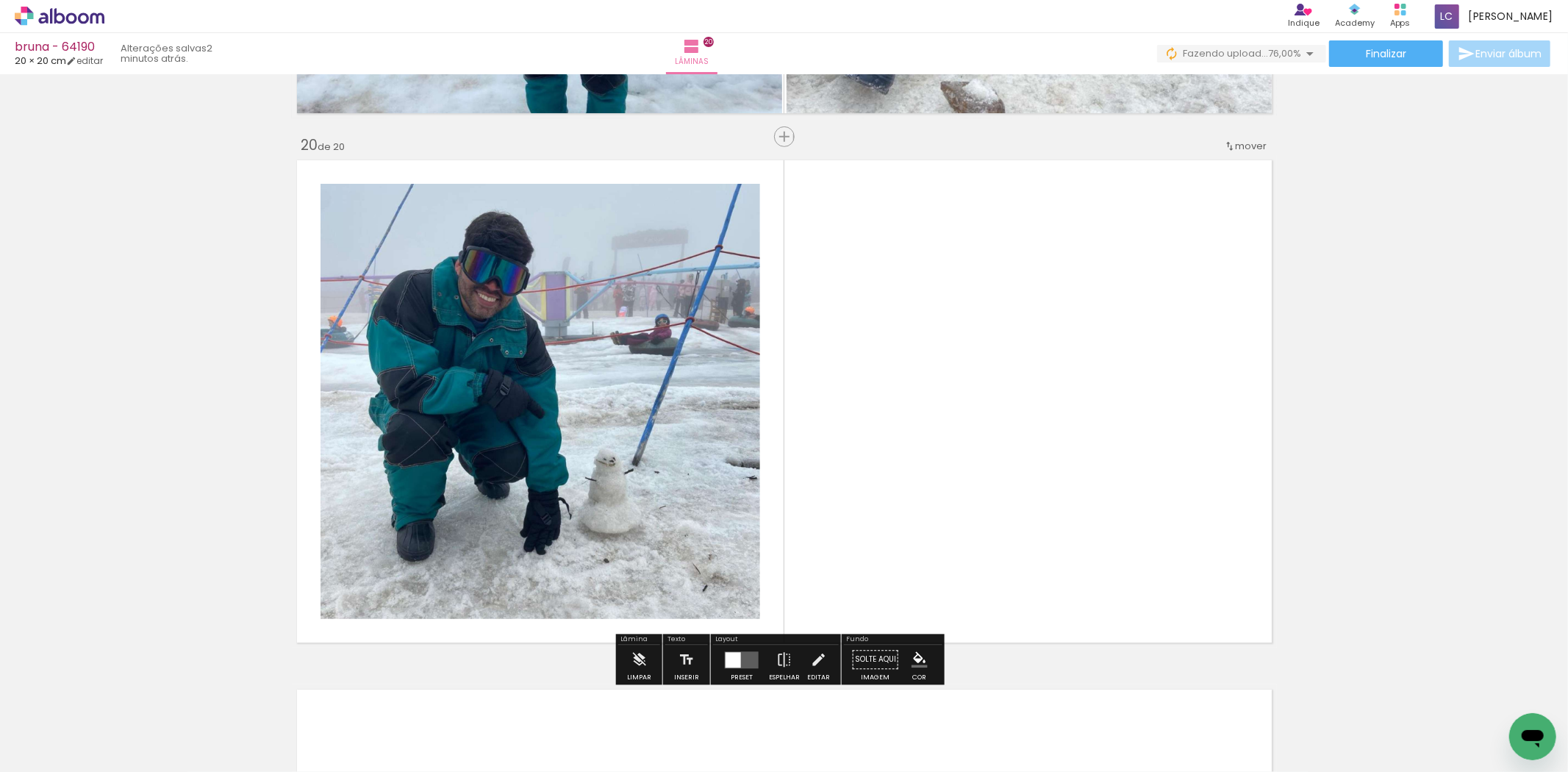
scroll to position [10046, 0]
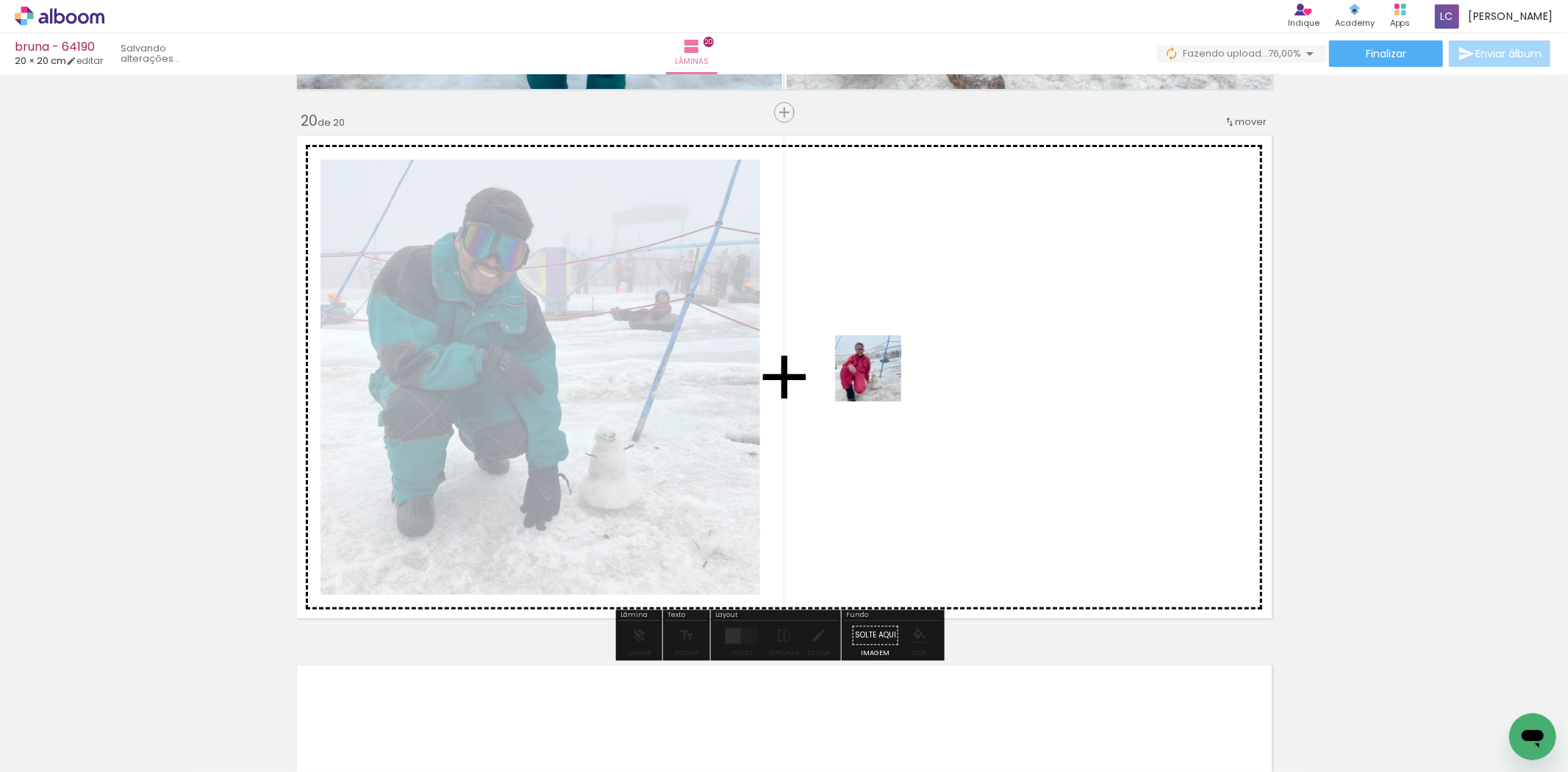
drag, startPoint x: 687, startPoint y: 692, endPoint x: 836, endPoint y: 497, distance: 245.4
click at [885, 377] on quentale-workspace at bounding box center [784, 386] width 1568 height 772
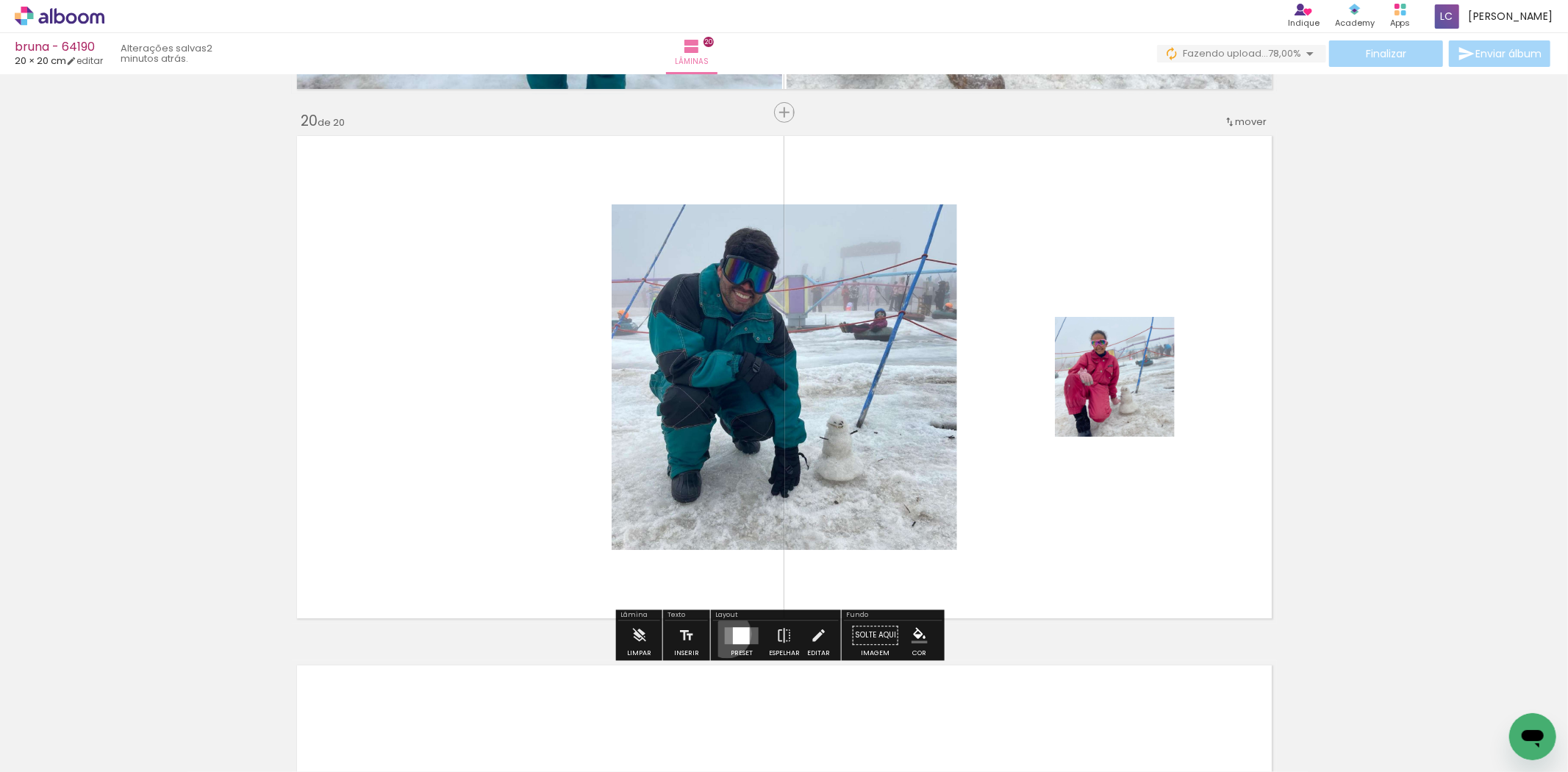
click at [725, 635] on quentale-layouter at bounding box center [742, 636] width 34 height 17
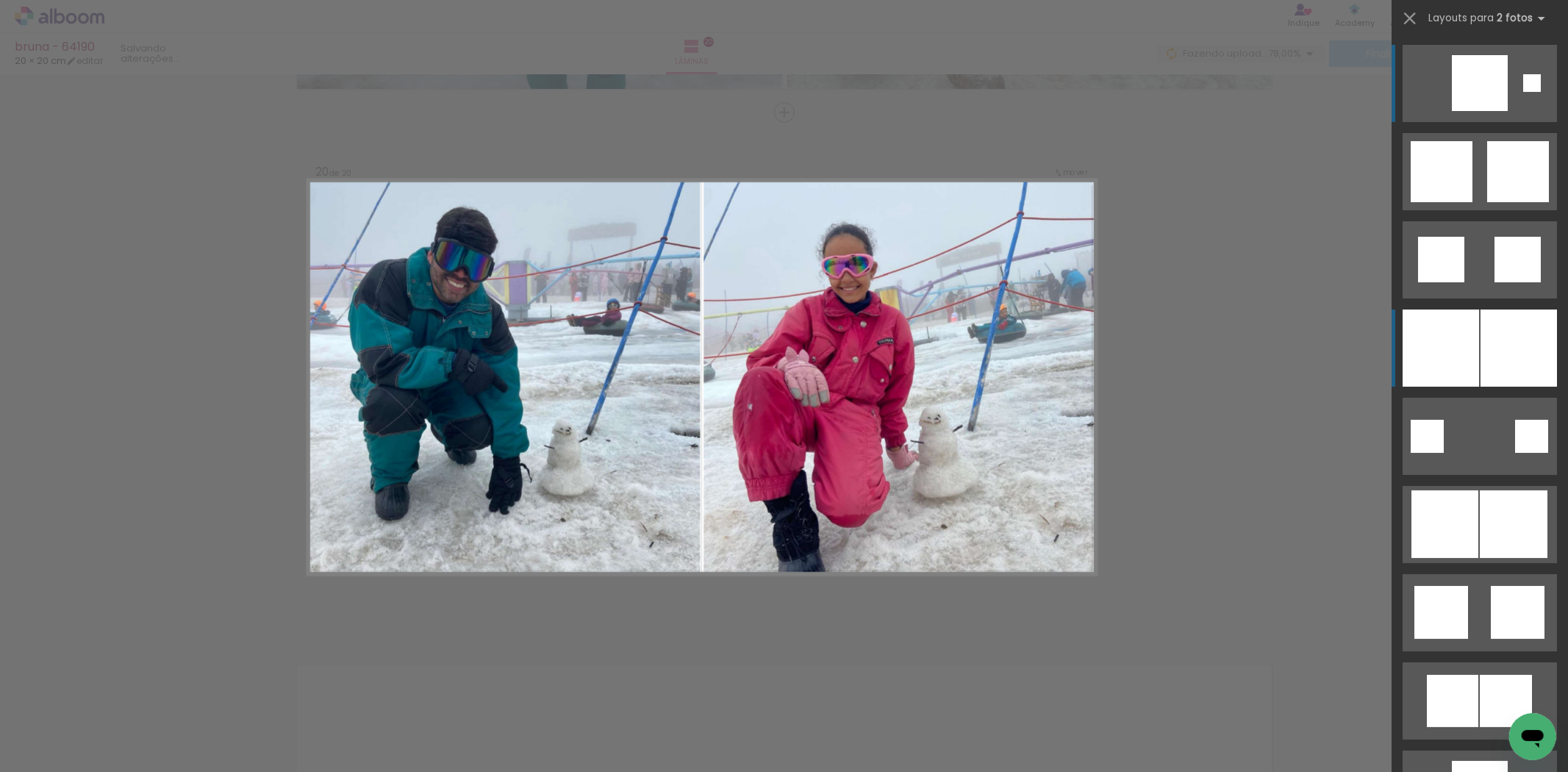
click at [1403, 353] on div at bounding box center [1441, 348] width 76 height 77
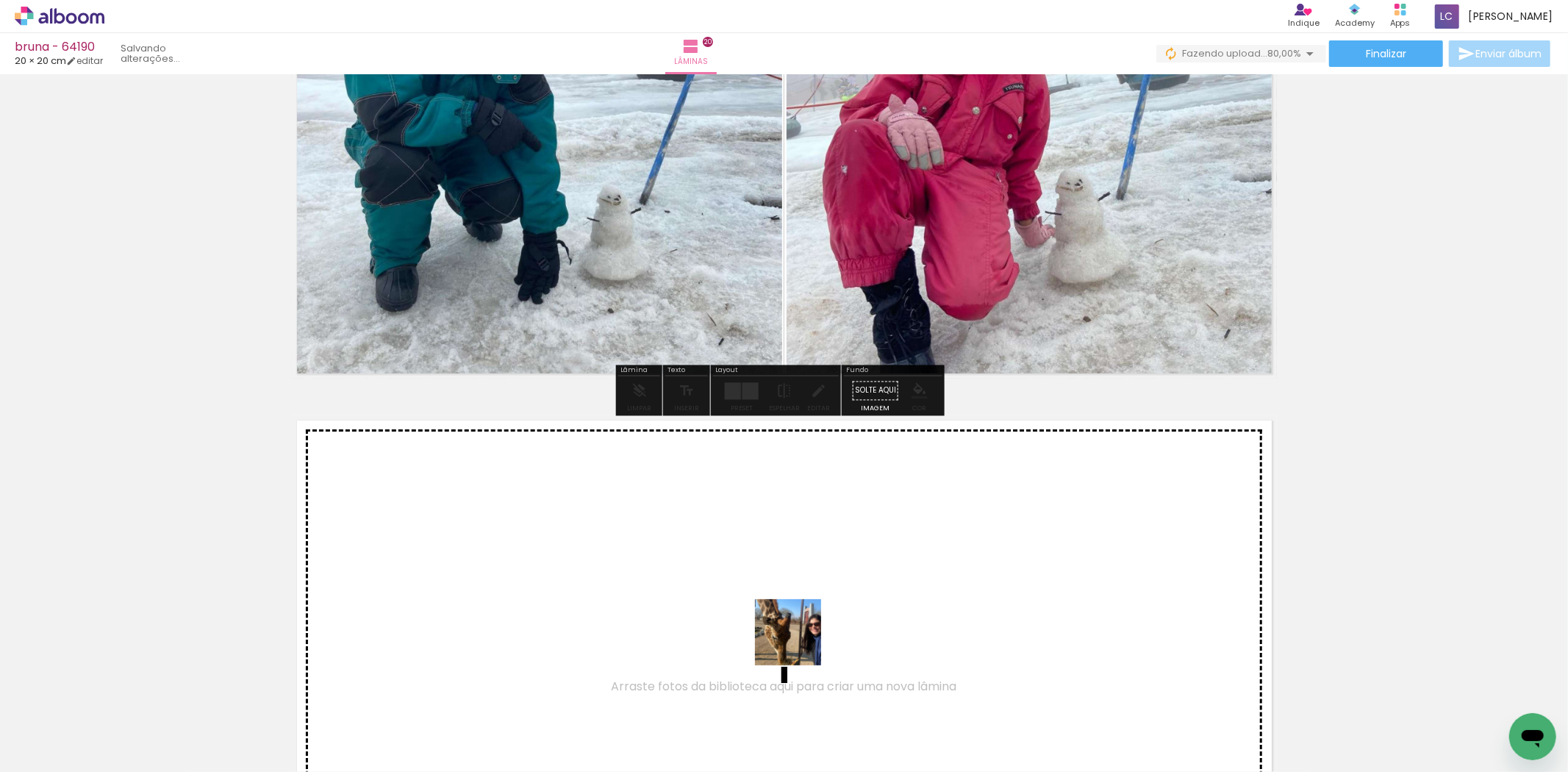
drag, startPoint x: 799, startPoint y: 644, endPoint x: 849, endPoint y: 717, distance: 88.5
click at [805, 638] on quentale-workspace at bounding box center [784, 386] width 1568 height 772
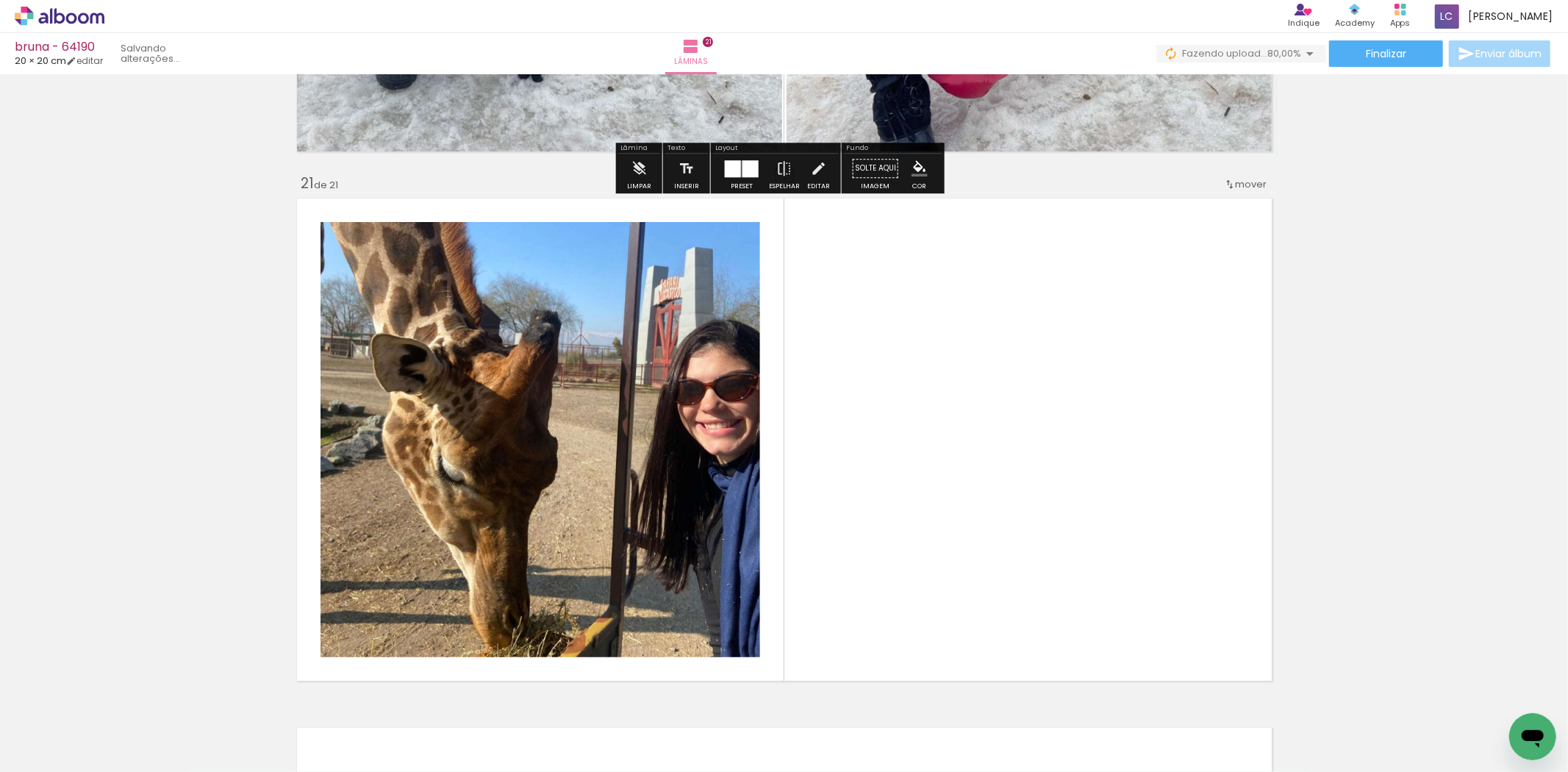
drag, startPoint x: 862, startPoint y: 716, endPoint x: 747, endPoint y: 640, distance: 137.8
click at [862, 567] on quentale-workspace at bounding box center [784, 386] width 1568 height 772
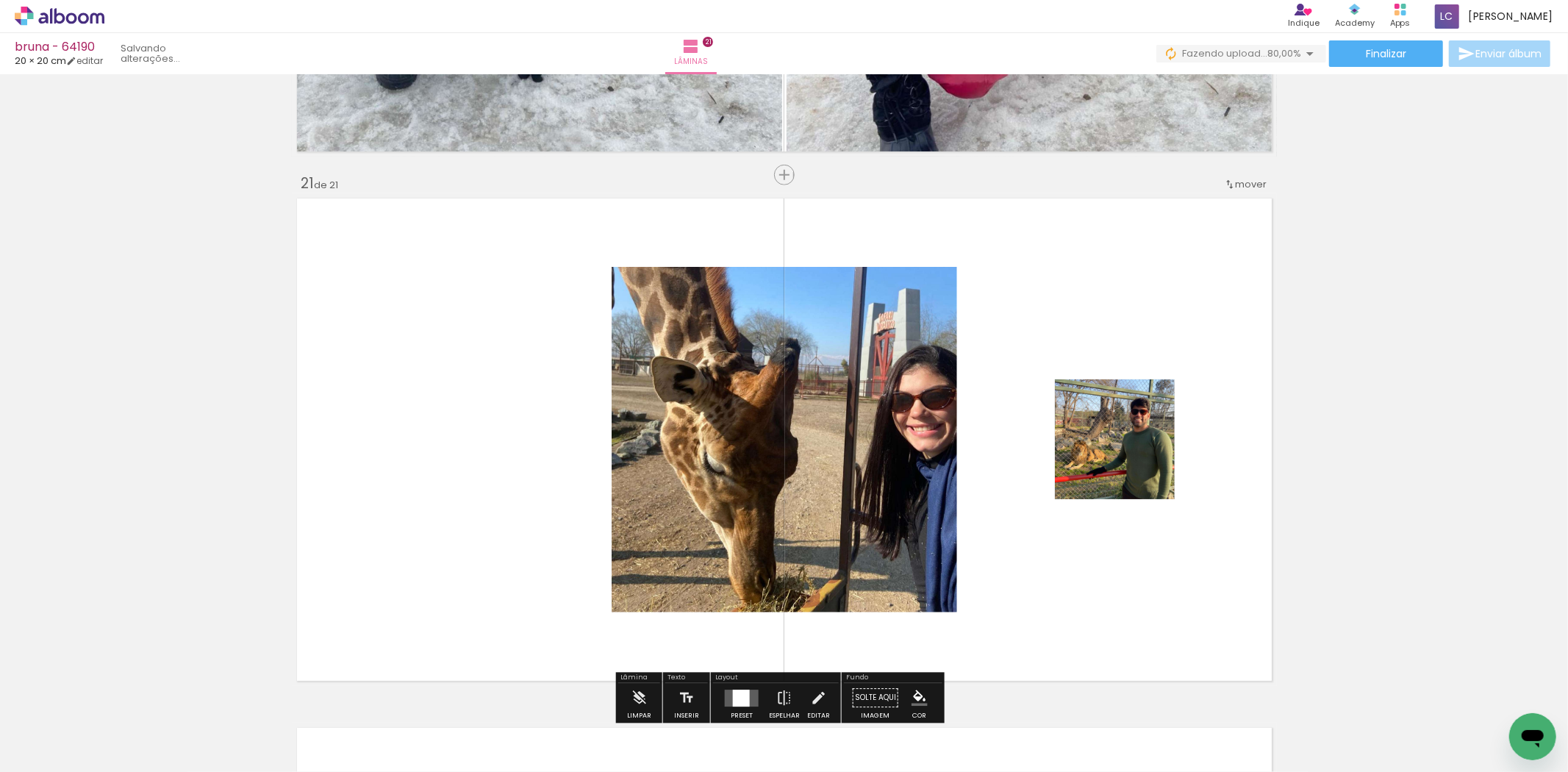
scroll to position [10575, 0]
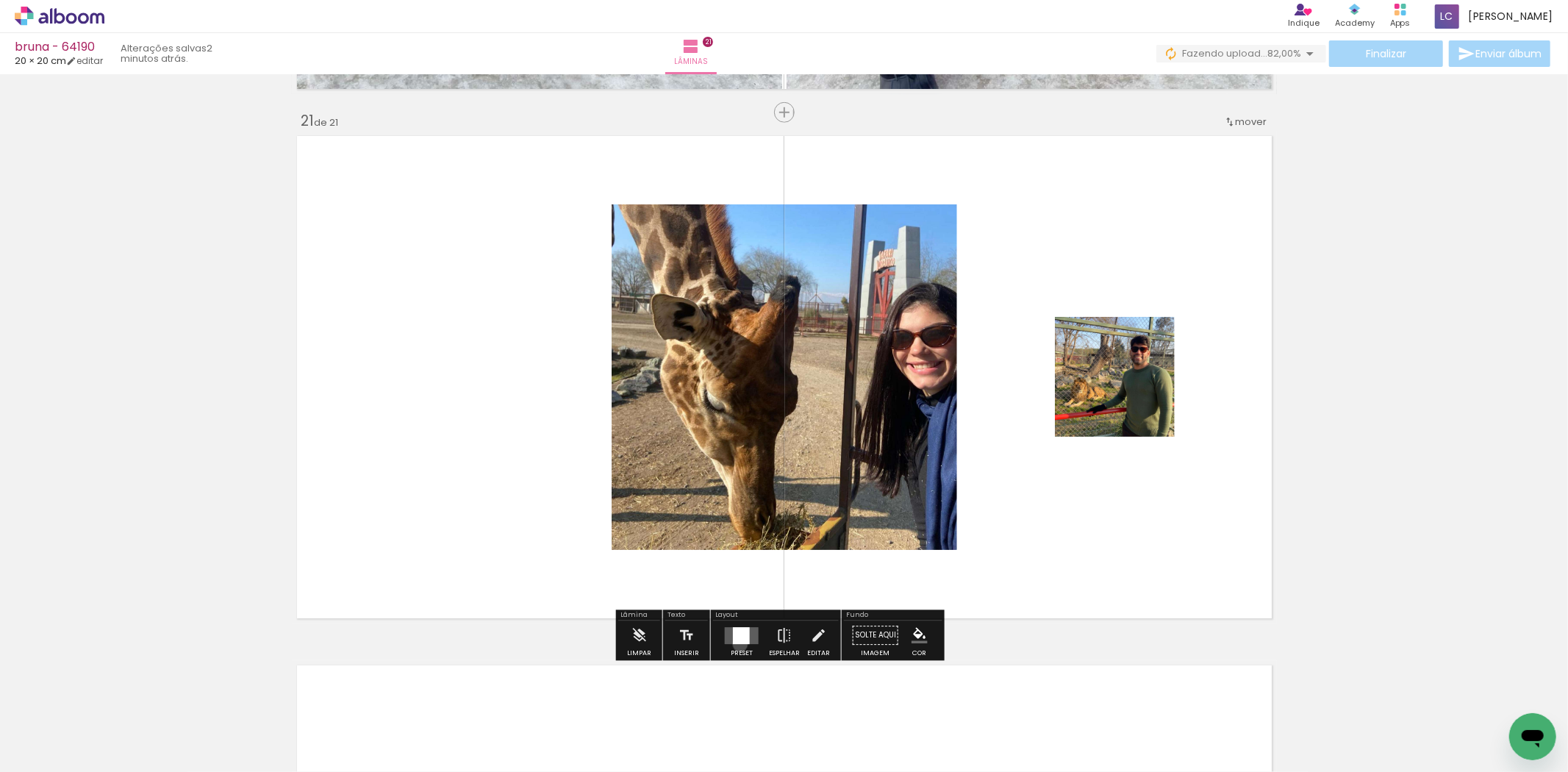
click at [737, 644] on div at bounding box center [741, 636] width 39 height 30
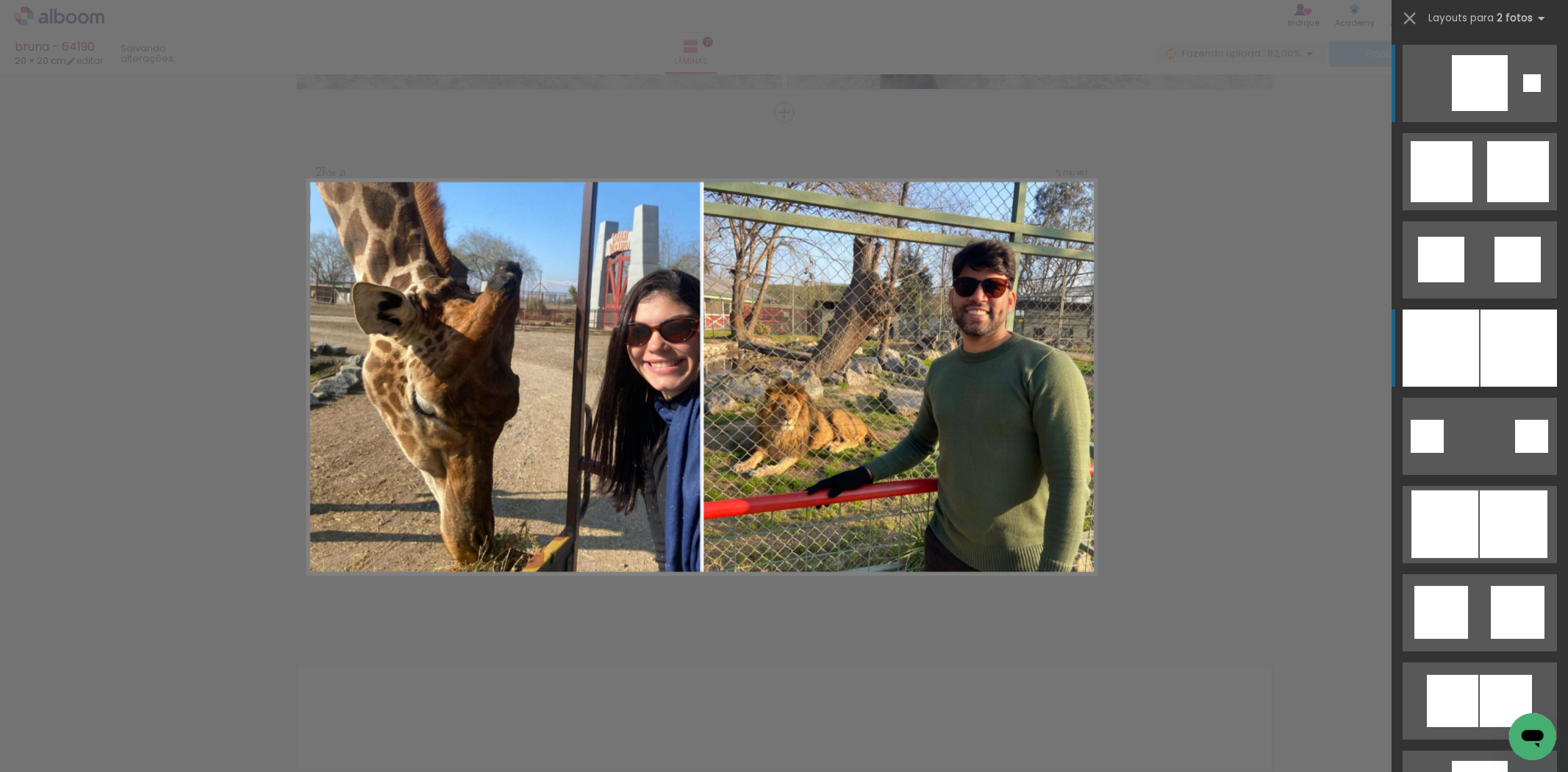
click at [1486, 343] on div at bounding box center [1519, 348] width 76 height 77
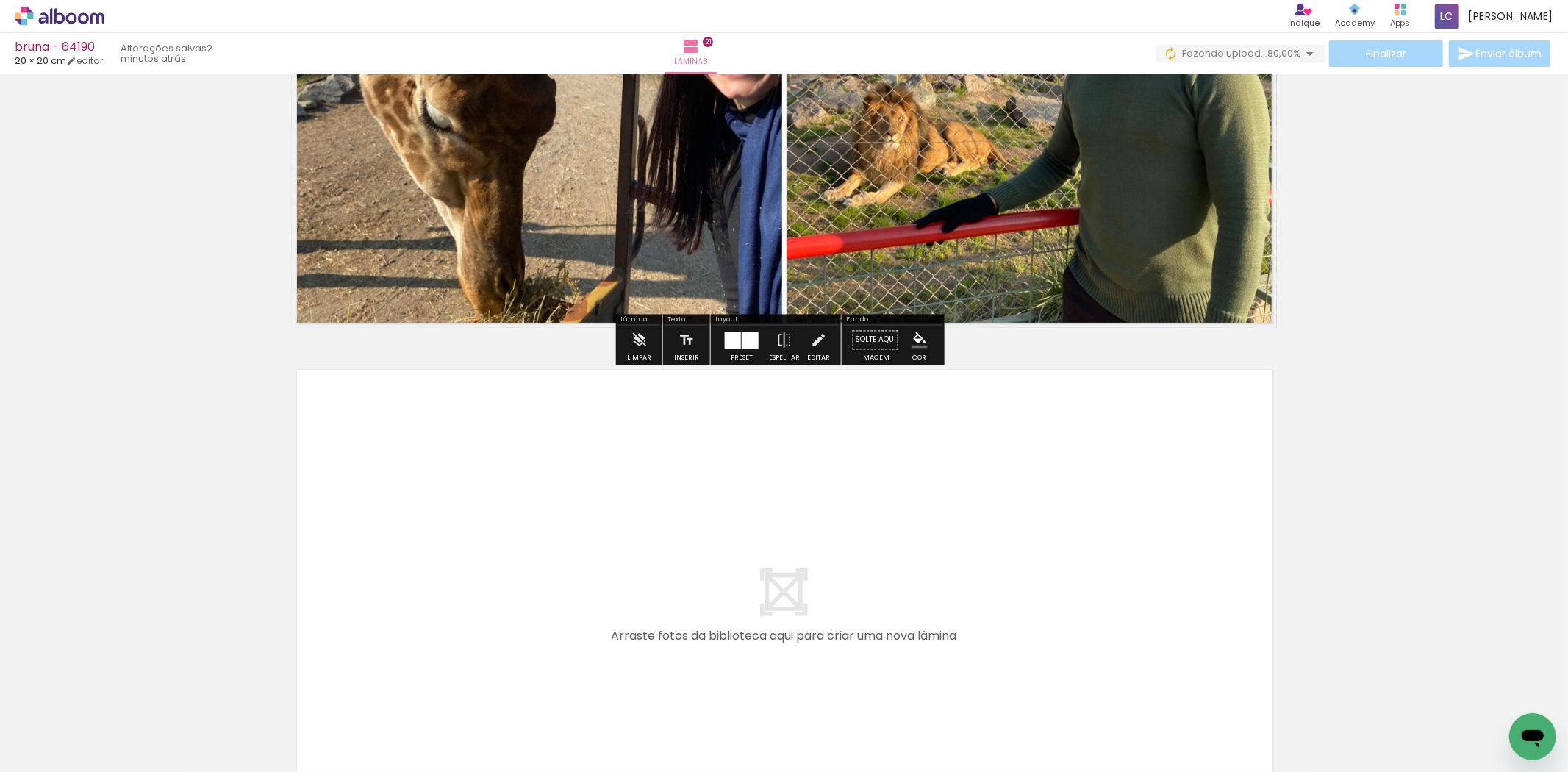
scroll to position [10901, 0]
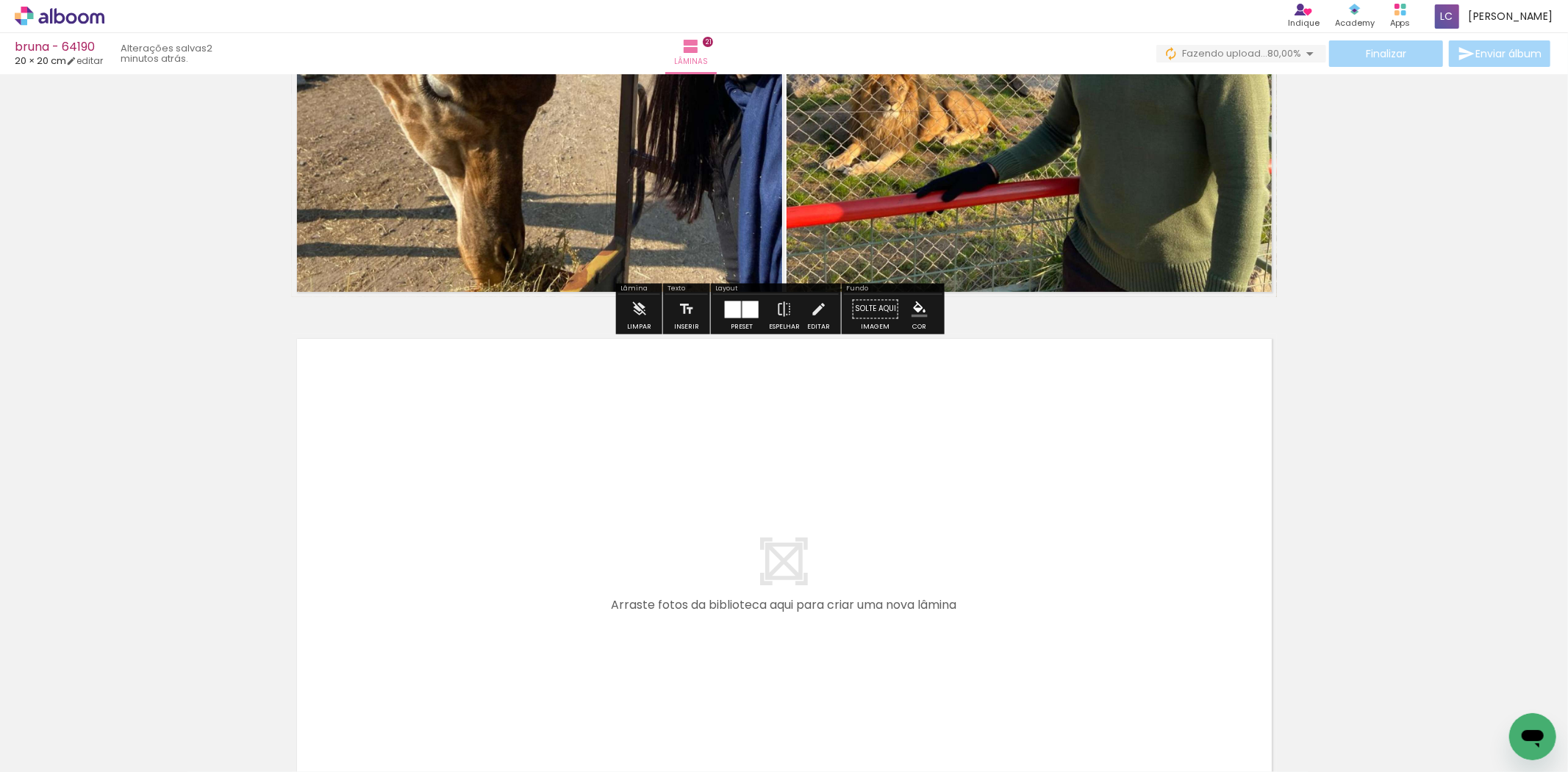
click at [935, 585] on quentale-workspace at bounding box center [784, 386] width 1568 height 772
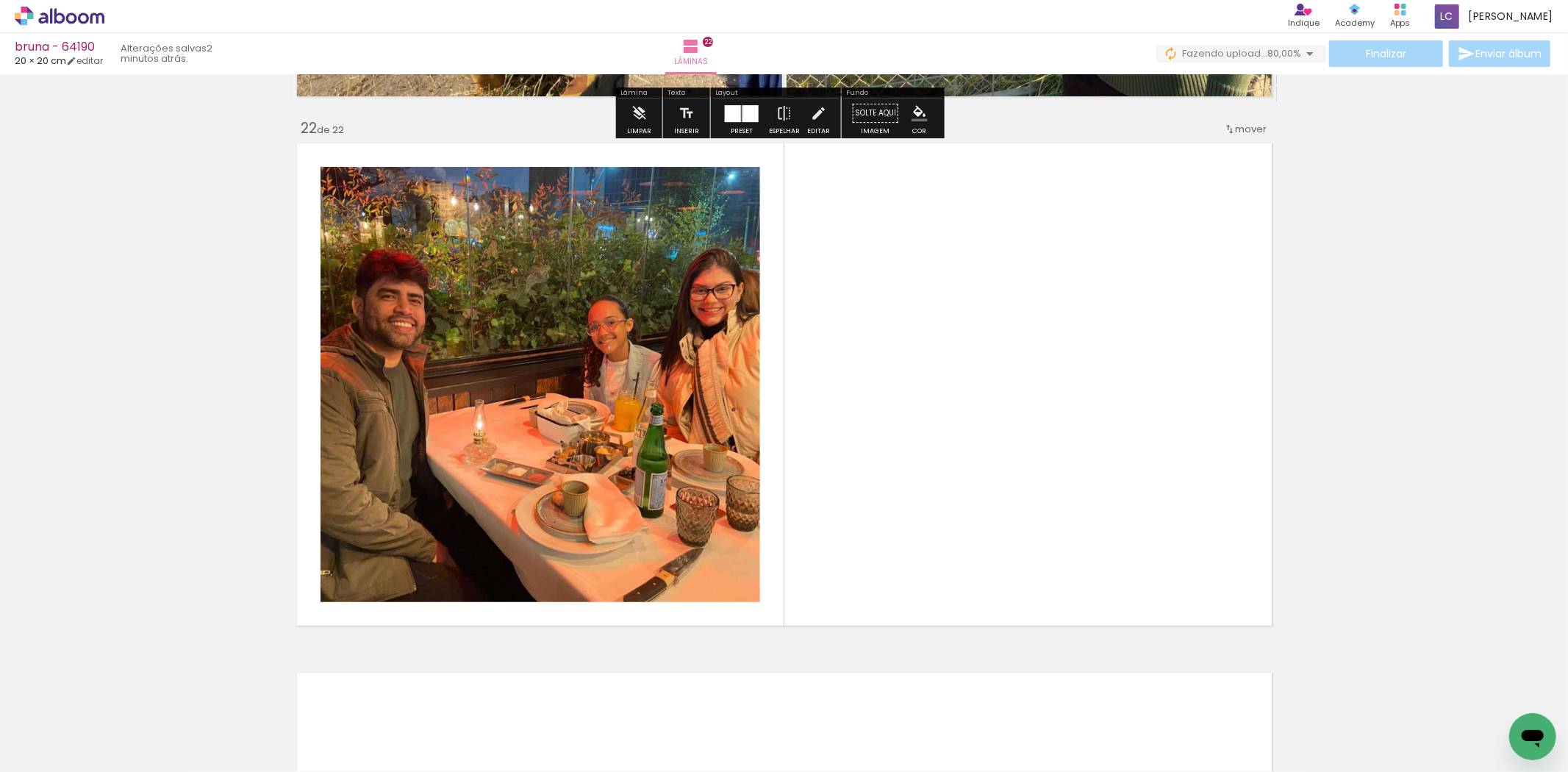
scroll to position [11105, 0]
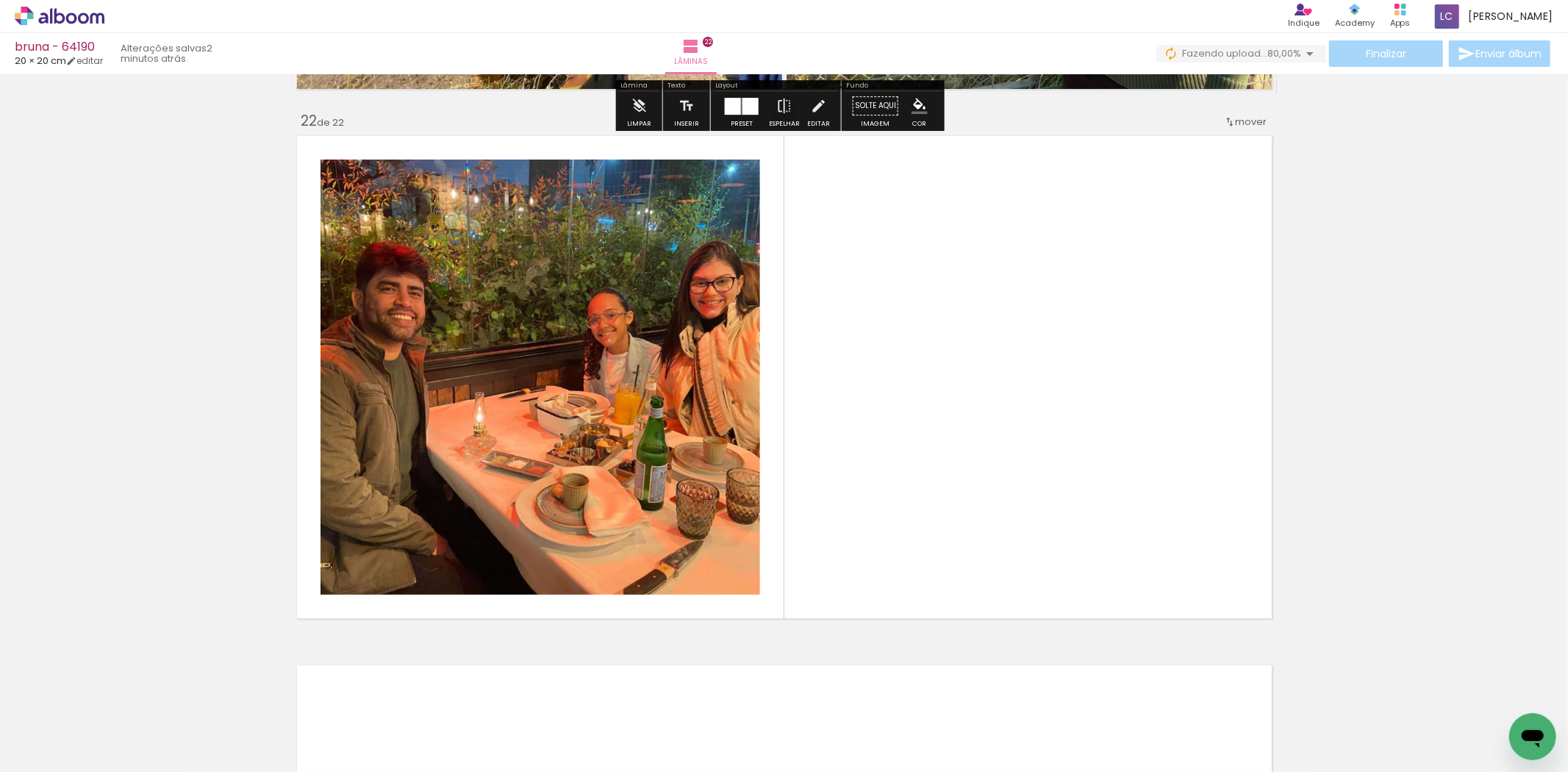
drag, startPoint x: 1003, startPoint y: 707, endPoint x: 650, endPoint y: 591, distance: 371.6
click at [969, 566] on quentale-workspace at bounding box center [784, 386] width 1568 height 772
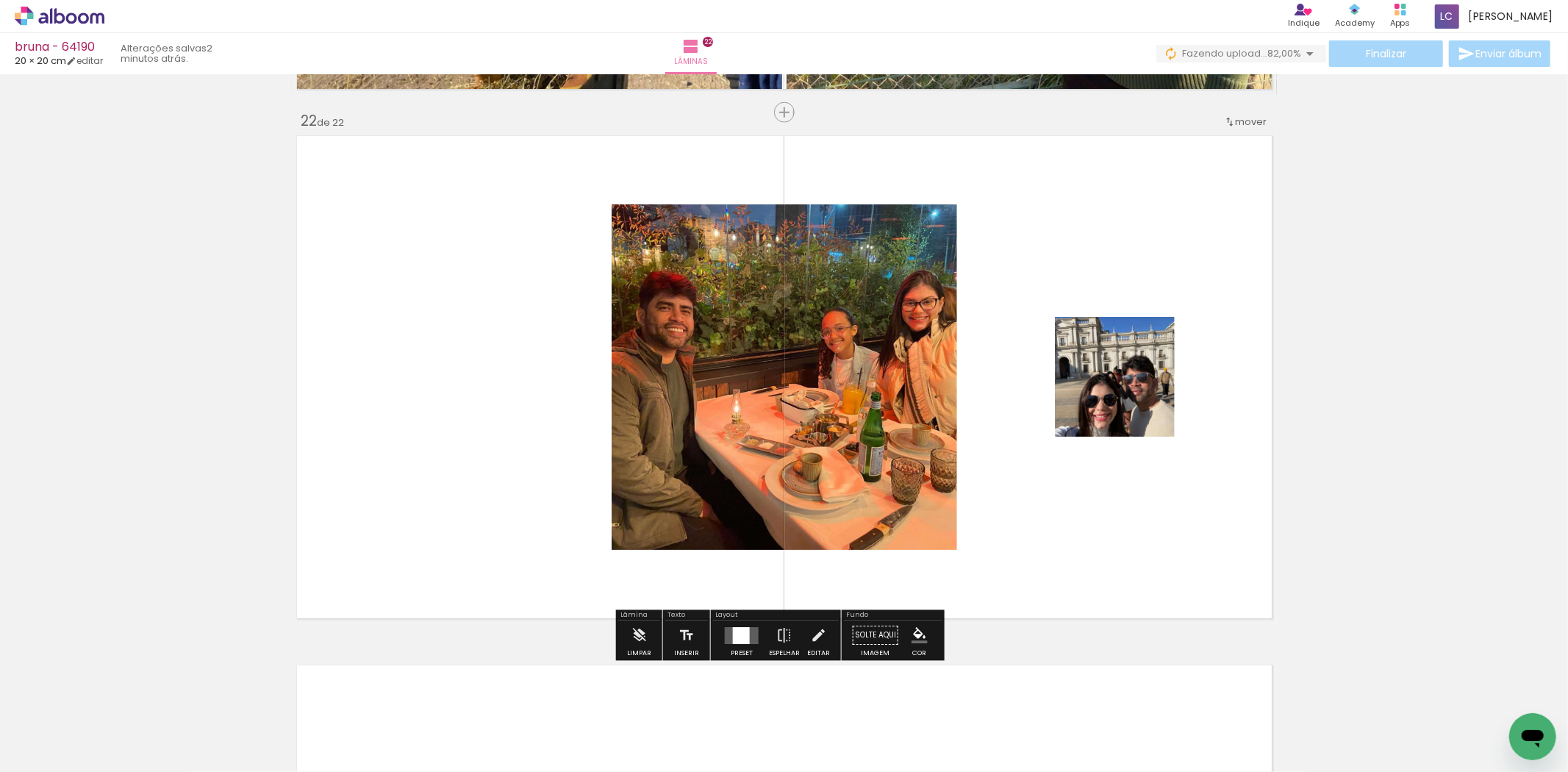
click at [725, 632] on quentale-layouter at bounding box center [742, 636] width 34 height 17
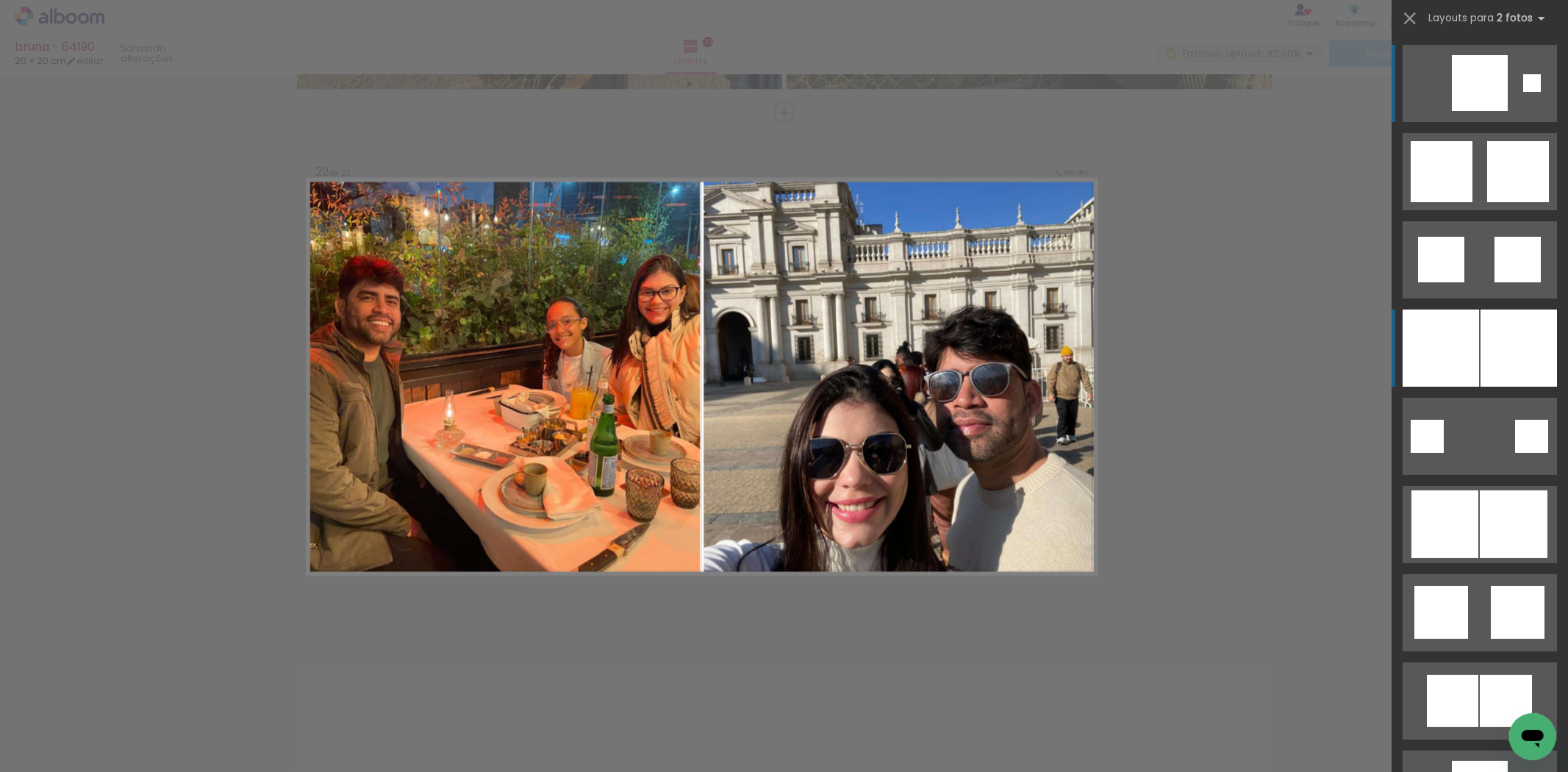
click at [1449, 350] on div at bounding box center [1441, 348] width 76 height 77
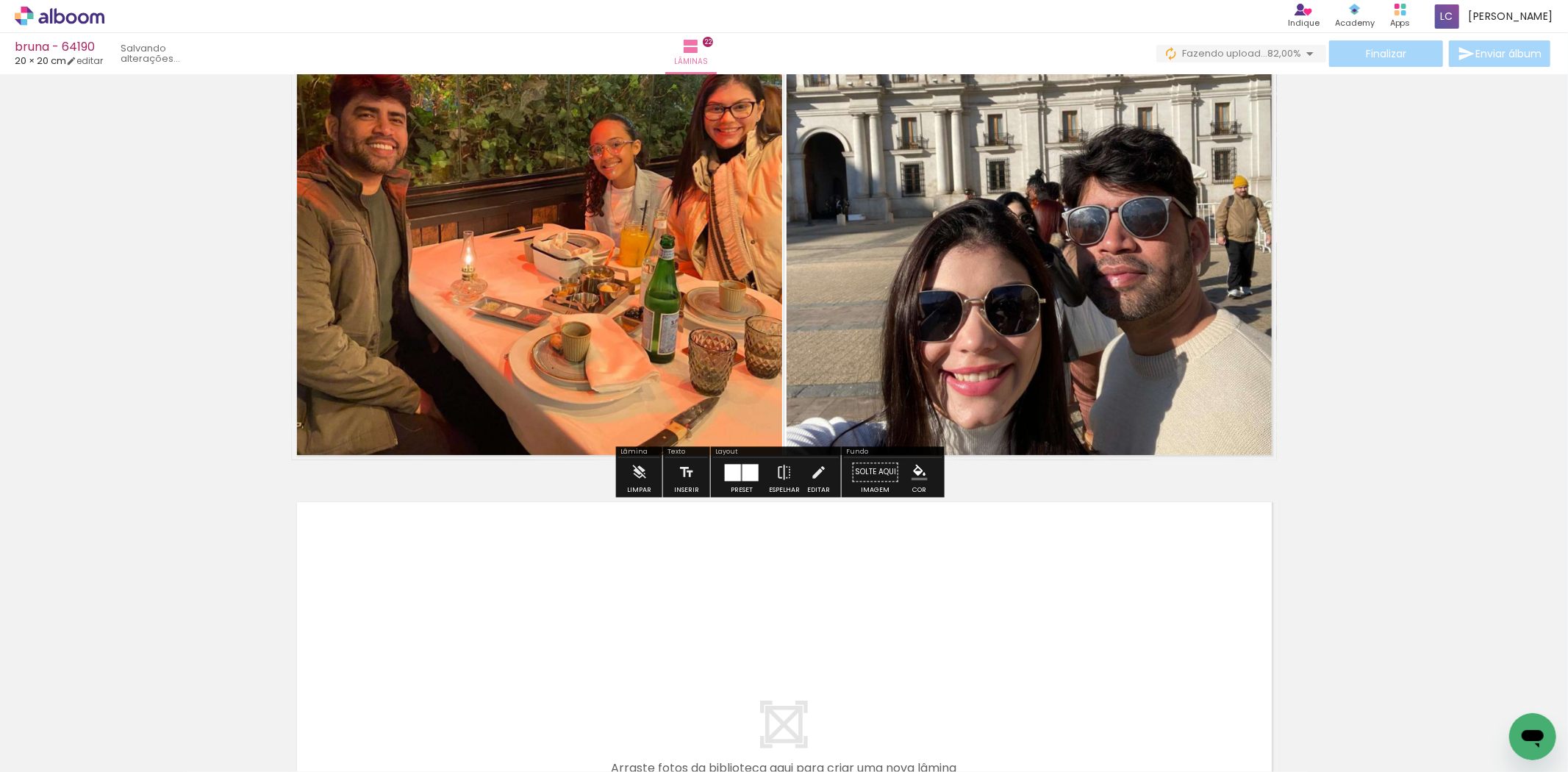
drag, startPoint x: 1107, startPoint y: 699, endPoint x: 1167, endPoint y: 718, distance: 62.9
click at [1142, 603] on quentale-workspace at bounding box center [784, 386] width 1568 height 772
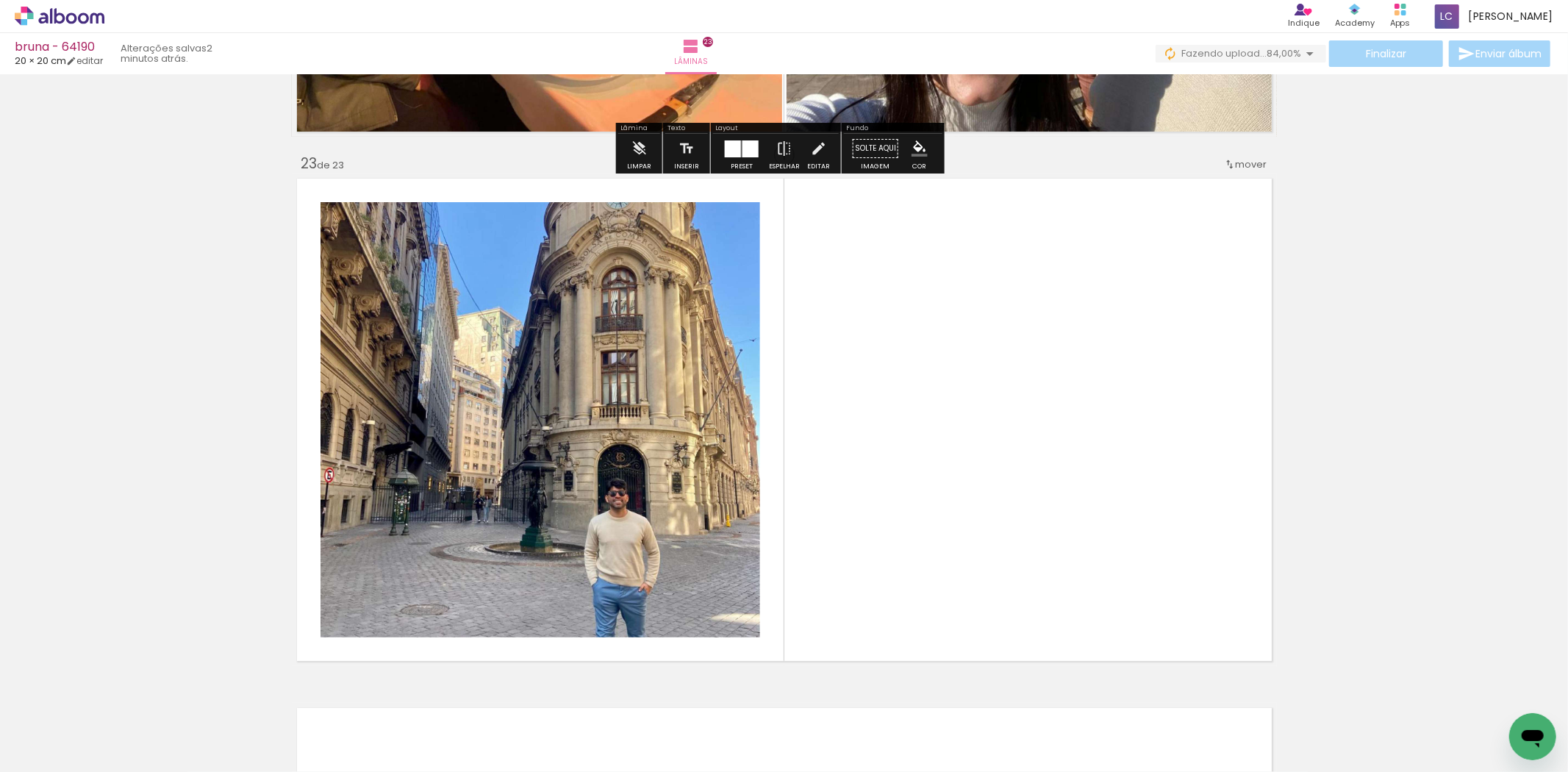
drag, startPoint x: 1173, startPoint y: 725, endPoint x: 1024, endPoint y: 551, distance: 229.1
click at [1130, 484] on quentale-workspace at bounding box center [784, 386] width 1568 height 772
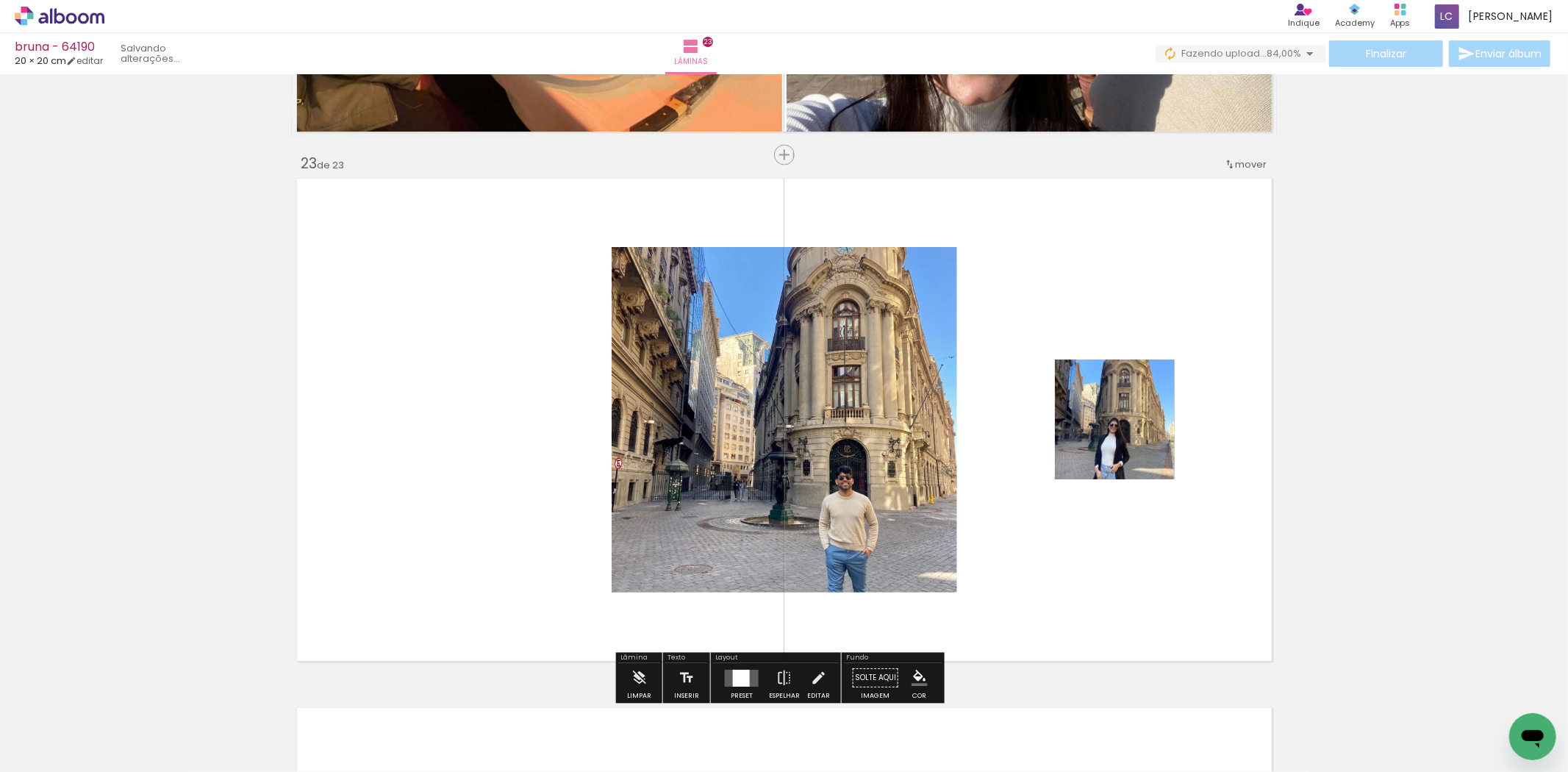
scroll to position [11634, 0]
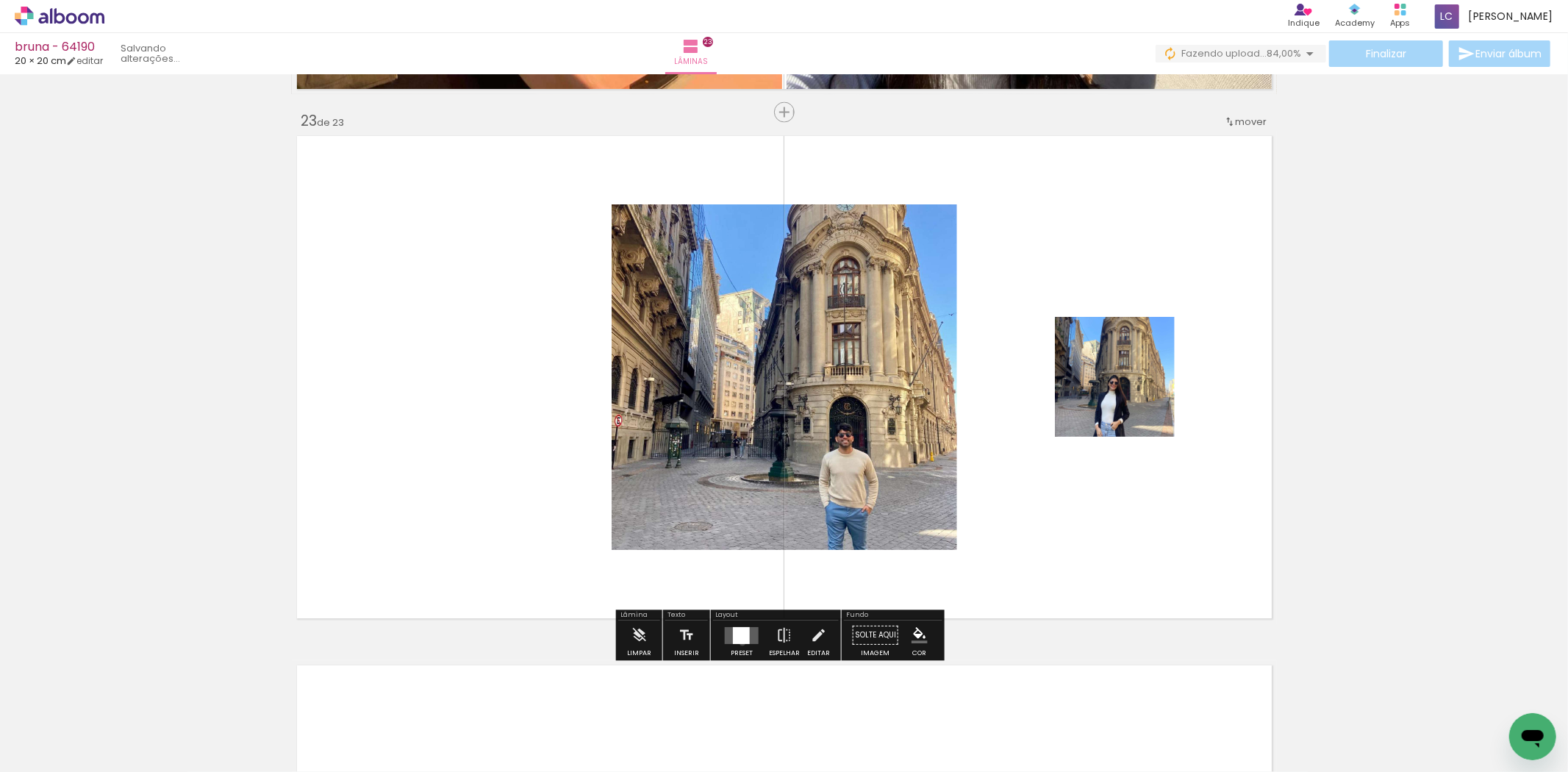
click at [739, 643] on div at bounding box center [741, 636] width 17 height 17
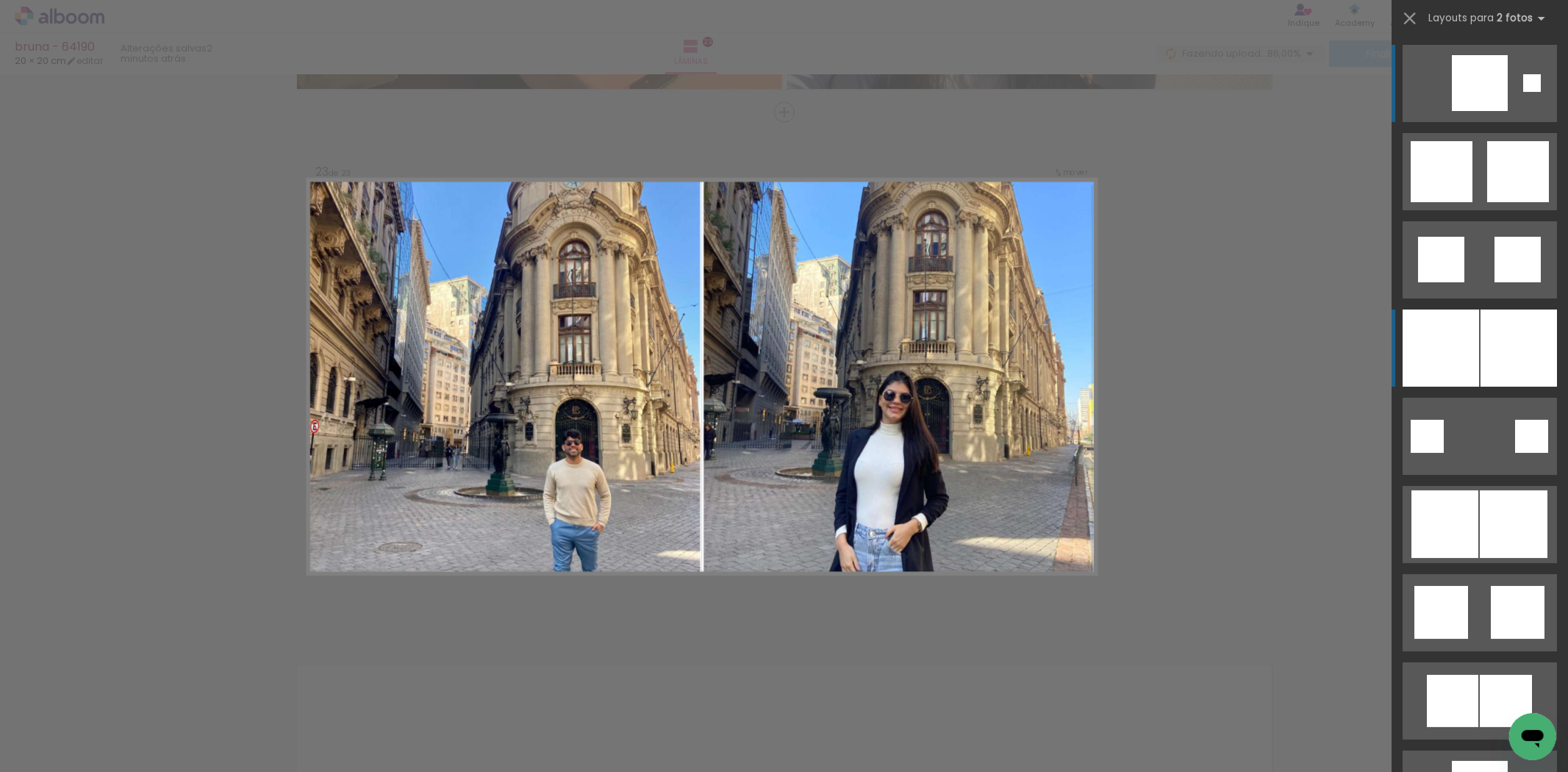
click at [1504, 353] on div at bounding box center [1519, 348] width 76 height 77
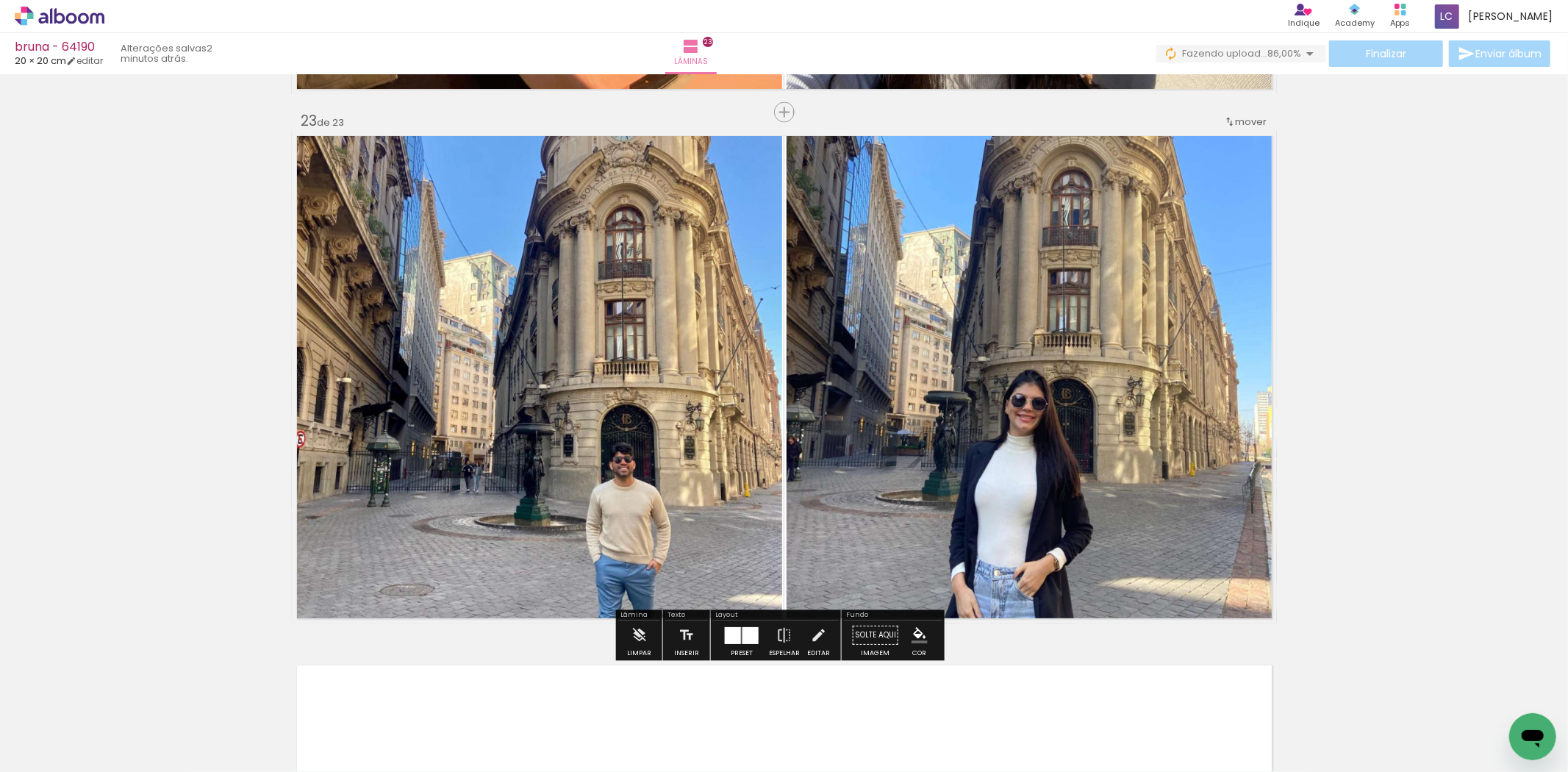
scroll to position [11960, 0]
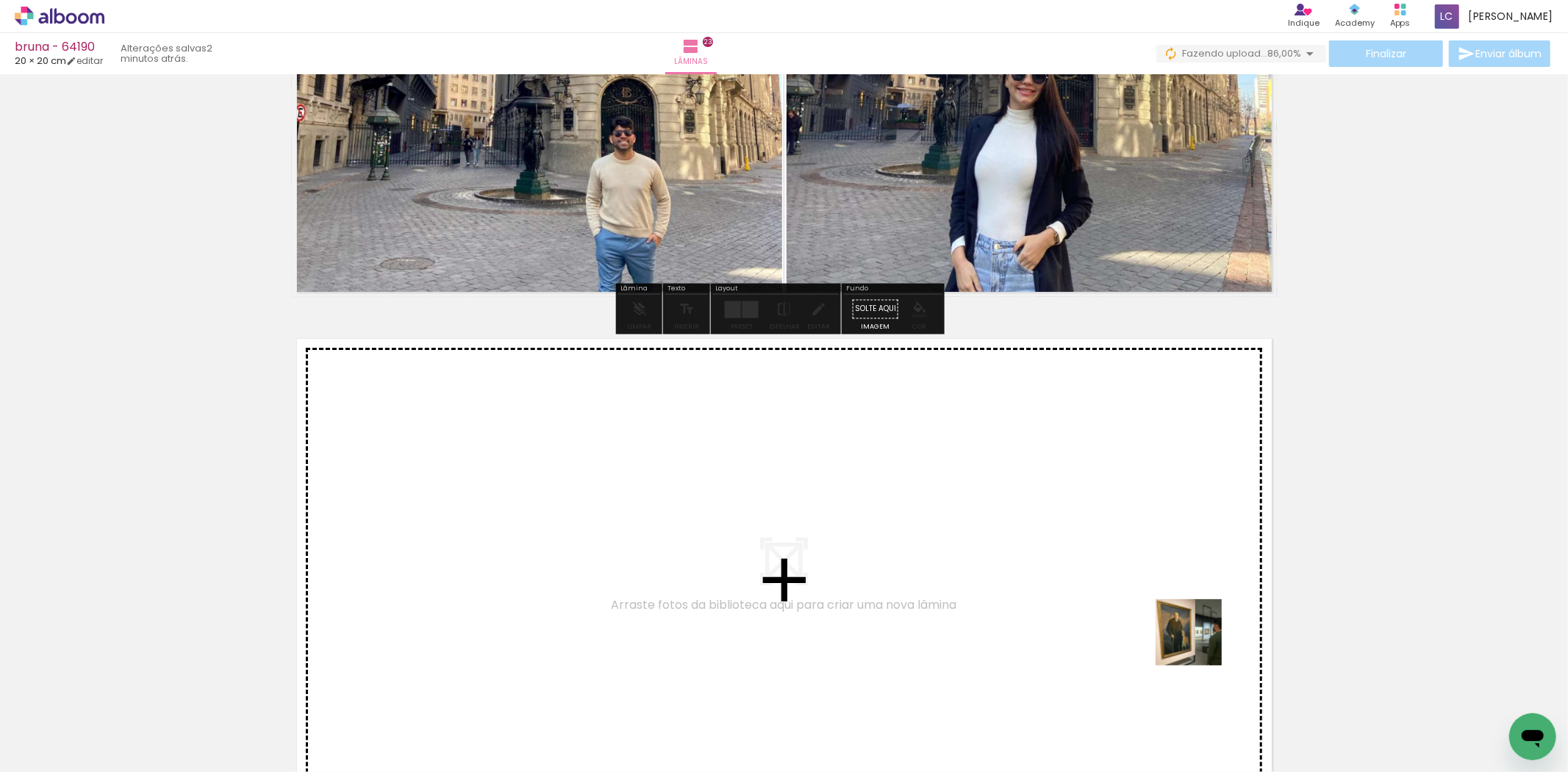
drag, startPoint x: 1262, startPoint y: 709, endPoint x: 1313, endPoint y: 701, distance: 51.6
click at [1113, 613] on quentale-workspace at bounding box center [784, 386] width 1568 height 772
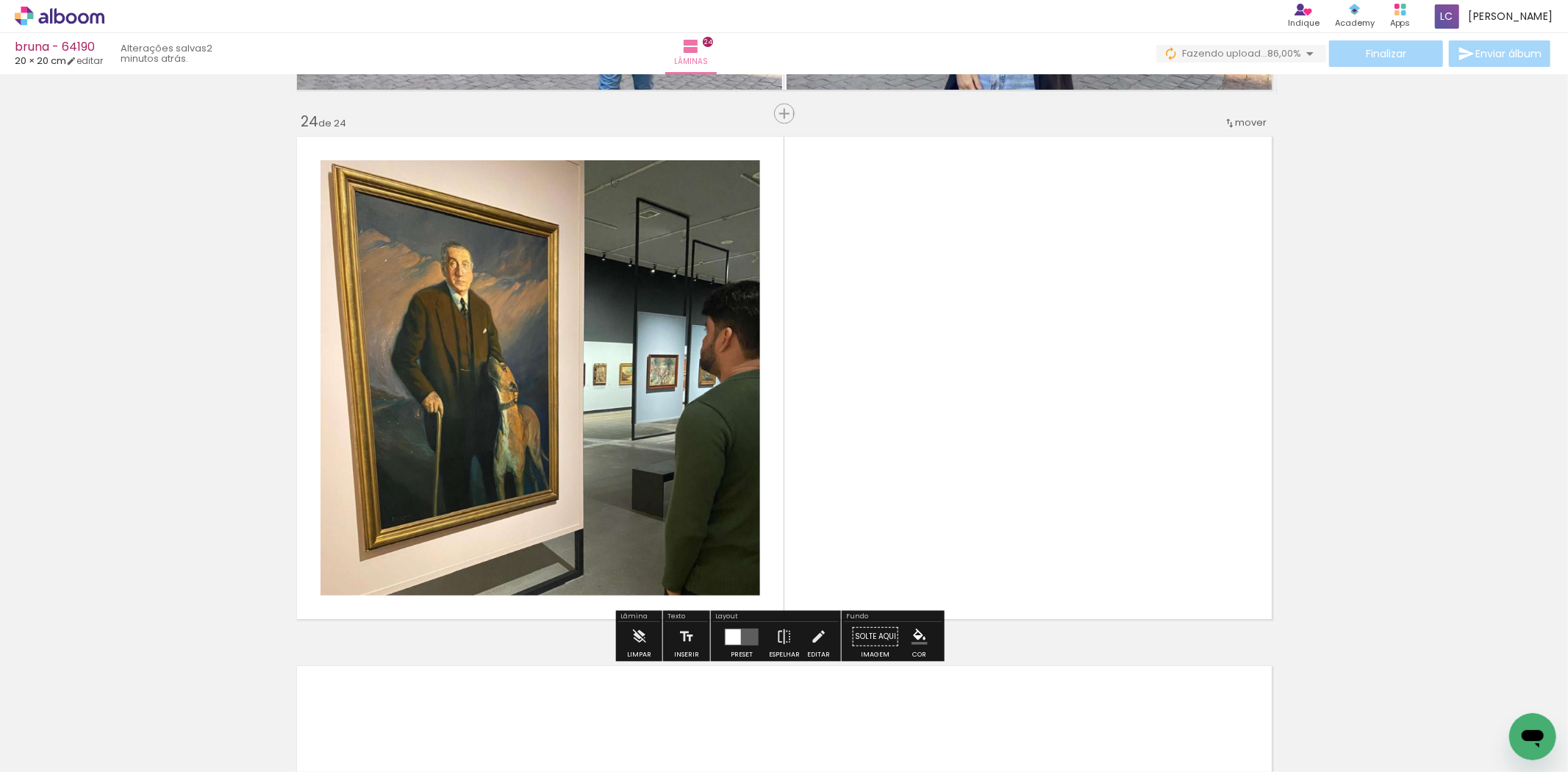
scroll to position [12164, 0]
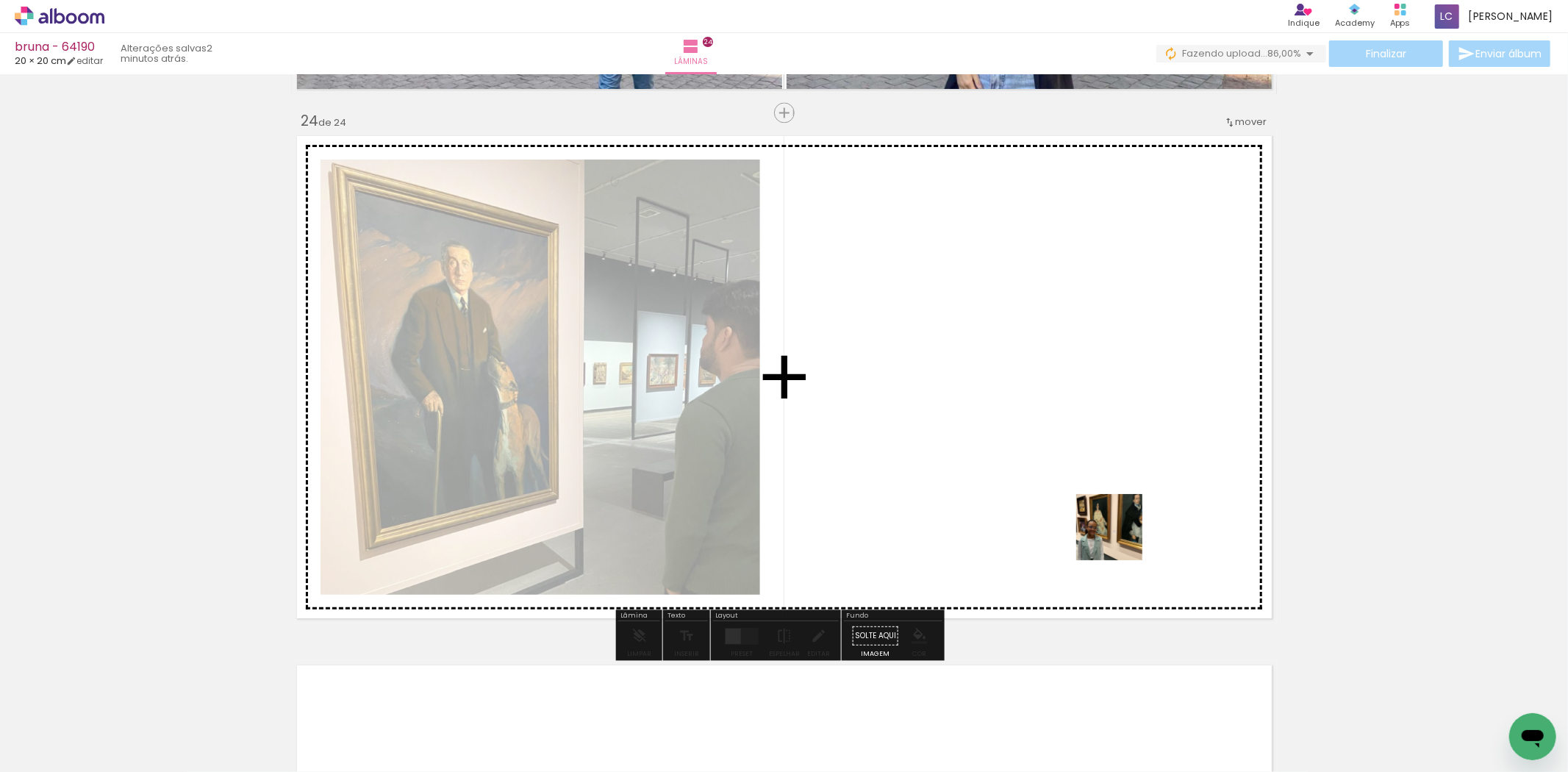
drag, startPoint x: 1333, startPoint y: 722, endPoint x: 811, endPoint y: 606, distance: 534.7
click at [1052, 532] on quentale-workspace at bounding box center [784, 386] width 1568 height 772
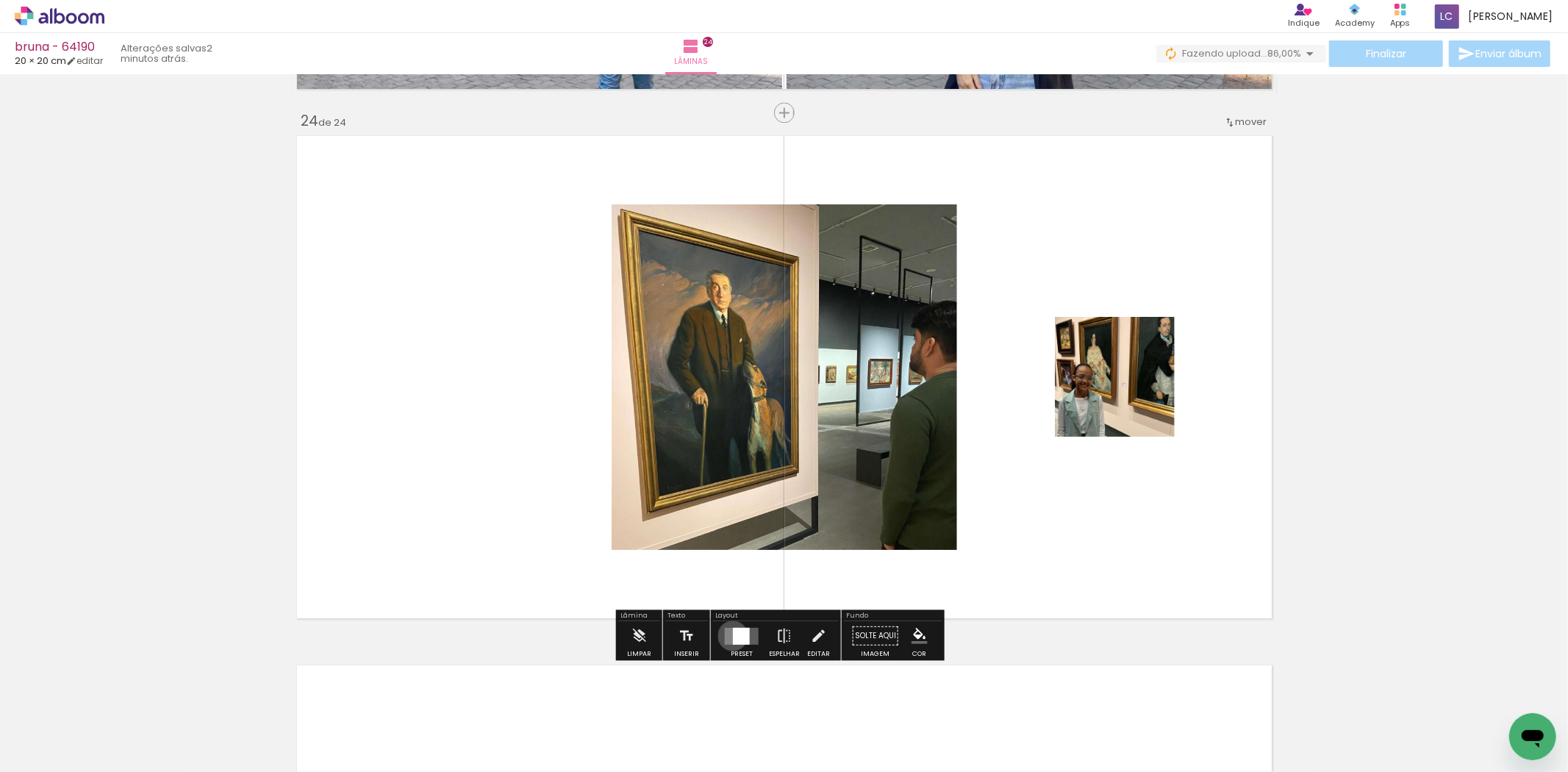
click at [733, 636] on div at bounding box center [741, 636] width 17 height 17
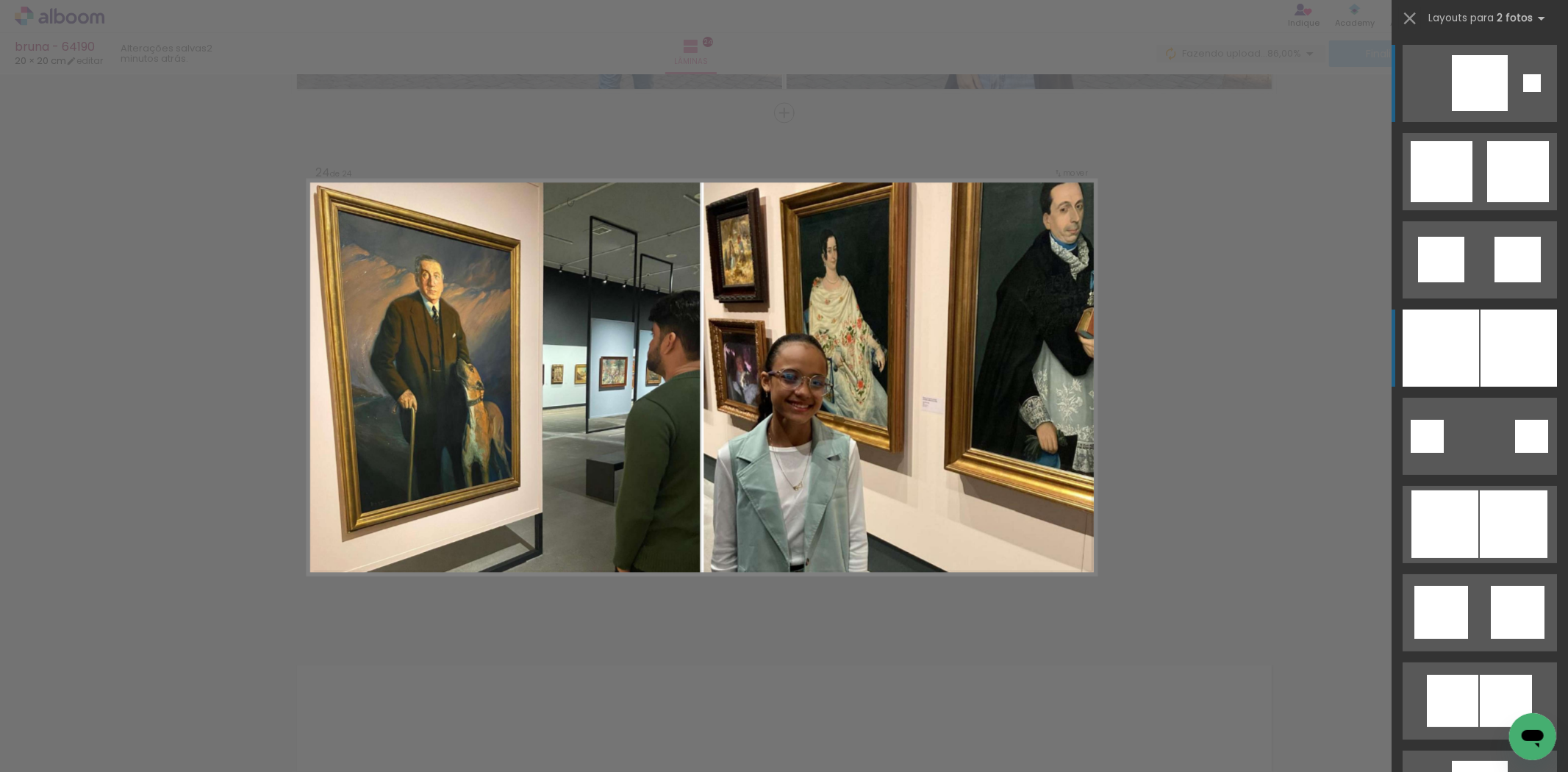
click at [1464, 340] on div at bounding box center [1441, 348] width 76 height 77
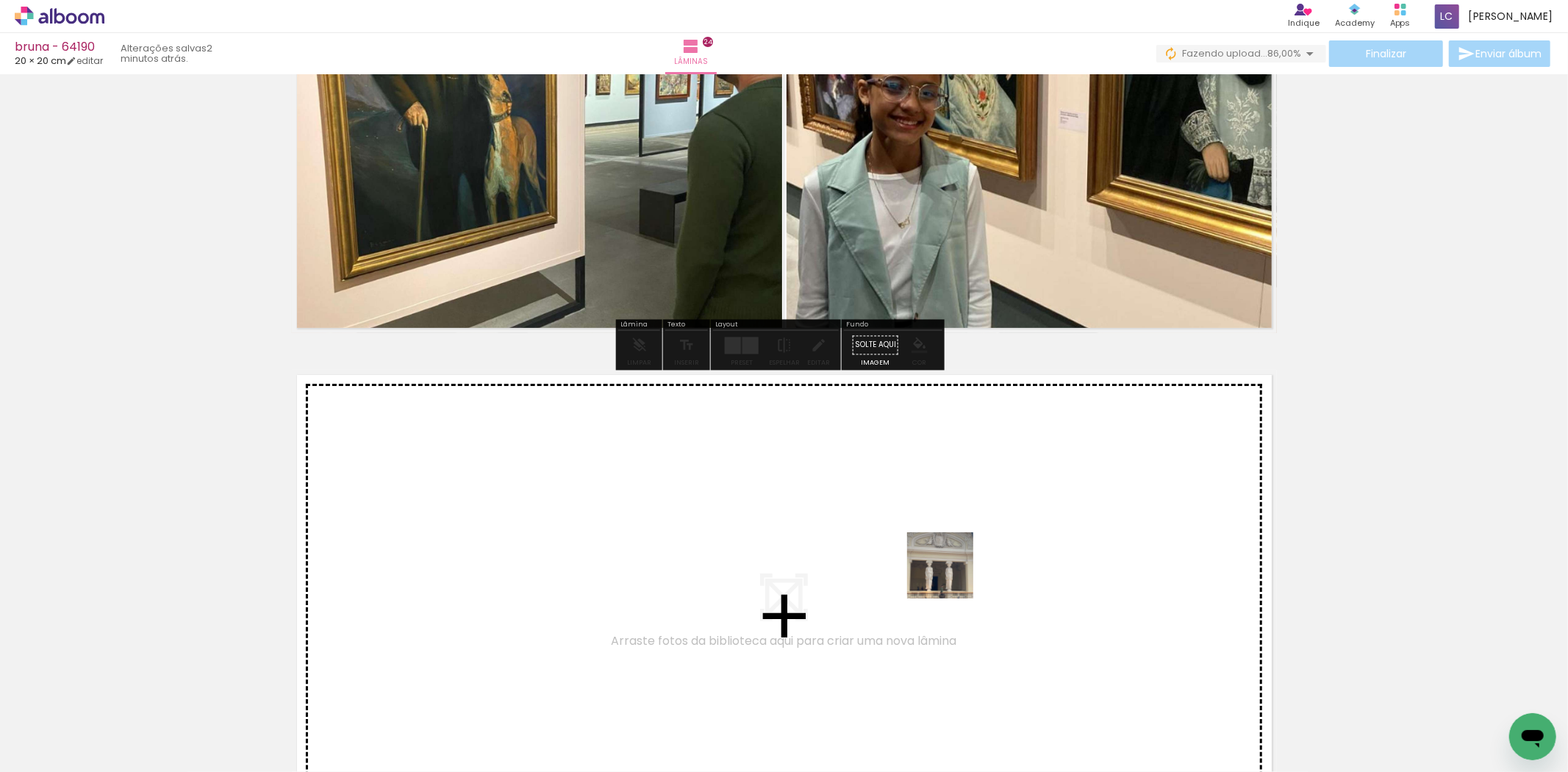
drag, startPoint x: 1355, startPoint y: 672, endPoint x: 1567, endPoint y: 744, distance: 223.9
click at [950, 577] on quentale-workspace at bounding box center [784, 386] width 1568 height 772
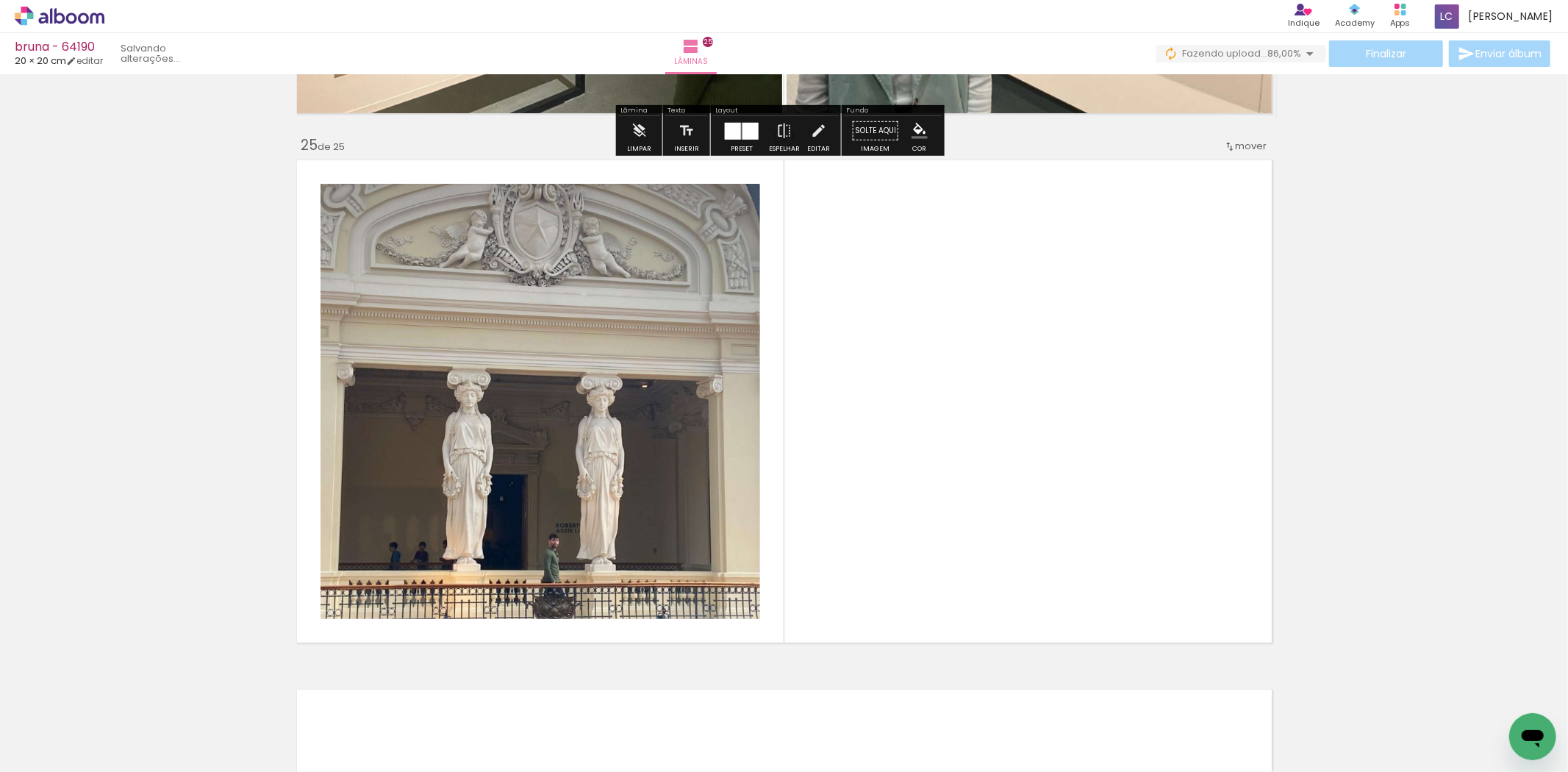
scroll to position [12693, 0]
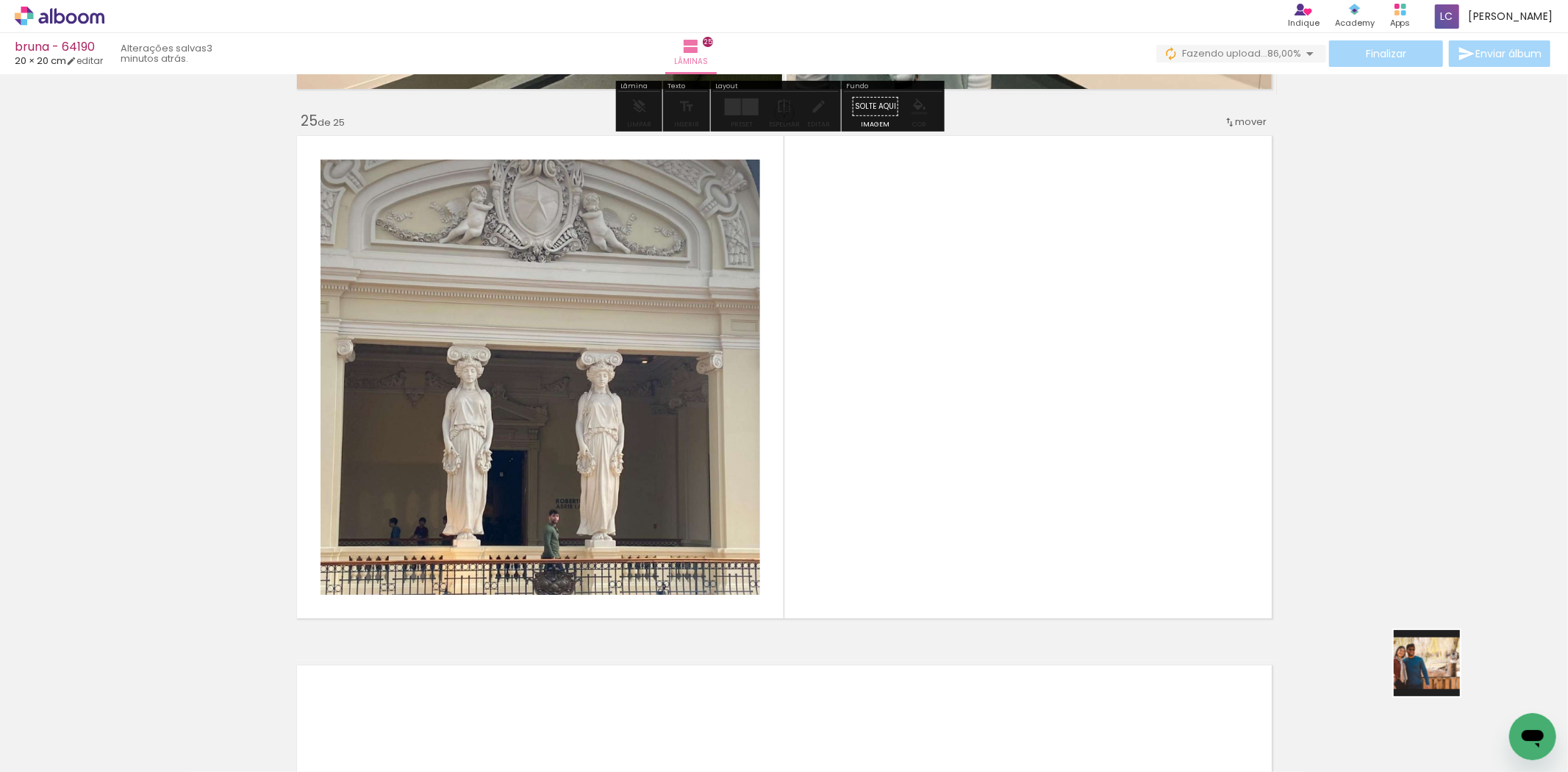
drag, startPoint x: 21, startPoint y: 1, endPoint x: 894, endPoint y: 549, distance: 1030.7
click at [1213, 569] on quentale-workspace at bounding box center [784, 386] width 1568 height 772
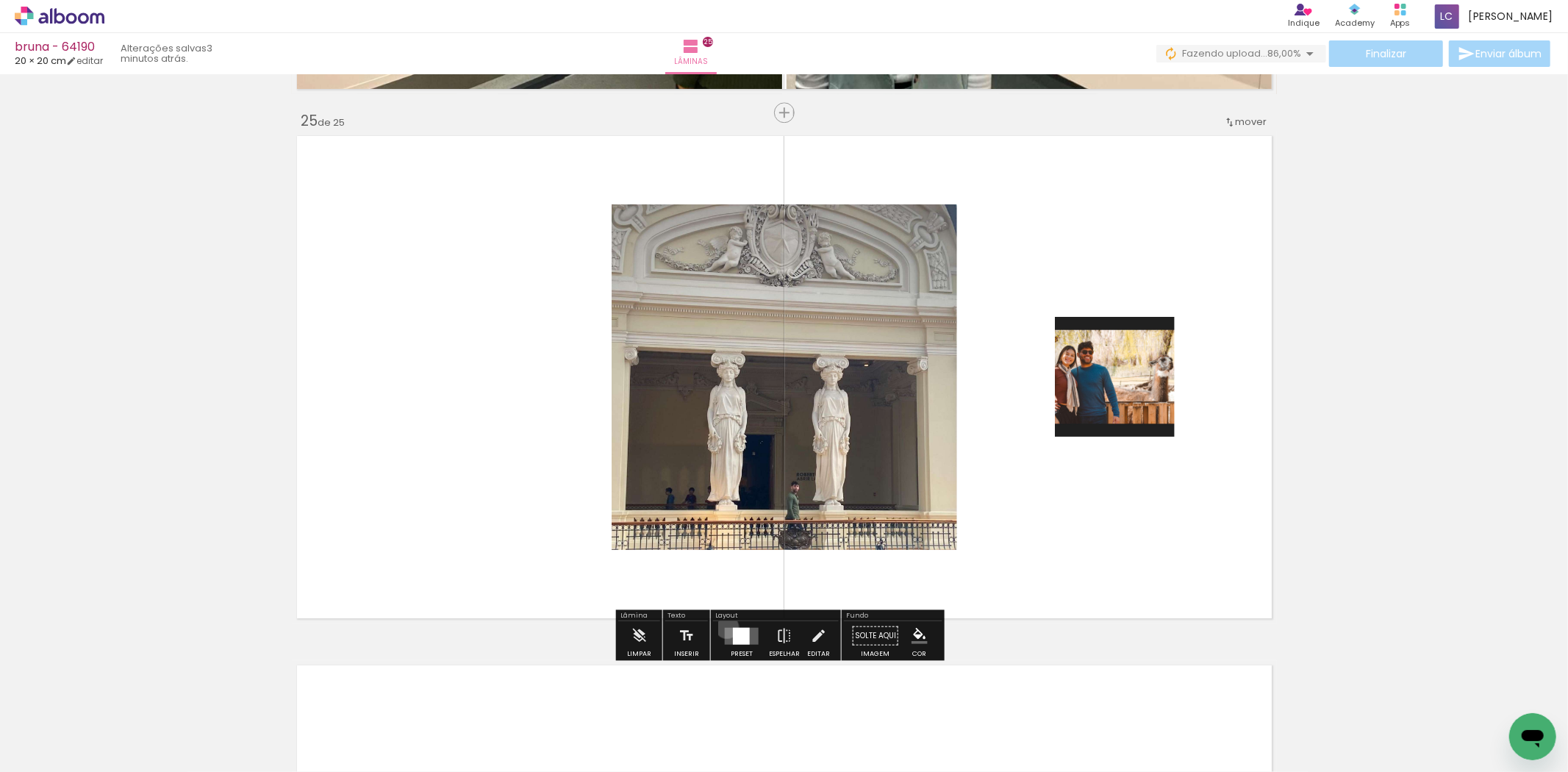
click at [725, 628] on quentale-layouter at bounding box center [742, 636] width 34 height 17
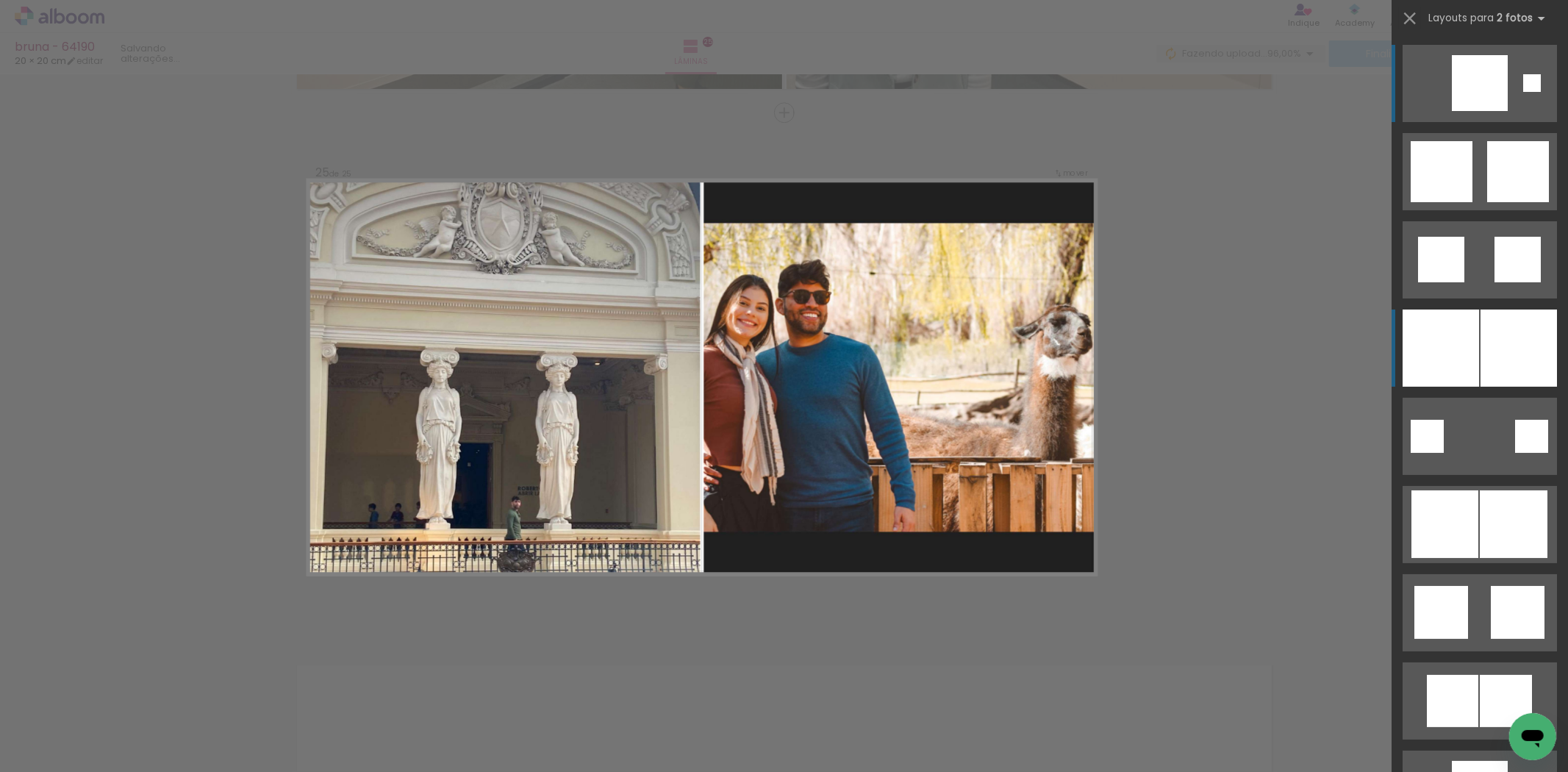
click at [1464, 322] on div at bounding box center [1441, 348] width 76 height 77
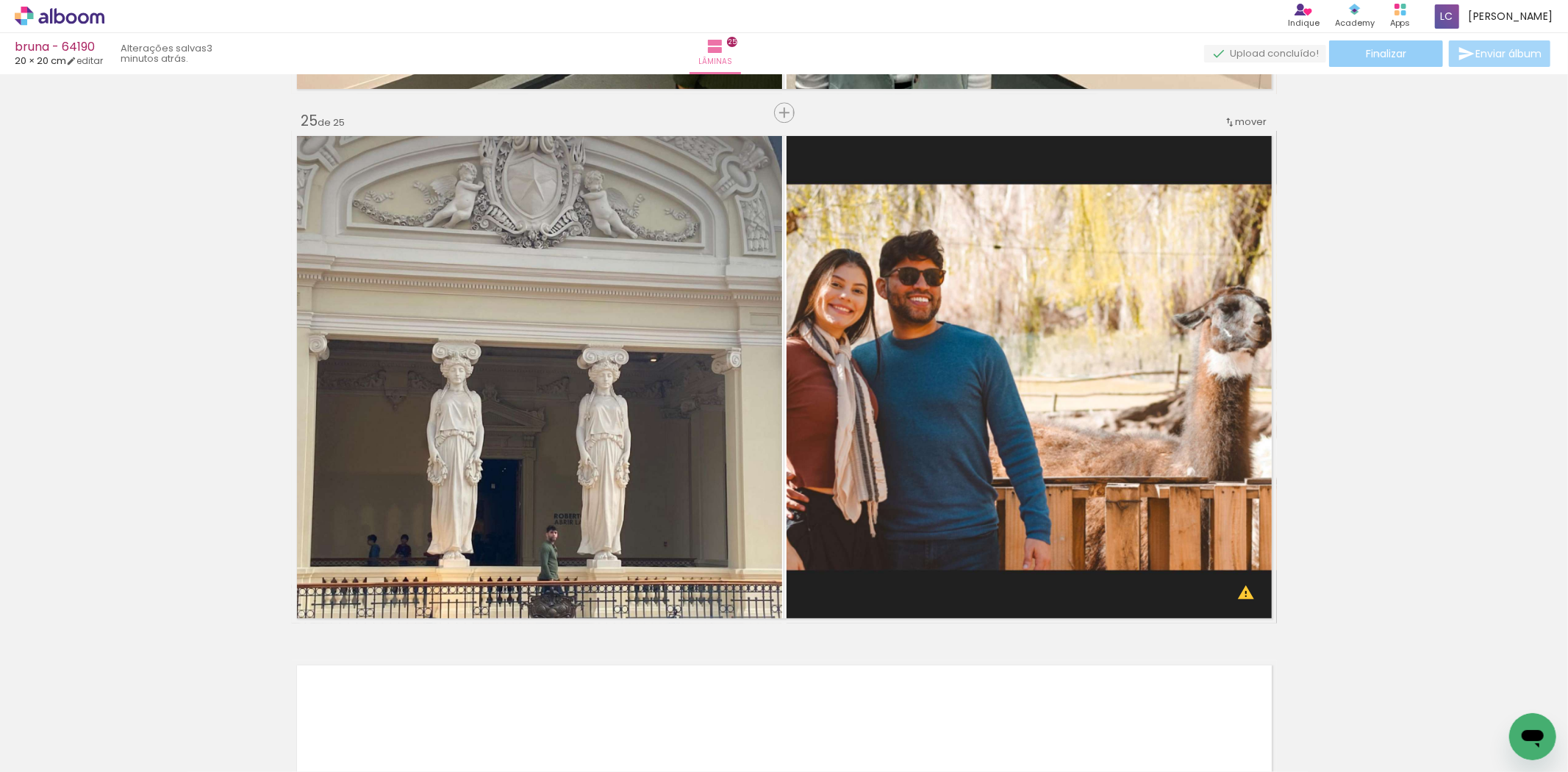
click at [1373, 55] on span "Finalizar" at bounding box center [1386, 53] width 40 height 10
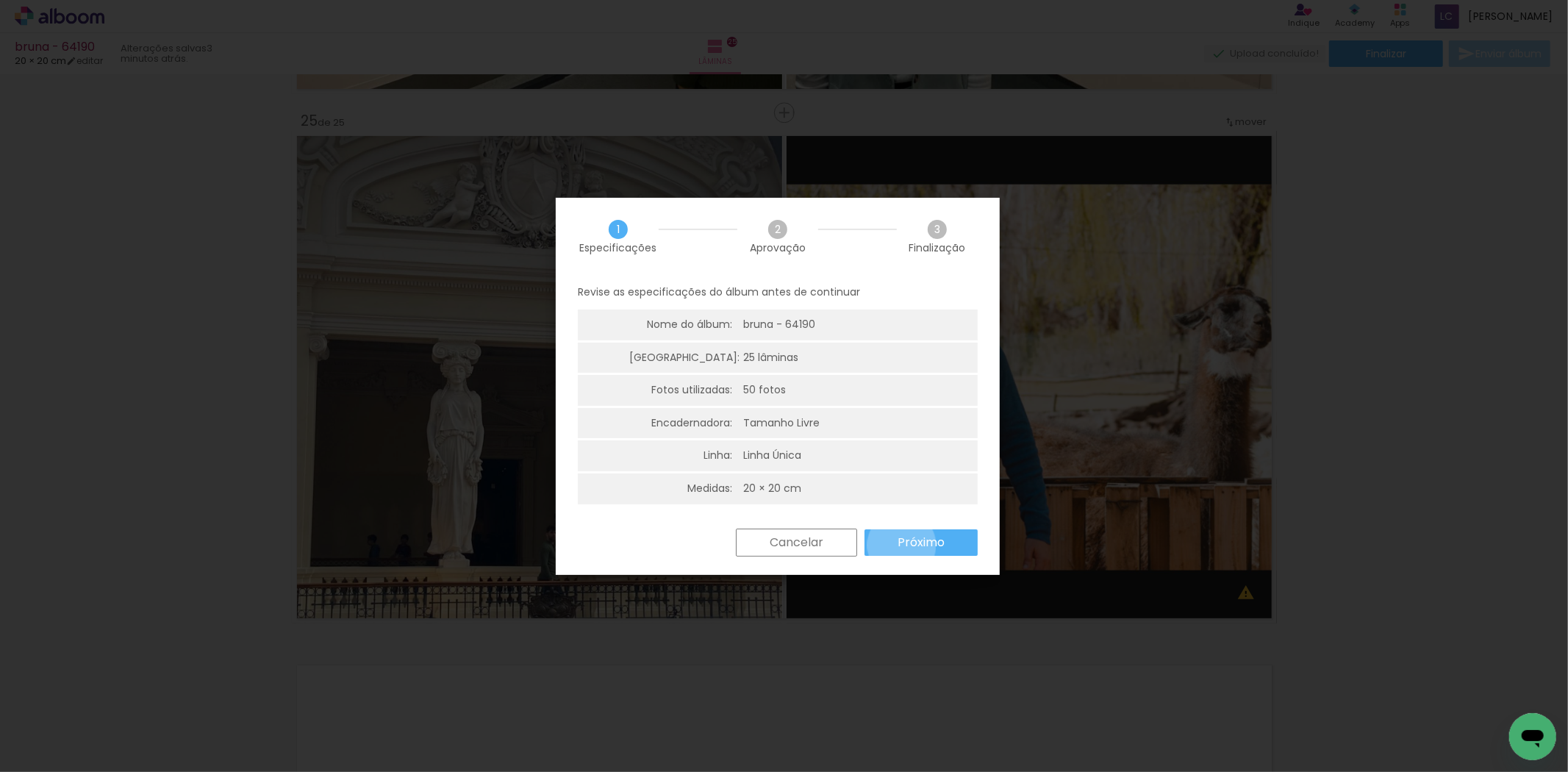
click at [0, 0] on slot "Próximo" at bounding box center [0, 0] width 0 height 0
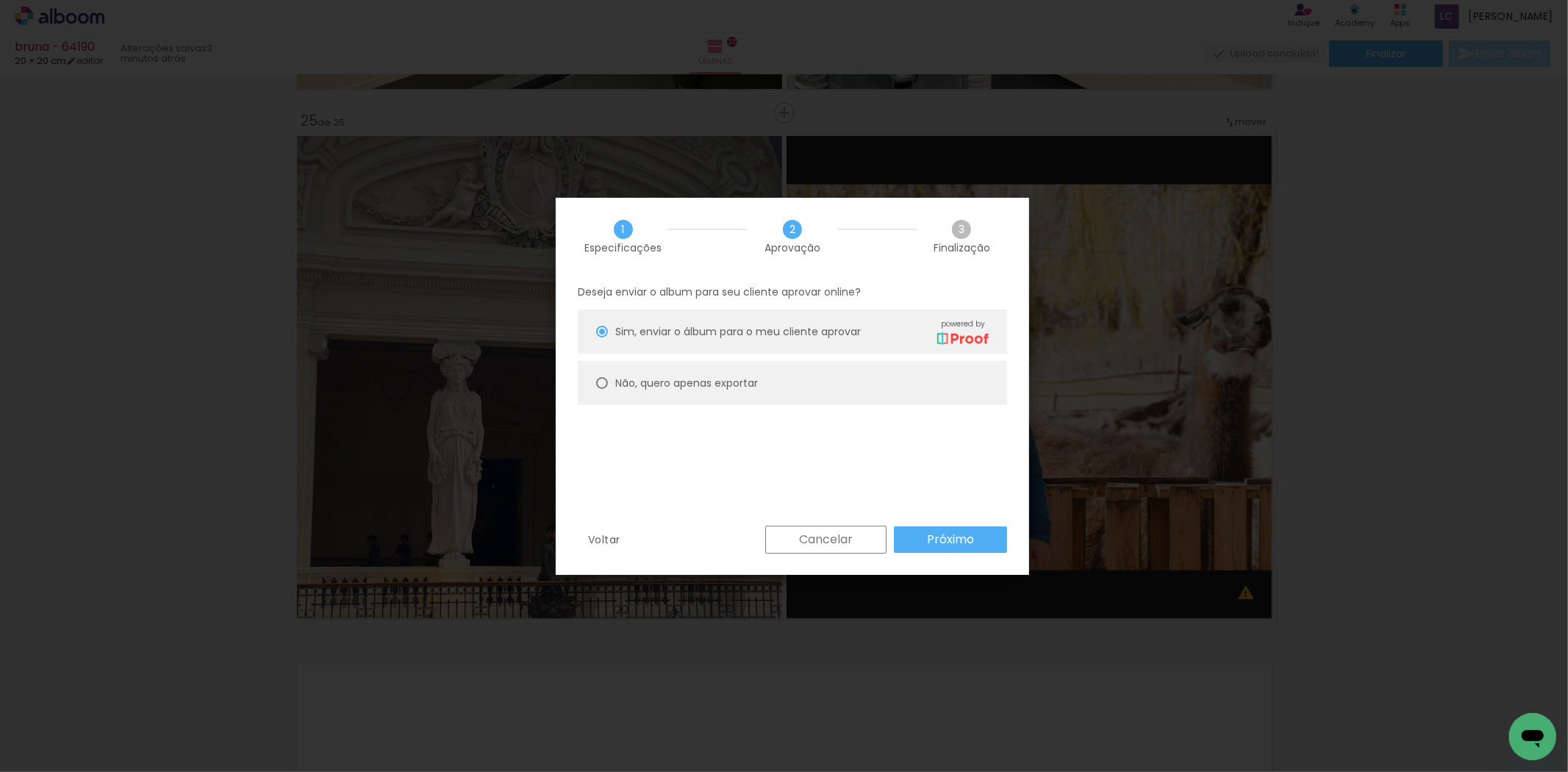
click at [793, 390] on paper-radio-button "Não, quero apenas exportar" at bounding box center [793, 383] width 429 height 44
type paper-radio-button "on"
click at [0, 0] on slot "Próximo" at bounding box center [0, 0] width 0 height 0
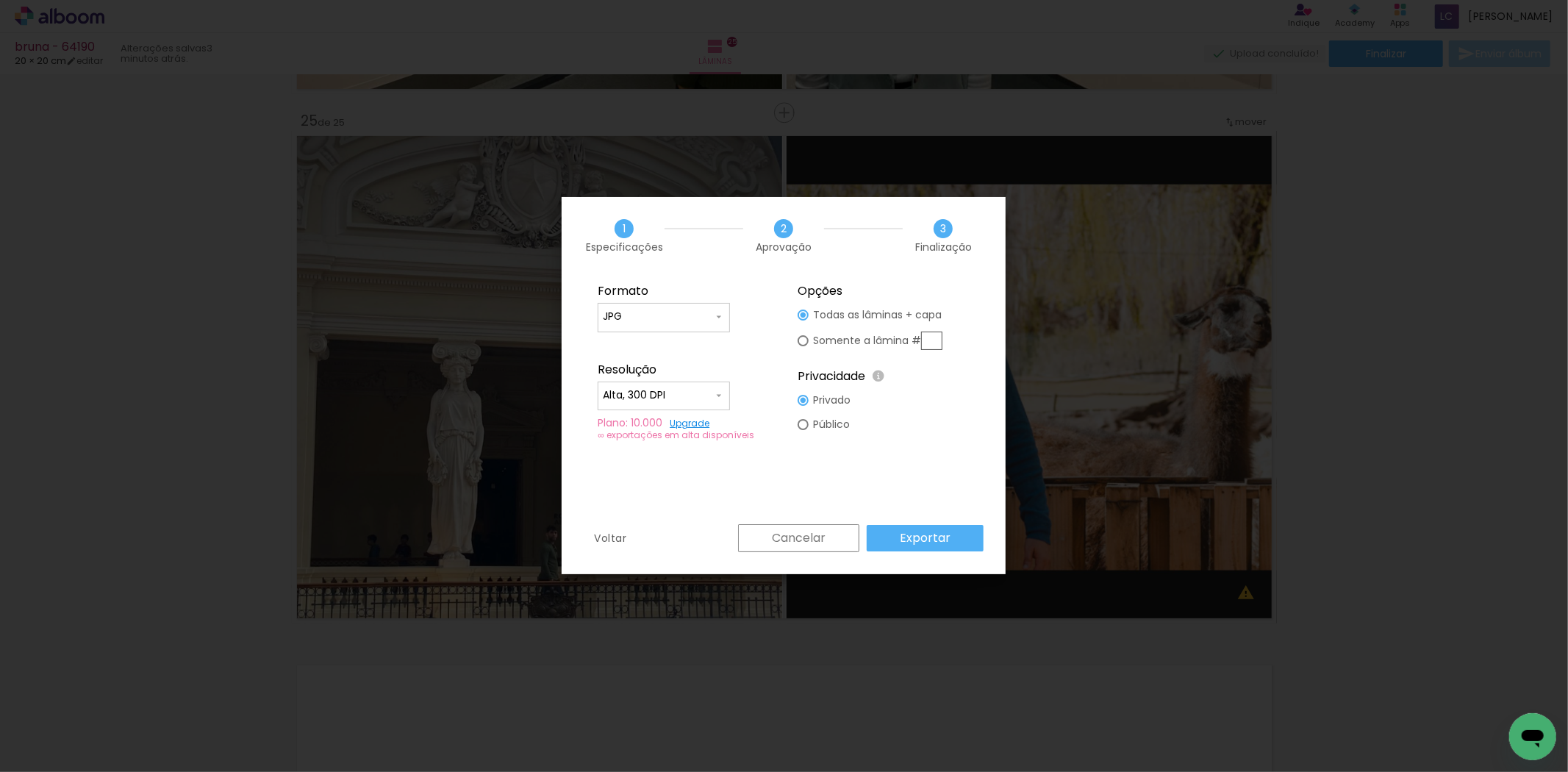
type input "Alta, 300 DPI"
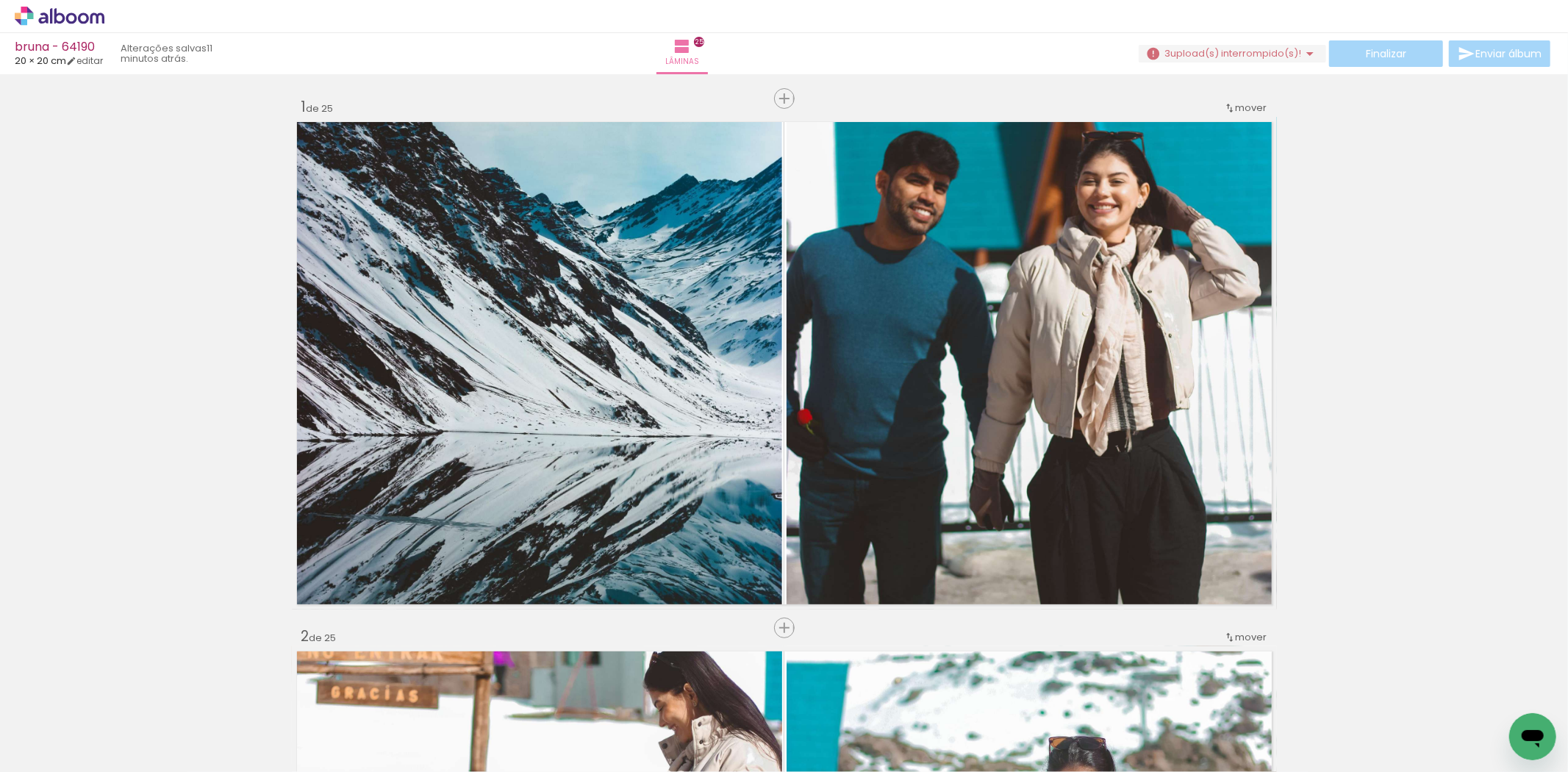
click at [1235, 52] on span "upload(s) interrompido(s)!" at bounding box center [1236, 54] width 131 height 14
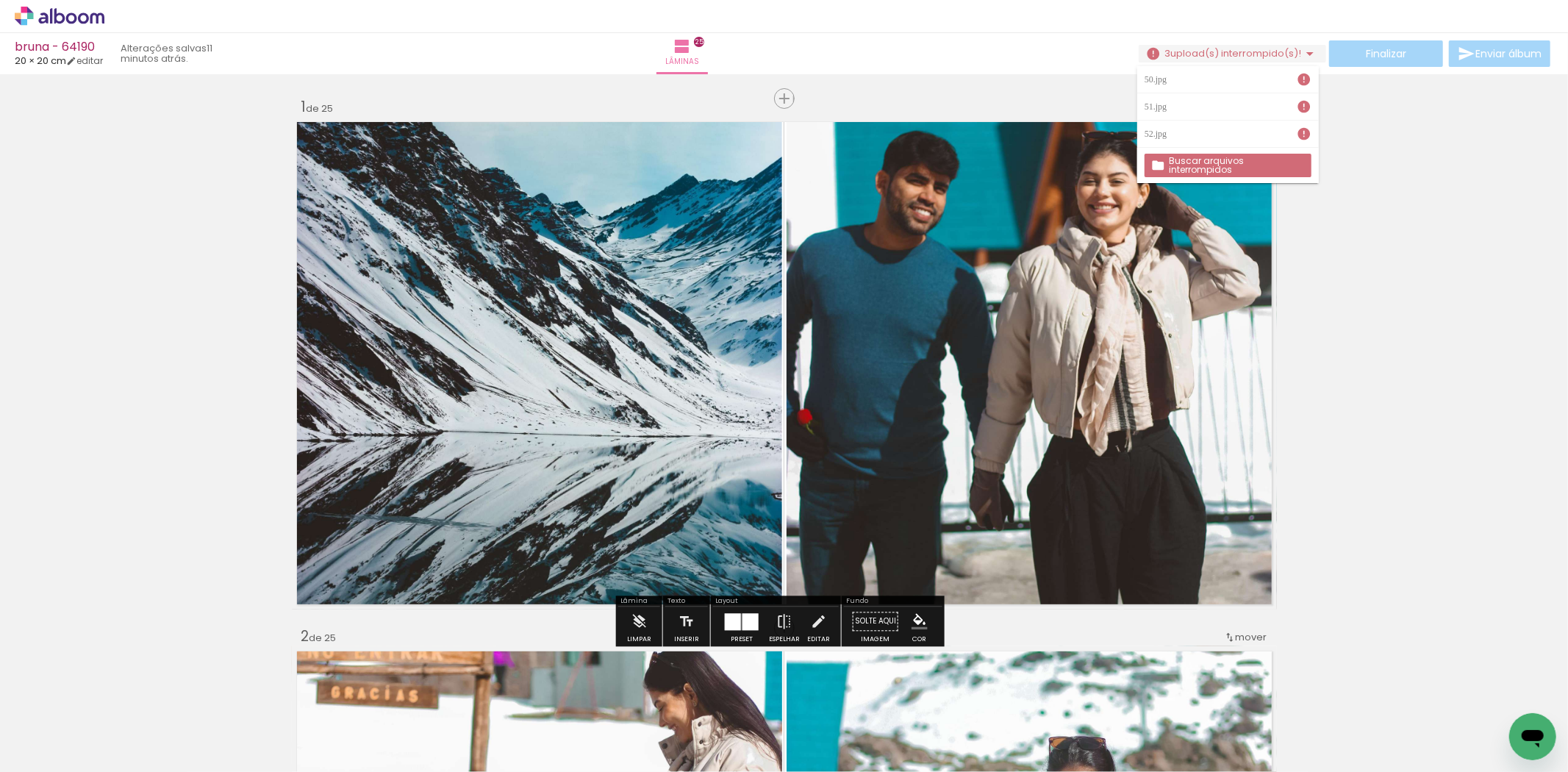
click at [0, 0] on slot "Buscar arquivos interrompidos" at bounding box center [0, 0] width 0 height 0
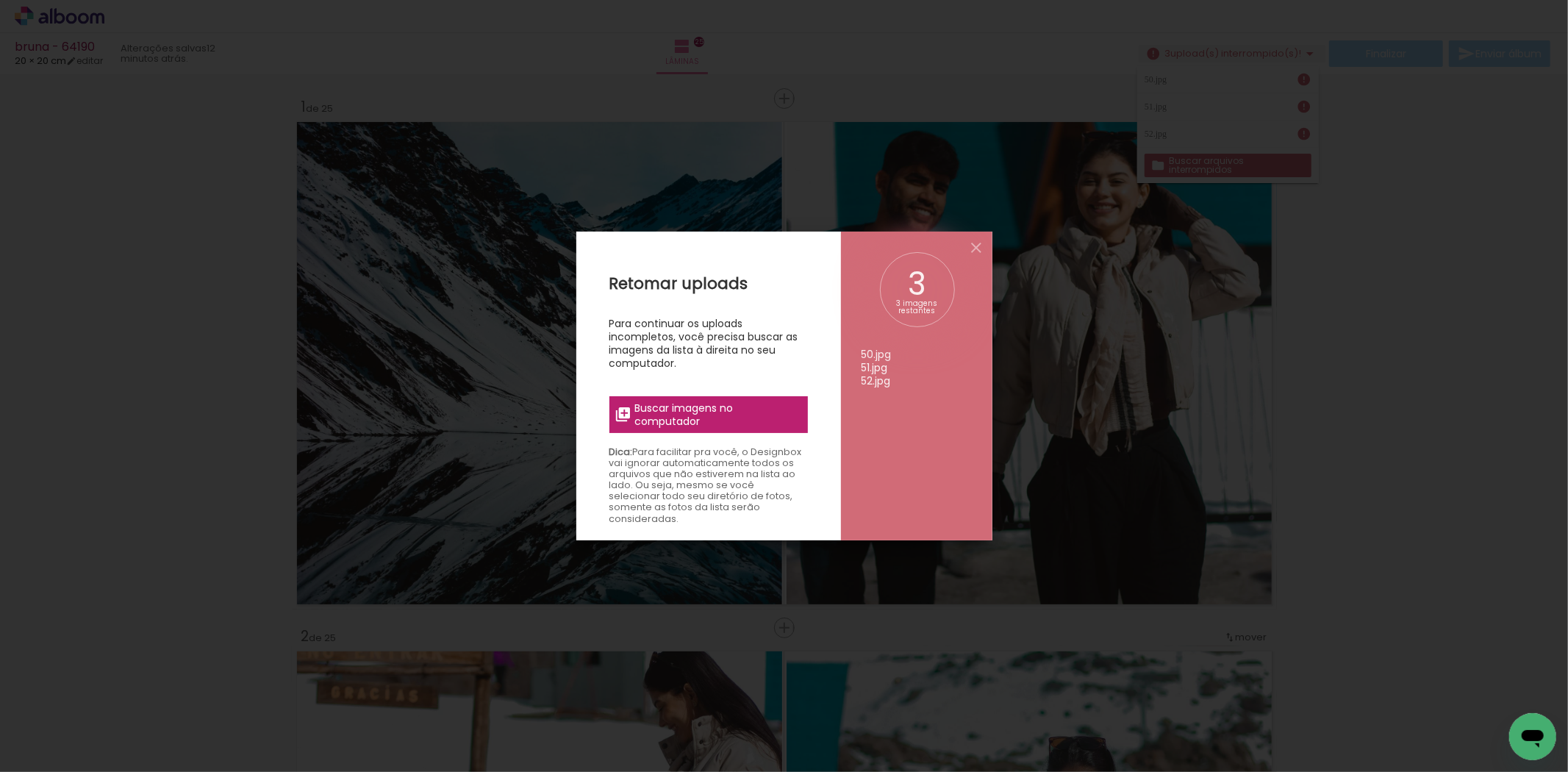
click at [0, 0] on span "Buscar imagens no computador" at bounding box center [0, 0] width 0 height 0
click at [0, 0] on input "file" at bounding box center [0, 0] width 0 height 0
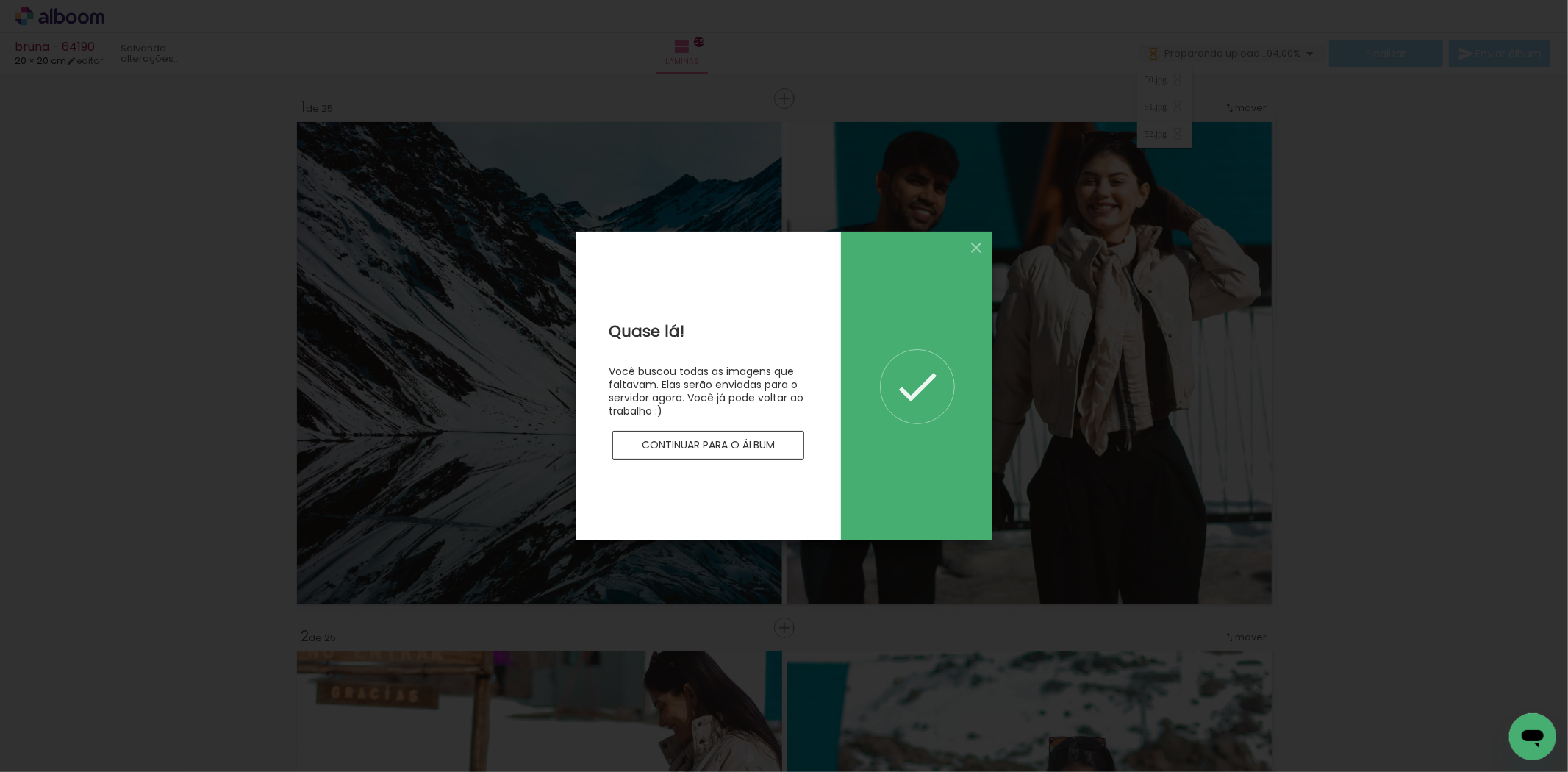
click at [0, 0] on slot "Continuar para o álbum" at bounding box center [0, 0] width 0 height 0
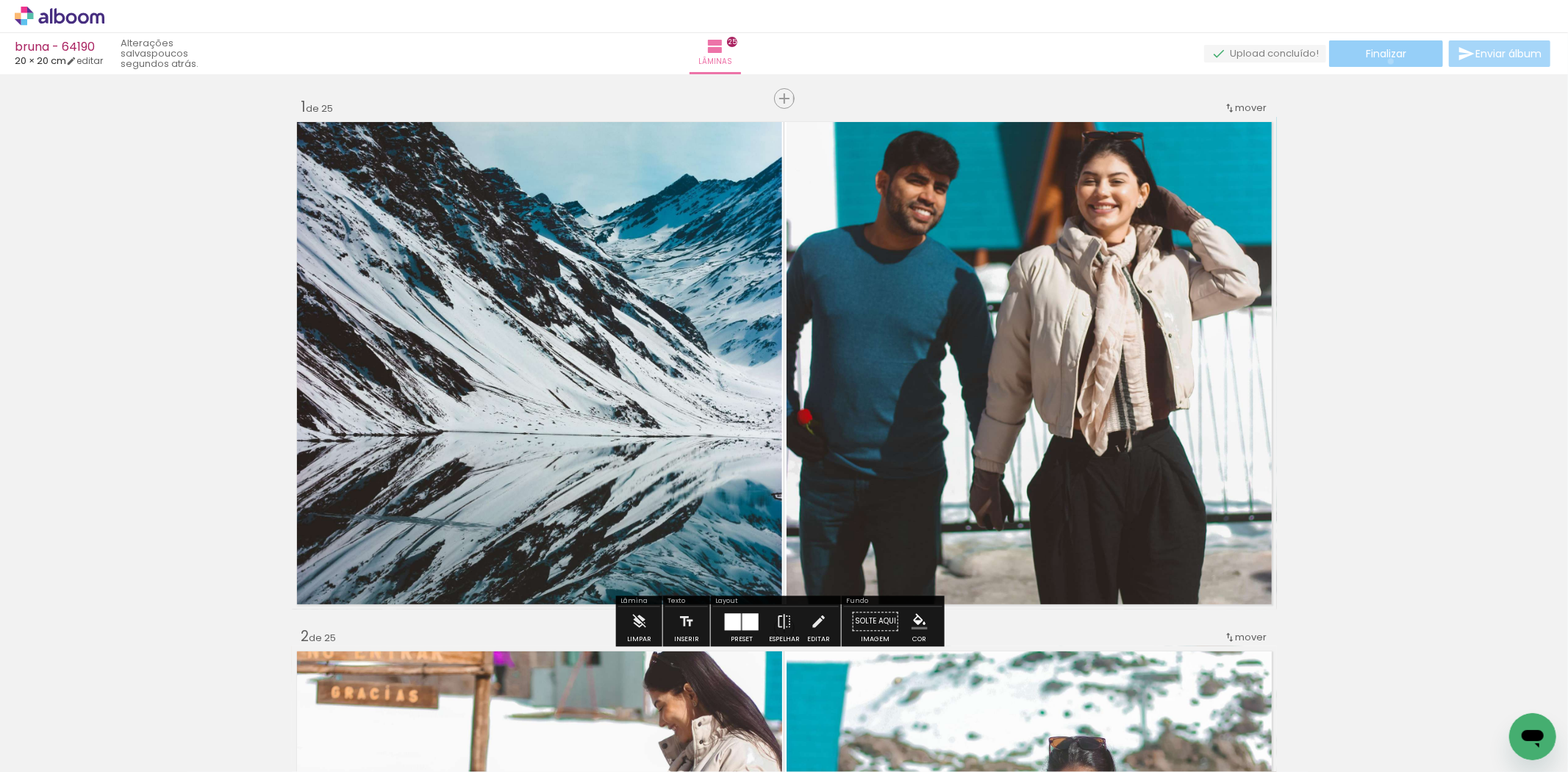
click at [1386, 61] on paper-button "Finalizar" at bounding box center [1386, 54] width 114 height 27
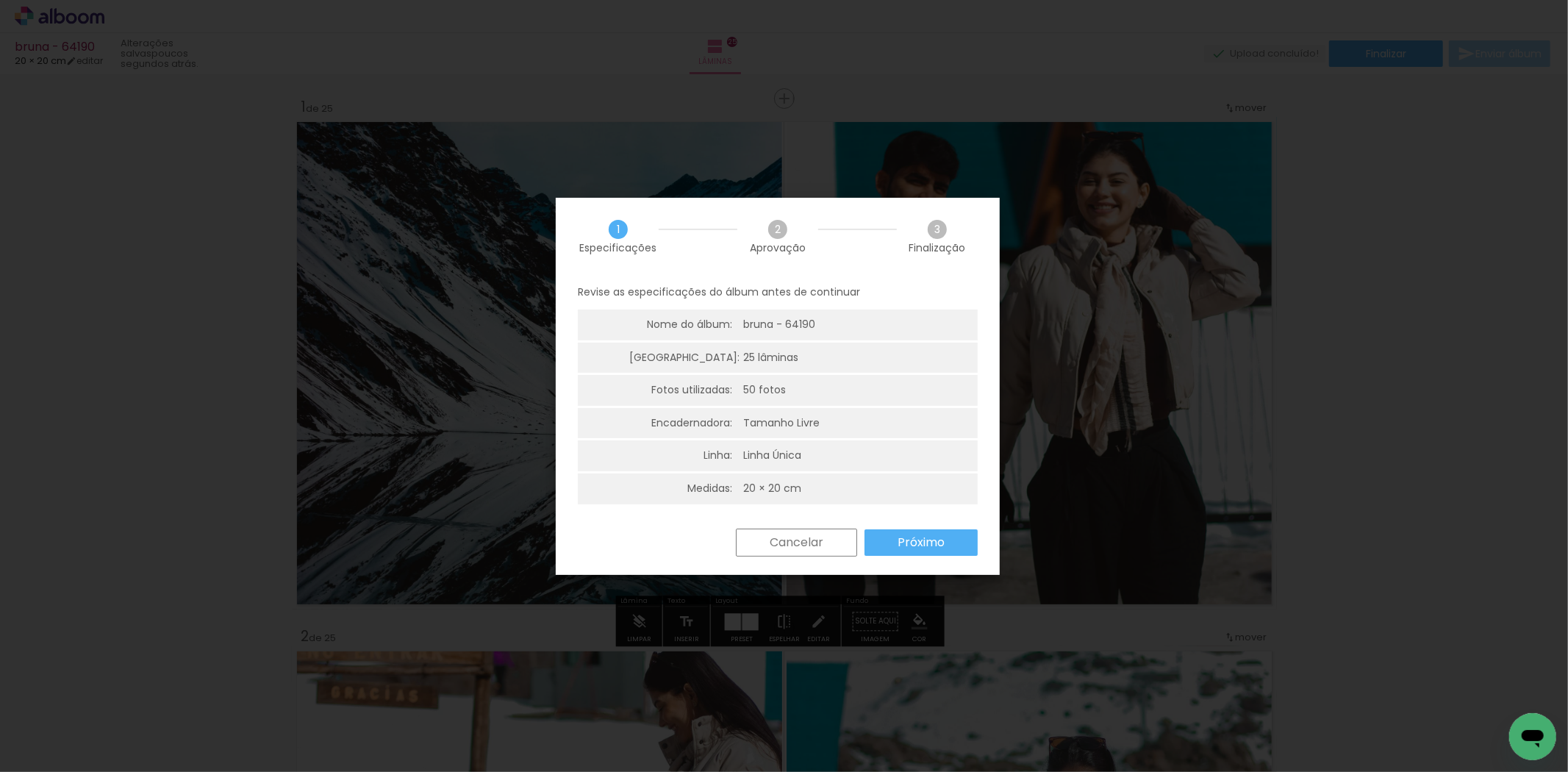
click at [120, 681] on paper-button "Próximo" at bounding box center [106, 726] width 30 height 92
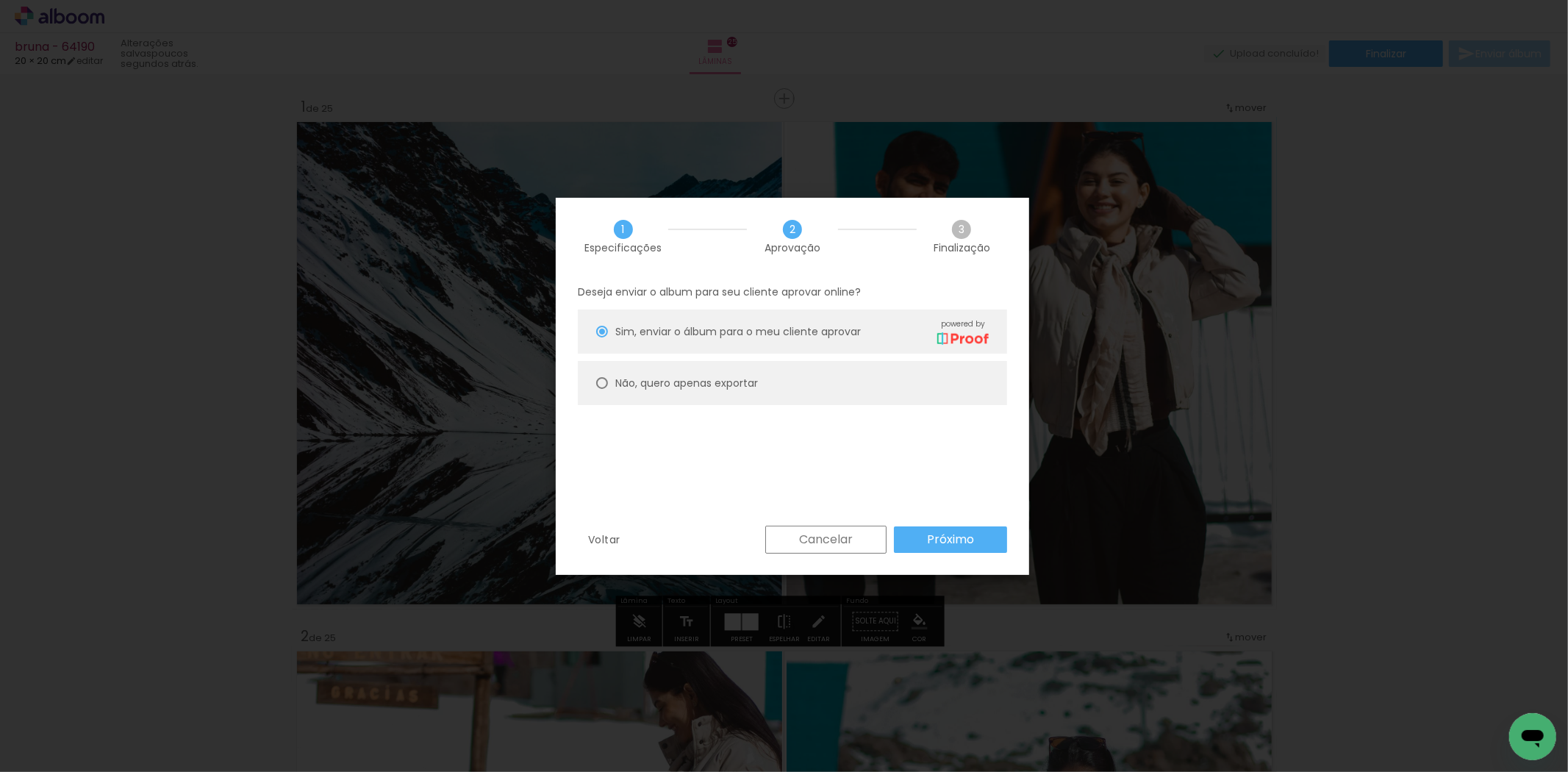
click at [0, 0] on paper-radio-button "Não, quero apenas exportar" at bounding box center [0, 0] width 0 height 0
type paper-radio-button "on"
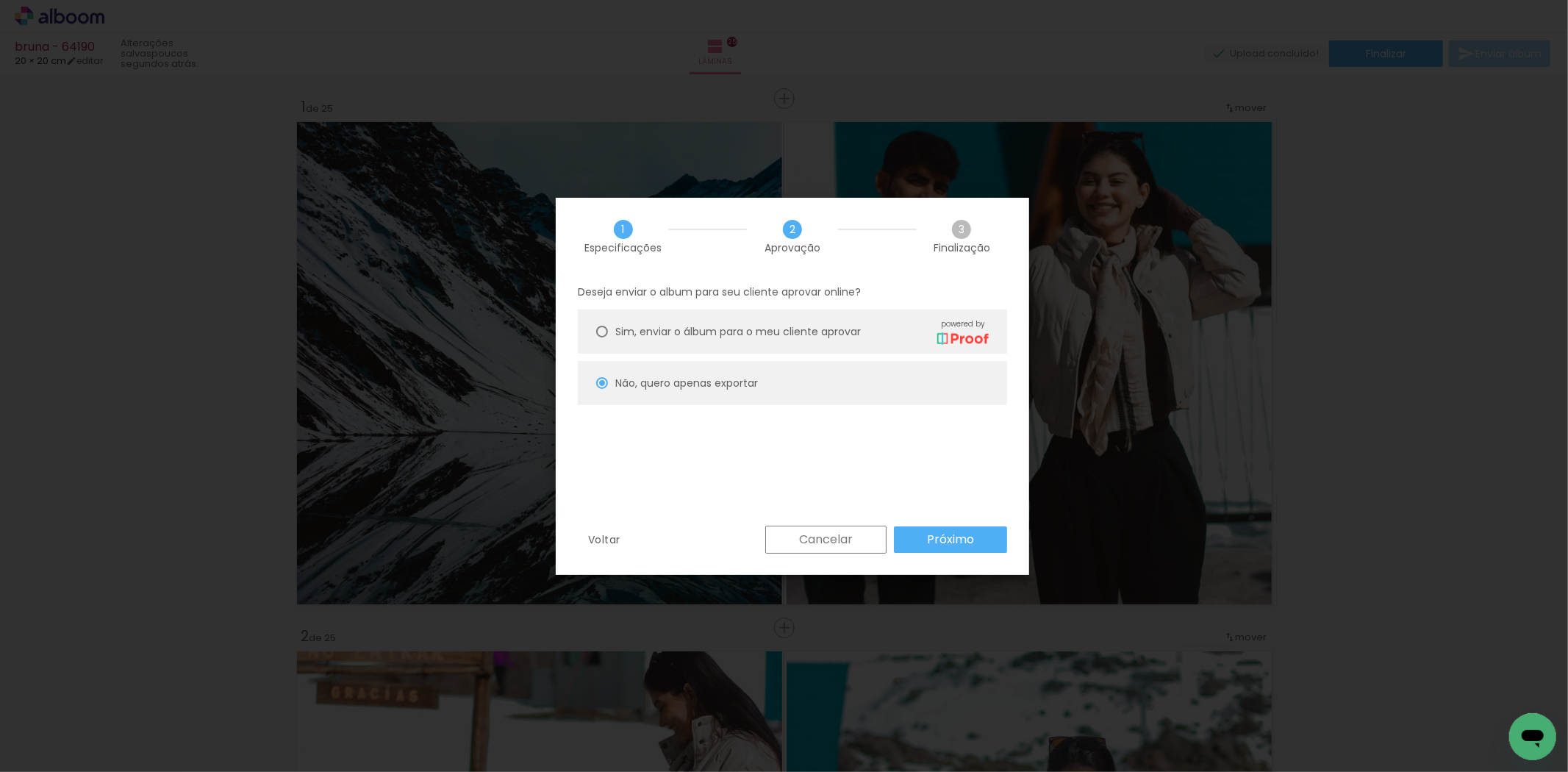
click at [0, 0] on div "Voltar Cancelar Próximo" at bounding box center [0, 0] width 0 height 0
click at [0, 0] on slot "Próximo" at bounding box center [0, 0] width 0 height 0
type input "Alta, 300 DPI"
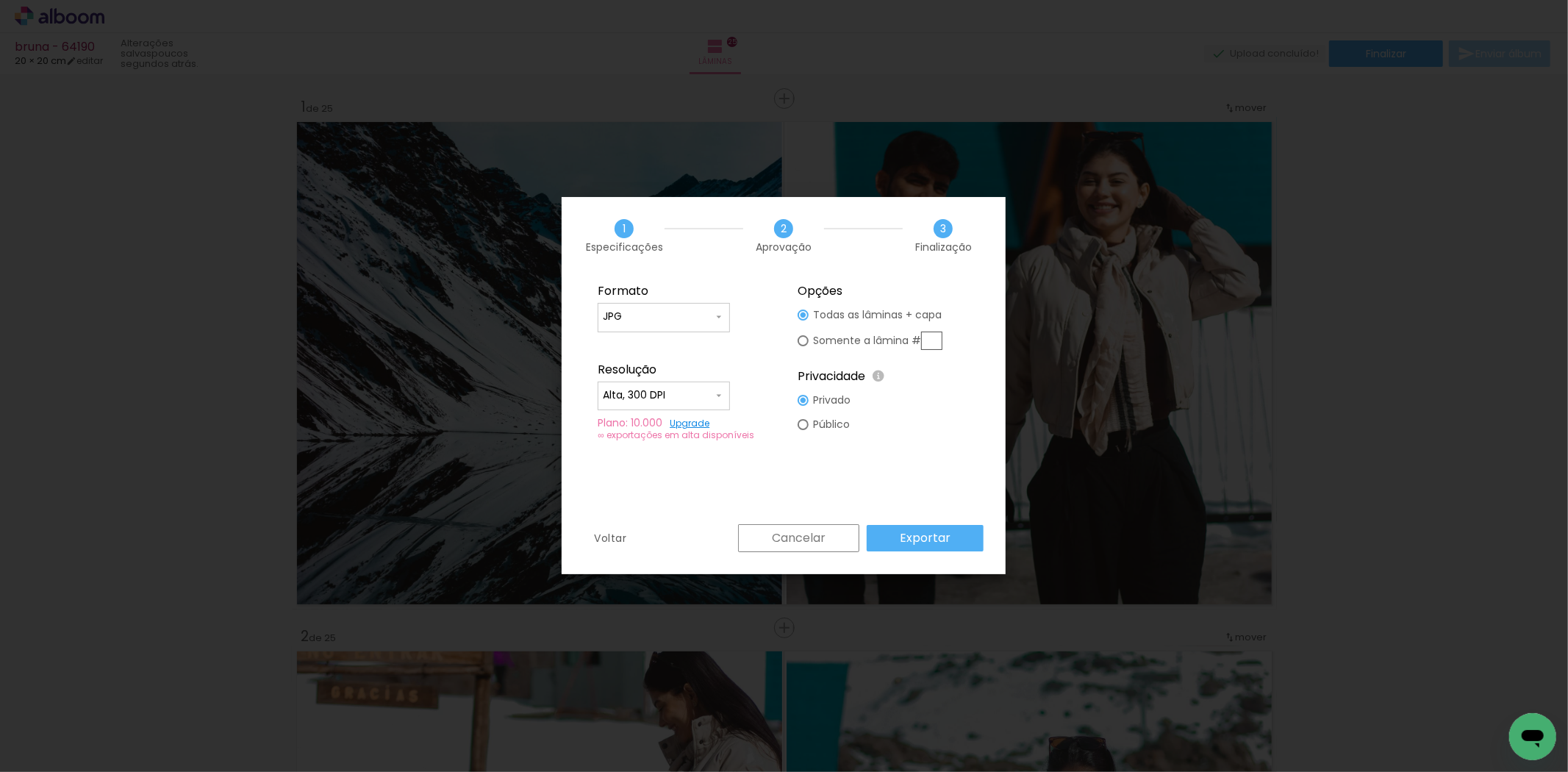
click at [0, 0] on slot "Exportar" at bounding box center [0, 0] width 0 height 0
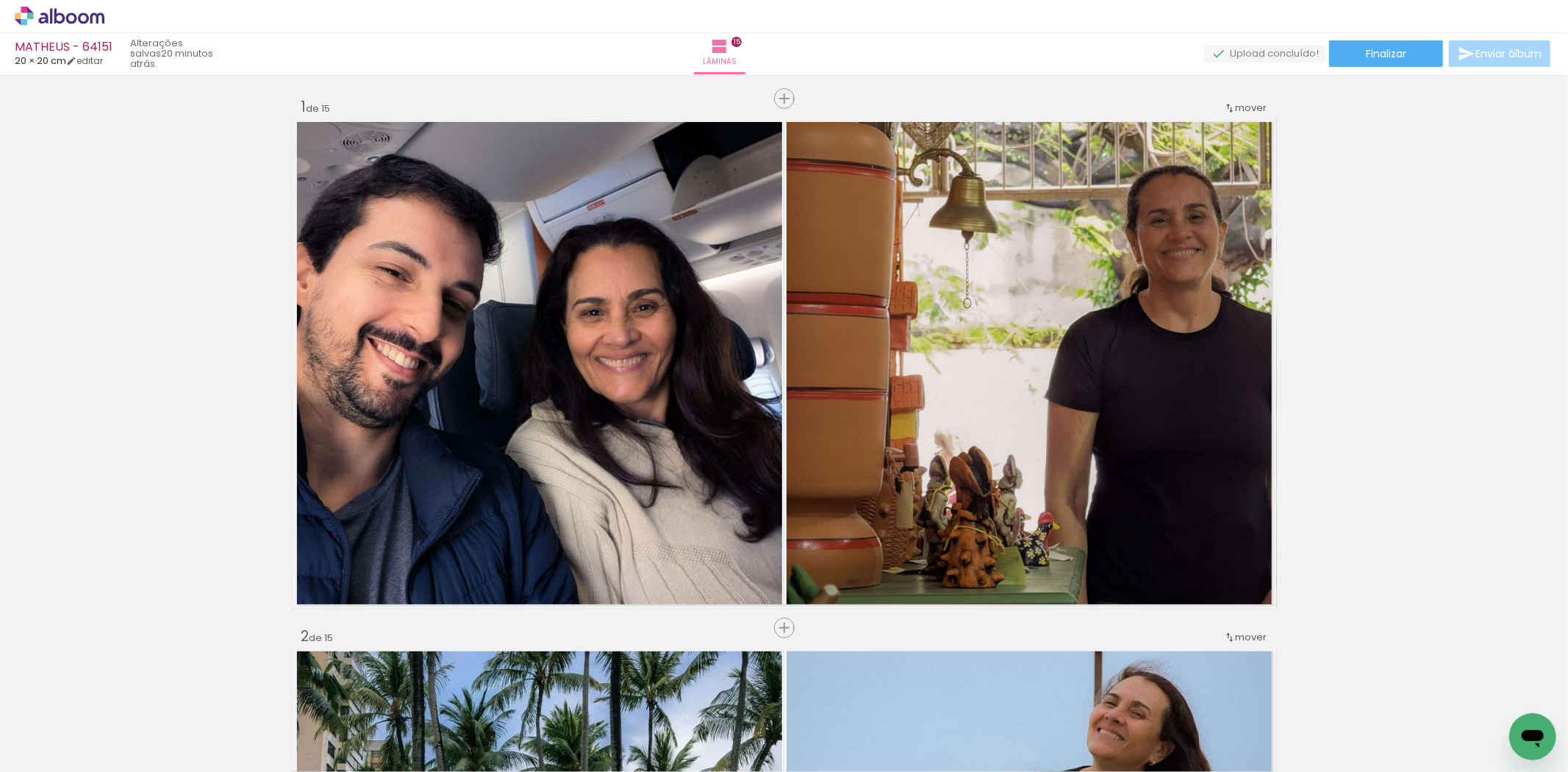
scroll to position [0, 1109]
